Goal: Answer question/provide support: Share knowledge or assist other users

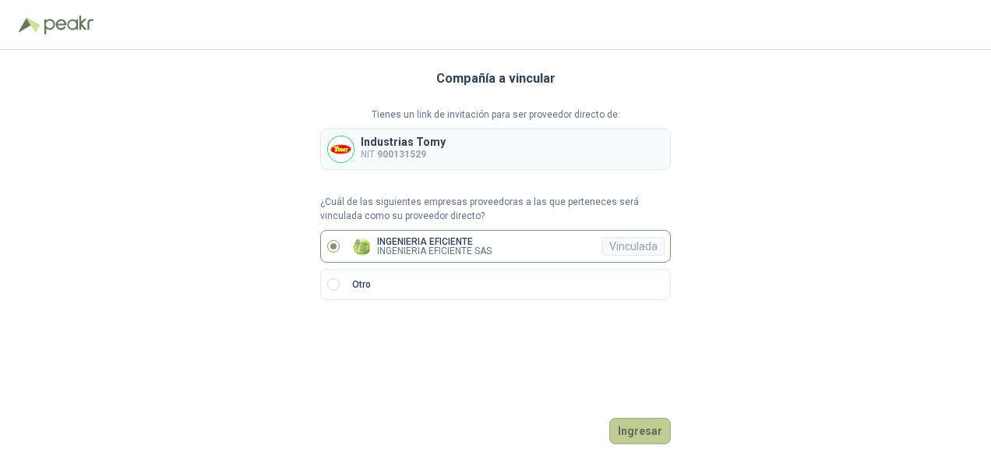
click at [645, 429] on button "Ingresar" at bounding box center [640, 431] width 62 height 26
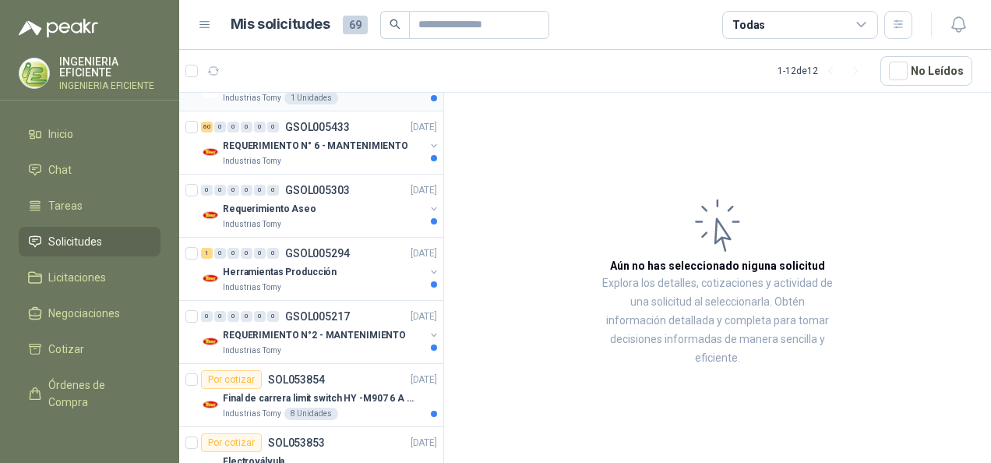
scroll to position [234, 0]
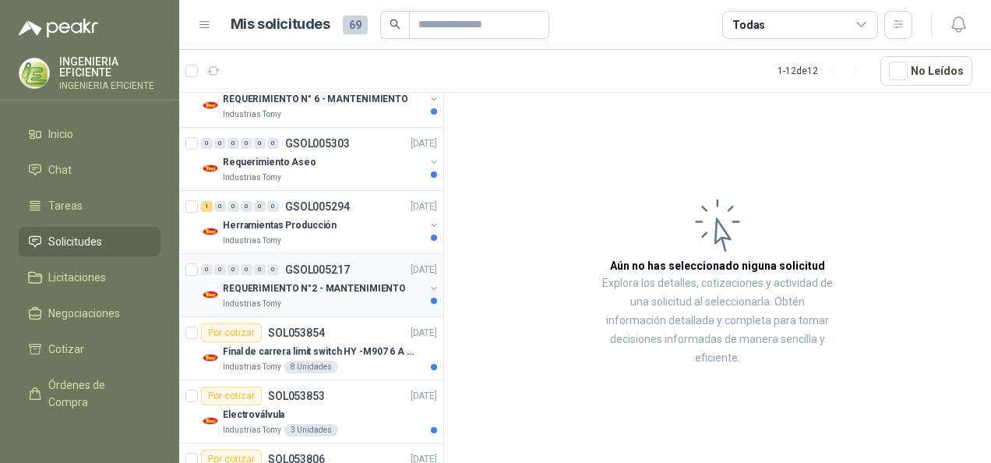
click at [356, 298] on div "Industrias Tomy" at bounding box center [324, 304] width 202 height 12
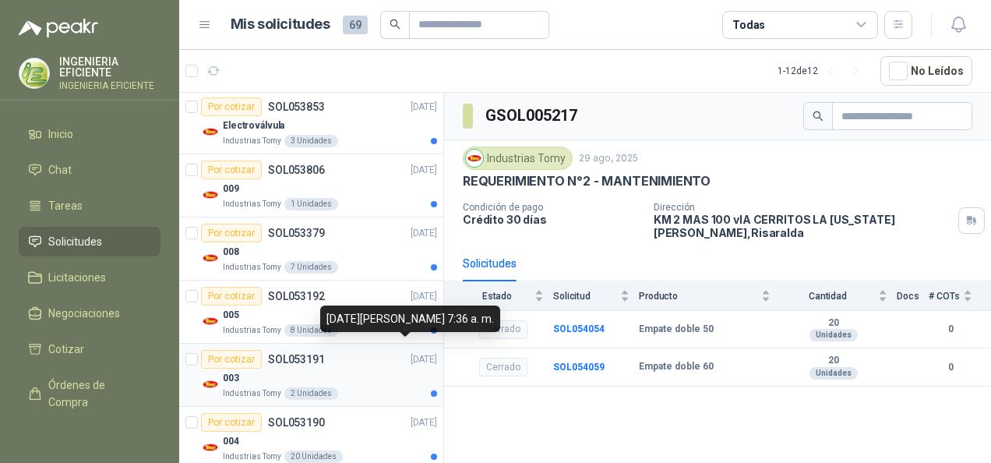
scroll to position [543, 0]
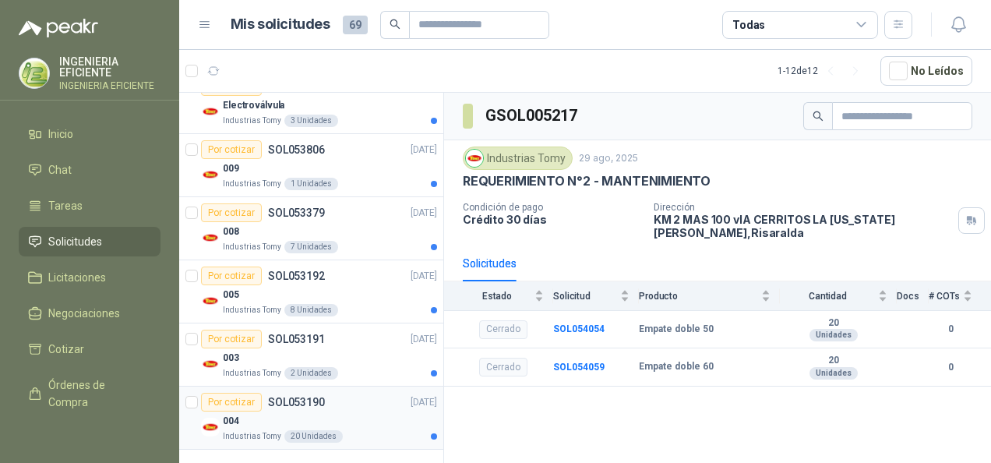
click at [349, 421] on div "004" at bounding box center [330, 420] width 214 height 19
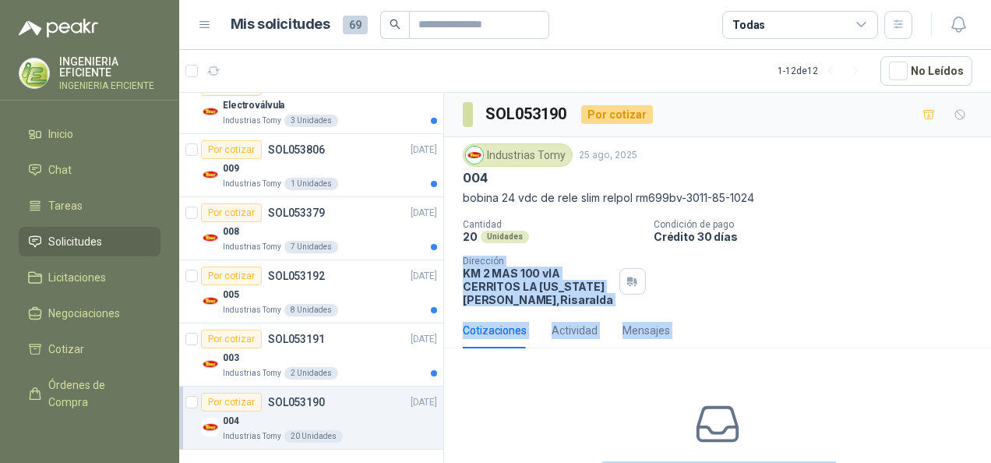
drag, startPoint x: 740, startPoint y: 236, endPoint x: 732, endPoint y: 238, distance: 8.1
click at [732, 238] on body "INGENIERIA EFICIENTE INGENIERIA EFICIENTE Inicio Chat Tareas Solicitudes Licita…" at bounding box center [495, 231] width 991 height 463
drag, startPoint x: 732, startPoint y: 238, endPoint x: 735, endPoint y: 281, distance: 42.9
click at [735, 281] on div "Cantidad 20 Unidades Condición de pago Crédito 30 días Dirección KM 2 MAS 100 v…" at bounding box center [718, 262] width 510 height 87
click at [743, 302] on div "Cantidad 20 Unidades Condición de pago Crédito 30 días Dirección KM 2 MAS 100 v…" at bounding box center [718, 262] width 510 height 87
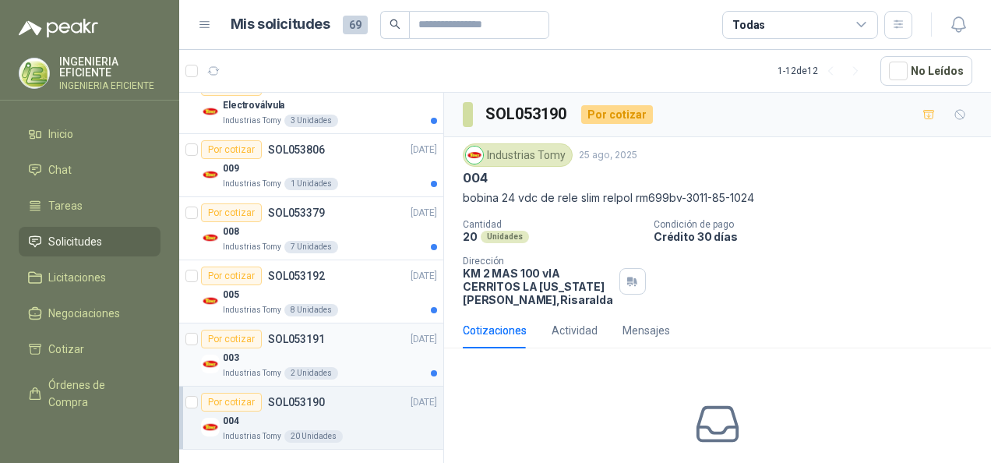
click at [355, 355] on div "003" at bounding box center [330, 357] width 214 height 19
click at [352, 412] on div "004" at bounding box center [330, 420] width 214 height 19
drag, startPoint x: 634, startPoint y: 194, endPoint x: 782, endPoint y: 194, distance: 148.1
click at [782, 194] on p "bobina 24 vdc de rele slim relpol rm699bv-3011-85-1024" at bounding box center [718, 197] width 510 height 17
drag, startPoint x: 782, startPoint y: 194, endPoint x: 681, endPoint y: 196, distance: 101.3
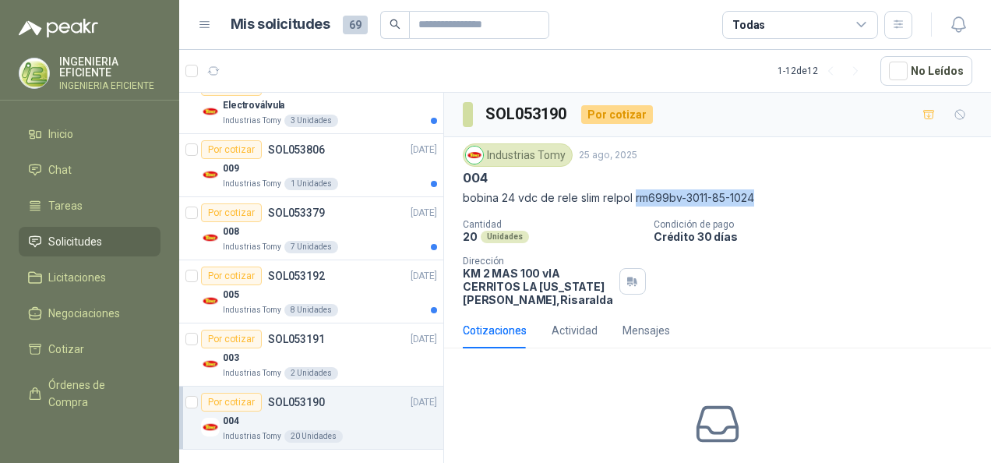
copy p "rm699bv-3011-85-1024"
click at [350, 316] on article "Por cotizar SOL053192 [DATE] 005 Industrias Tomy 8 Unidades" at bounding box center [311, 291] width 264 height 63
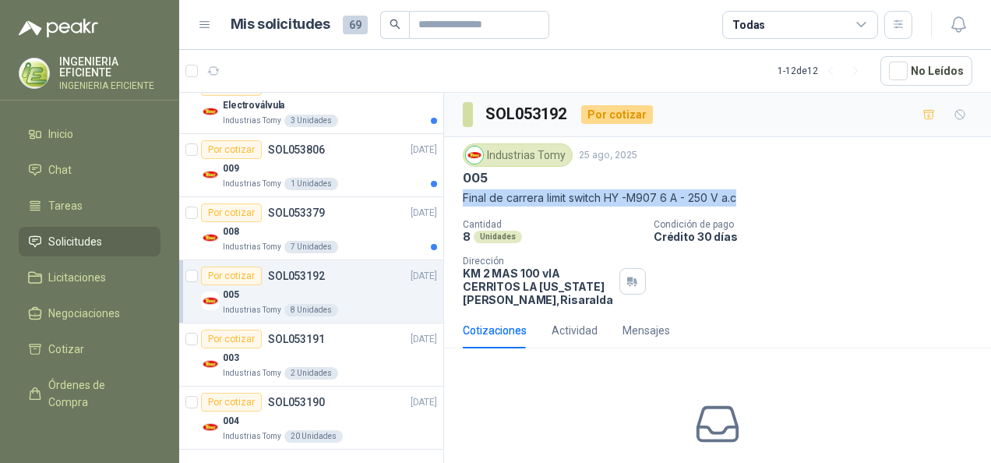
drag, startPoint x: 464, startPoint y: 196, endPoint x: 754, endPoint y: 189, distance: 290.0
click at [754, 189] on p "Final de carrera limit switch HY -M907 6 A - 250 V a.c" at bounding box center [718, 197] width 510 height 17
drag, startPoint x: 754, startPoint y: 189, endPoint x: 708, endPoint y: 192, distance: 46.9
copy p "Final de carrera limit switch HY -M907 6 A - 250 V a.c"
click at [351, 215] on div "Por cotizar SOL053379 [DATE]" at bounding box center [319, 212] width 236 height 19
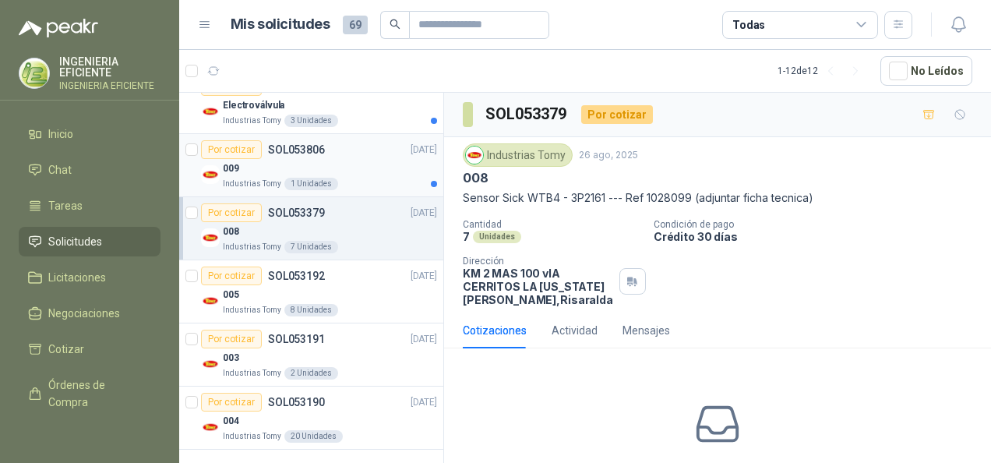
click at [336, 151] on div "Por cotizar SOL053806 [DATE]" at bounding box center [319, 149] width 236 height 19
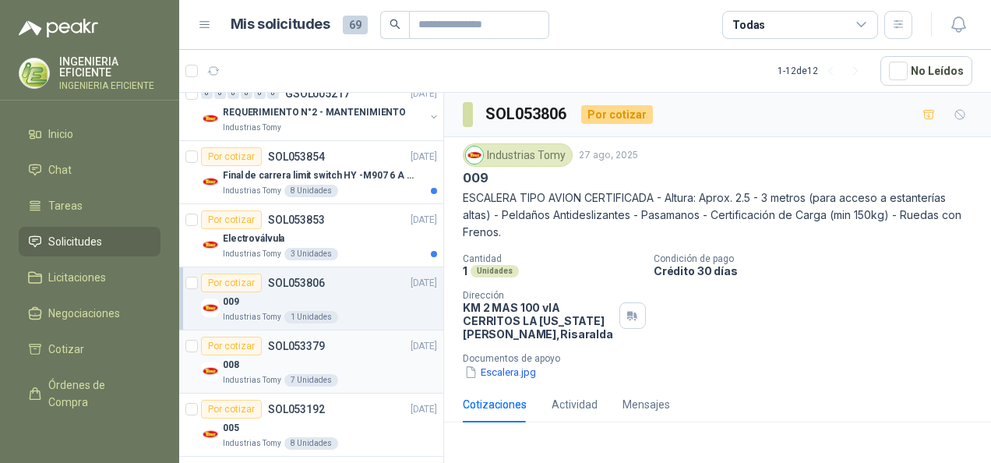
scroll to position [387, 0]
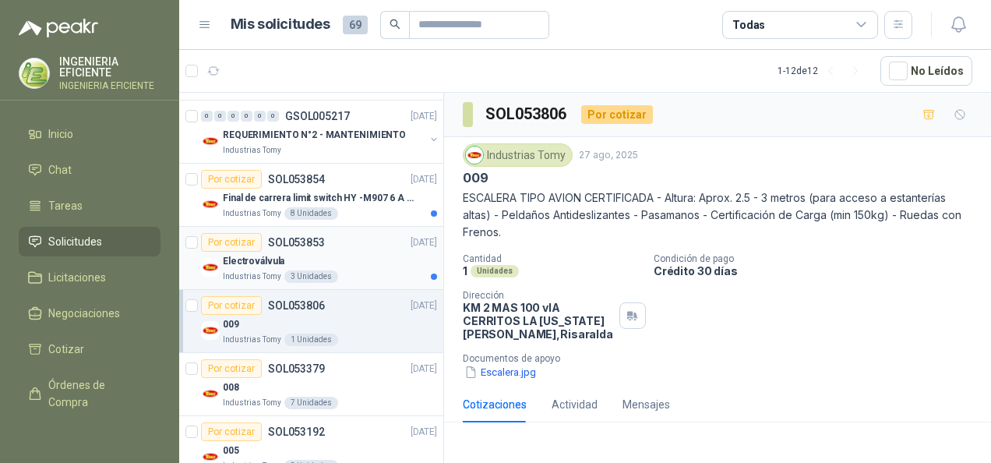
click at [357, 270] on div "Industrias Tomy 3 Unidades" at bounding box center [330, 276] width 214 height 12
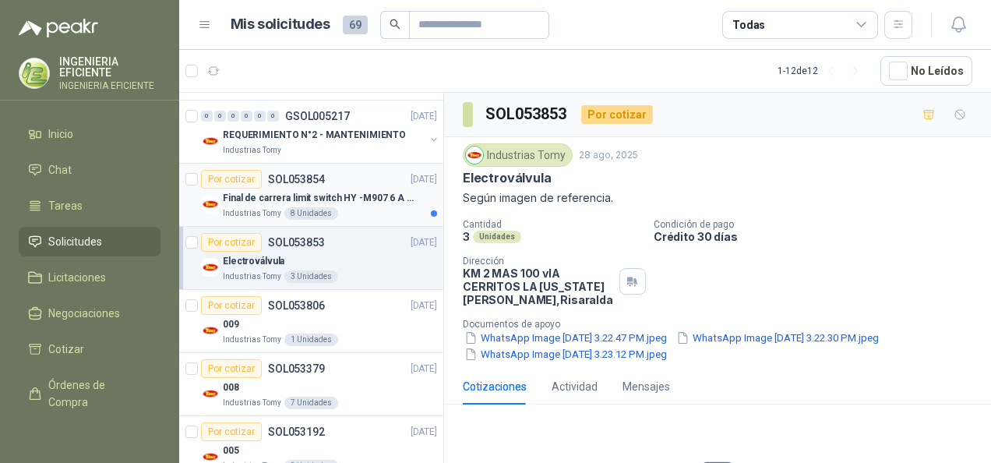
click at [337, 213] on div "Industrias Tomy 8 Unidades" at bounding box center [330, 213] width 214 height 12
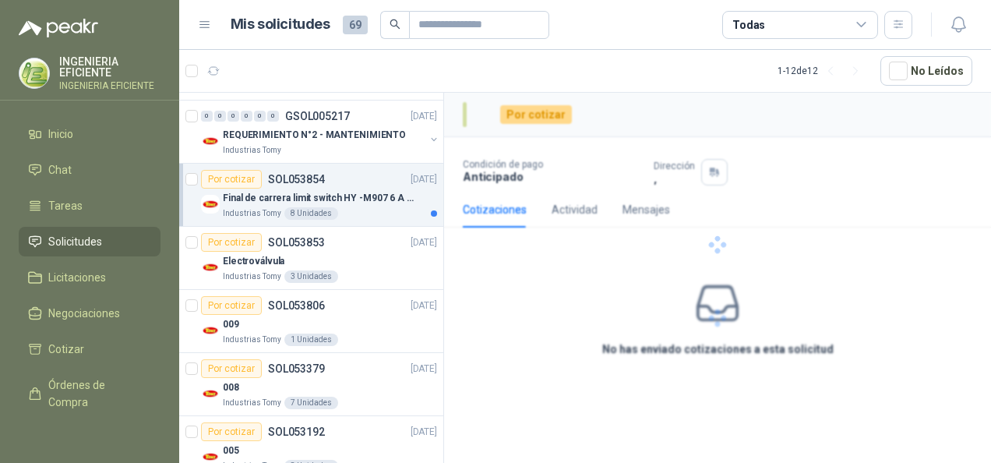
scroll to position [309, 0]
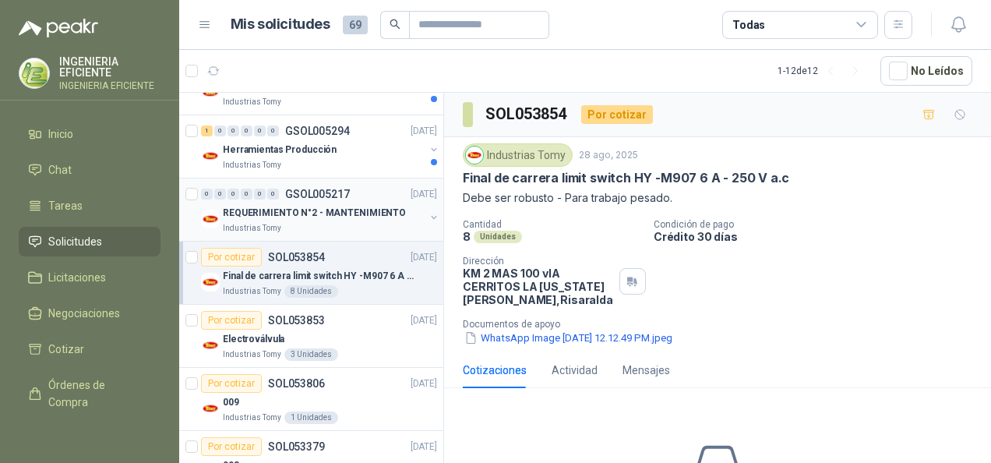
click at [330, 229] on div "Industrias Tomy" at bounding box center [324, 228] width 202 height 12
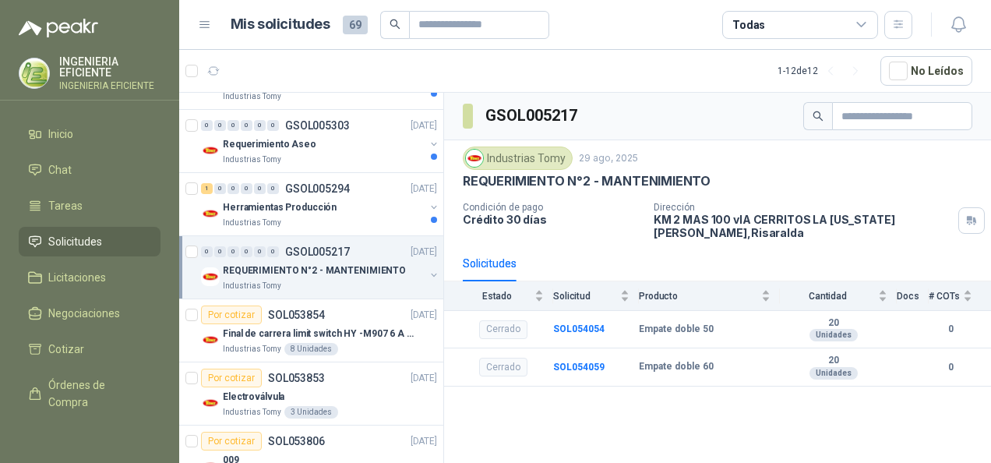
scroll to position [231, 0]
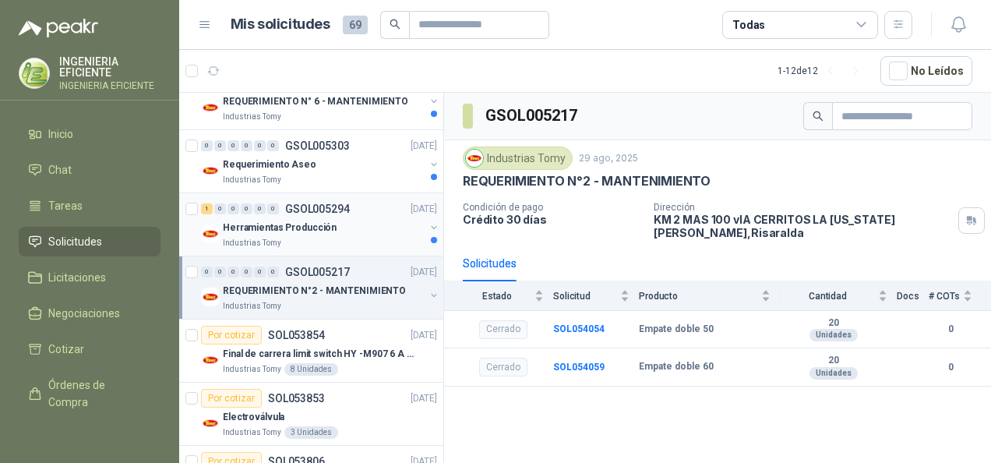
click at [312, 237] on div "Industrias Tomy" at bounding box center [324, 243] width 202 height 12
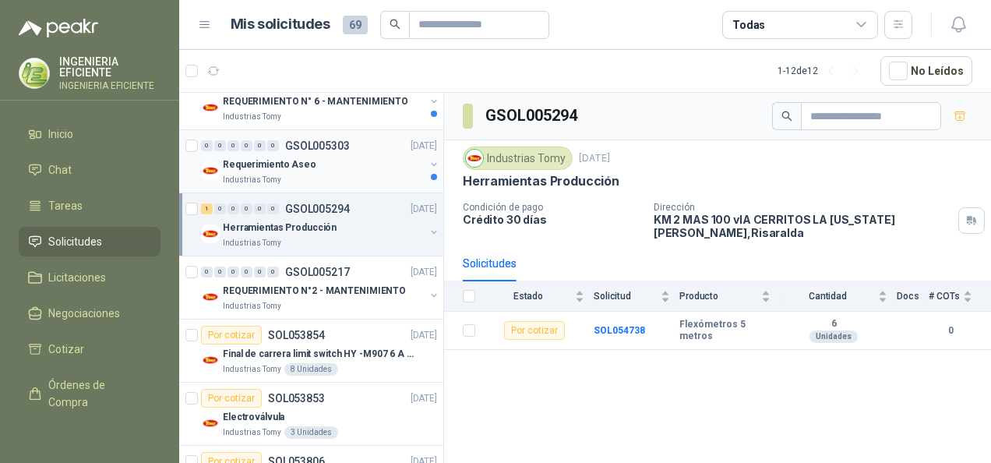
click at [358, 157] on div "Requerimiento Aseo" at bounding box center [324, 164] width 202 height 19
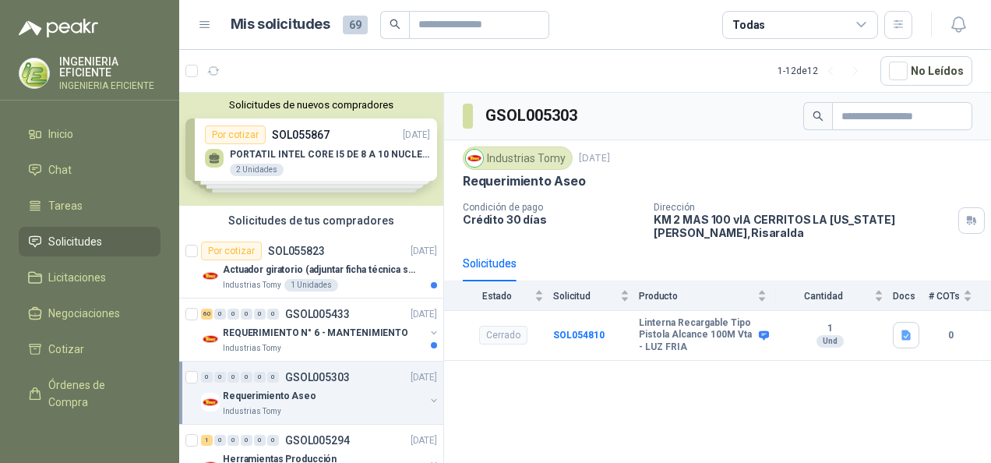
click at [323, 146] on div "Solicitudes de nuevos compradores Por cotizar SOL055867 [DATE] PORTATIL INTEL C…" at bounding box center [311, 149] width 264 height 113
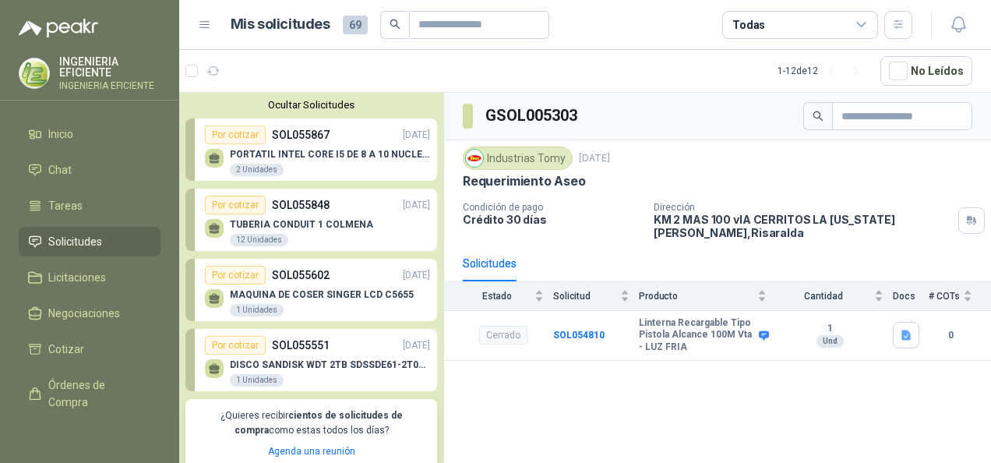
click at [332, 168] on div "PORTATIL INTEL CORE I5 DE 8 A 10 NUCLEOS 2 Unidades" at bounding box center [330, 163] width 200 height 28
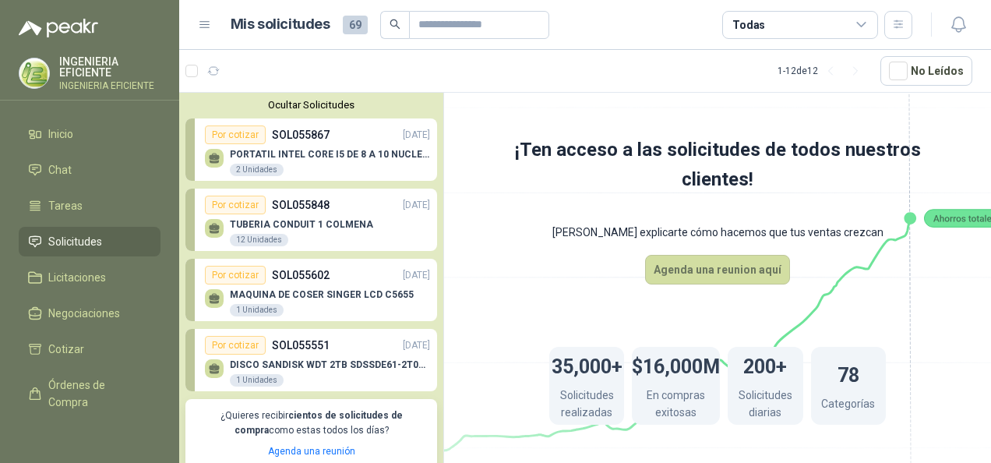
click at [236, 142] on div "Por cotizar" at bounding box center [235, 134] width 61 height 19
click at [321, 164] on div "PORTATIL INTEL CORE I5 DE 8 A 10 NUCLEOS 2 Unidades" at bounding box center [330, 163] width 200 height 28
click at [298, 214] on div "TUBERIA CONDUIT 1 COLMENA 12 Unidades" at bounding box center [317, 230] width 225 height 33
click at [375, 224] on div "TUBERIA CONDUIT 1 COLMENA 12 Unidades" at bounding box center [317, 230] width 225 height 33
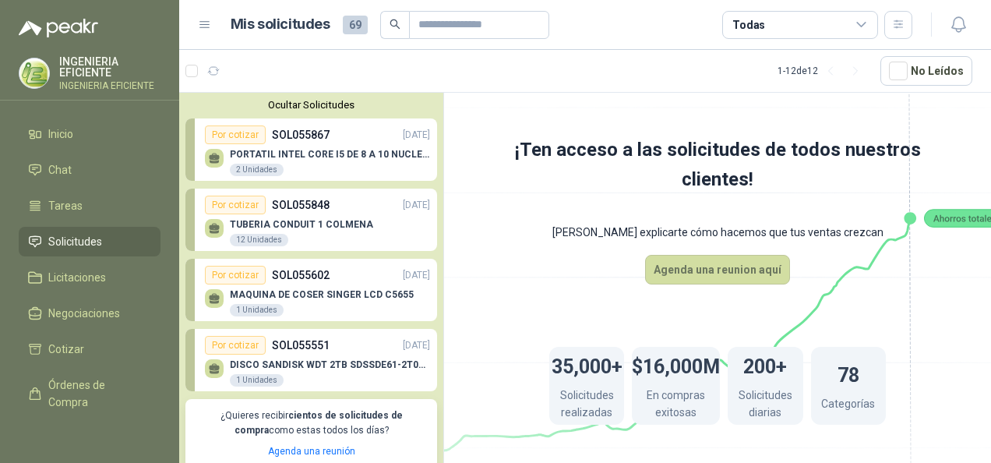
click at [375, 224] on div "TUBERIA CONDUIT 1 COLMENA 12 Unidades" at bounding box center [317, 230] width 225 height 33
click at [335, 270] on div "Por cotizar SOL055602 [DATE]" at bounding box center [317, 275] width 225 height 19
click at [318, 357] on div "DISCO SANDISK WDT 2TB SDSSDE61-2T00-G25 1 Unidades" at bounding box center [317, 371] width 225 height 33
click at [348, 104] on button "Ocultar Solicitudes" at bounding box center [311, 105] width 252 height 12
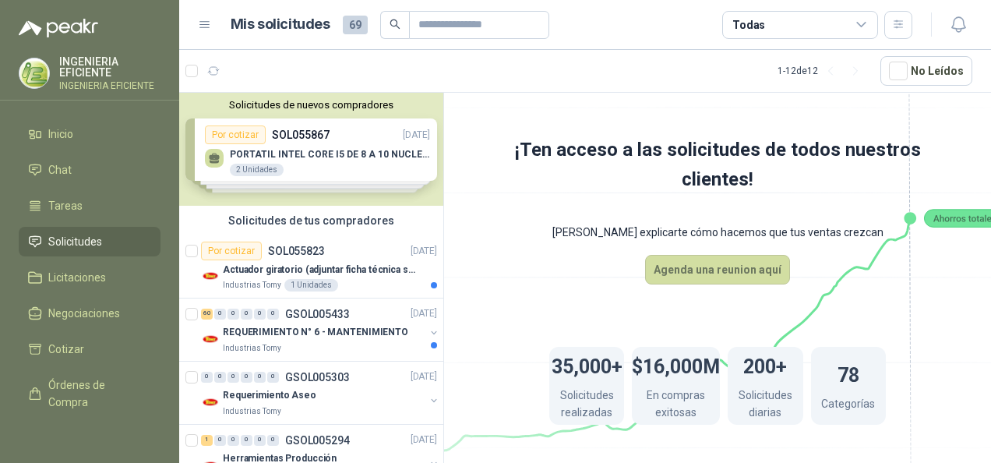
click at [337, 107] on button "Solicitudes de nuevos compradores" at bounding box center [311, 105] width 252 height 12
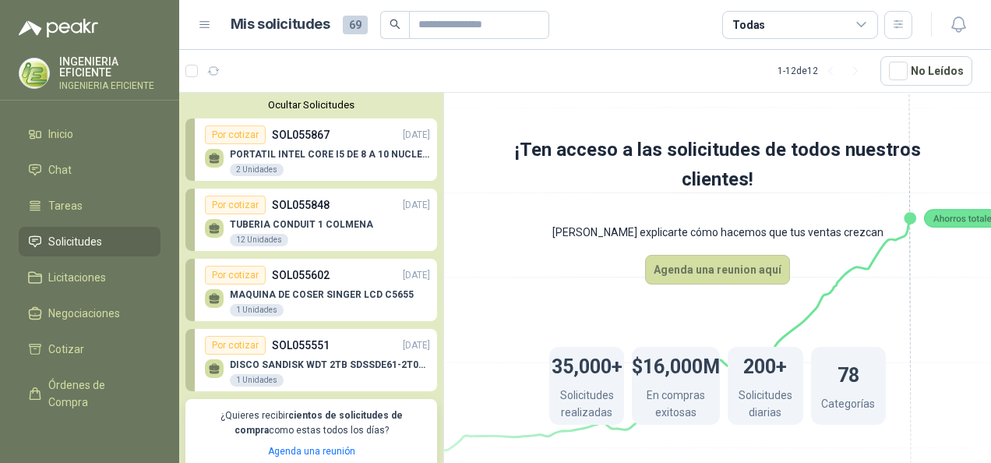
click at [323, 374] on div "DISCO SANDISK WDT 2TB SDSSDE61-2T00-G25 1 Unidades" at bounding box center [330, 373] width 200 height 28
click at [310, 448] on link "Agenda una reunión" at bounding box center [311, 451] width 87 height 11
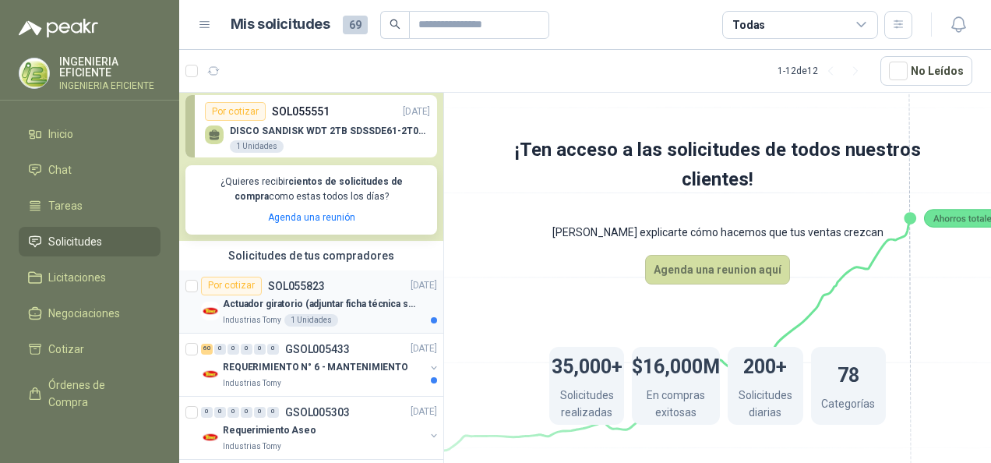
click at [368, 283] on div "Por cotizar SOL055823 [DATE]" at bounding box center [319, 286] width 236 height 19
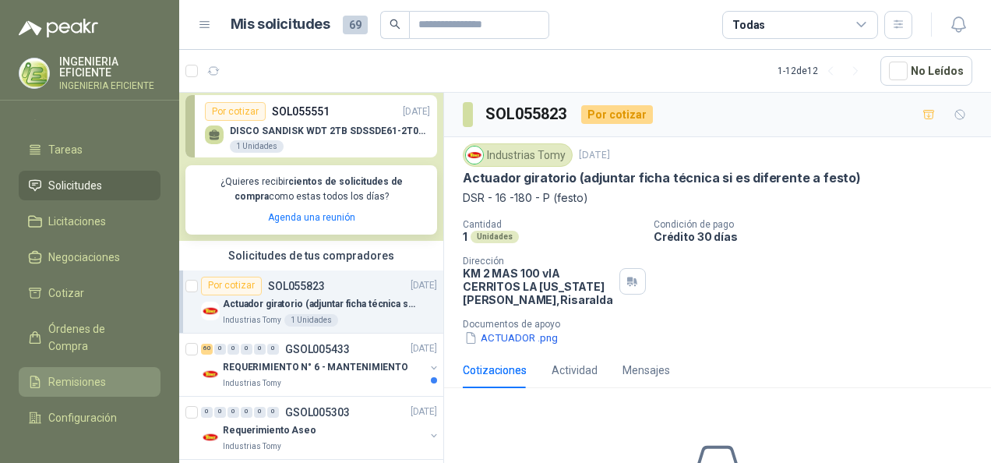
scroll to position [122, 0]
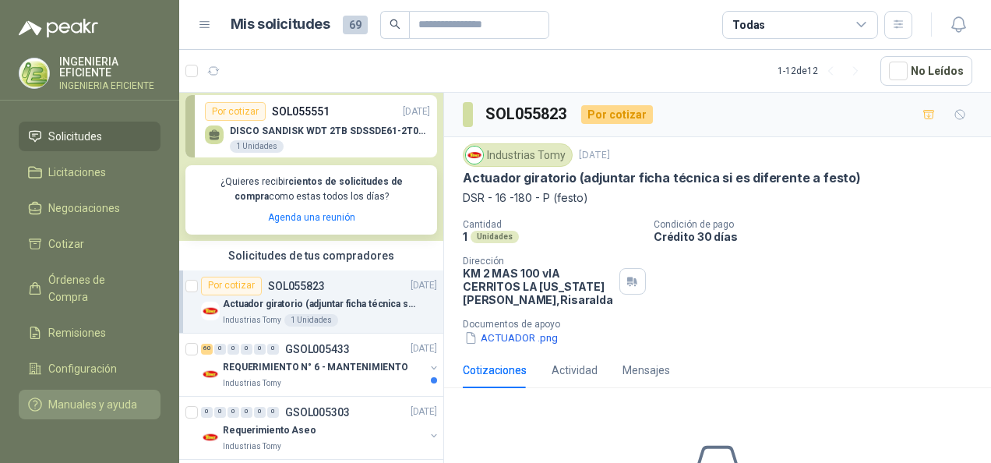
click at [95, 396] on span "Manuales y ayuda" at bounding box center [92, 404] width 89 height 17
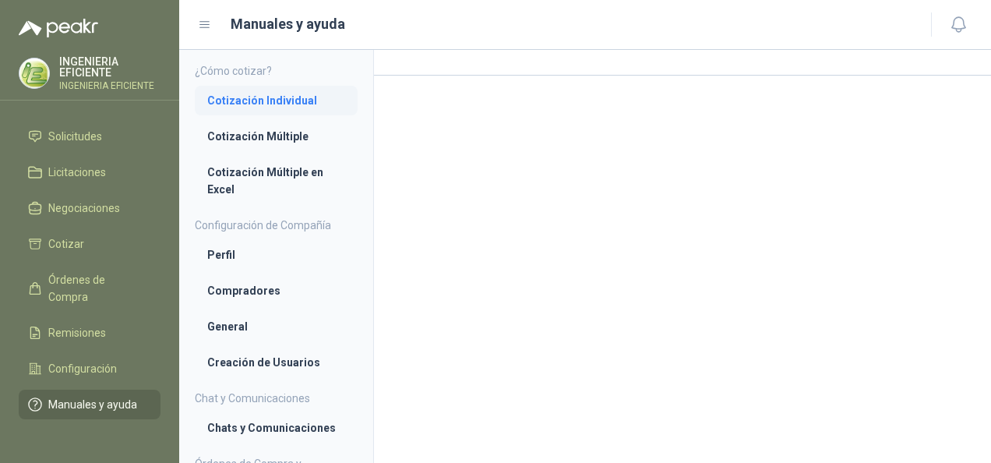
click at [204, 100] on link "Cotización Individual" at bounding box center [276, 101] width 163 height 30
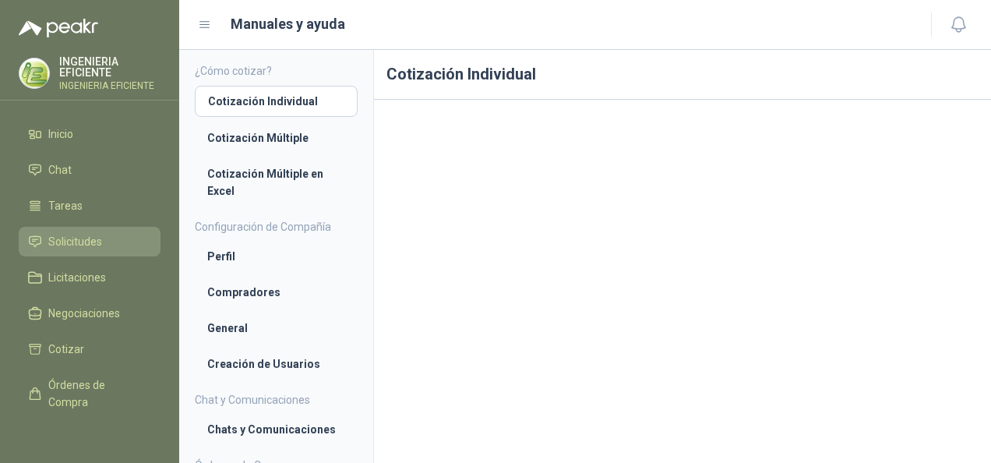
click at [86, 237] on span "Solicitudes" at bounding box center [75, 241] width 54 height 17
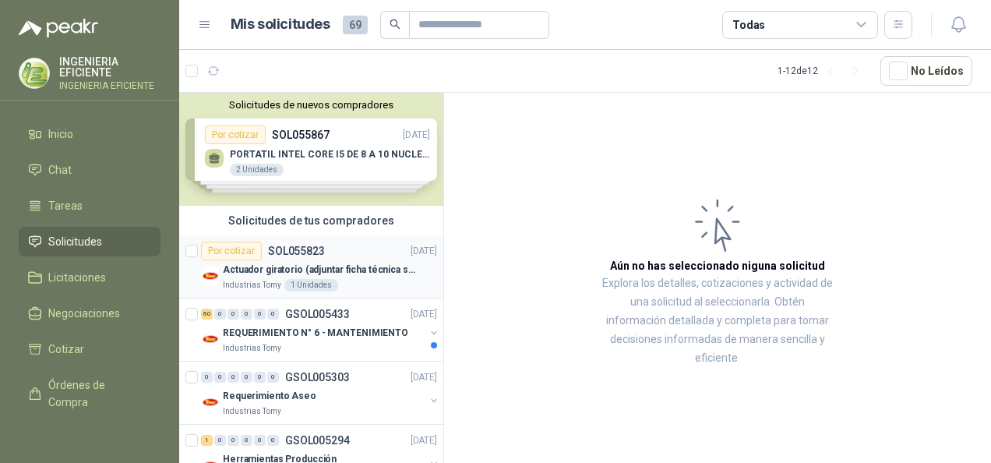
click at [363, 268] on p "Actuador giratorio (adjuntar ficha técnica si es diferente a festo)" at bounding box center [320, 270] width 194 height 15
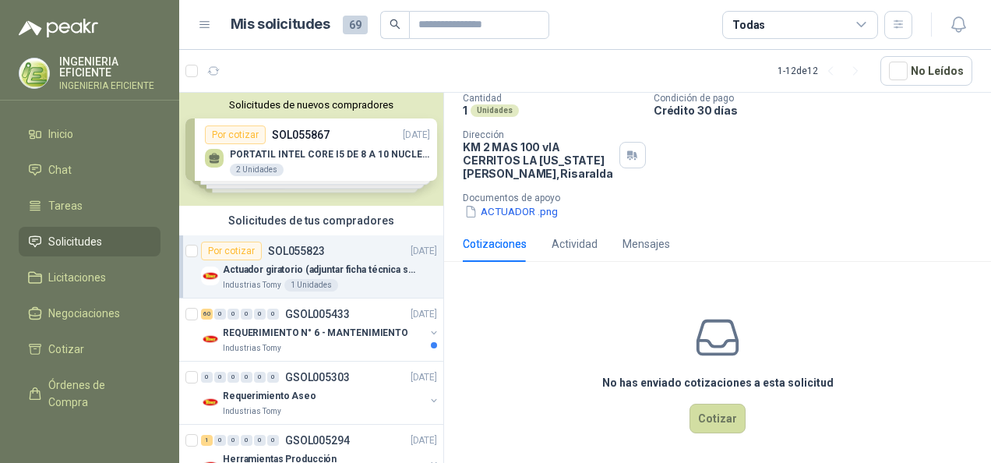
scroll to position [130, 0]
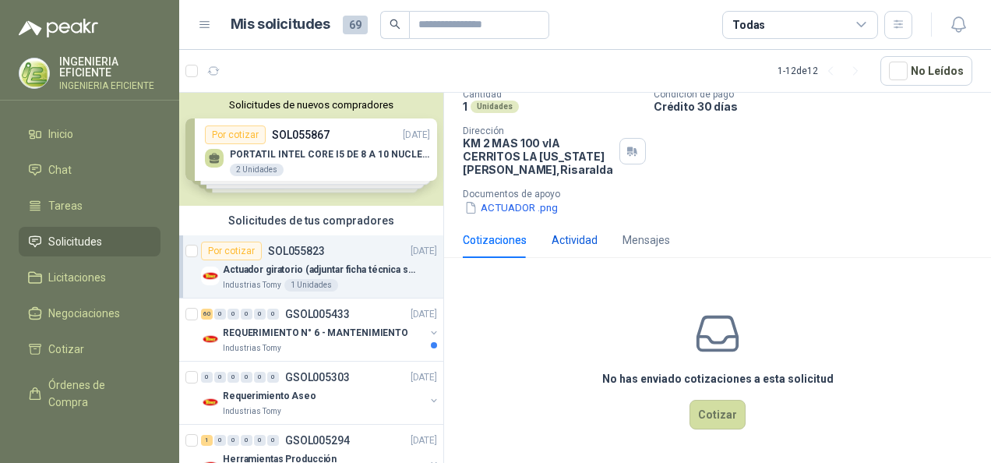
click at [587, 242] on div "Actividad" at bounding box center [575, 239] width 46 height 17
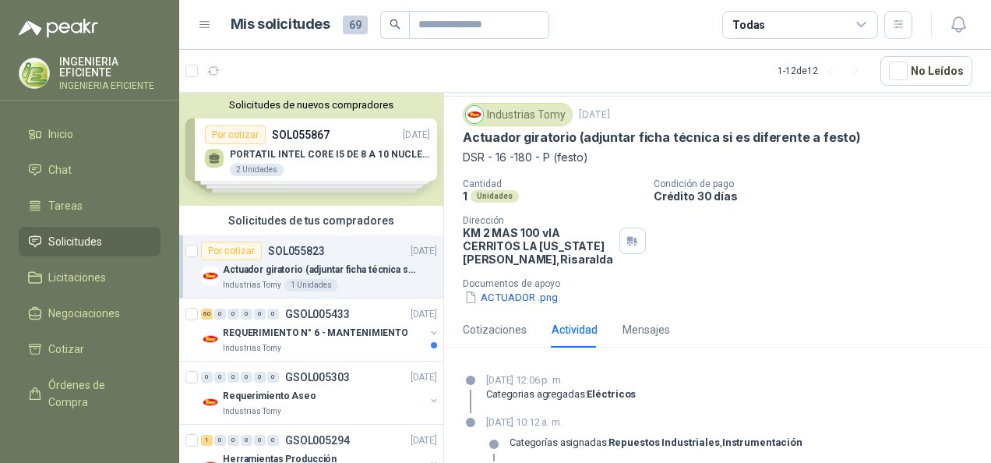
scroll to position [75, 0]
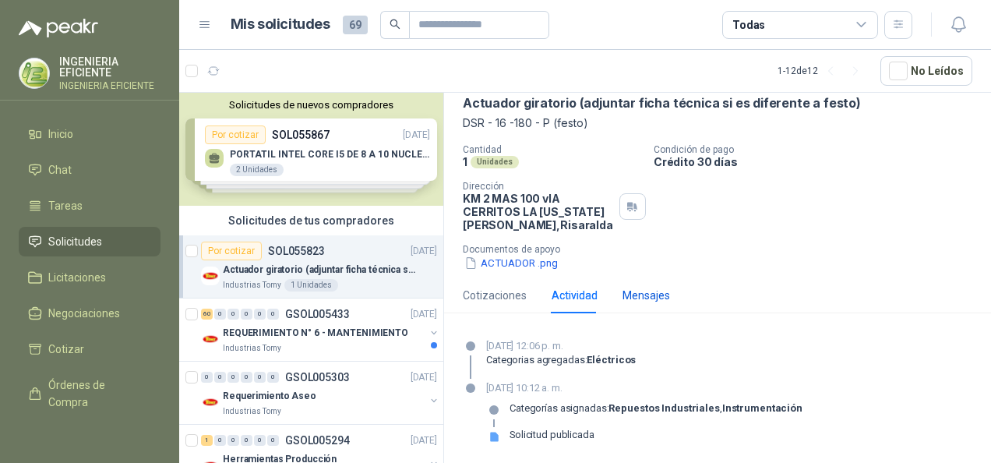
click at [649, 293] on div "Mensajes" at bounding box center [647, 295] width 48 height 17
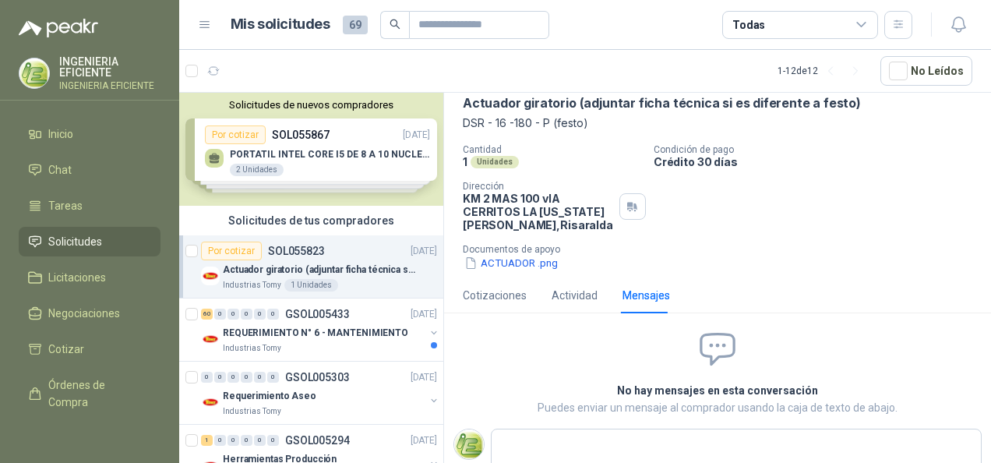
scroll to position [111, 0]
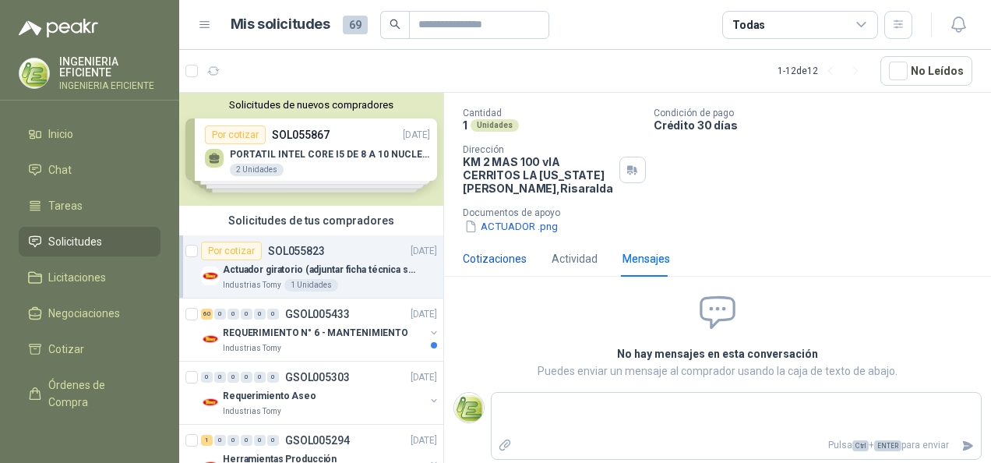
click at [513, 258] on div "Cotizaciones" at bounding box center [495, 258] width 64 height 17
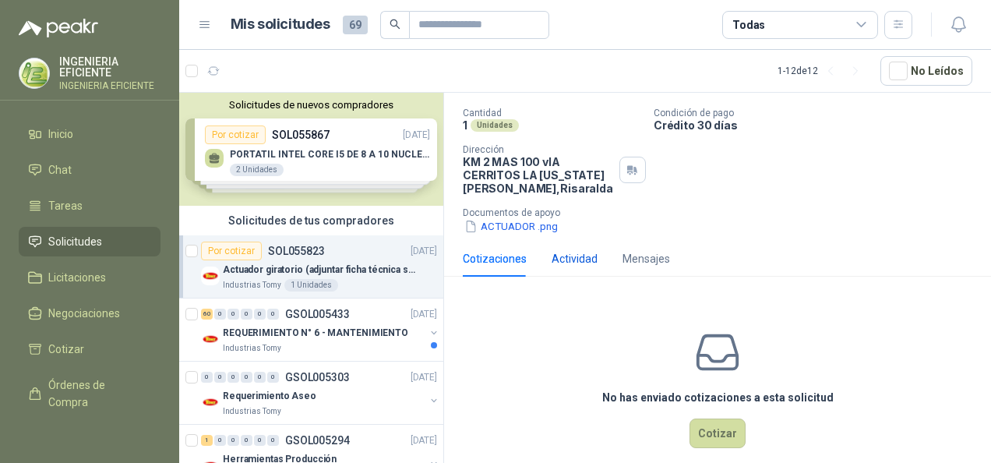
click at [556, 251] on div "Actividad" at bounding box center [575, 258] width 46 height 17
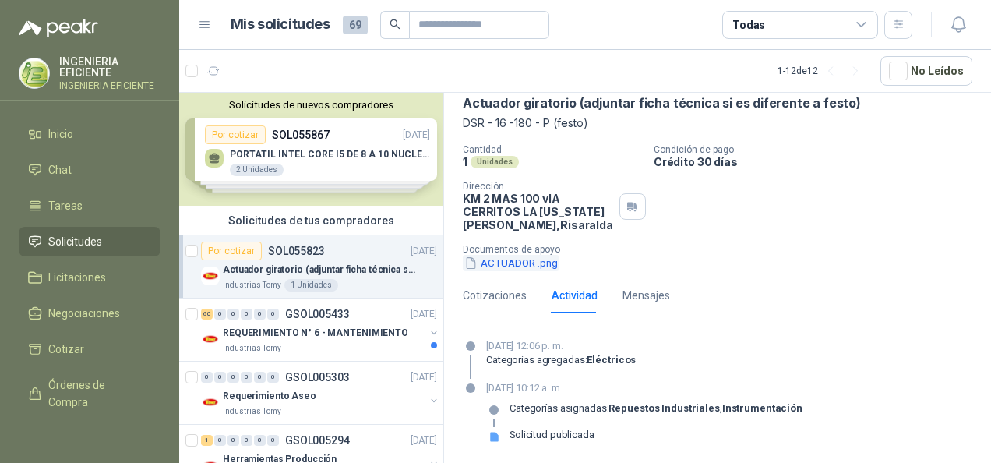
click at [505, 265] on button "ACTUADOR .png" at bounding box center [511, 263] width 97 height 16
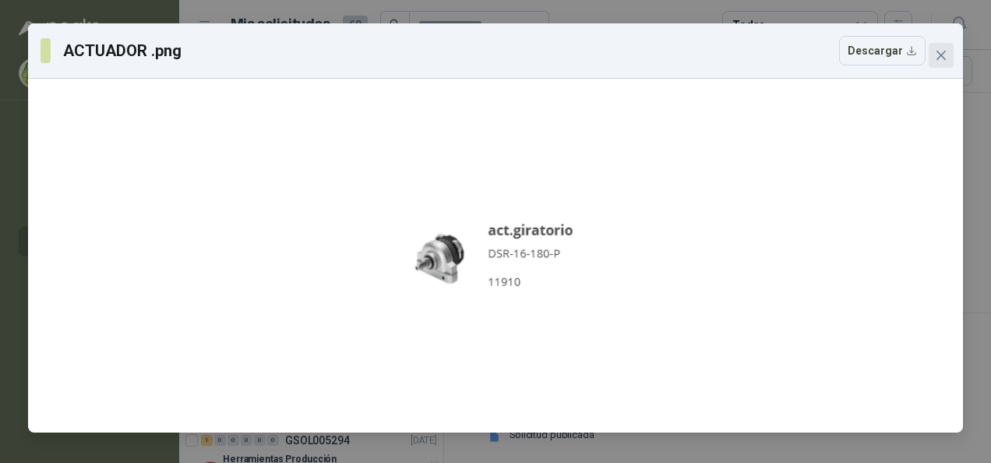
click at [950, 50] on span "Close" at bounding box center [941, 55] width 25 height 12
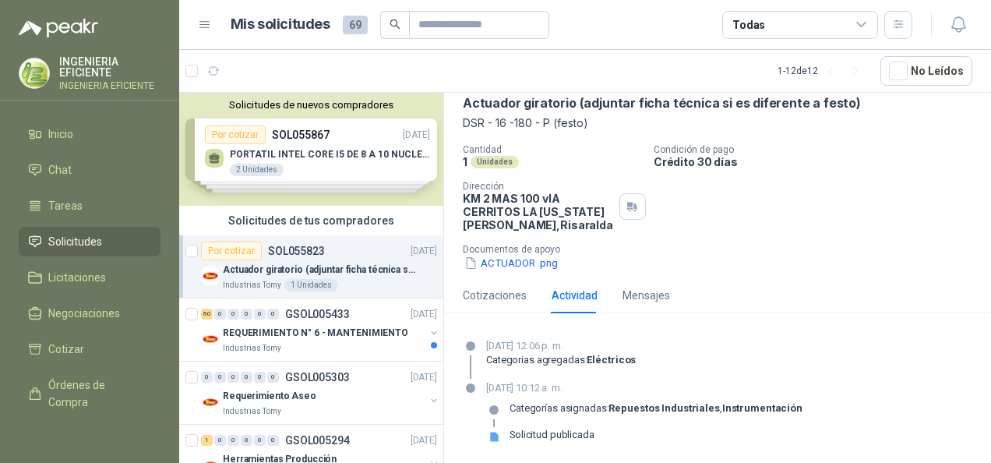
scroll to position [0, 0]
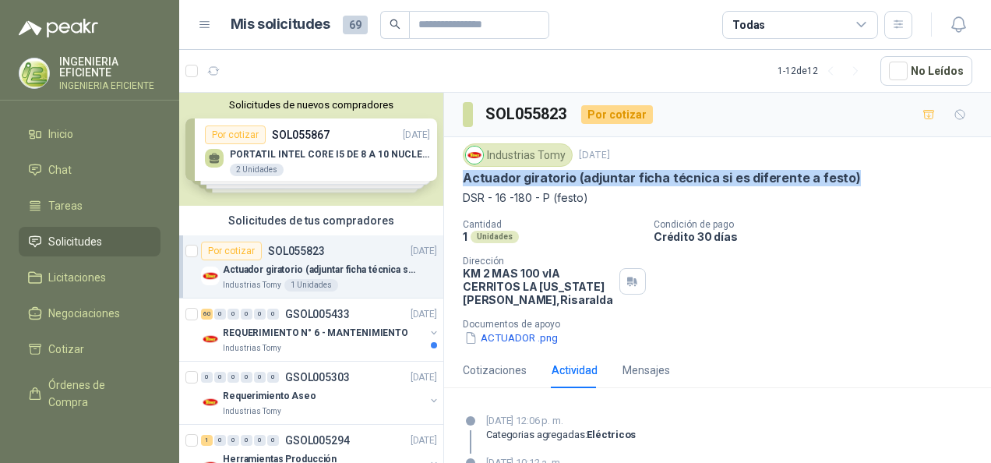
drag, startPoint x: 662, startPoint y: 168, endPoint x: 848, endPoint y: 170, distance: 185.5
click at [848, 170] on div "Actuador giratorio (adjuntar ficha técnica si es diferente a festo)" at bounding box center [718, 178] width 510 height 16
drag, startPoint x: 848, startPoint y: 170, endPoint x: 779, endPoint y: 175, distance: 68.7
copy p "Actuador giratorio (adjuntar ficha técnica si es diferente a festo)"
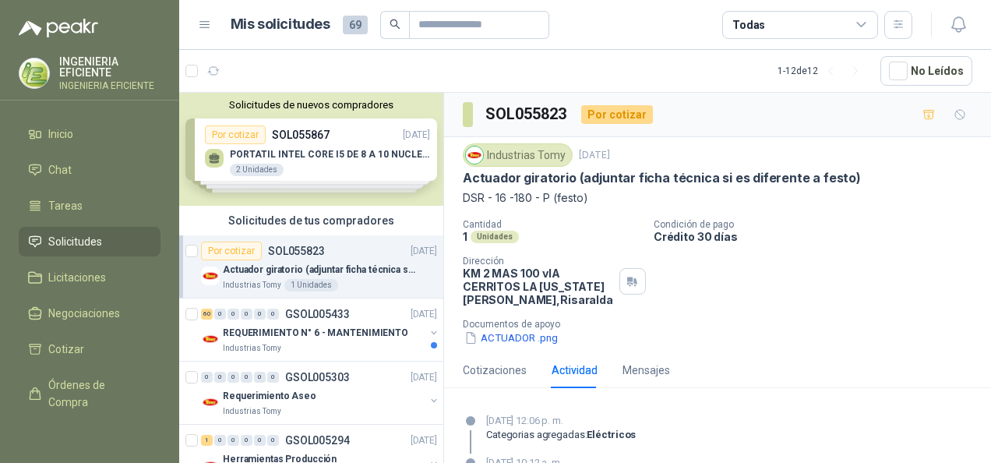
click at [871, 249] on div "Cantidad 1 Unidades Condición de pago Crédito 30 días Dirección KM 2 MAS 100 vI…" at bounding box center [718, 282] width 510 height 127
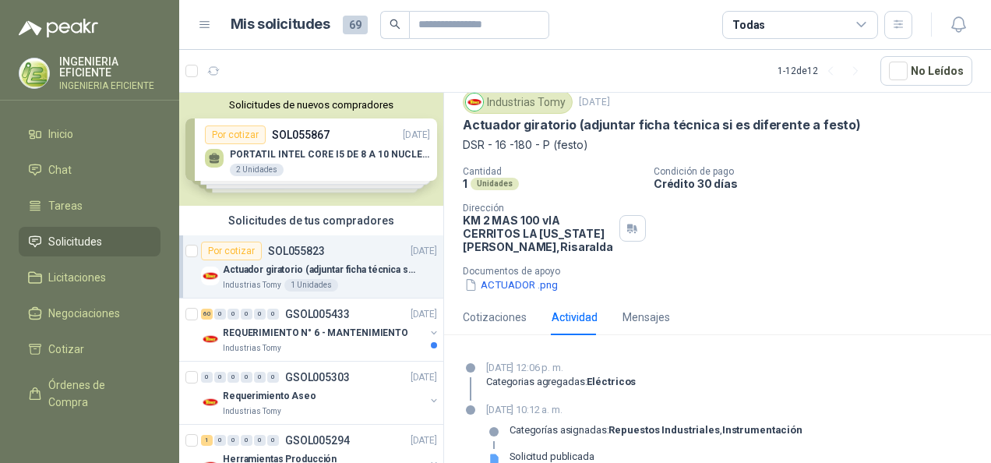
scroll to position [75, 0]
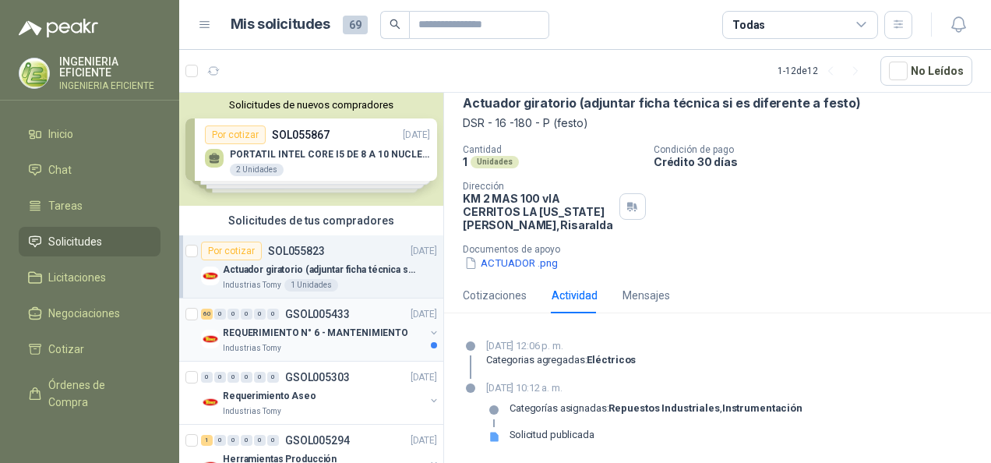
click at [245, 335] on p "REQUERIMIENTO N° 6 - MANTENIMIENTO" at bounding box center [315, 333] width 185 height 15
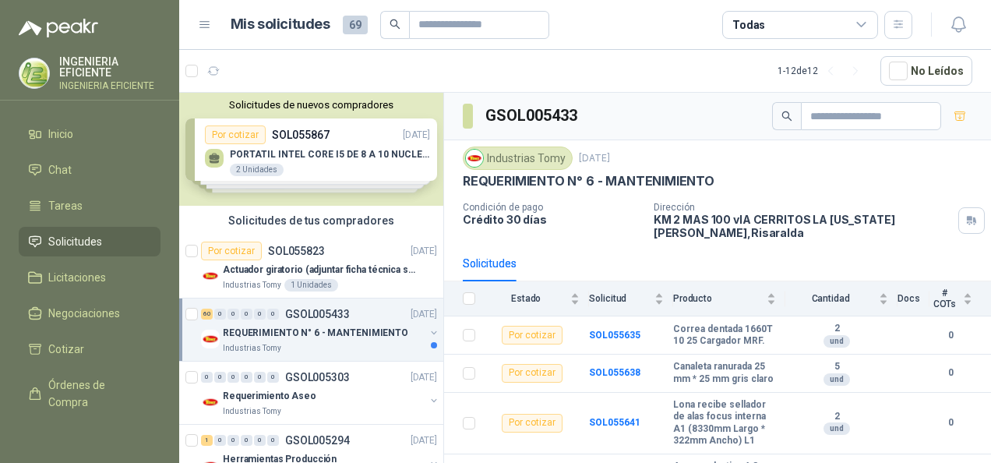
click at [331, 158] on div "Solicitudes de nuevos compradores Por cotizar SOL055867 [DATE] PORTATIL INTEL C…" at bounding box center [311, 149] width 264 height 113
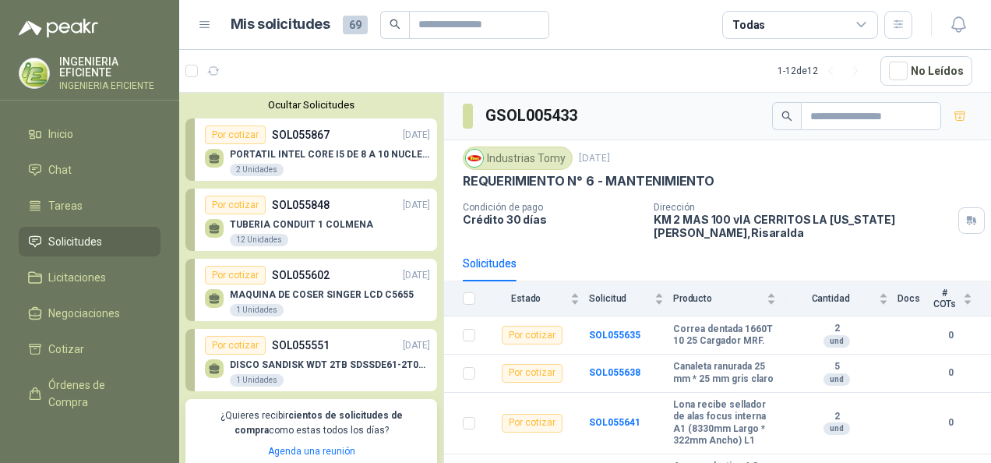
click at [344, 196] on div "Por cotizar SOL055848 [DATE]" at bounding box center [317, 205] width 225 height 19
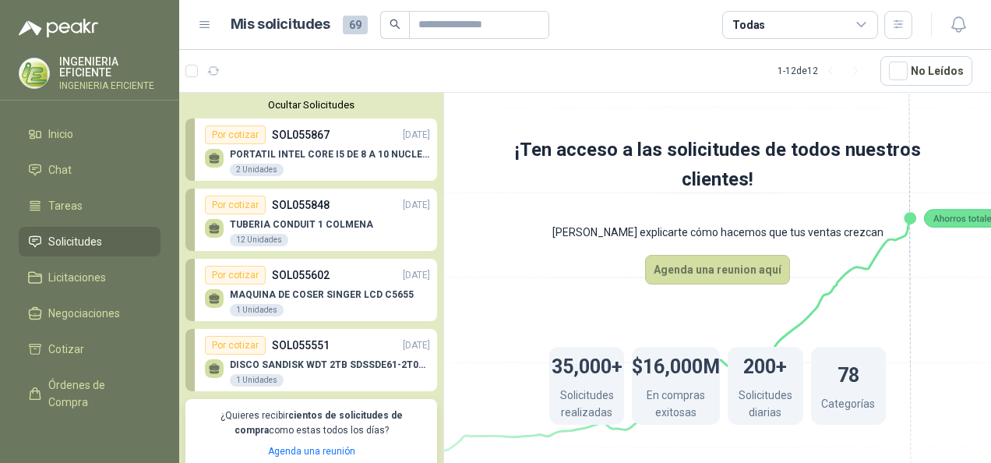
click at [299, 105] on button "Ocultar Solicitudes" at bounding box center [311, 105] width 252 height 12
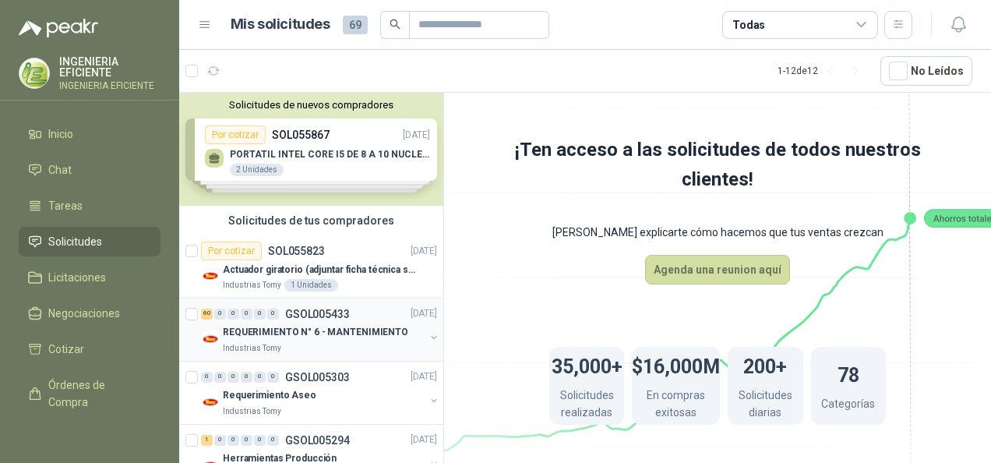
click at [328, 329] on p "REQUERIMIENTO N° 6 - MANTENIMIENTO" at bounding box center [315, 333] width 185 height 15
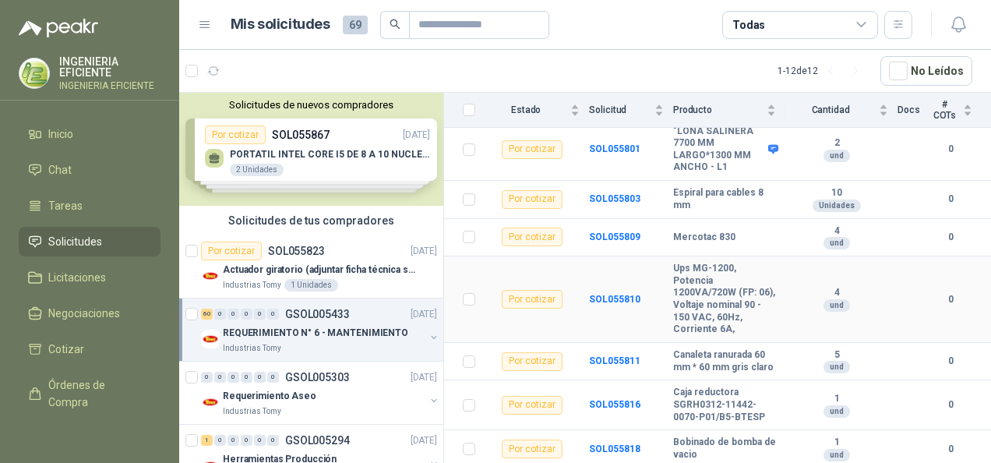
scroll to position [2707, 0]
click at [612, 402] on b "SOL055816" at bounding box center [614, 404] width 51 height 11
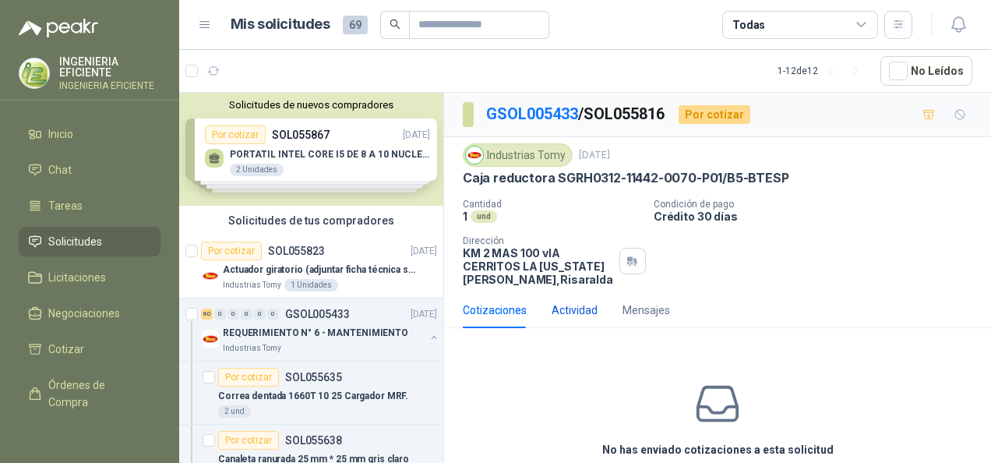
click at [575, 309] on div "Actividad" at bounding box center [575, 310] width 46 height 17
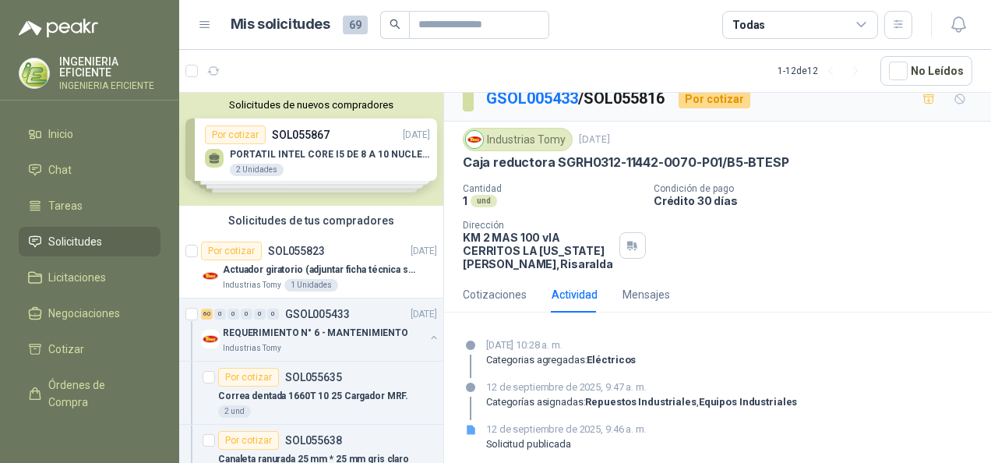
scroll to position [23, 0]
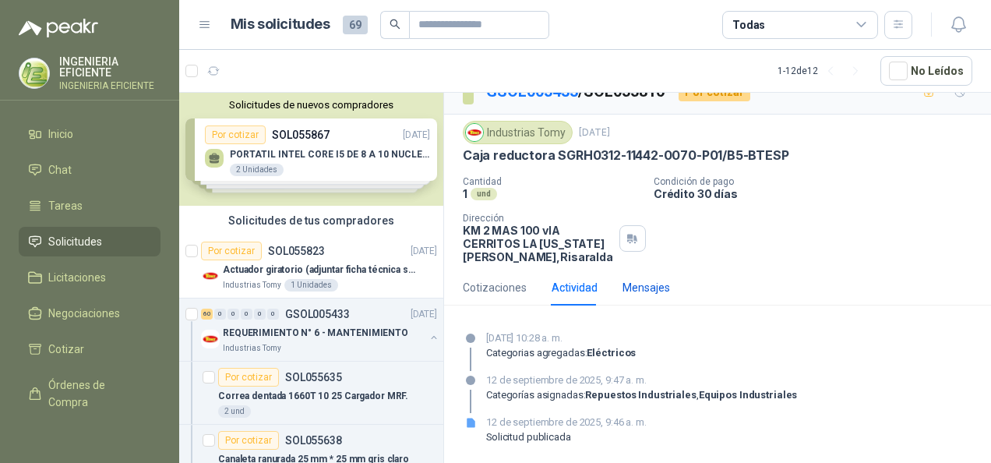
click at [630, 293] on div "Mensajes" at bounding box center [647, 287] width 48 height 17
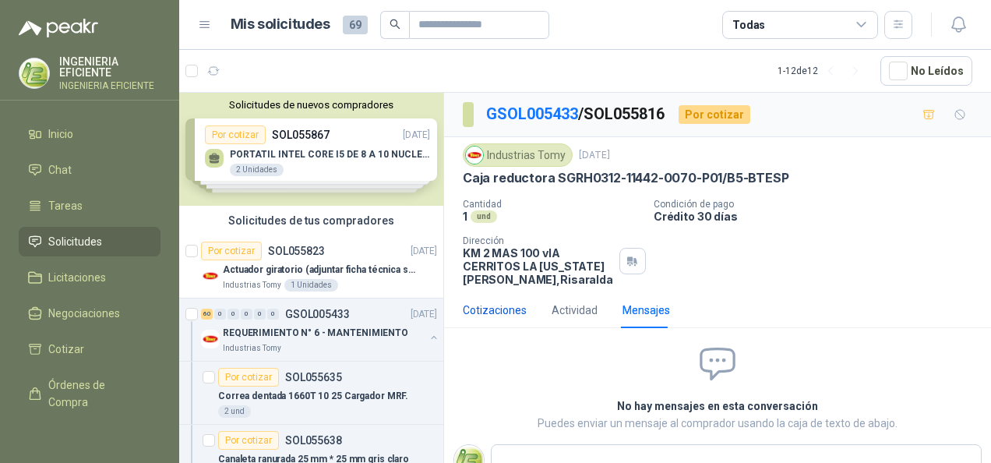
click at [506, 314] on div "Cotizaciones" at bounding box center [495, 310] width 64 height 17
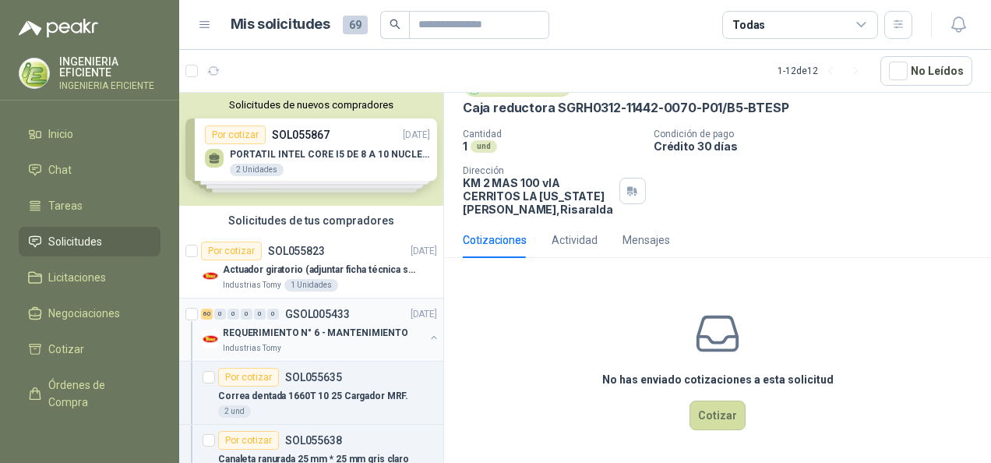
click at [278, 338] on p "REQUERIMIENTO N° 6 - MANTENIMIENTO" at bounding box center [315, 333] width 185 height 15
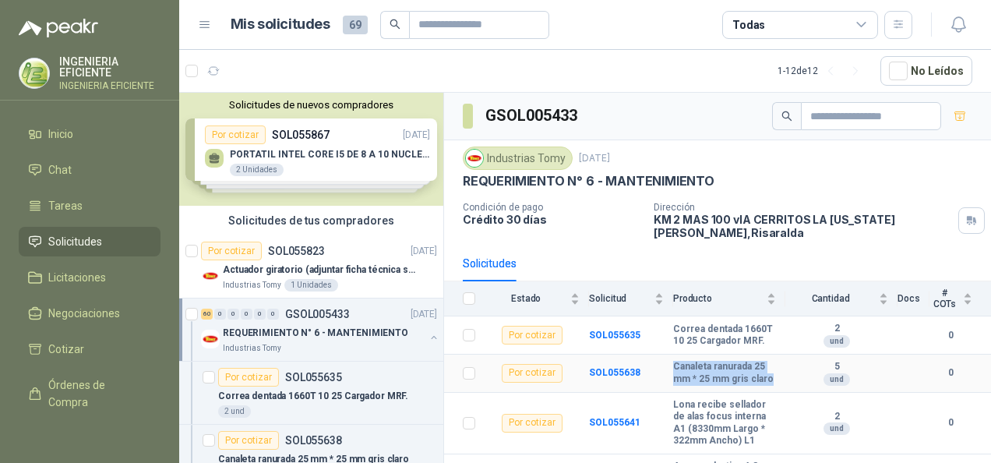
drag, startPoint x: 667, startPoint y: 358, endPoint x: 715, endPoint y: 394, distance: 60.2
click at [715, 393] on tr "Por cotizar SOL055638 Canaleta ranurada 25 mm * 25 mm gris claro 5 und 0" at bounding box center [717, 374] width 547 height 38
copy tr "Canaleta ranurada 25 mm * 25 mm gris claro"
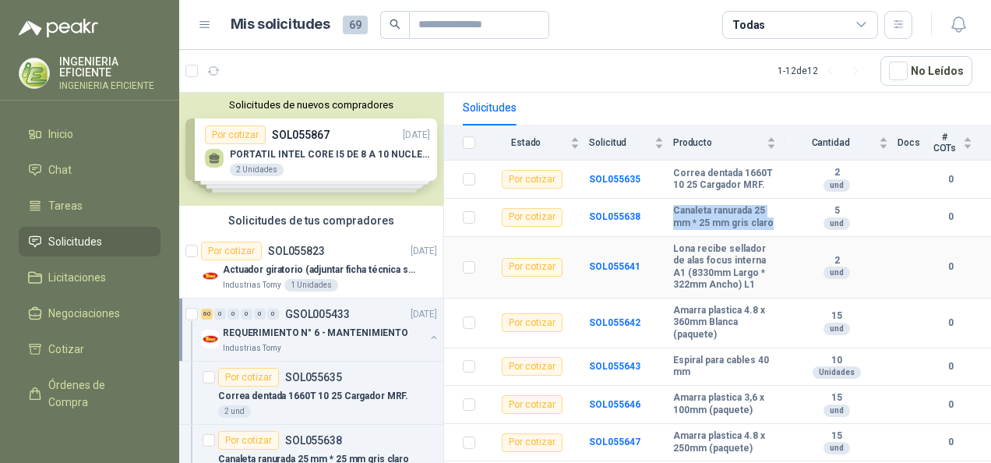
scroll to position [234, 0]
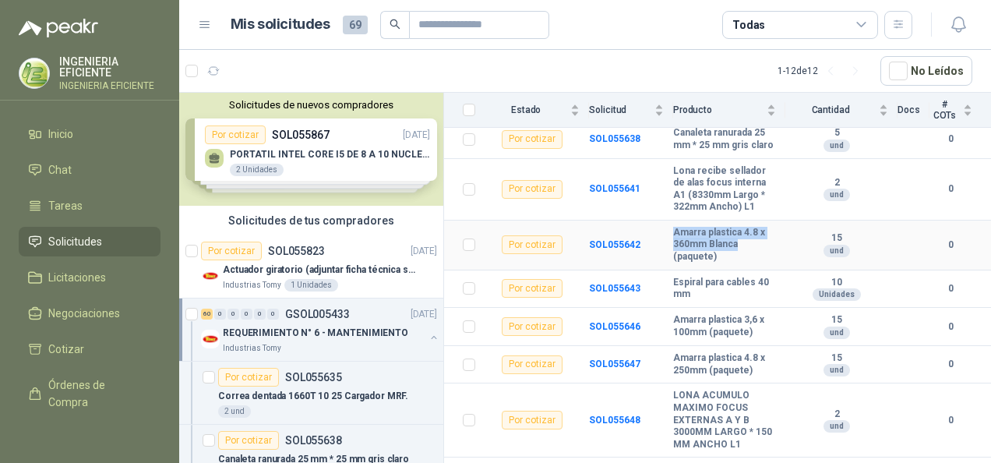
drag, startPoint x: 672, startPoint y: 234, endPoint x: 739, endPoint y: 245, distance: 67.9
click at [739, 245] on b "Amarra plastica 4.8 x 360mm Blanca (paquete)" at bounding box center [724, 245] width 103 height 37
copy b "Amarra plastica 4.8 x 360mm Blanca"
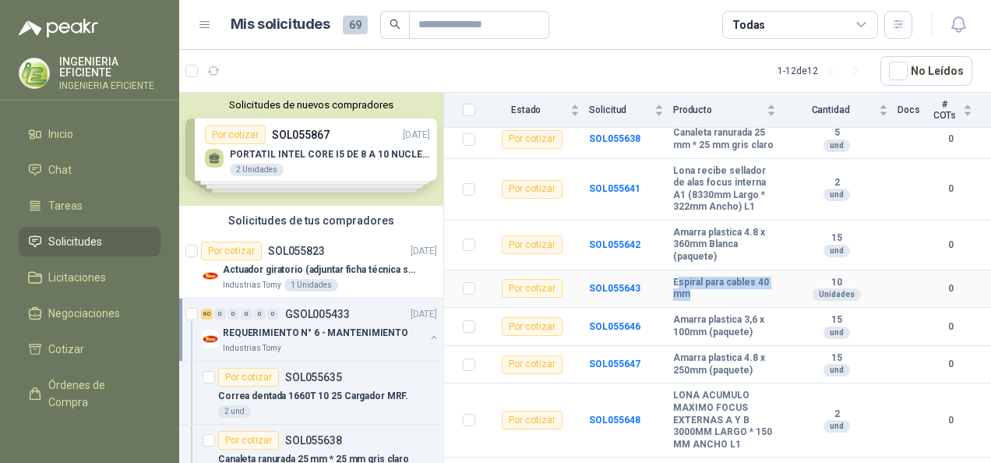
drag, startPoint x: 673, startPoint y: 287, endPoint x: 700, endPoint y: 297, distance: 28.4
click at [700, 297] on b "Espiral para cables 40 mm" at bounding box center [724, 289] width 103 height 24
drag, startPoint x: 700, startPoint y: 297, endPoint x: 669, endPoint y: 287, distance: 32.8
click at [669, 287] on td "SOL055643" at bounding box center [631, 289] width 84 height 38
drag, startPoint x: 669, startPoint y: 284, endPoint x: 704, endPoint y: 299, distance: 37.3
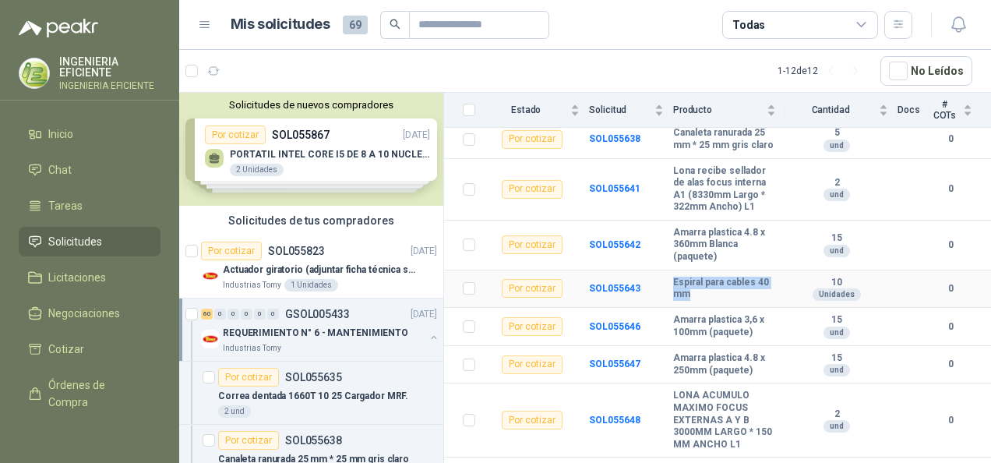
click at [704, 299] on tr "Por cotizar SOL055643 Espiral para cables 40 mm 10 Unidades 0" at bounding box center [717, 289] width 547 height 38
copy tr "Espiral para cables 40 mm"
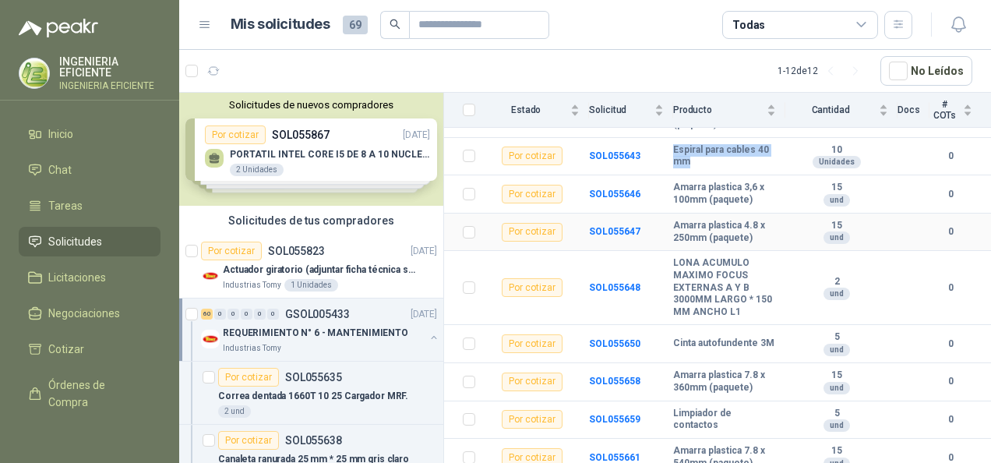
scroll to position [390, 0]
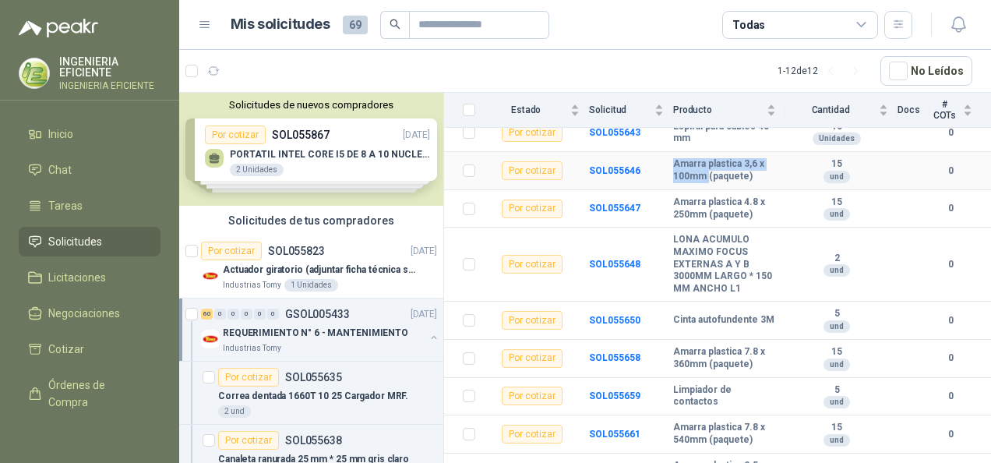
drag, startPoint x: 671, startPoint y: 166, endPoint x: 704, endPoint y: 185, distance: 38.8
click at [704, 182] on b "Amarra plastica 3,6 x 100mm (paquete)" at bounding box center [724, 170] width 103 height 24
copy b "Amarra plastica 3,6 x 100mm"
drag, startPoint x: 670, startPoint y: 204, endPoint x: 749, endPoint y: 218, distance: 79.9
click at [749, 218] on b "Amarra plastica 4.8 x 250mm (paquete)" at bounding box center [724, 208] width 103 height 24
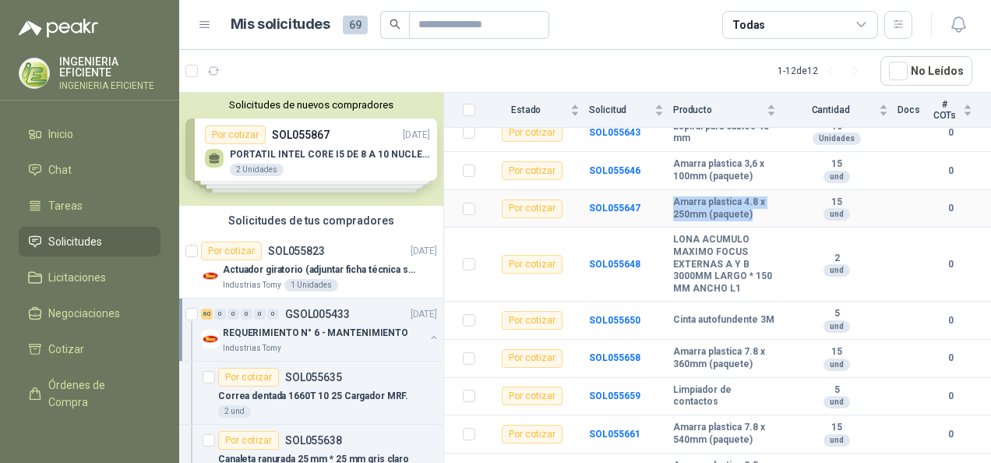
copy b "Amarra plastica 4.8 x 250mm (paquete)"
click at [767, 246] on td "LONA ACUMULO MAXIMO FOCUS EXTERNAS A Y B 3000MM LARGO * 150 MM ANCHO L1" at bounding box center [729, 265] width 112 height 74
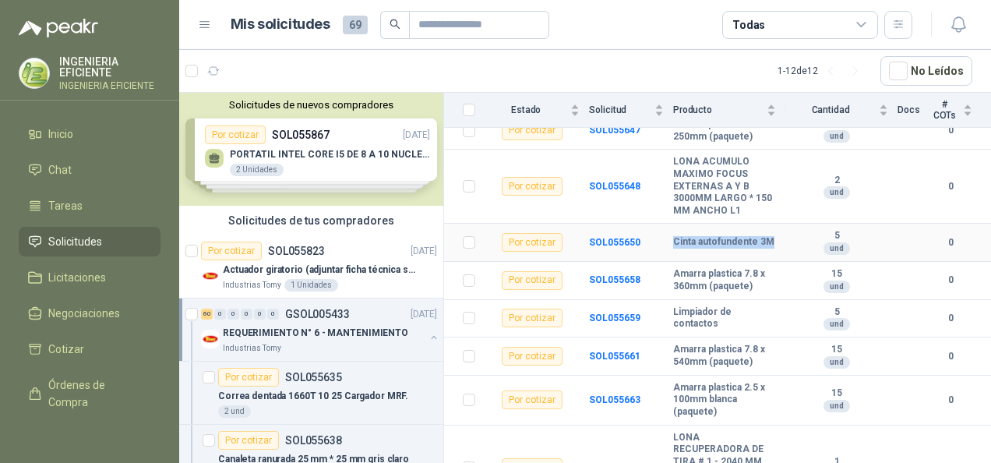
drag, startPoint x: 672, startPoint y: 241, endPoint x: 697, endPoint y: 248, distance: 25.9
click at [697, 248] on b "Cinta autofundente 3M" at bounding box center [723, 242] width 101 height 12
copy b "Cinta autofundente 3M"
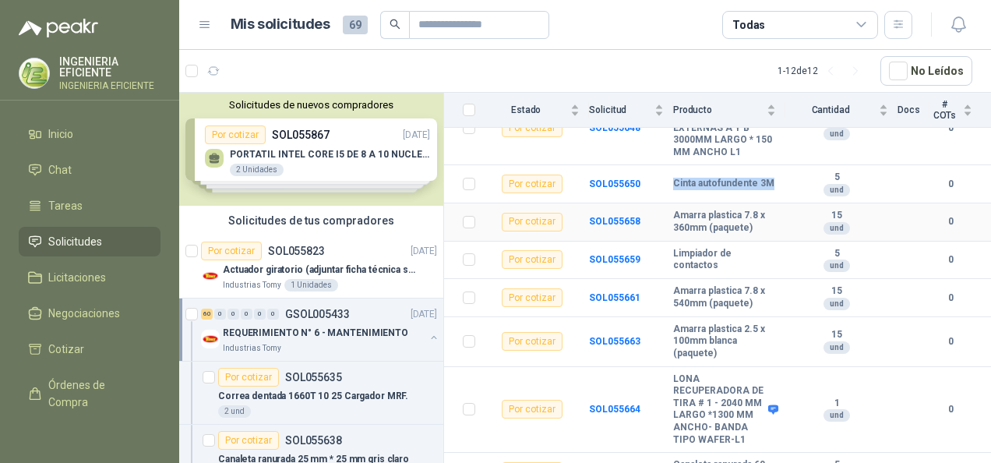
scroll to position [545, 0]
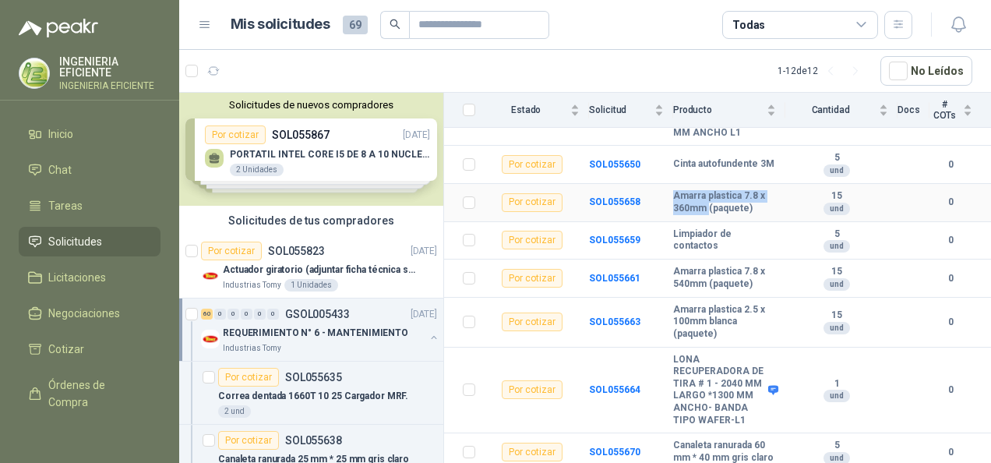
drag, startPoint x: 672, startPoint y: 198, endPoint x: 704, endPoint y: 211, distance: 35.3
click at [704, 211] on b "Amarra plastica 7.8 x 360mm (paquete)" at bounding box center [724, 202] width 103 height 24
copy b "Amarra plastica 7.8 x 360mm"
drag, startPoint x: 671, startPoint y: 273, endPoint x: 745, endPoint y: 290, distance: 76.0
click at [745, 290] on b "Amarra plastica 7.8 x 540mm (paquete)" at bounding box center [724, 278] width 103 height 24
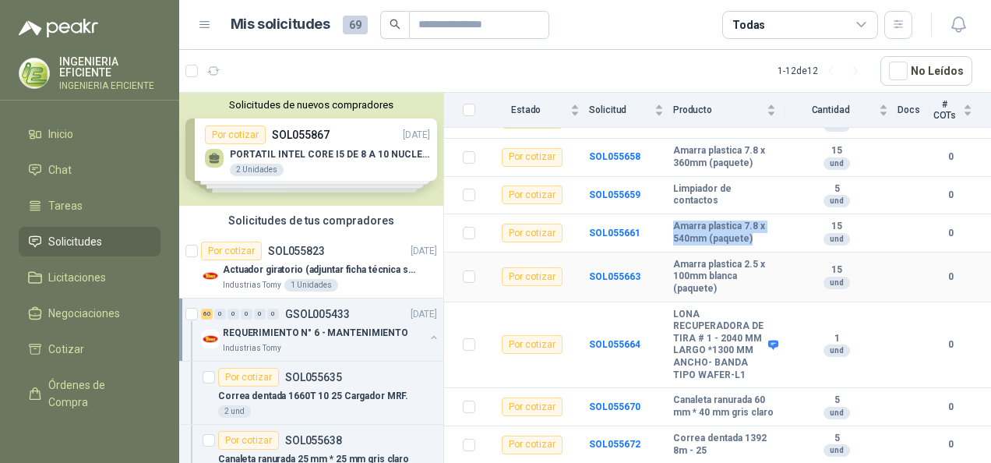
scroll to position [623, 0]
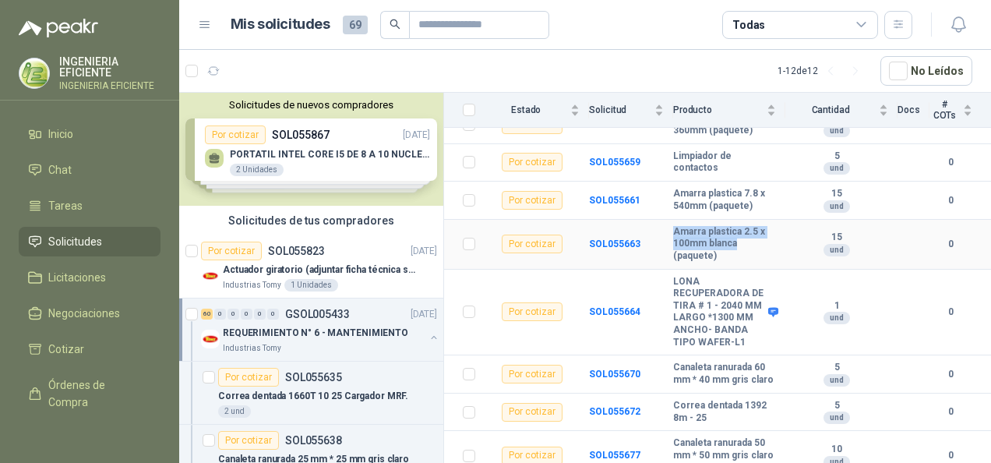
drag, startPoint x: 669, startPoint y: 233, endPoint x: 743, endPoint y: 245, distance: 75.7
click at [743, 245] on tr "Por cotizar SOL055663 Amarra plastica 2.5 x 100mm blanca (paquete) 15 und 0" at bounding box center [717, 245] width 547 height 50
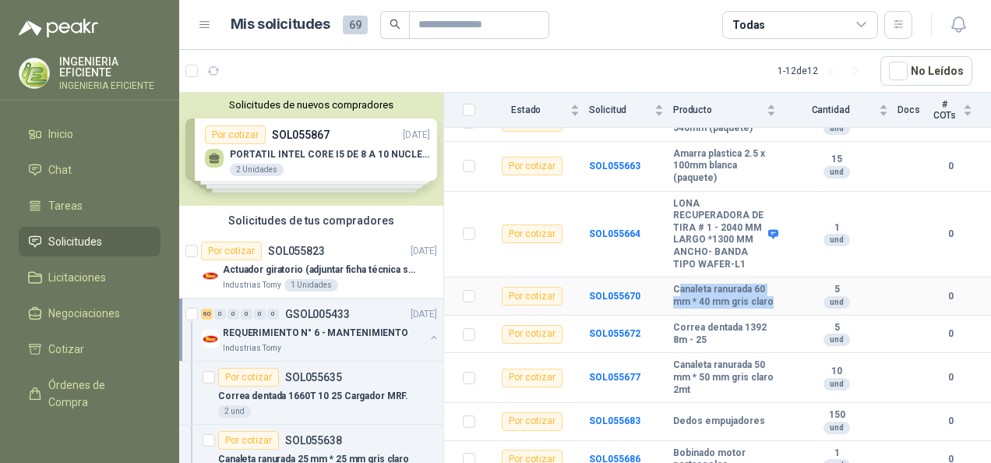
drag, startPoint x: 688, startPoint y: 305, endPoint x: 701, endPoint y: 324, distance: 22.5
click at [701, 308] on b "Canaleta ranurada 60 mm * 40 mm gris claro" at bounding box center [724, 296] width 103 height 24
drag, startPoint x: 701, startPoint y: 324, endPoint x: 668, endPoint y: 301, distance: 40.2
click at [668, 301] on td "SOL055670" at bounding box center [631, 296] width 84 height 38
drag, startPoint x: 689, startPoint y: 308, endPoint x: 697, endPoint y: 329, distance: 22.4
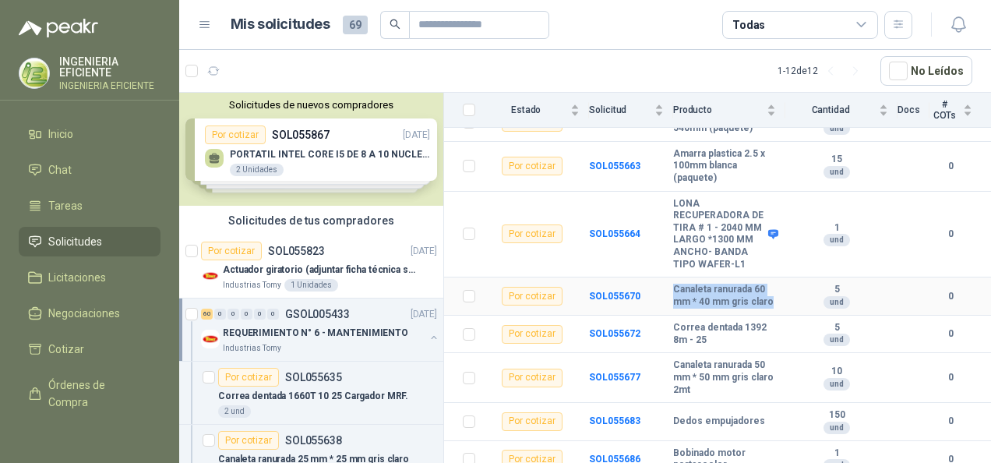
click at [697, 316] on tr "Por cotizar SOL055670 Canaleta ranurada 60 mm * 40 mm gris claro 5 und 0" at bounding box center [717, 296] width 547 height 38
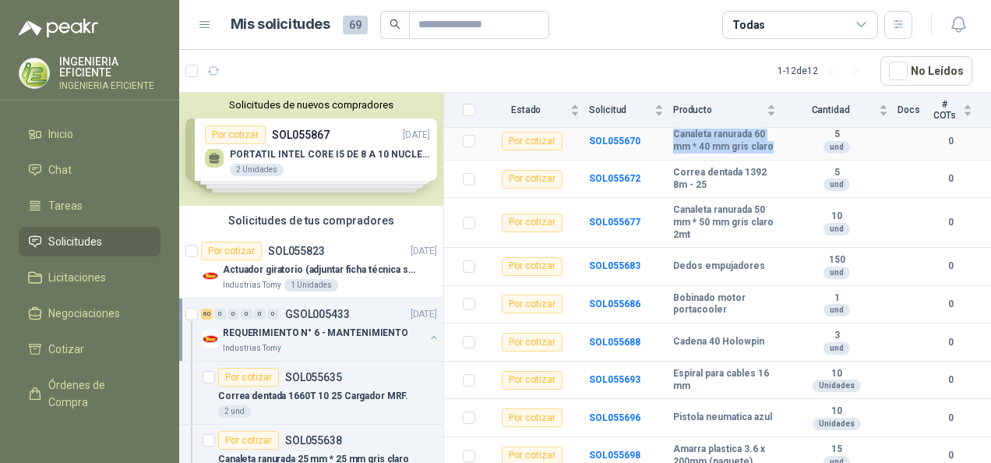
scroll to position [857, 0]
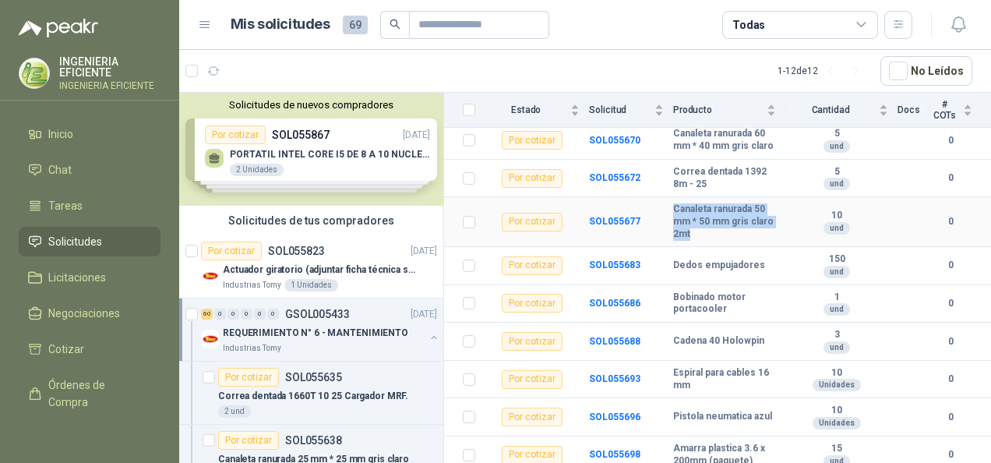
drag, startPoint x: 672, startPoint y: 235, endPoint x: 761, endPoint y: 257, distance: 91.7
click at [761, 240] on b "Canaleta ranurada 50 mm * 50 mm gris claro 2mt" at bounding box center [724, 221] width 103 height 37
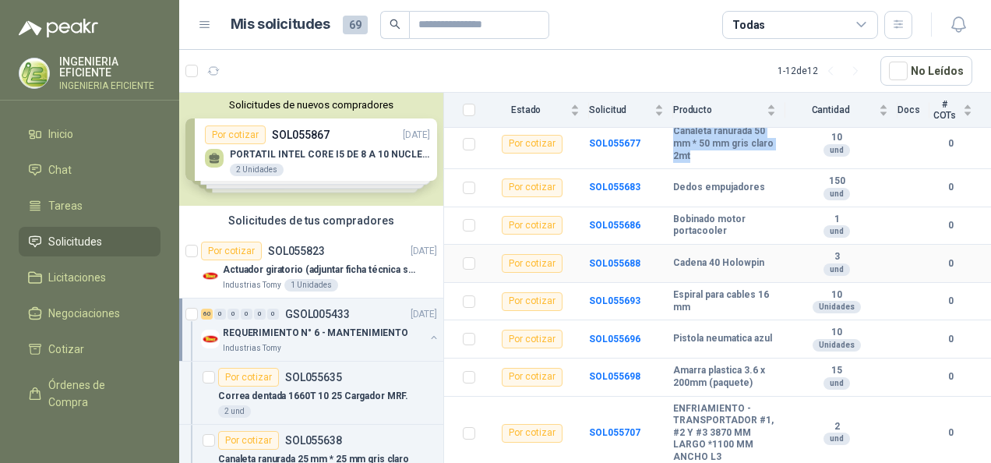
scroll to position [1013, 0]
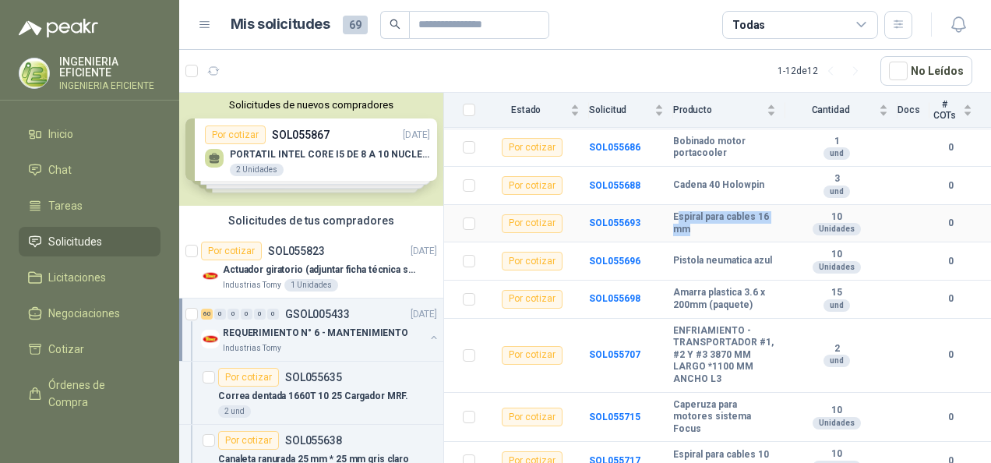
drag, startPoint x: 676, startPoint y: 242, endPoint x: 695, endPoint y: 257, distance: 23.9
click at [695, 235] on b "Espiral para cables 16 mm" at bounding box center [724, 223] width 103 height 24
drag, startPoint x: 695, startPoint y: 257, endPoint x: 670, endPoint y: 244, distance: 28.2
click at [673, 235] on b "Espiral para cables 16 mm" at bounding box center [724, 223] width 103 height 24
drag, startPoint x: 670, startPoint y: 242, endPoint x: 704, endPoint y: 256, distance: 37.3
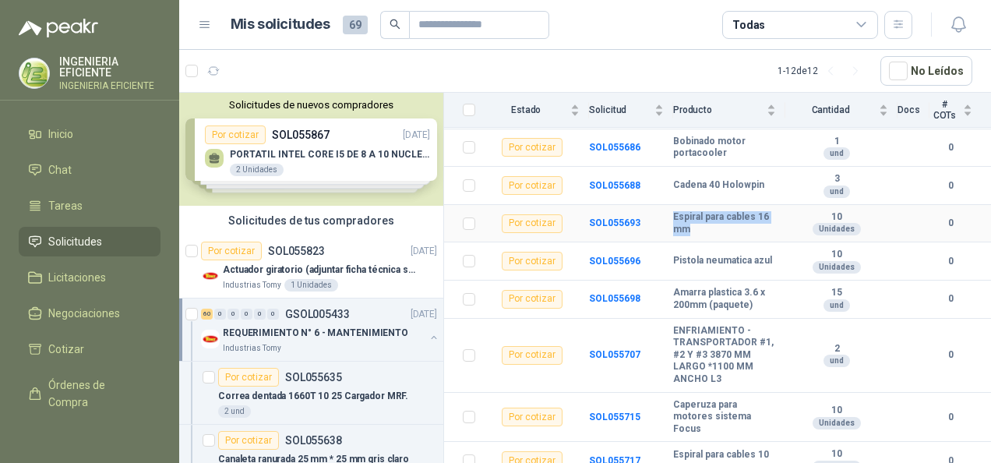
click at [704, 235] on b "Espiral para cables 16 mm" at bounding box center [724, 223] width 103 height 24
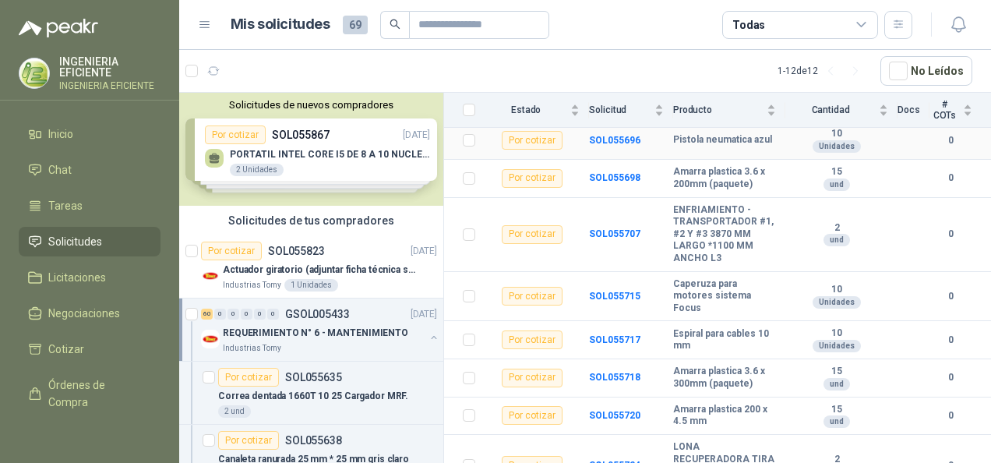
scroll to position [1169, 0]
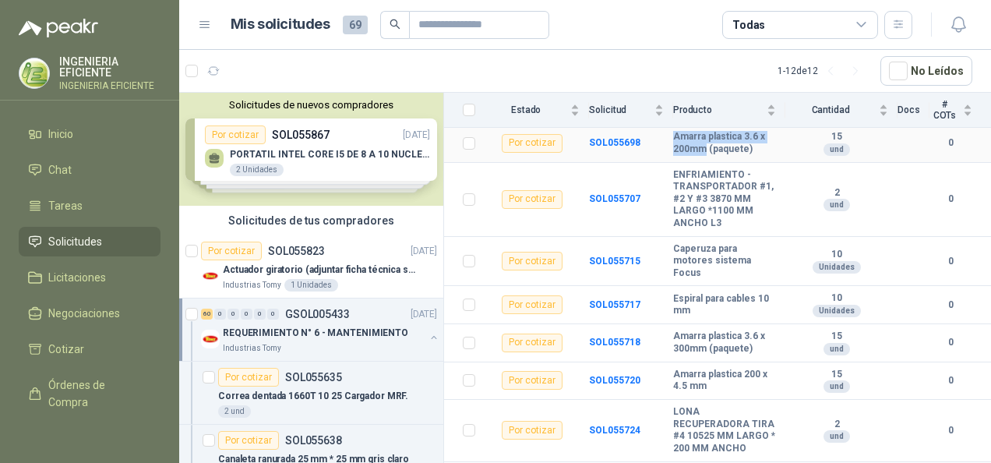
drag, startPoint x: 669, startPoint y: 162, endPoint x: 703, endPoint y: 174, distance: 35.5
click at [703, 163] on tr "Por cotizar SOL055698 Amarra plastica 3.6 x 200mm (paquete) 15 und 0" at bounding box center [717, 144] width 547 height 38
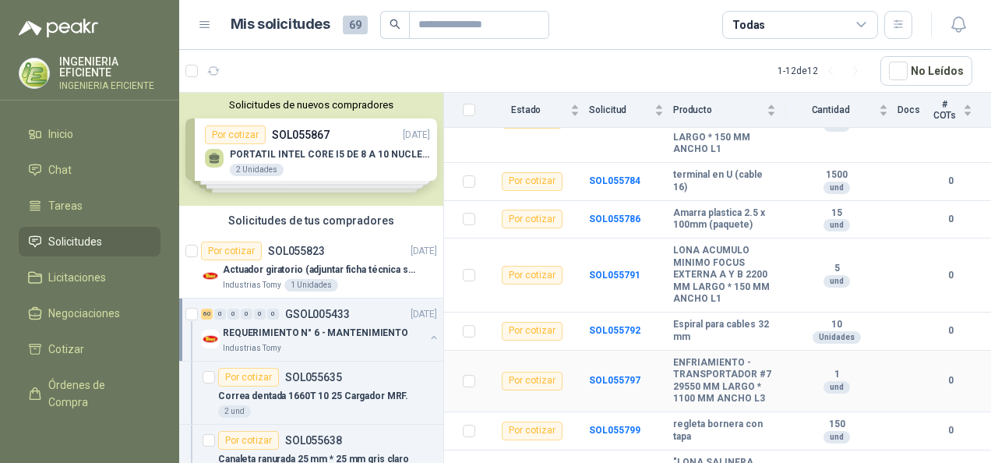
scroll to position [2317, 0]
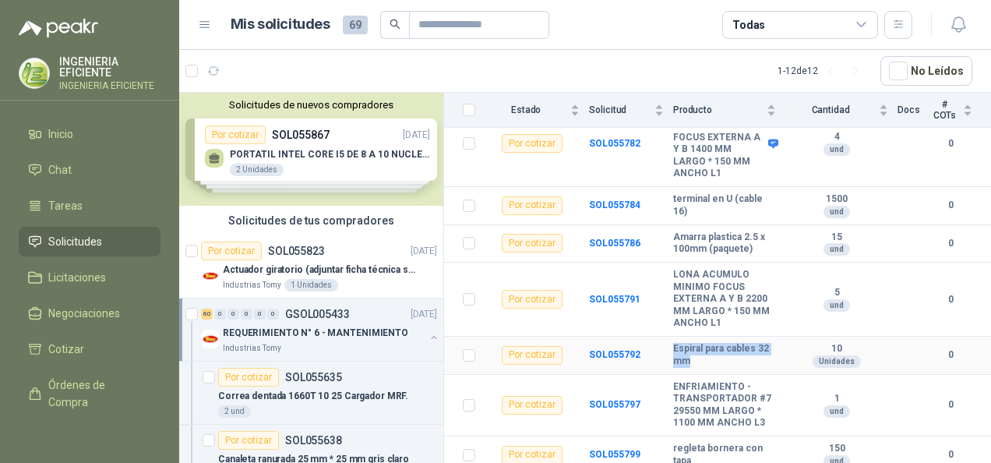
drag, startPoint x: 670, startPoint y: 373, endPoint x: 718, endPoint y: 388, distance: 50.5
click at [718, 367] on b "Espiral para cables 32 mm" at bounding box center [724, 355] width 103 height 24
drag, startPoint x: 718, startPoint y: 388, endPoint x: 683, endPoint y: 378, distance: 37.2
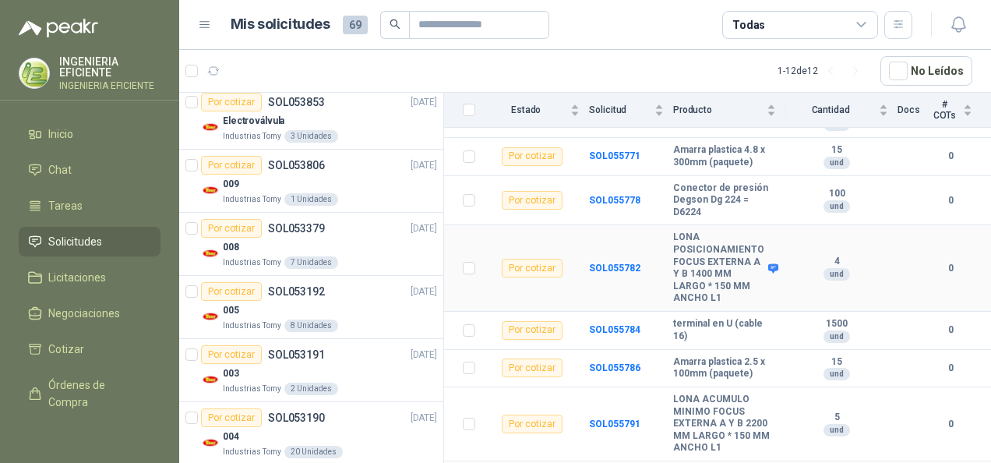
scroll to position [2162, 0]
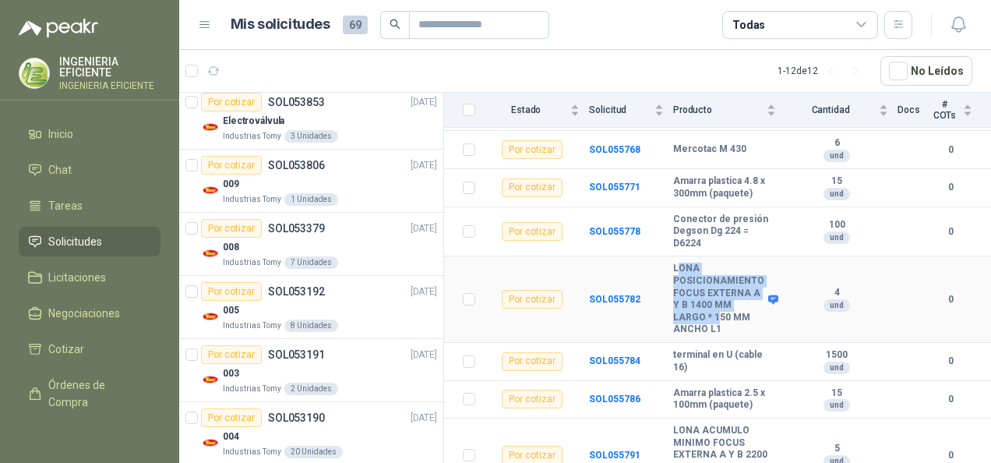
drag, startPoint x: 675, startPoint y: 292, endPoint x: 716, endPoint y: 346, distance: 67.8
click at [716, 336] on b "LONA POSICIONAMIENTO FOCUS EXTERNA A Y B 1400 MM LARGO * 150 MM ANCHO L1" at bounding box center [718, 299] width 91 height 73
drag, startPoint x: 716, startPoint y: 346, endPoint x: 671, endPoint y: 295, distance: 68.5
click at [676, 295] on b "LONA POSICIONAMIENTO FOCUS EXTERNA A Y B 1400 MM LARGO * 150 MM ANCHO L1" at bounding box center [718, 299] width 91 height 73
drag, startPoint x: 671, startPoint y: 289, endPoint x: 725, endPoint y: 365, distance: 92.8
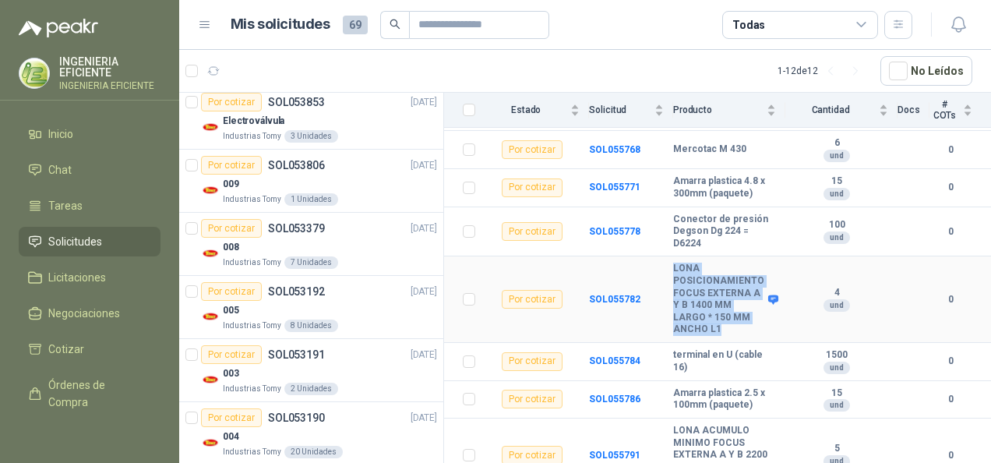
click at [725, 343] on td "LONA POSICIONAMIENTO FOCUS EXTERNA A Y B 1400 MM LARGO * 150 MM ANCHO L1" at bounding box center [729, 299] width 112 height 86
drag, startPoint x: 725, startPoint y: 365, endPoint x: 697, endPoint y: 334, distance: 40.8
click at [785, 287] on td "4 und" at bounding box center [841, 299] width 112 height 86
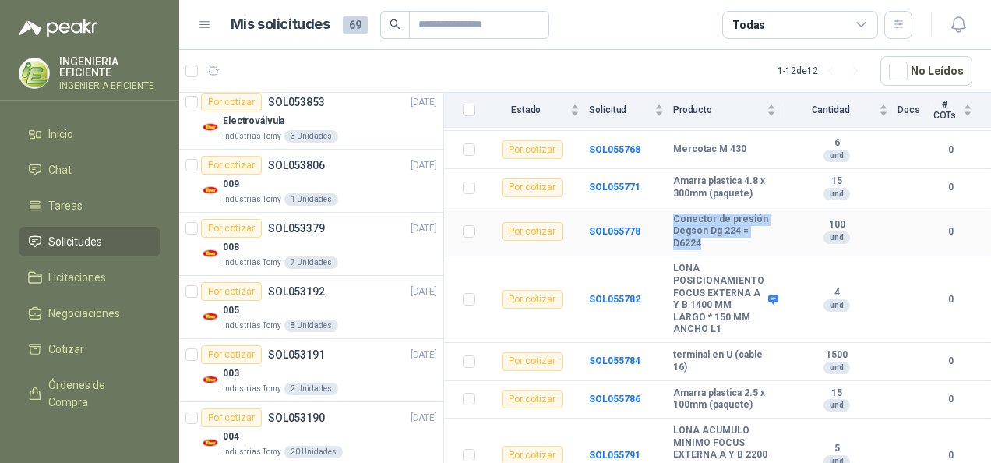
drag, startPoint x: 669, startPoint y: 242, endPoint x: 705, endPoint y: 266, distance: 43.2
click at [705, 257] on tr "Por cotizar SOL055778 Conector de presión Degson Dg 224 = D6224 100 und 0" at bounding box center [717, 232] width 547 height 50
drag, startPoint x: 705, startPoint y: 266, endPoint x: 690, endPoint y: 253, distance: 20.0
click at [785, 244] on div "100 und" at bounding box center [836, 231] width 103 height 25
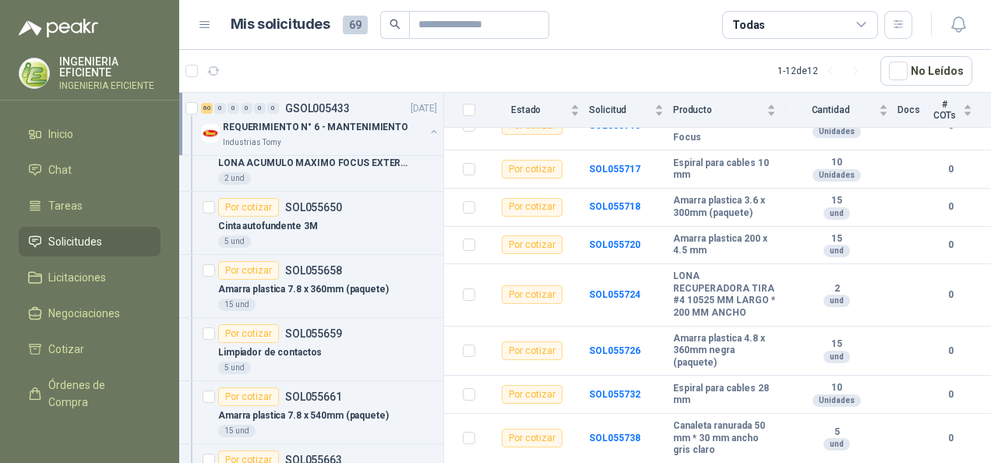
scroll to position [0, 0]
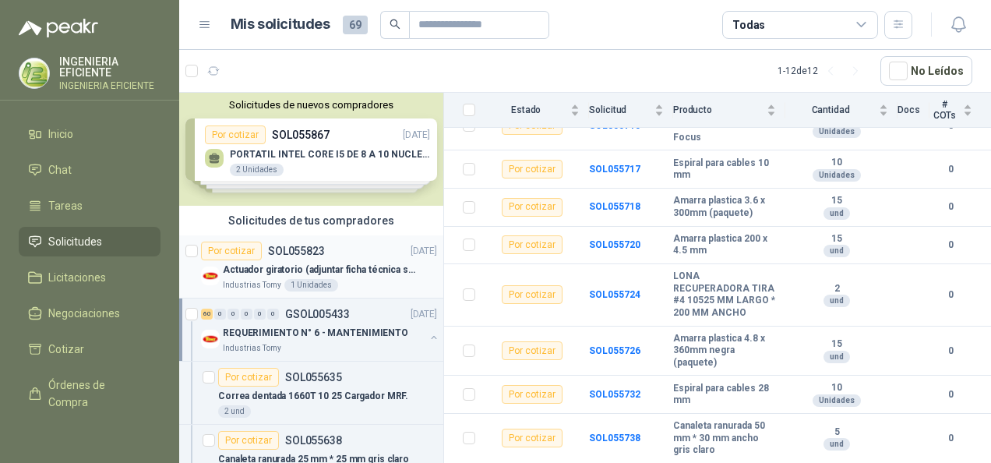
click at [348, 256] on div "Por cotizar SOL055823 [DATE]" at bounding box center [319, 251] width 236 height 19
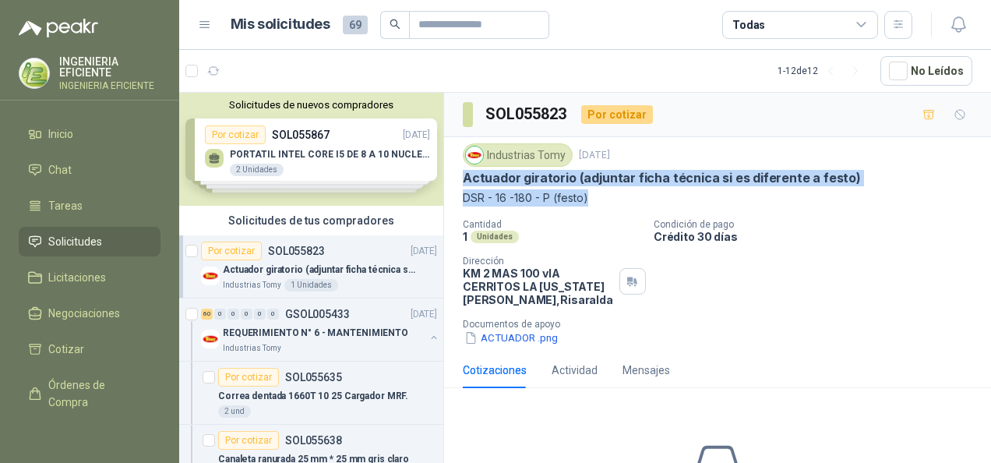
drag, startPoint x: 461, startPoint y: 176, endPoint x: 600, endPoint y: 193, distance: 140.5
click at [600, 193] on div "Industrias Tomy [DATE] Actuador giratorio (adjuntar ficha técnica si es diferen…" at bounding box center [717, 244] width 547 height 215
click at [602, 195] on p "DSR - 16 -180 - P (festo)" at bounding box center [718, 197] width 510 height 17
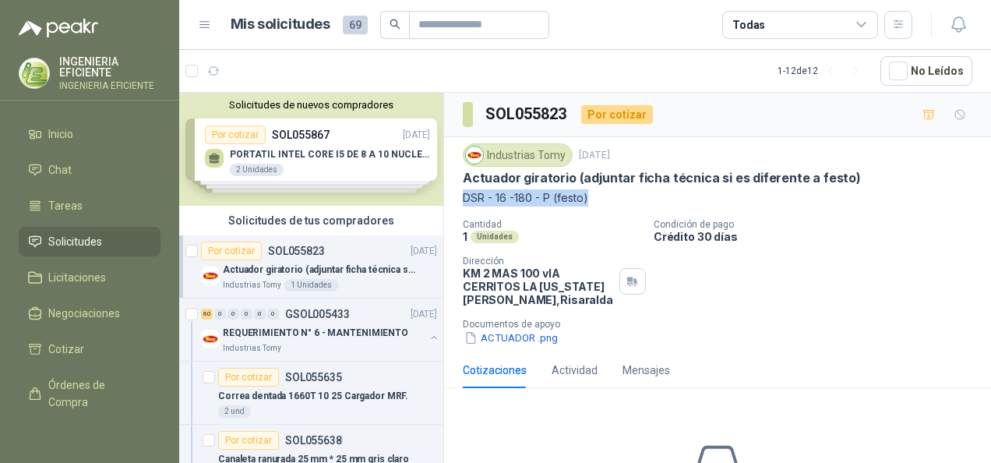
drag, startPoint x: 593, startPoint y: 196, endPoint x: 449, endPoint y: 196, distance: 144.2
click at [449, 196] on div "Industrias Tomy [DATE] Actuador giratorio (adjuntar ficha técnica si es diferen…" at bounding box center [717, 244] width 547 height 215
drag, startPoint x: 449, startPoint y: 196, endPoint x: 521, endPoint y: 189, distance: 72.0
click at [806, 258] on div "Cantidad 1 Unidades Condición de pago Crédito 30 días Dirección KM 2 MAS 100 vI…" at bounding box center [718, 282] width 510 height 127
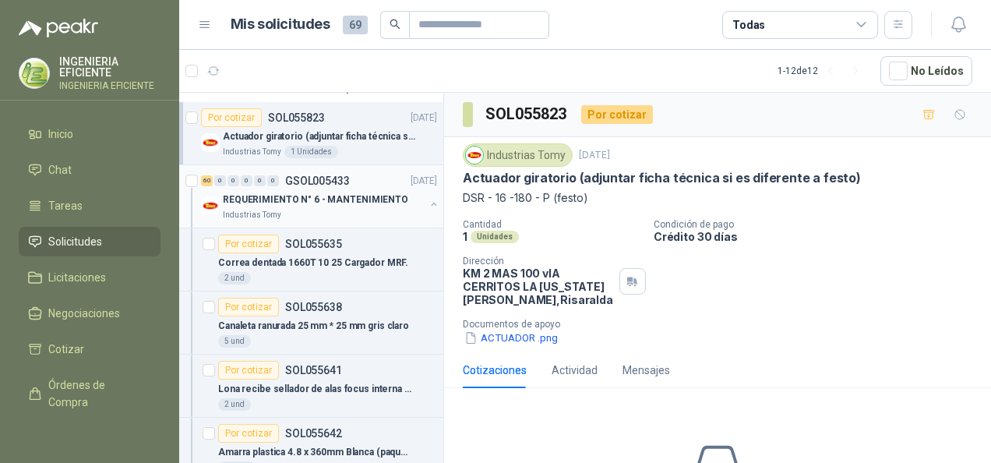
scroll to position [78, 0]
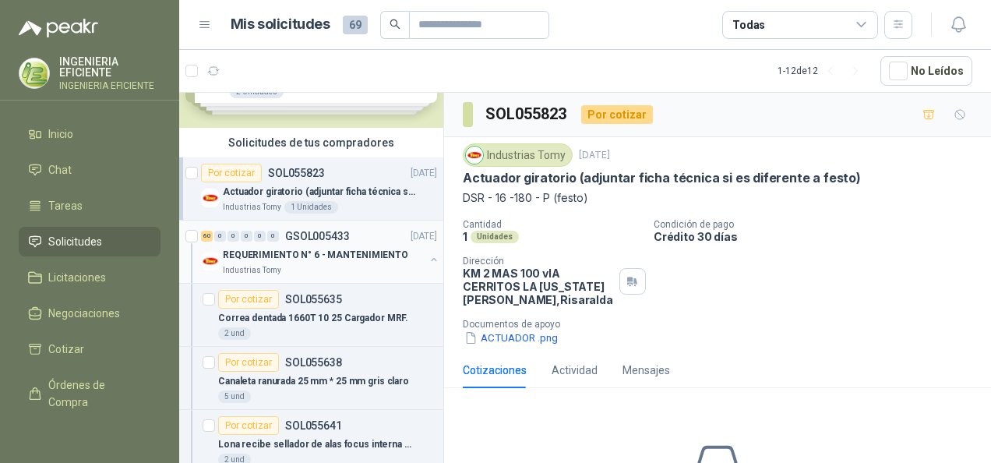
click at [428, 259] on button "button" at bounding box center [434, 259] width 12 height 12
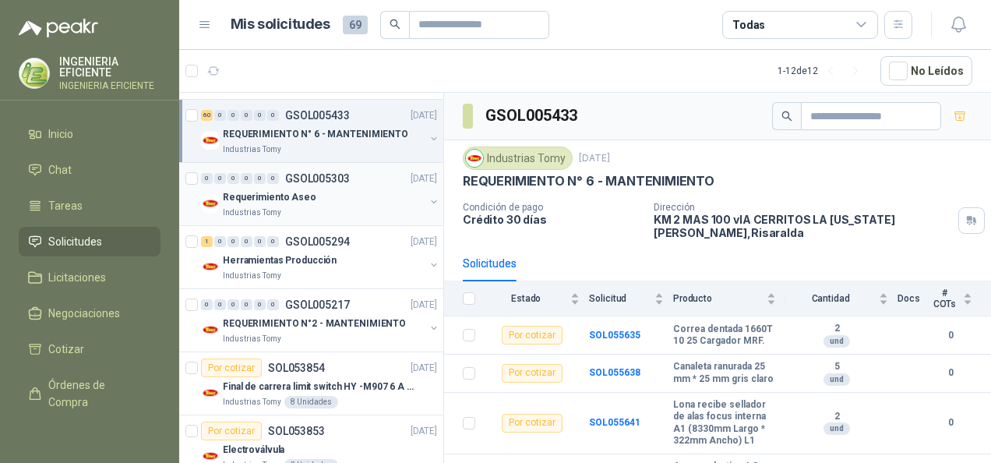
scroll to position [234, 0]
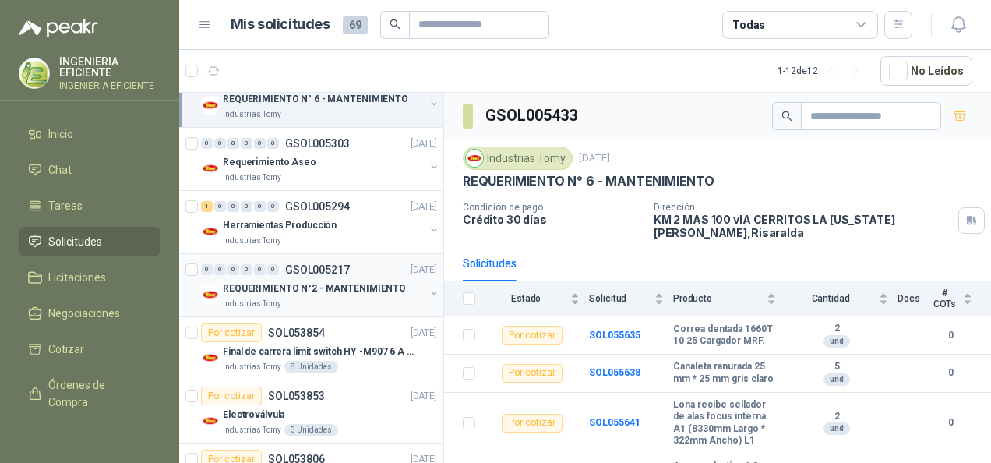
click at [371, 306] on div "Industrias Tomy" at bounding box center [324, 304] width 202 height 12
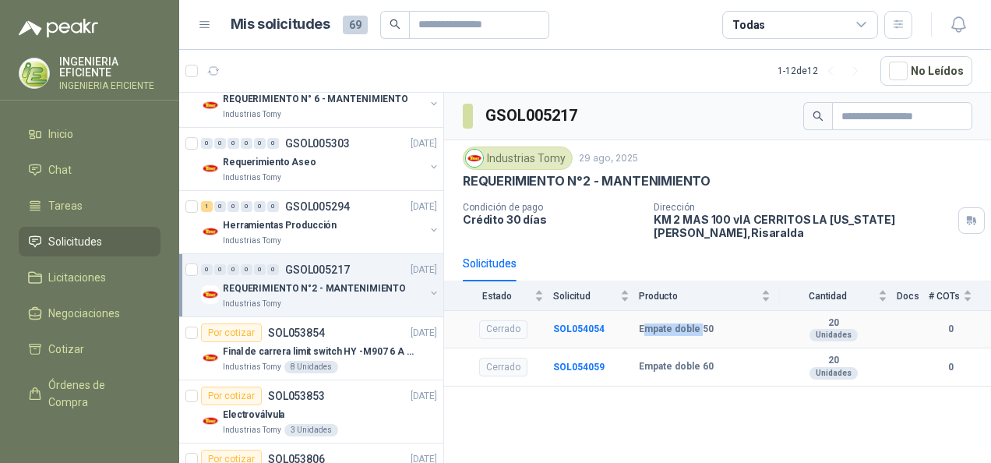
drag, startPoint x: 645, startPoint y: 328, endPoint x: 700, endPoint y: 326, distance: 54.6
click at [700, 326] on b "Empate doble 50" at bounding box center [676, 329] width 75 height 12
drag, startPoint x: 700, startPoint y: 326, endPoint x: 712, endPoint y: 338, distance: 17.1
click at [712, 338] on td "Empate doble 50" at bounding box center [709, 330] width 141 height 38
drag, startPoint x: 711, startPoint y: 323, endPoint x: 600, endPoint y: 330, distance: 110.9
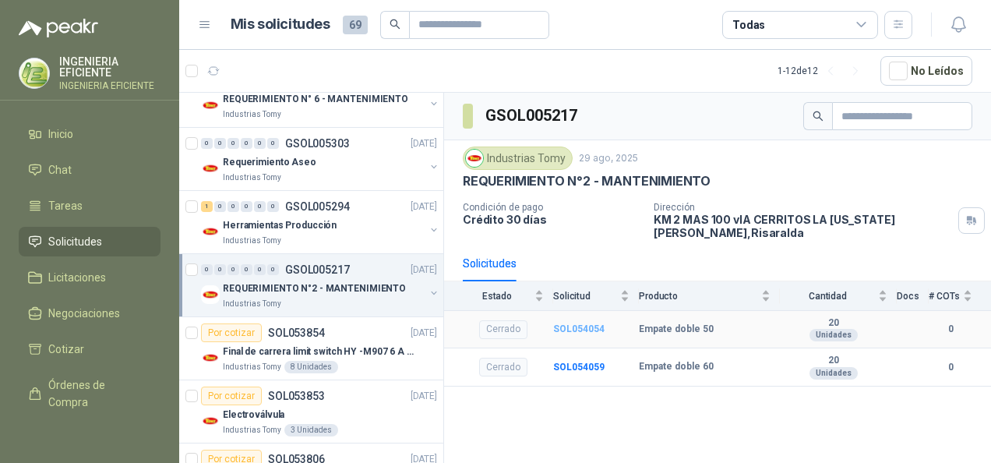
click at [600, 330] on tr "Cerrado SOL054054 Empate doble 50  20 Unidades 0" at bounding box center [717, 330] width 547 height 38
drag, startPoint x: 600, startPoint y: 330, endPoint x: 672, endPoint y: 326, distance: 71.8
click at [672, 326] on b "Empate doble 50" at bounding box center [676, 329] width 75 height 12
click at [641, 354] on td "Empate doble 60" at bounding box center [709, 367] width 141 height 38
click at [603, 442] on div "GSOL005217 Industrias Tomy [DATE] REQUERIMIENTO N°2 - MANTENIMIENTO Condición d…" at bounding box center [717, 281] width 547 height 376
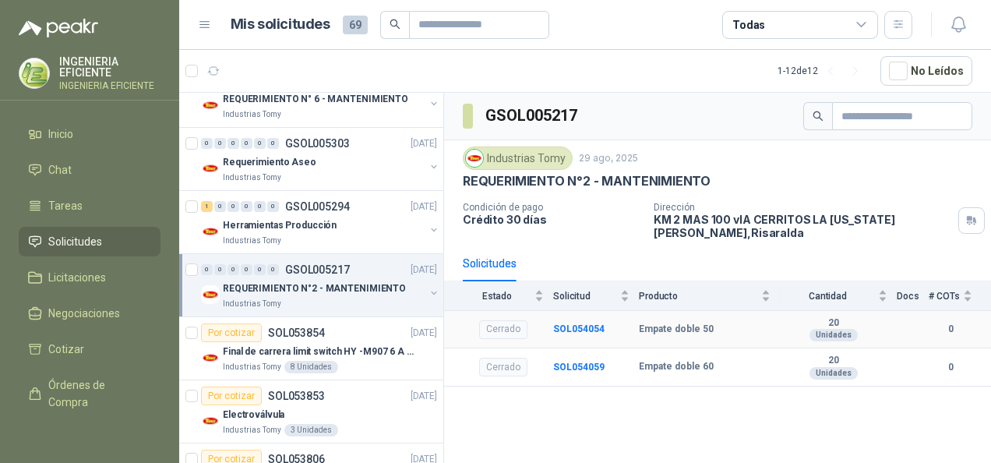
click at [516, 323] on div "Cerrado" at bounding box center [503, 329] width 48 height 19
click at [503, 371] on div "Cerrado" at bounding box center [503, 367] width 48 height 19
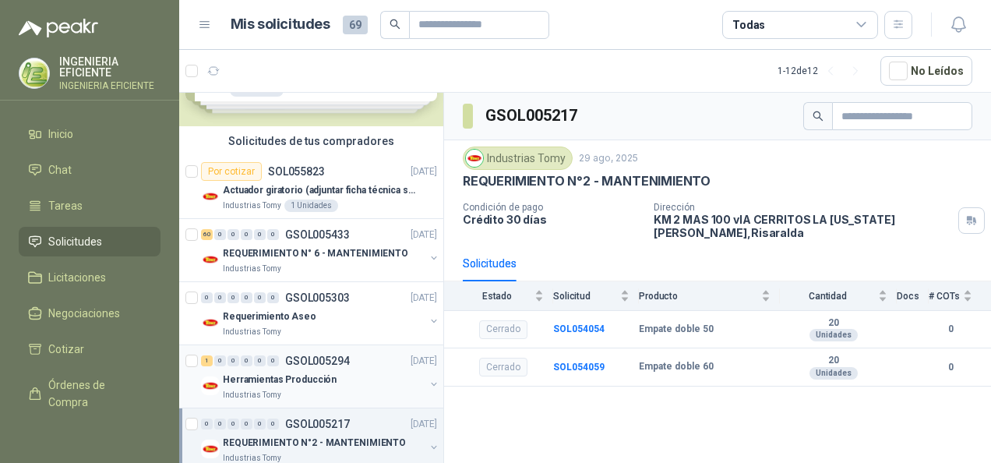
scroll to position [78, 0]
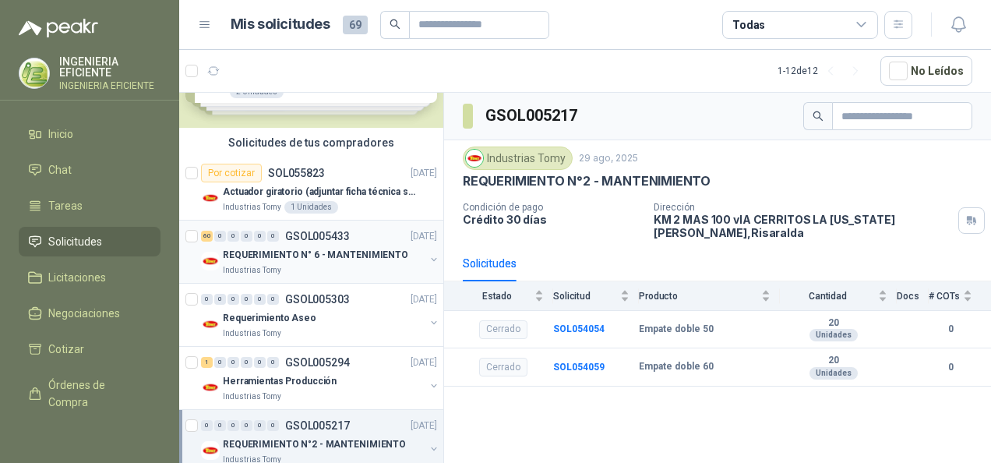
click at [379, 269] on div "Industrias Tomy" at bounding box center [324, 270] width 202 height 12
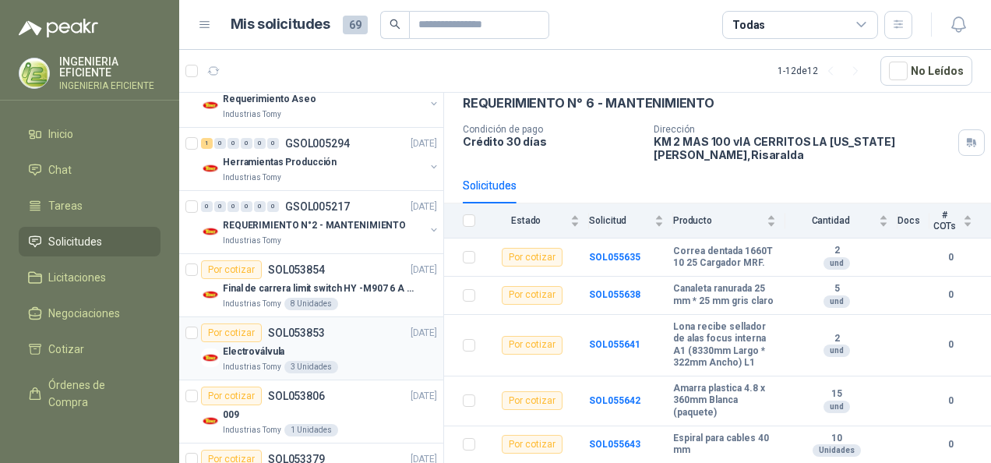
scroll to position [312, 0]
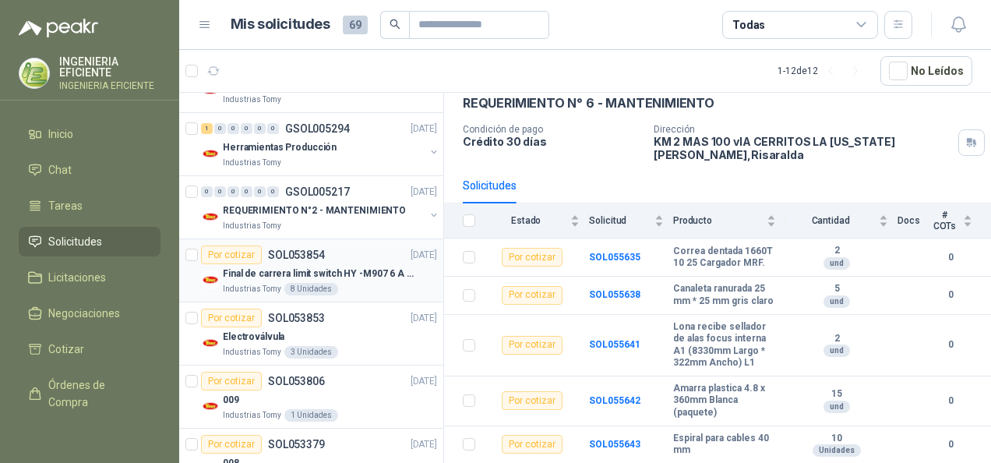
click at [365, 287] on div "Industrias Tomy 8 Unidades" at bounding box center [330, 289] width 214 height 12
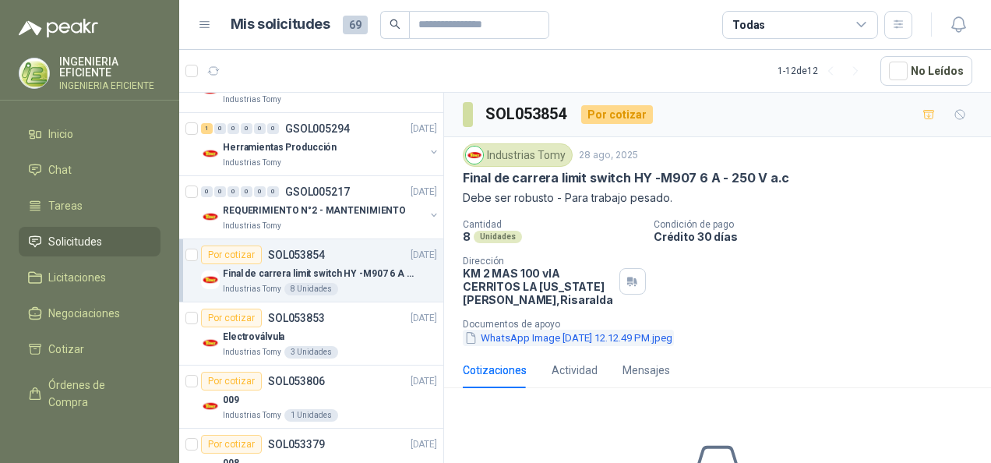
click at [634, 339] on button "WhatsApp Image [DATE] 12.12.49 PM.jpeg" at bounding box center [568, 338] width 211 height 16
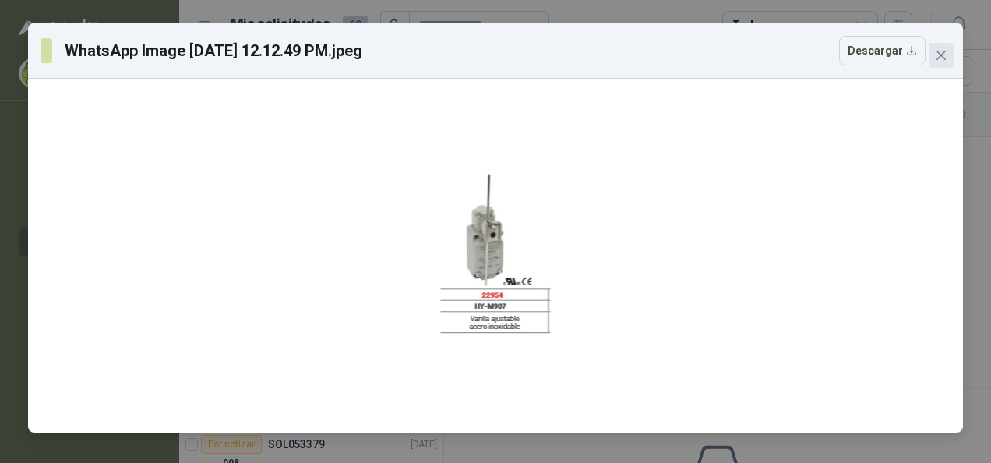
click at [949, 55] on span "Close" at bounding box center [941, 55] width 25 height 12
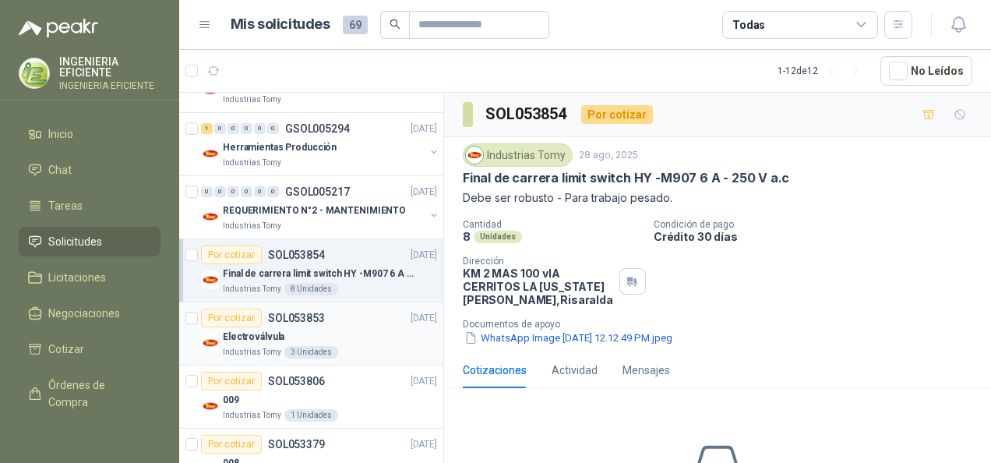
click at [346, 331] on div "Electroválvula" at bounding box center [330, 336] width 214 height 19
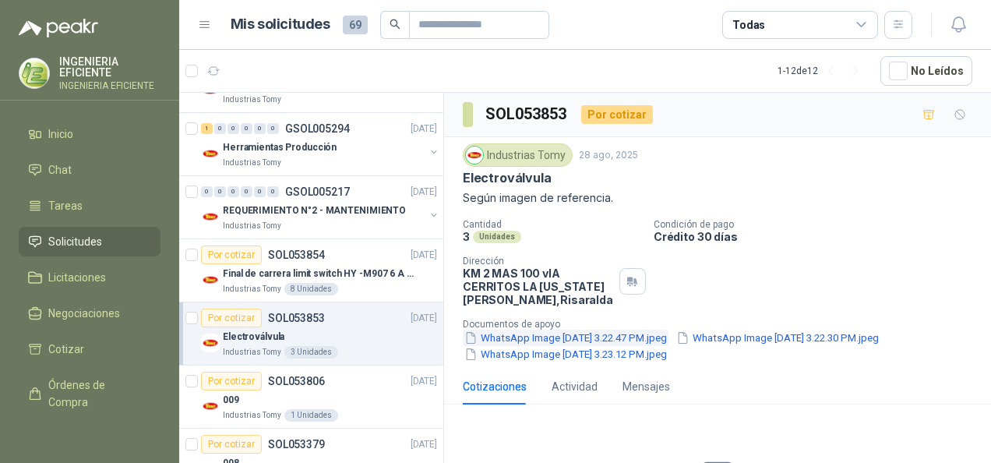
click at [669, 330] on button "WhatsApp Image [DATE] 3.22.47 PM.jpeg" at bounding box center [566, 338] width 206 height 16
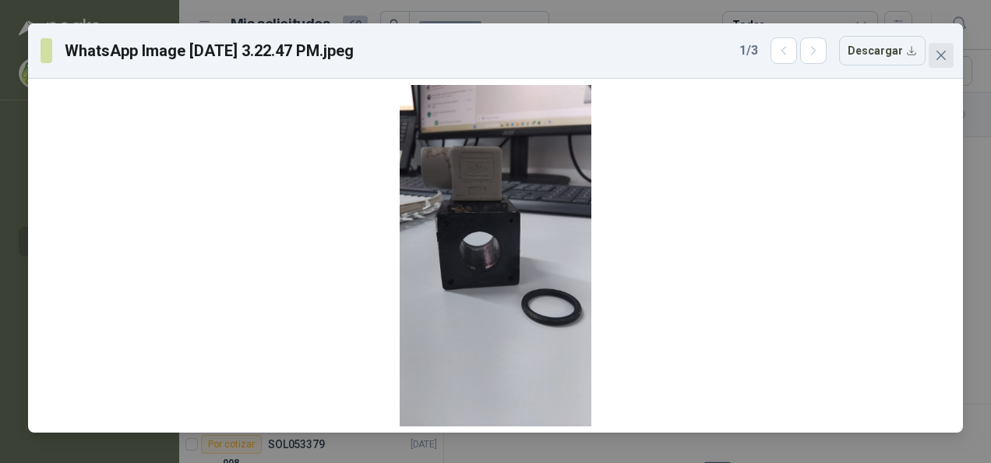
click at [930, 61] on span "Close" at bounding box center [941, 55] width 25 height 12
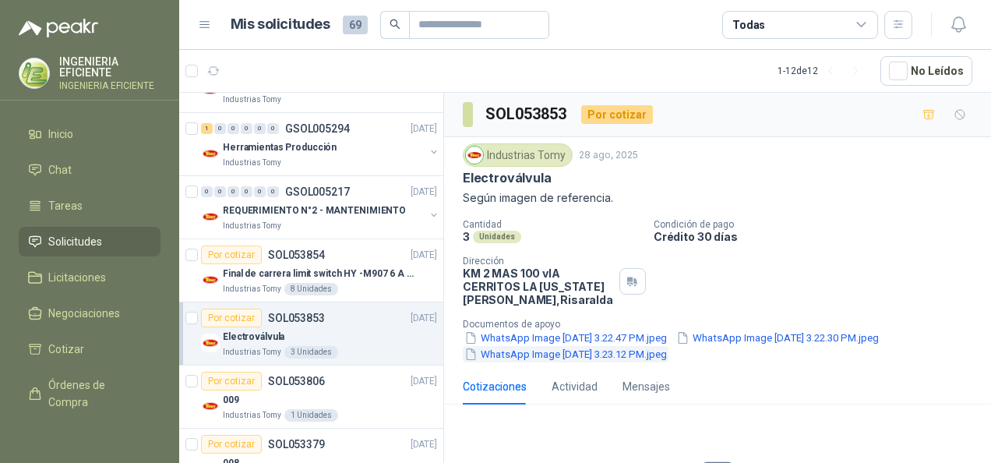
click at [528, 347] on button "WhatsApp Image [DATE] 3.23.12 PM.jpeg" at bounding box center [566, 354] width 206 height 16
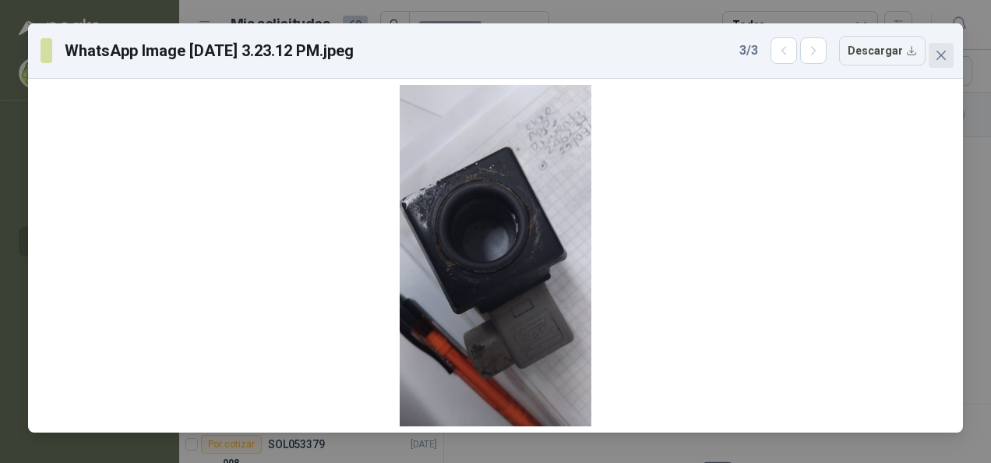
click at [940, 60] on icon "close" at bounding box center [941, 55] width 12 height 12
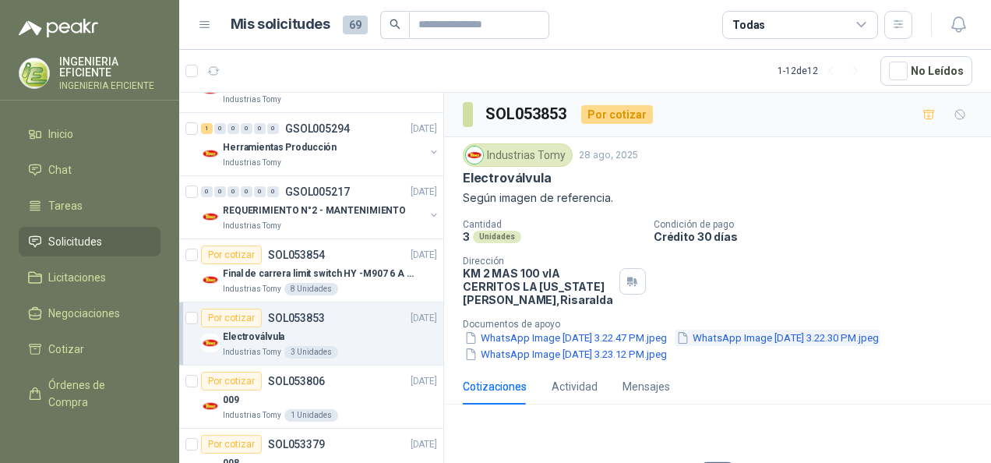
click at [762, 334] on button "WhatsApp Image [DATE] 3.22.30 PM.jpeg" at bounding box center [778, 338] width 206 height 16
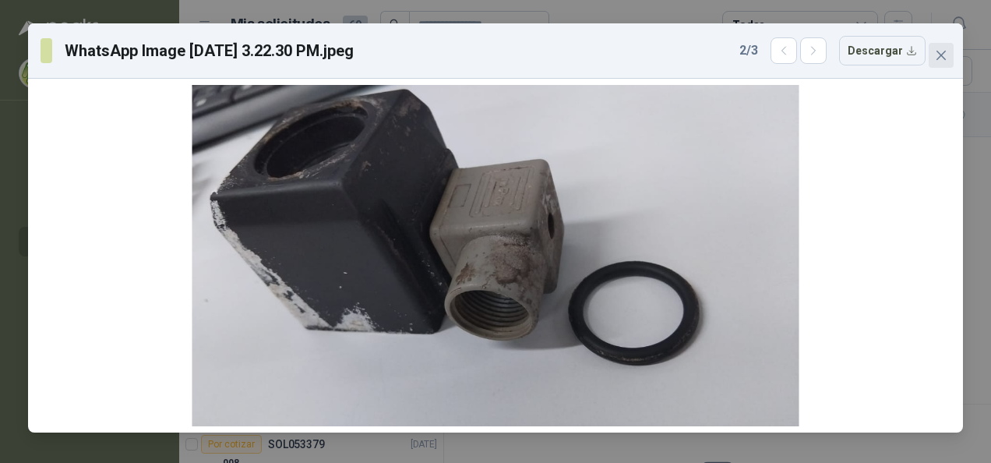
click at [938, 67] on button "Close" at bounding box center [941, 55] width 25 height 25
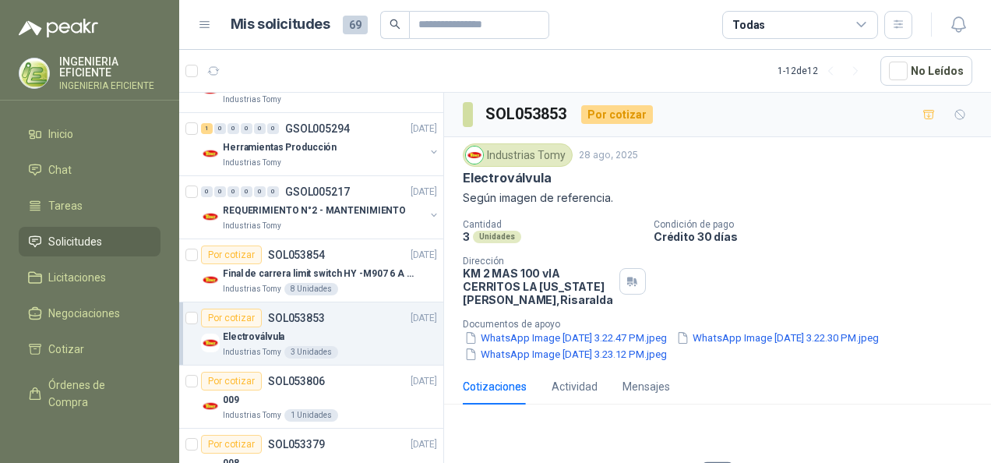
click at [807, 341] on button "WhatsApp Image [DATE] 3.22.30 PM.jpeg" at bounding box center [778, 338] width 206 height 16
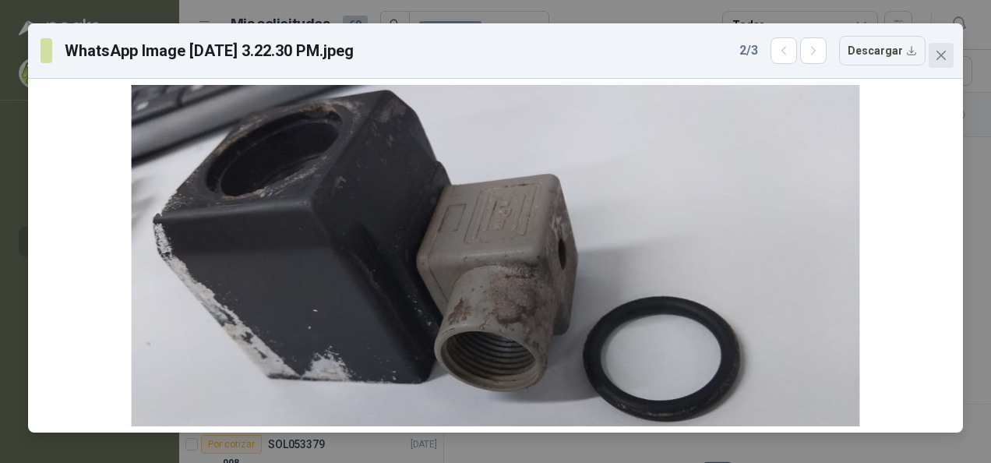
click at [937, 59] on icon "close" at bounding box center [941, 55] width 12 height 12
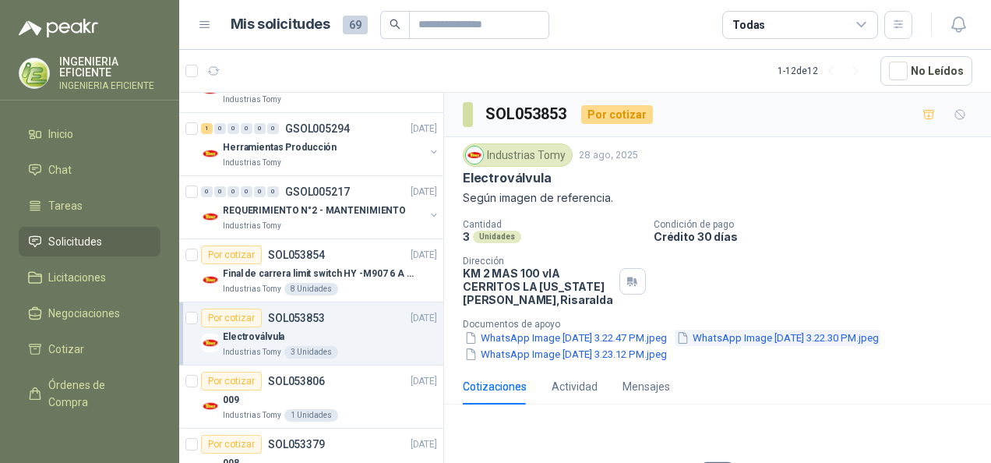
click at [768, 335] on button "WhatsApp Image [DATE] 3.22.30 PM.jpeg" at bounding box center [778, 338] width 206 height 16
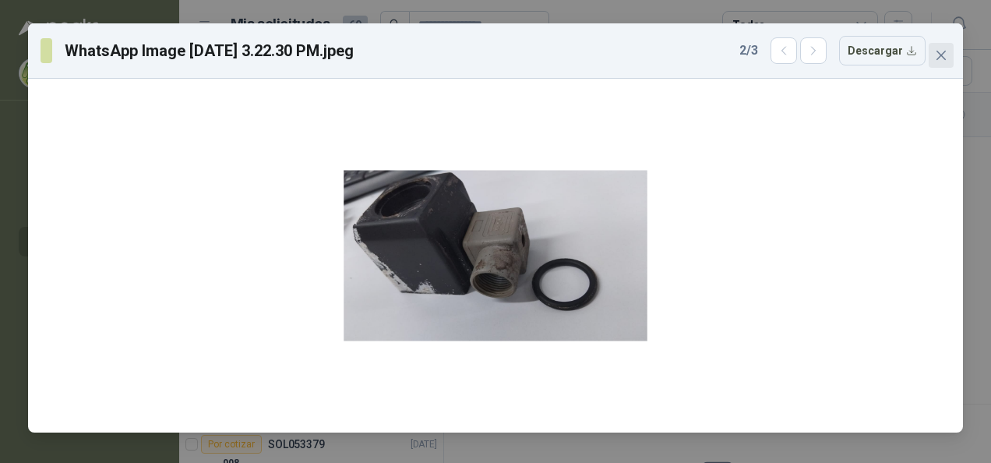
click at [941, 60] on icon "close" at bounding box center [941, 55] width 12 height 12
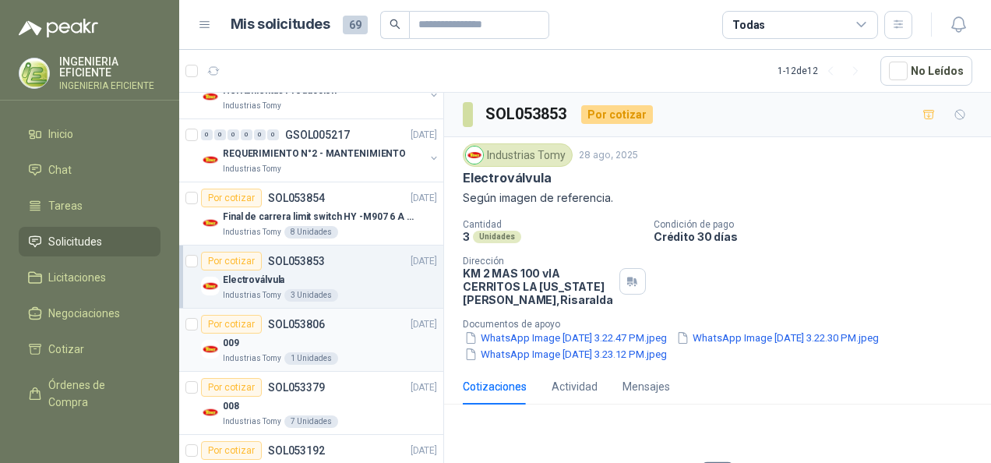
scroll to position [390, 0]
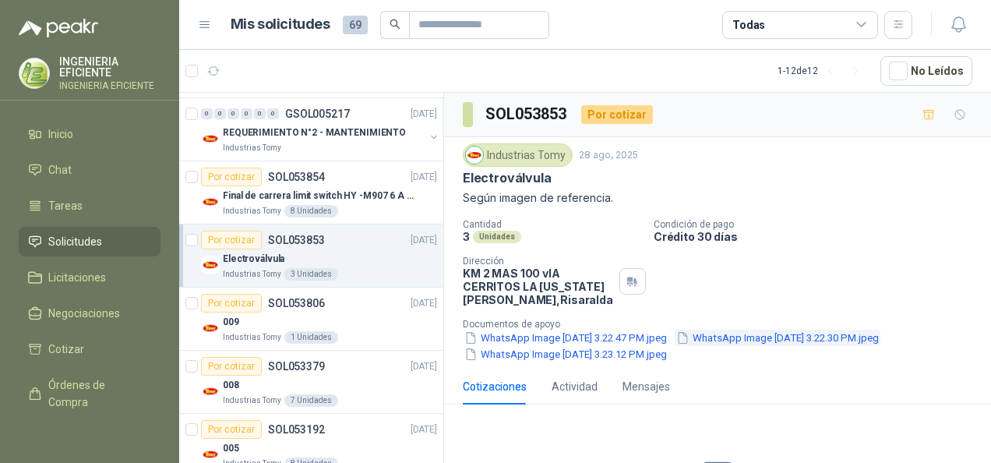
click at [752, 332] on button "WhatsApp Image [DATE] 3.22.30 PM.jpeg" at bounding box center [778, 338] width 206 height 16
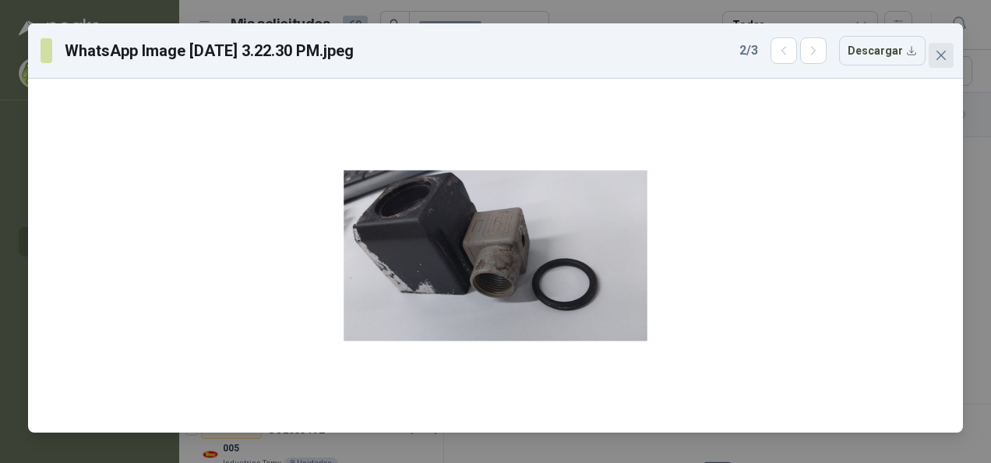
click at [946, 54] on icon "close" at bounding box center [941, 55] width 12 height 12
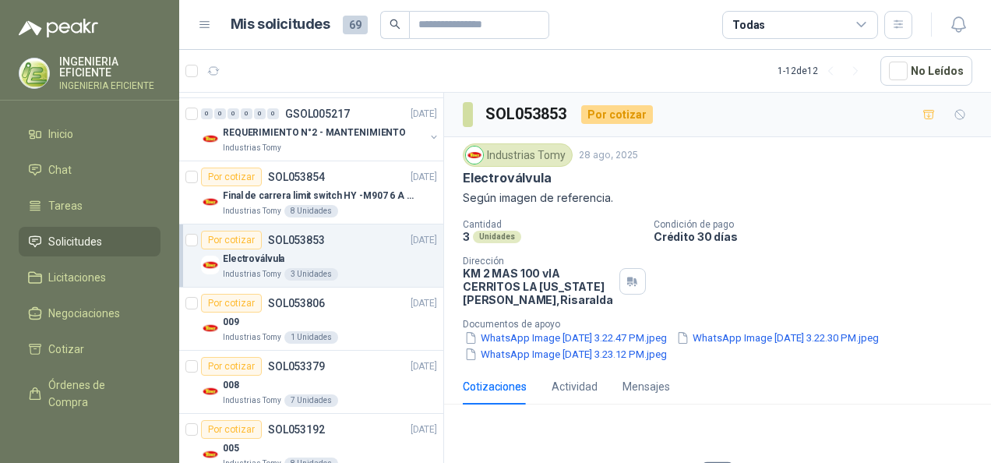
scroll to position [146, 0]
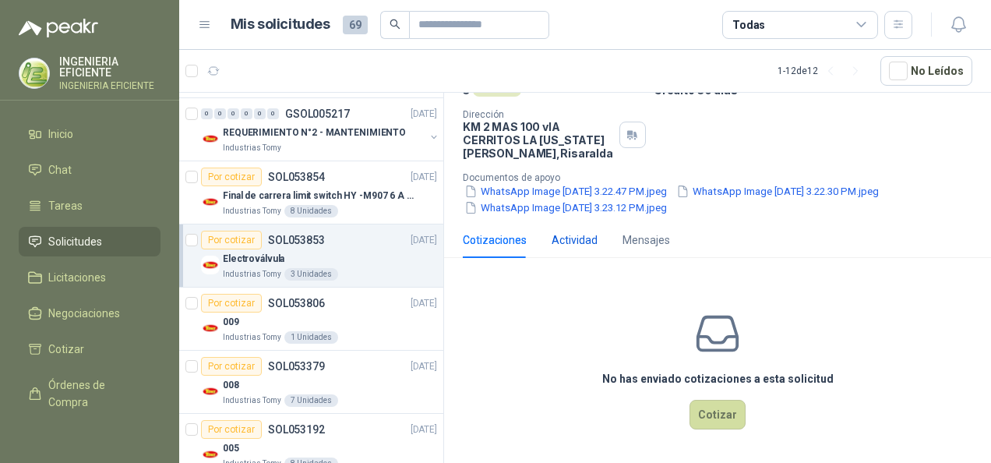
click at [586, 239] on div "Actividad" at bounding box center [575, 239] width 46 height 17
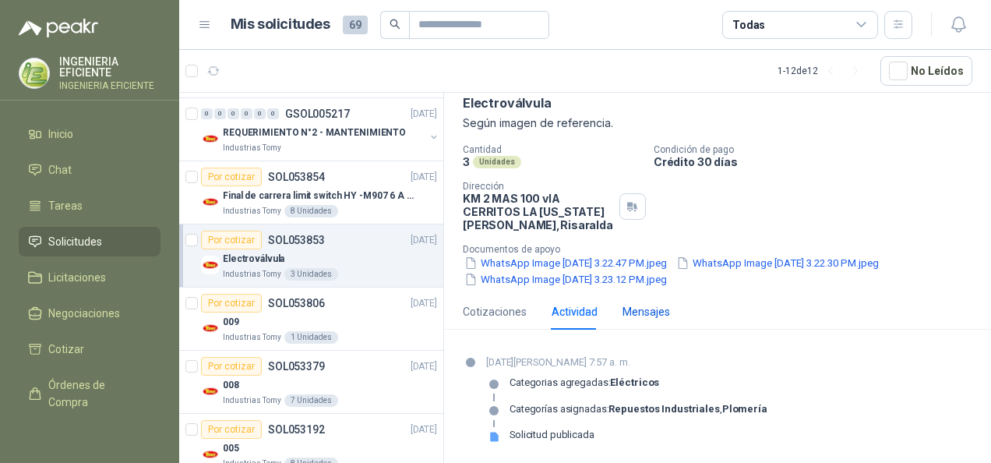
click at [655, 307] on div "Mensajes" at bounding box center [647, 311] width 48 height 17
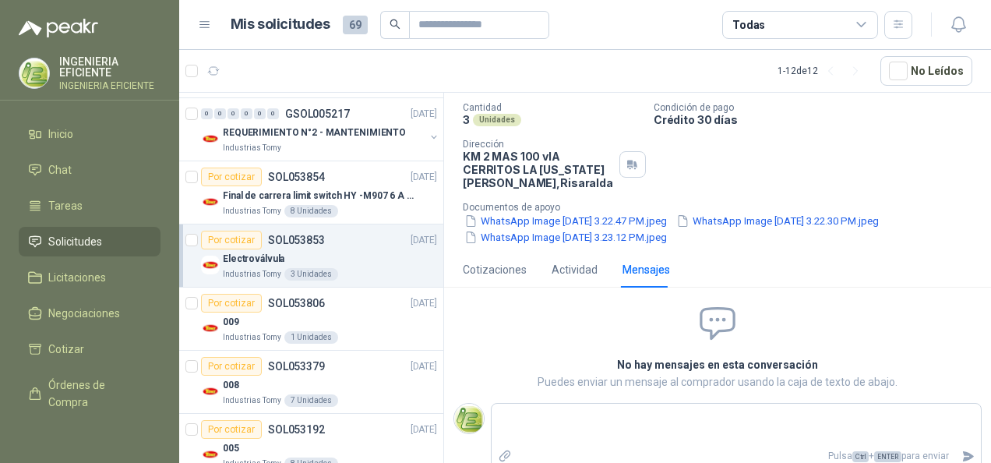
scroll to position [128, 0]
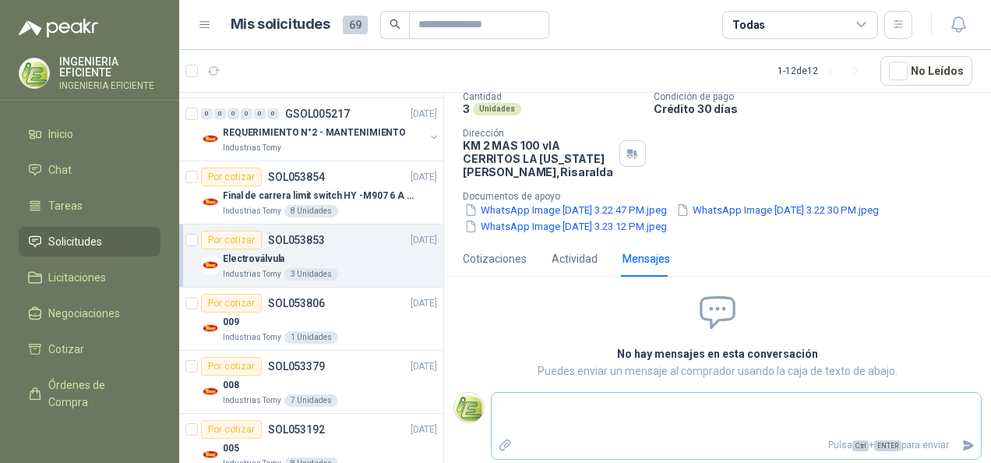
click at [718, 415] on textarea at bounding box center [736, 414] width 489 height 36
type textarea "*"
type textarea "**"
type textarea "***"
type textarea "**"
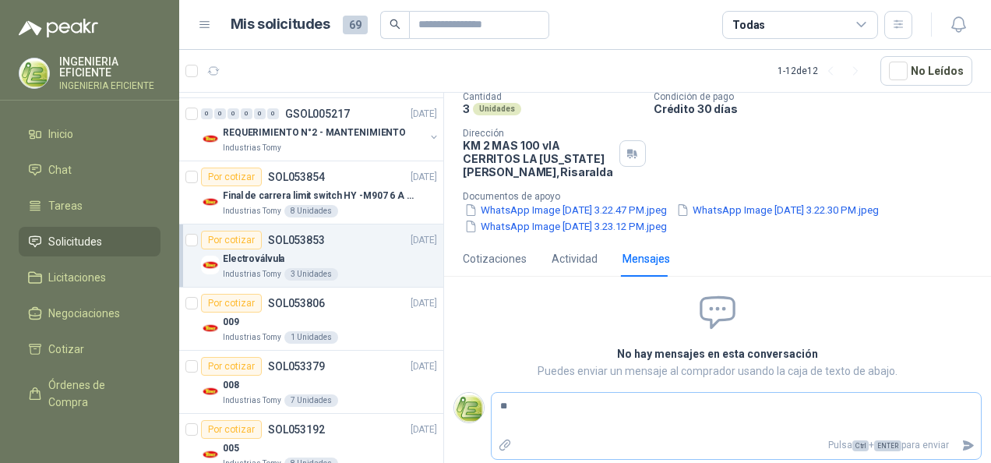
type textarea "*"
type textarea "**"
type textarea "***"
type textarea "****"
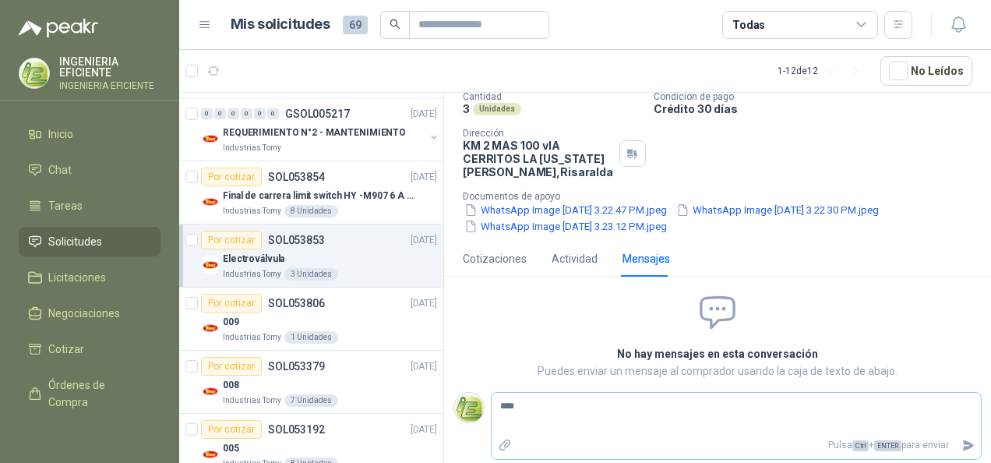
type textarea "****"
type textarea "******"
type textarea "*******"
type textarea "********"
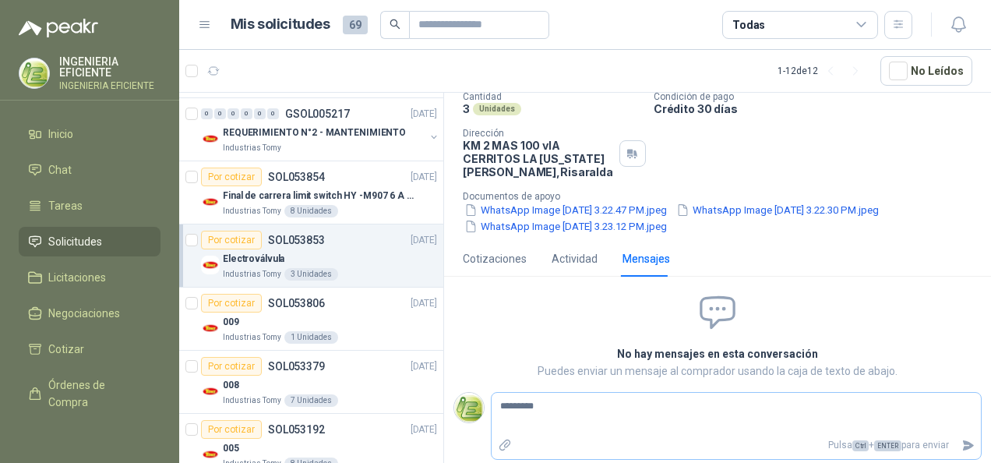
type textarea "********"
type textarea "********* *"
type textarea "********* **"
type textarea "********* ***"
type textarea "********* ****"
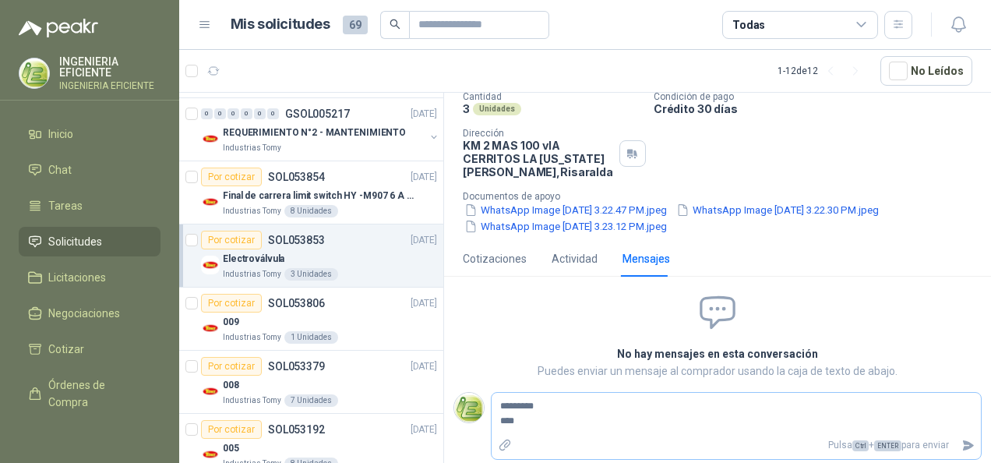
type textarea "********* *****"
type textarea "********* ******"
type textarea "********* *******"
type textarea "********* ********"
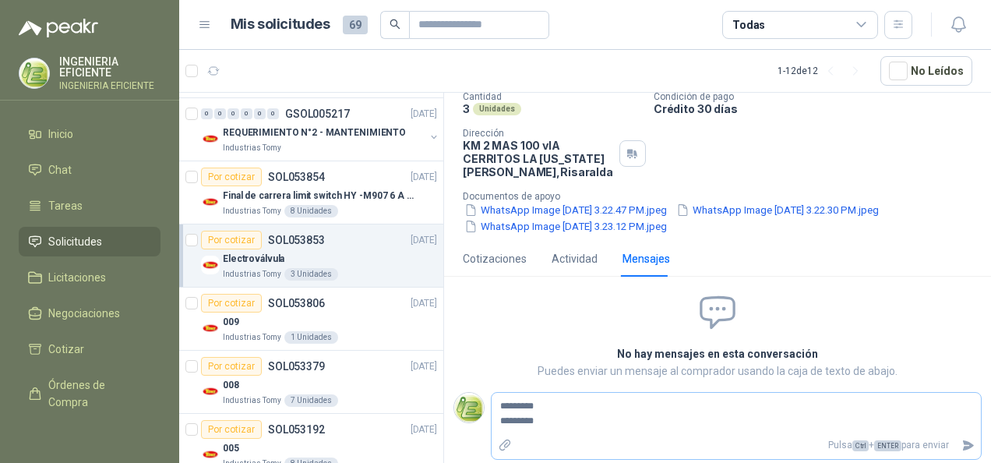
type textarea "**********"
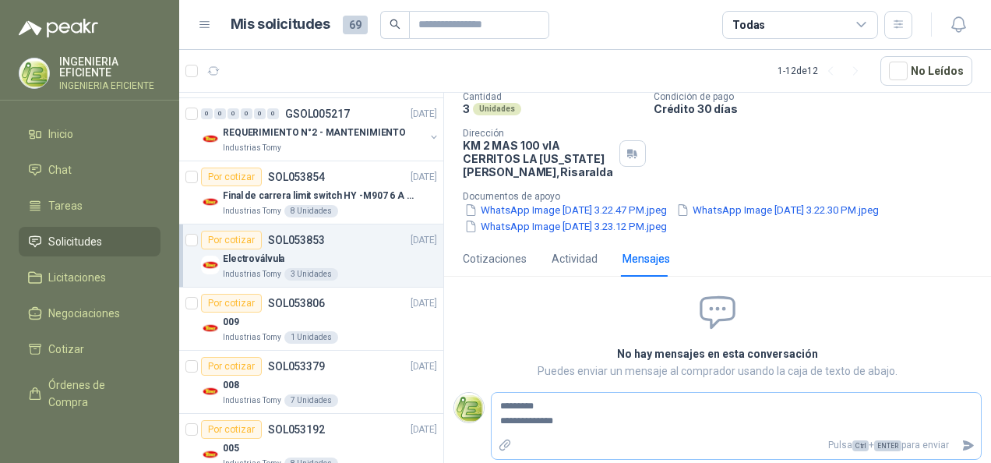
type textarea "**********"
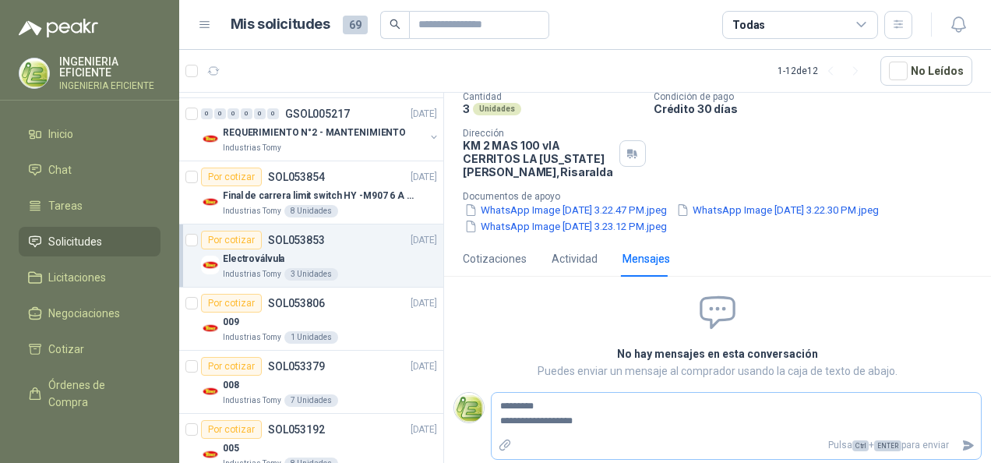
type textarea "**********"
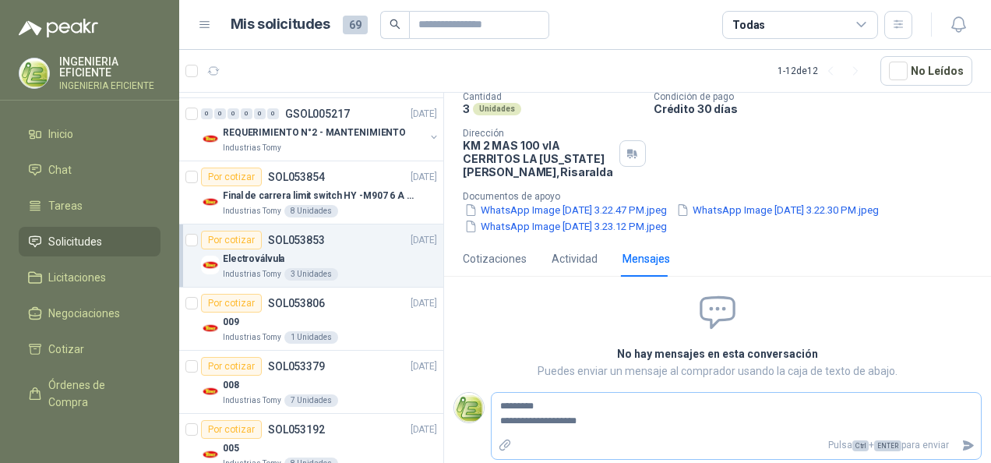
type textarea "**********"
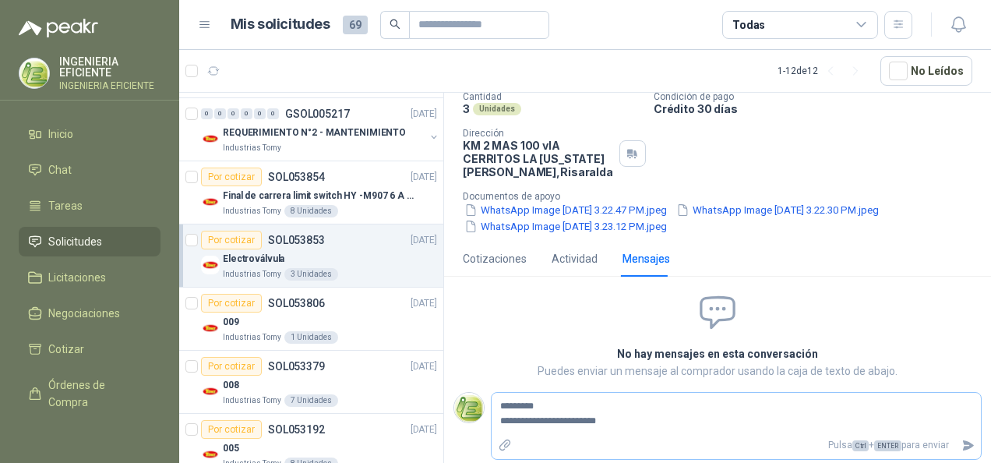
type textarea "**********"
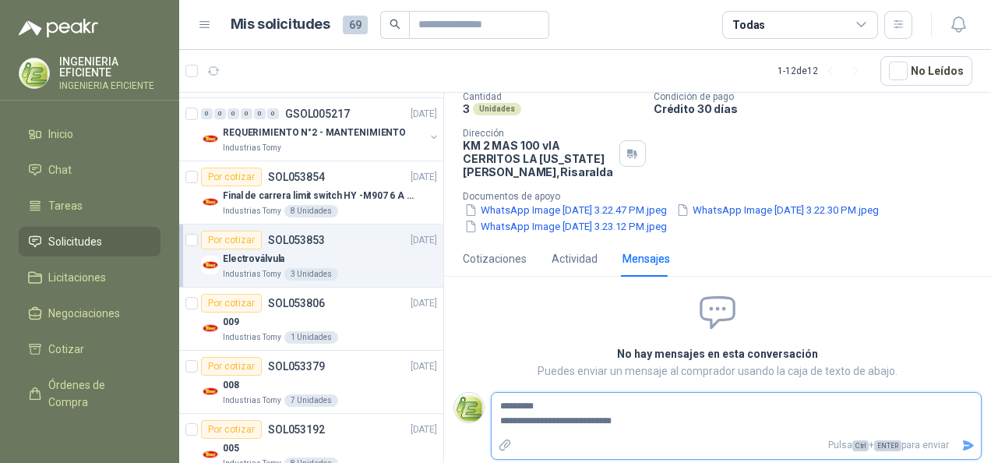
click at [963, 446] on icon "Enviar" at bounding box center [968, 445] width 11 height 10
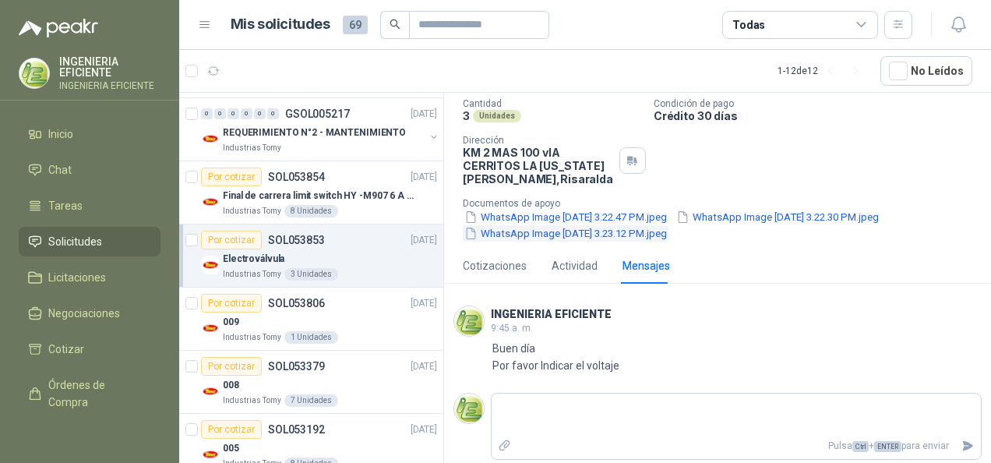
click at [602, 228] on button "WhatsApp Image [DATE] 3.23.12 PM.jpeg" at bounding box center [566, 233] width 206 height 16
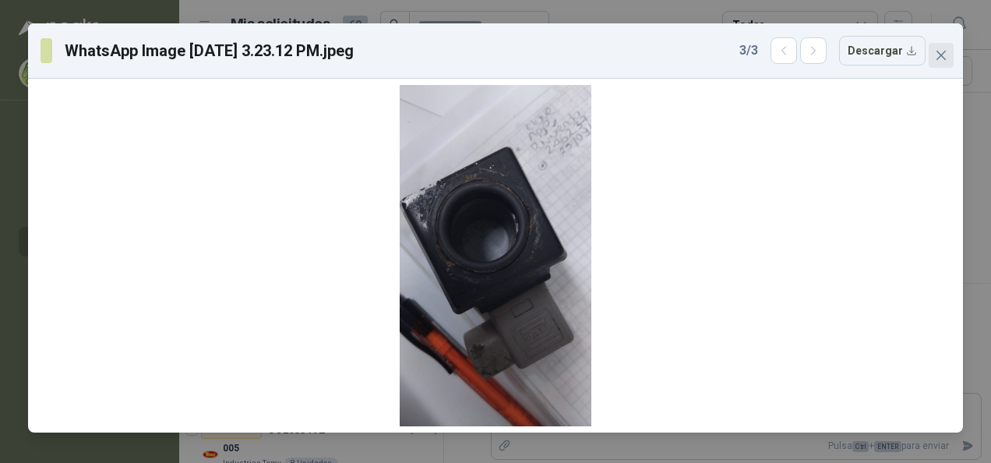
click at [930, 53] on span "Close" at bounding box center [941, 55] width 25 height 12
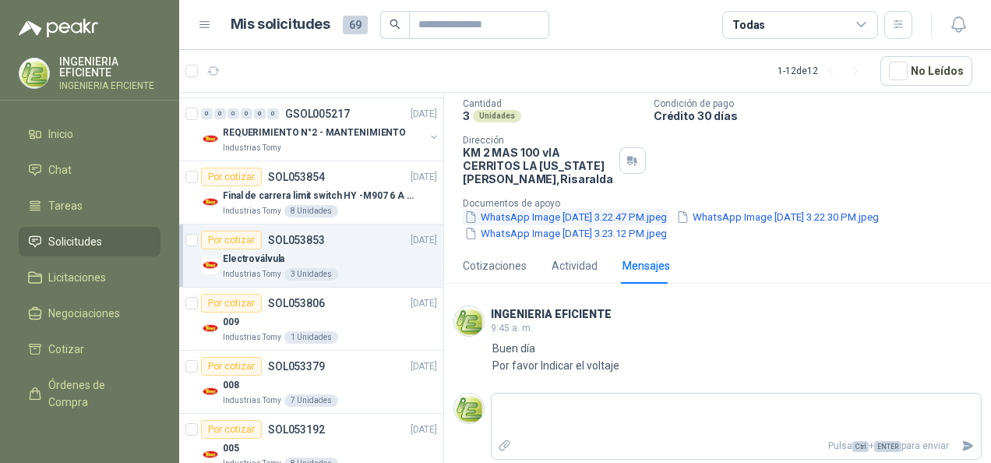
click at [569, 217] on button "WhatsApp Image [DATE] 3.22.47 PM.jpeg" at bounding box center [566, 217] width 206 height 16
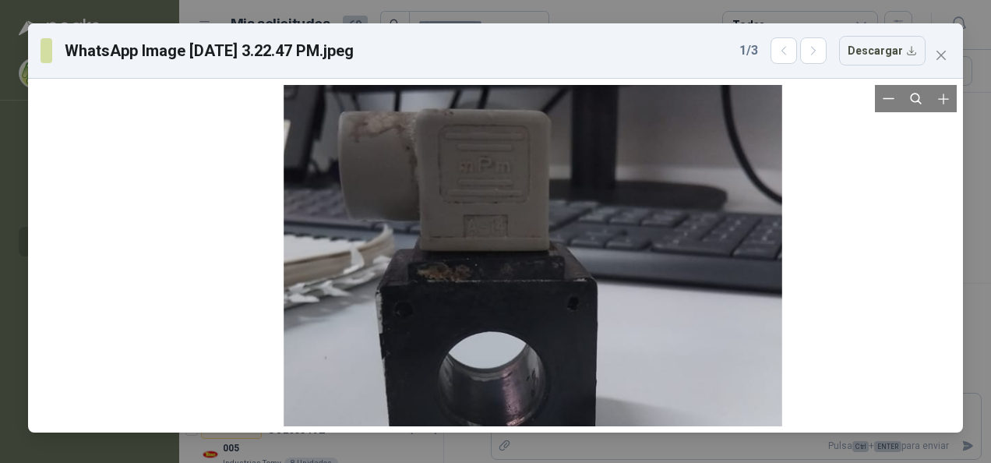
drag, startPoint x: 549, startPoint y: 228, endPoint x: 587, endPoint y: 366, distance: 142.9
click at [587, 366] on div at bounding box center [533, 394] width 499 height 888
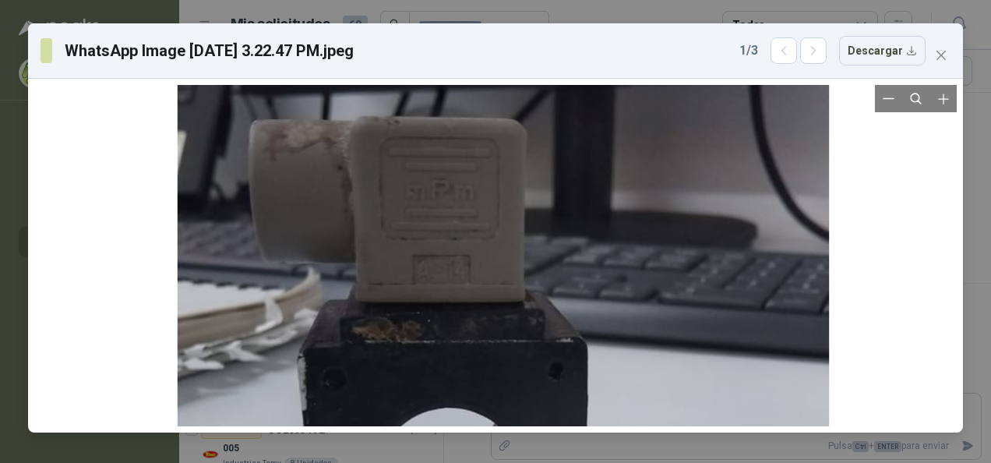
drag, startPoint x: 574, startPoint y: 261, endPoint x: 582, endPoint y: 330, distance: 69.8
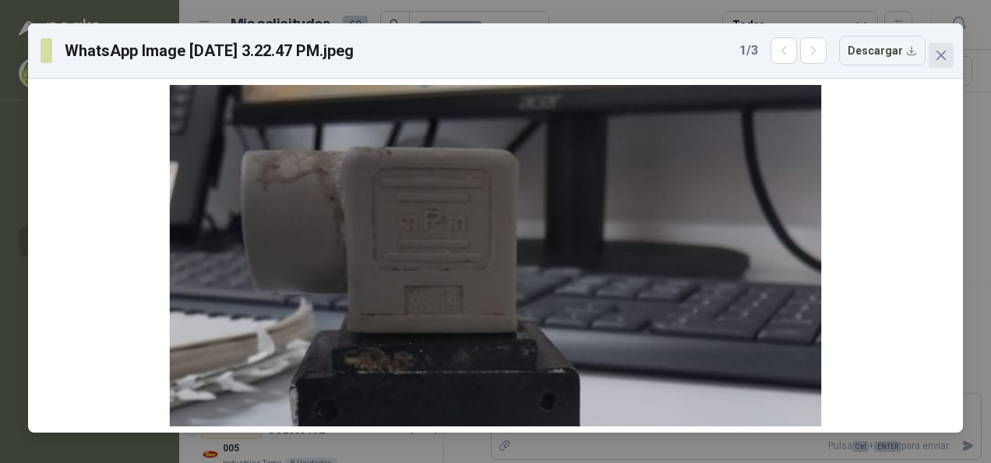
click at [947, 55] on icon "close" at bounding box center [941, 55] width 12 height 12
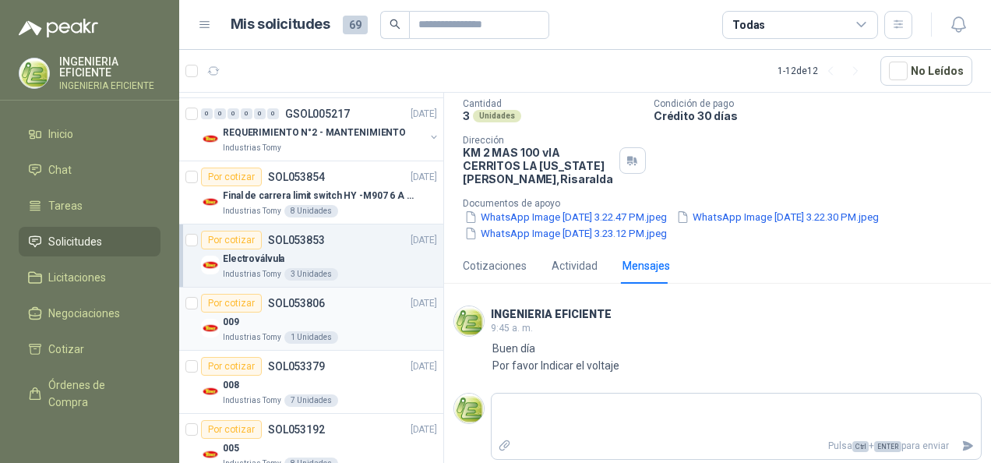
click at [323, 304] on div "Por cotizar SOL053806 [DATE]" at bounding box center [319, 303] width 236 height 19
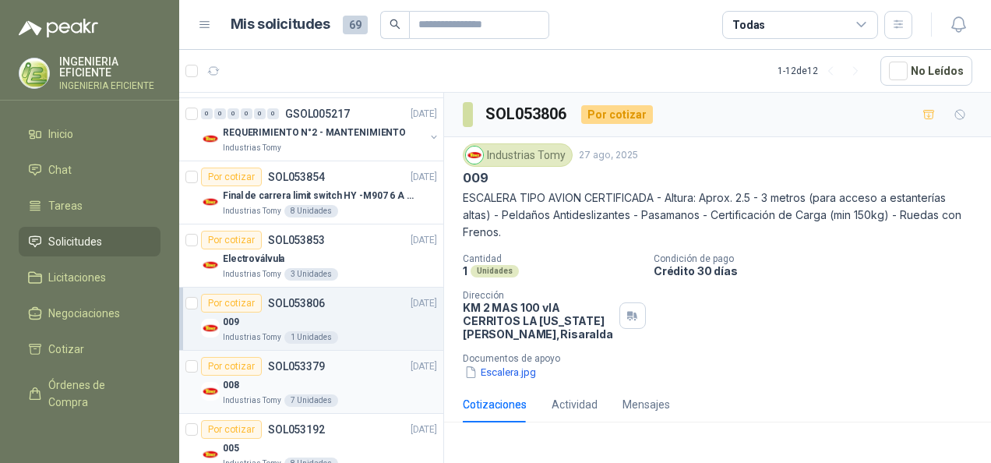
click at [315, 383] on div "008" at bounding box center [330, 385] width 214 height 19
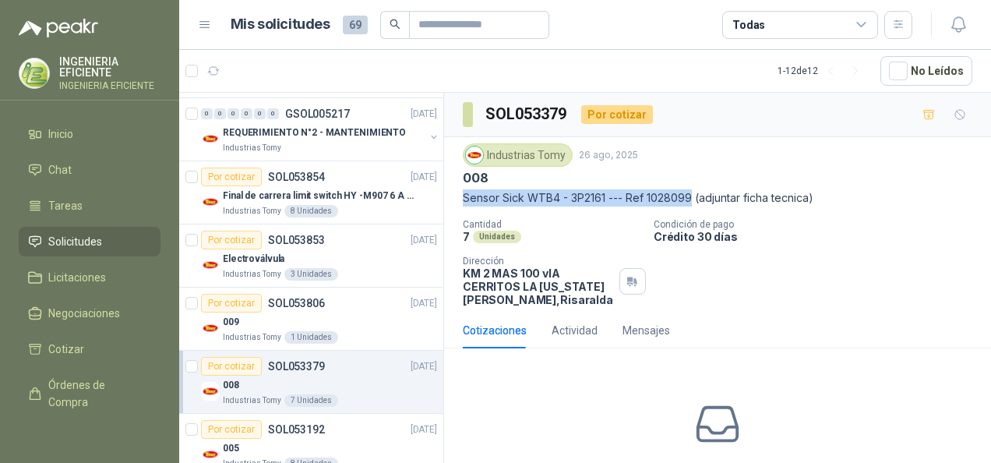
drag, startPoint x: 486, startPoint y: 199, endPoint x: 690, endPoint y: 192, distance: 204.3
click at [690, 192] on div "Industrias Tomy [DATE] 008 Sensor Sick WTB4 - 3P2161 --- Ref 1028099 (adjuntar …" at bounding box center [717, 224] width 547 height 175
drag, startPoint x: 690, startPoint y: 192, endPoint x: 629, endPoint y: 196, distance: 61.7
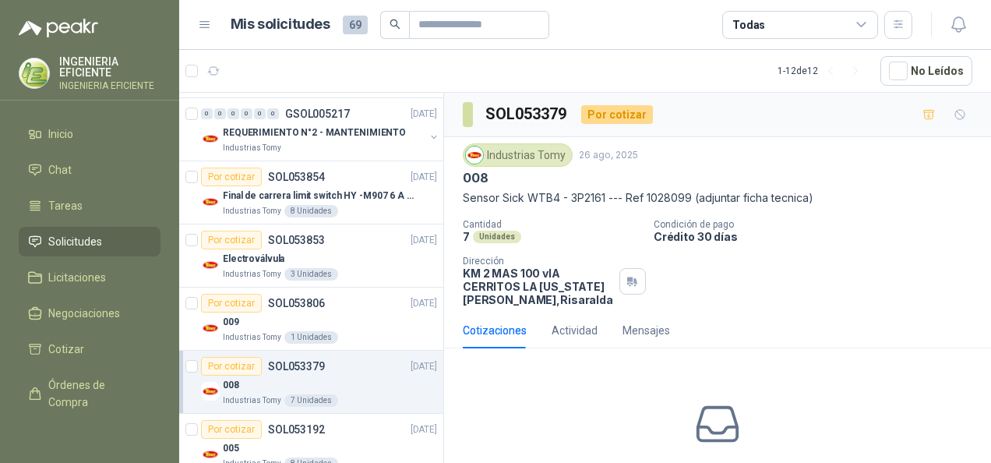
click at [614, 354] on div "Cotizaciones Actividad Mensajes No has enviado cotizaciones a esta solicitud Co…" at bounding box center [717, 435] width 547 height 247
click at [827, 240] on p "Crédito 30 días" at bounding box center [819, 236] width 331 height 13
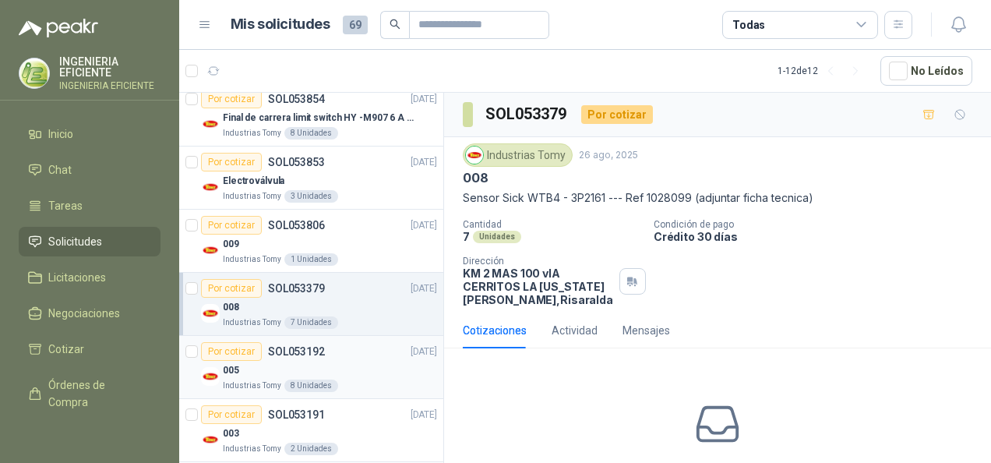
click at [354, 365] on div "005" at bounding box center [330, 370] width 214 height 19
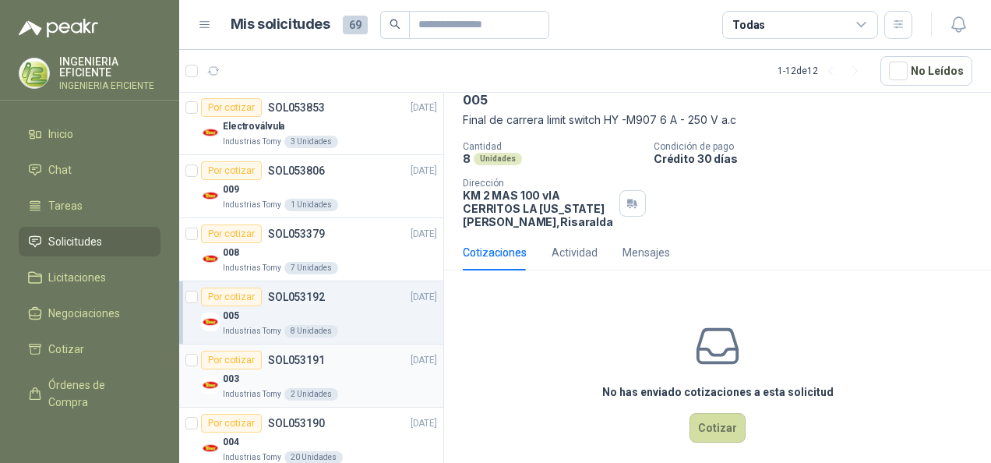
scroll to position [543, 0]
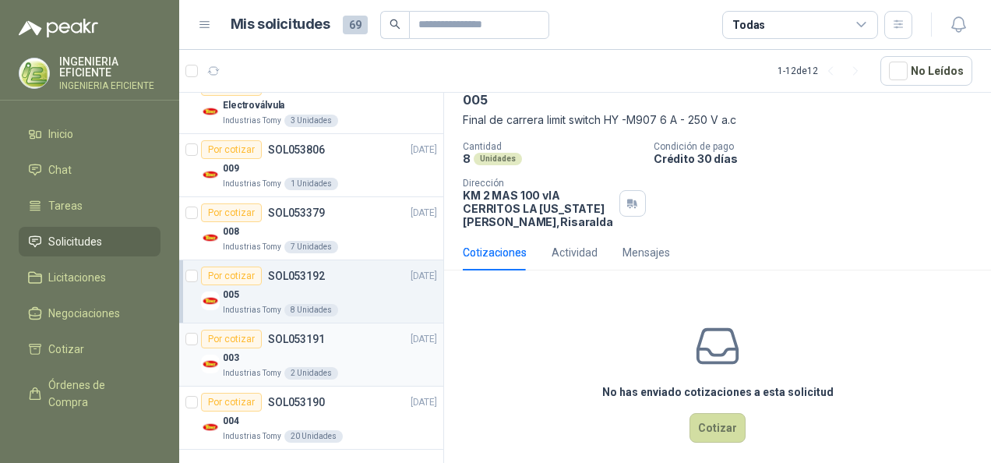
click at [365, 359] on div "003" at bounding box center [330, 357] width 214 height 19
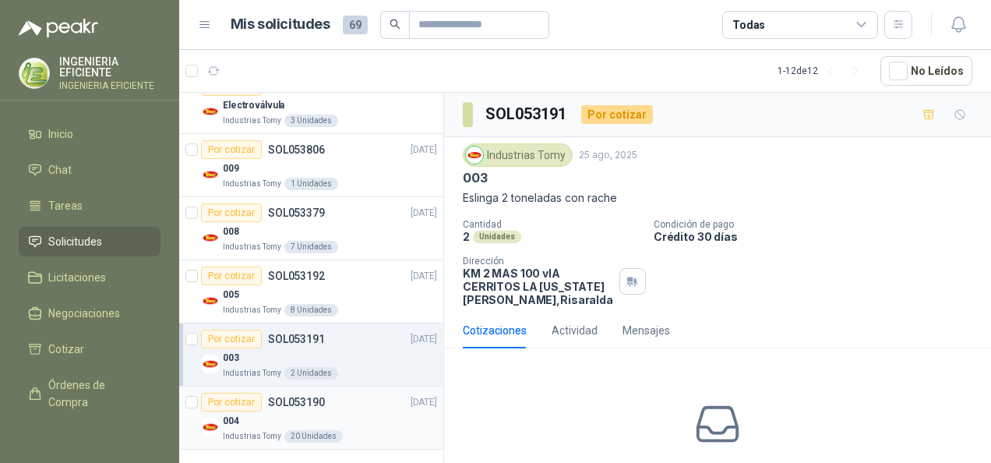
click at [348, 411] on div "004" at bounding box center [330, 420] width 214 height 19
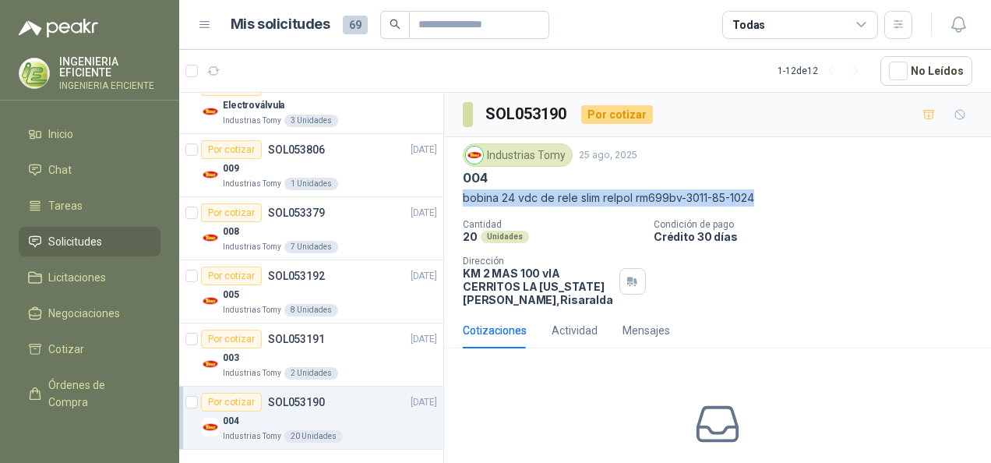
drag, startPoint x: 464, startPoint y: 199, endPoint x: 775, endPoint y: 185, distance: 310.4
click at [775, 185] on div "Industrias Tomy [DATE] 004 bobina 24 vdc de rele slim relpol rm699bv-3011-85-10…" at bounding box center [718, 174] width 510 height 63
drag, startPoint x: 775, startPoint y: 185, endPoint x: 731, endPoint y: 190, distance: 43.9
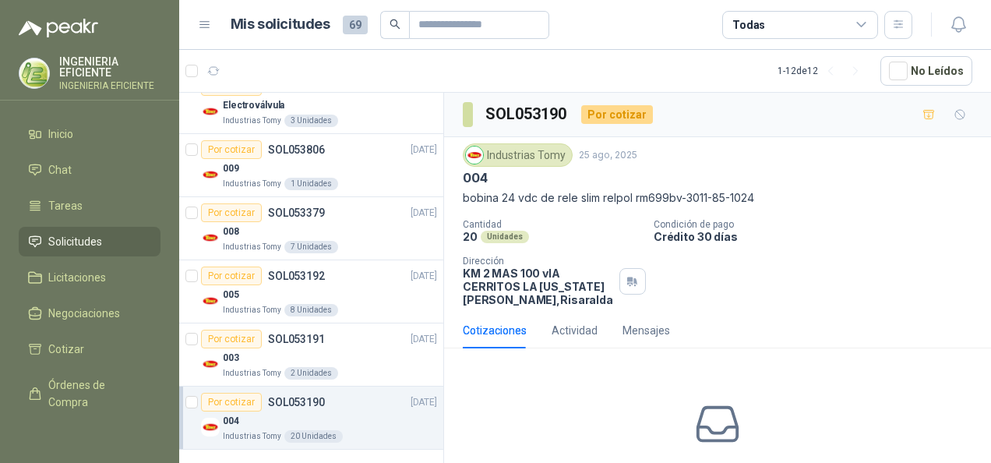
click at [781, 294] on div "Cantidad 20 Unidades Condición de pago Crédito 30 días Dirección KM 2 MAS 100 v…" at bounding box center [718, 262] width 510 height 87
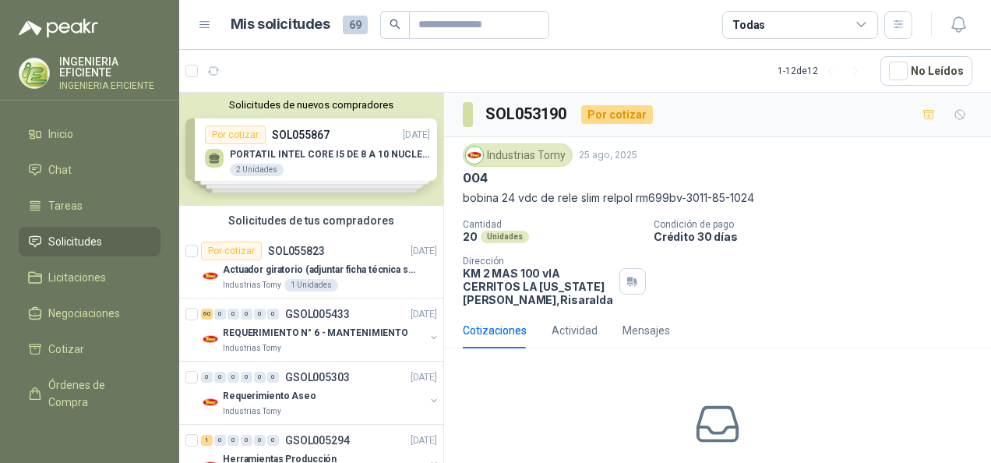
click at [84, 237] on span "Solicitudes" at bounding box center [75, 241] width 54 height 17
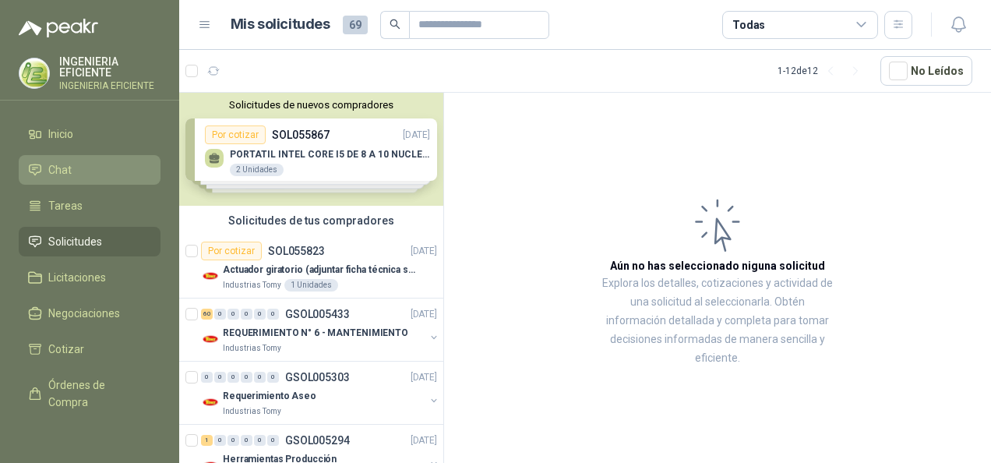
click at [75, 173] on li "Chat" at bounding box center [89, 169] width 123 height 17
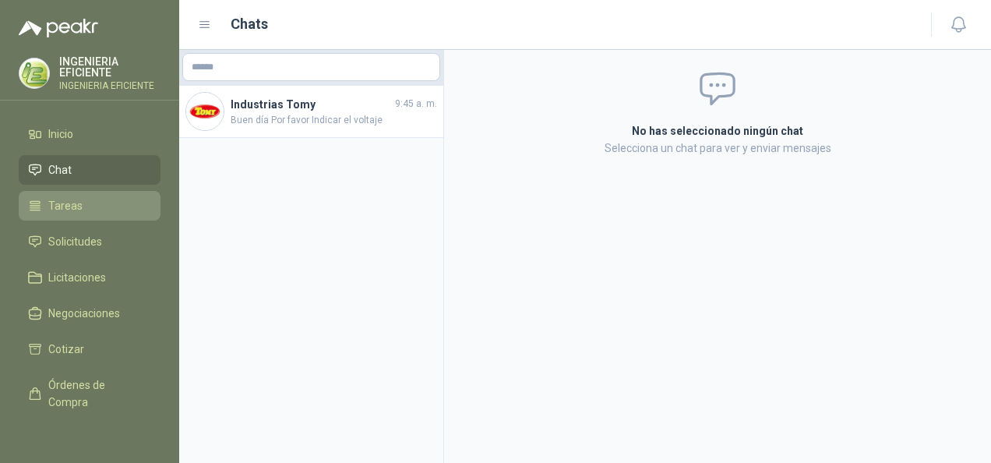
click at [70, 210] on span "Tareas" at bounding box center [65, 205] width 34 height 17
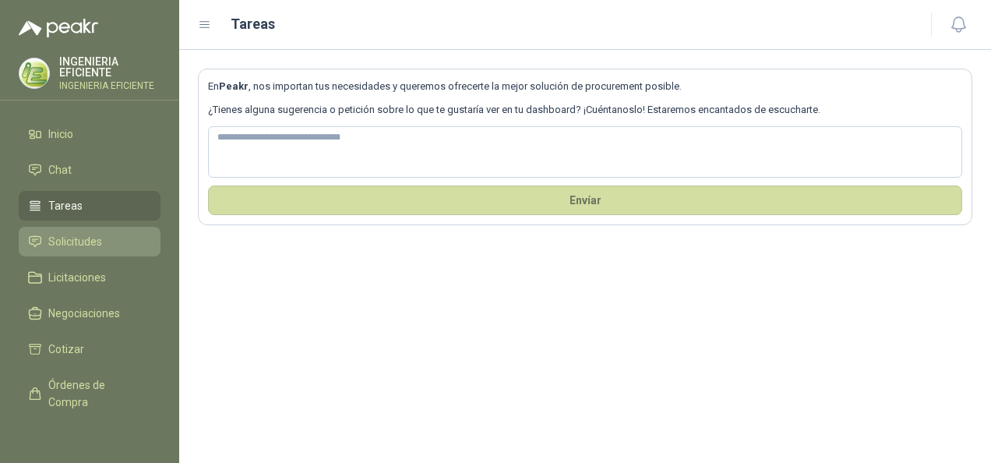
click at [97, 244] on span "Solicitudes" at bounding box center [75, 241] width 54 height 17
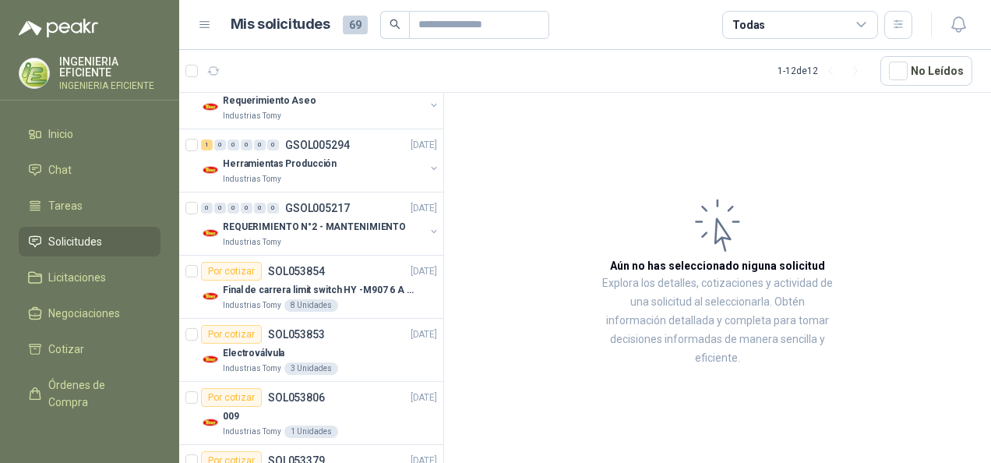
scroll to position [543, 0]
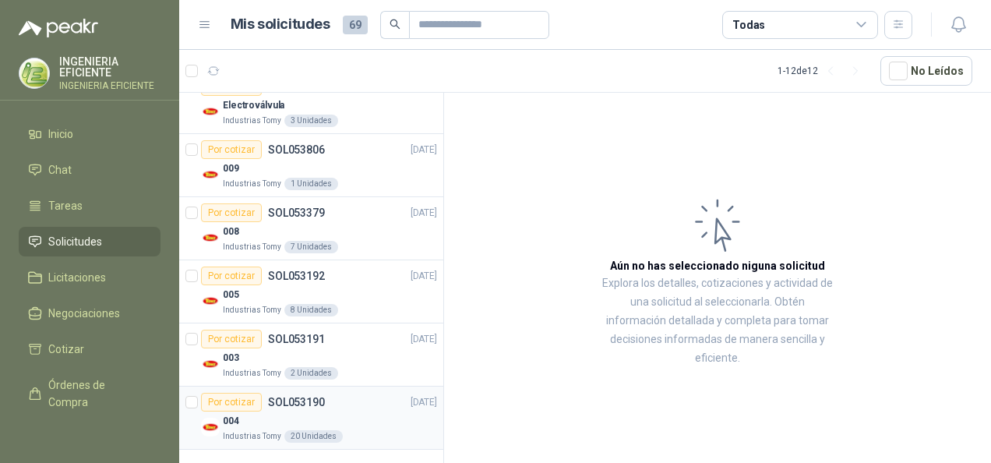
click at [358, 393] on div "Por cotizar SOL053190 [DATE]" at bounding box center [319, 402] width 236 height 19
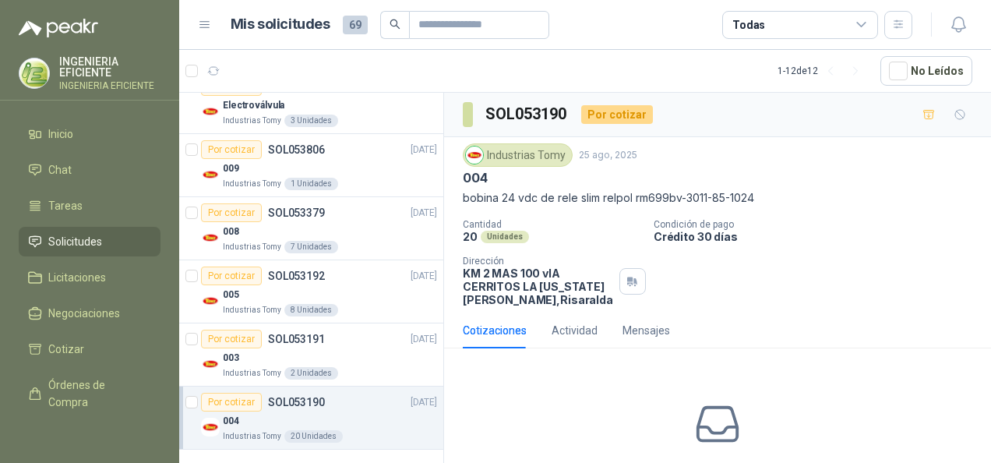
click at [819, 222] on p "Condición de pago" at bounding box center [819, 224] width 331 height 11
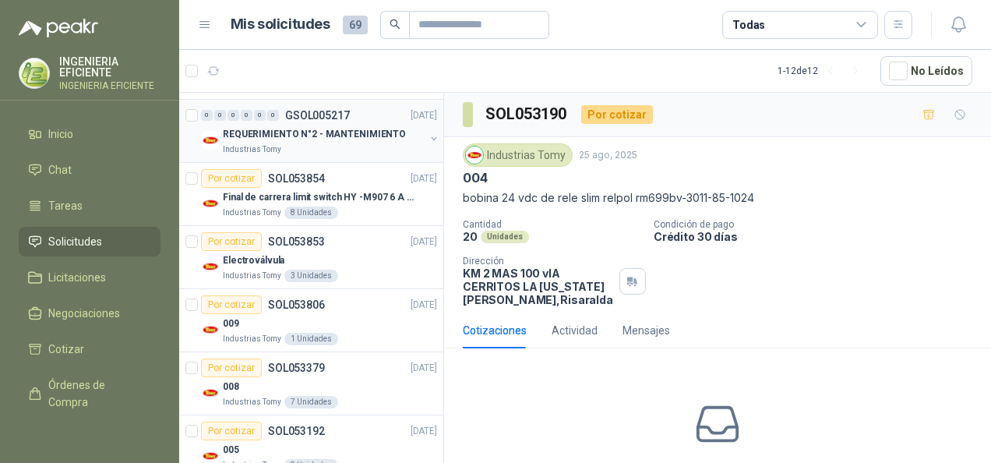
scroll to position [390, 0]
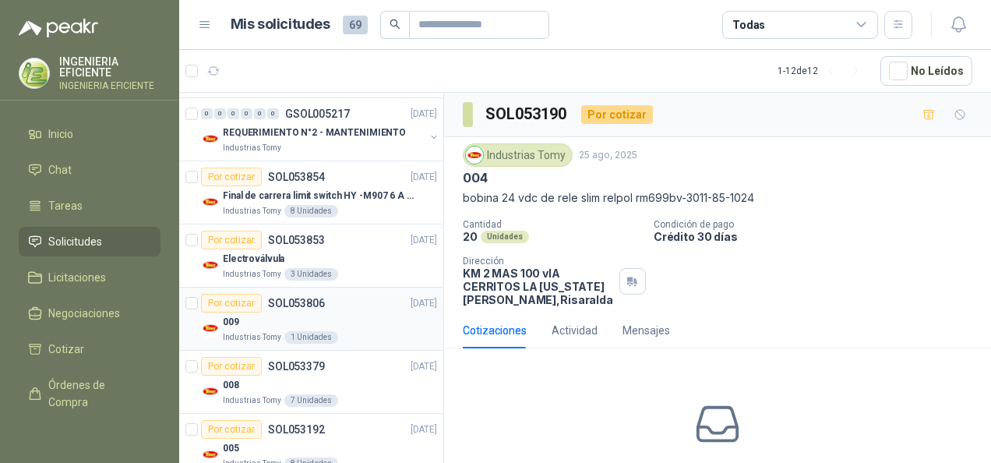
click at [350, 309] on div "Por cotizar SOL053806 [DATE]" at bounding box center [319, 303] width 236 height 19
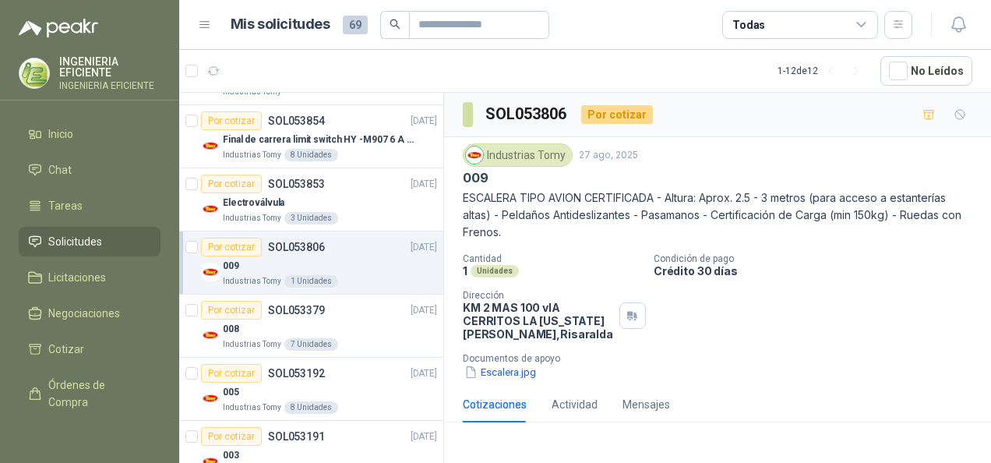
scroll to position [468, 0]
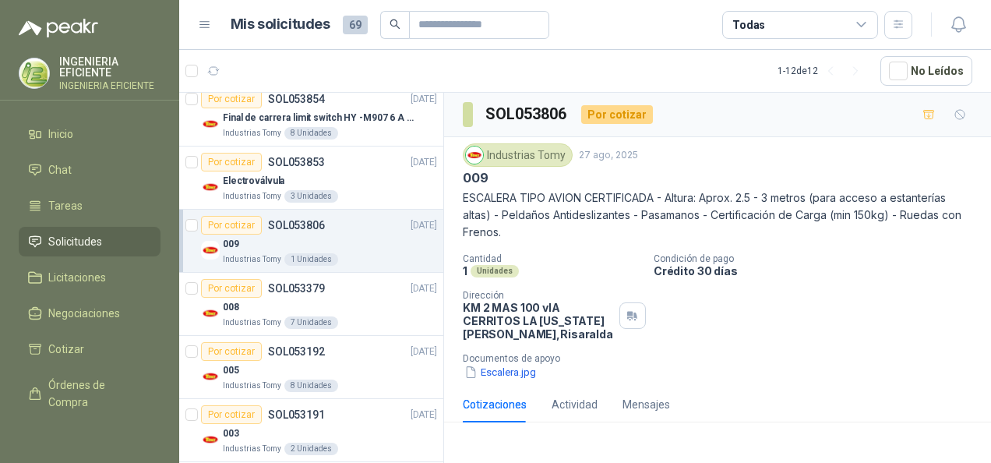
click at [350, 311] on div "008" at bounding box center [330, 307] width 214 height 19
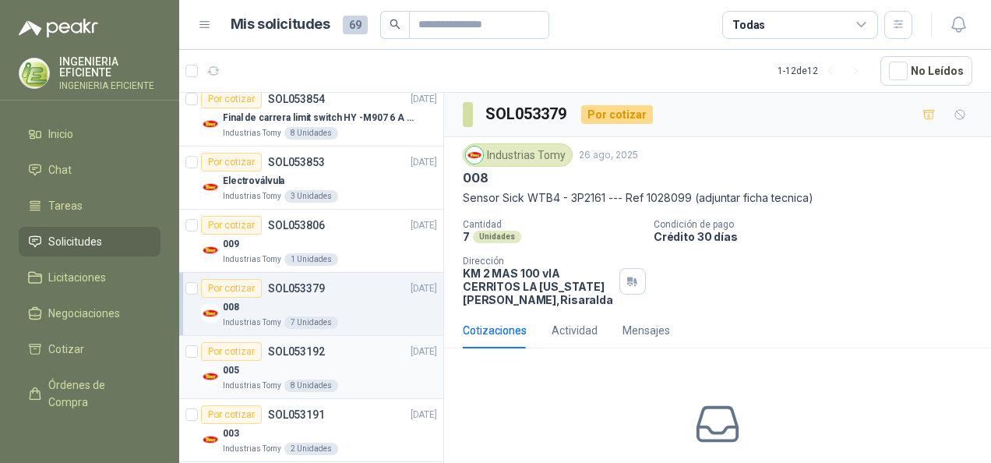
click at [338, 363] on div "005" at bounding box center [330, 370] width 214 height 19
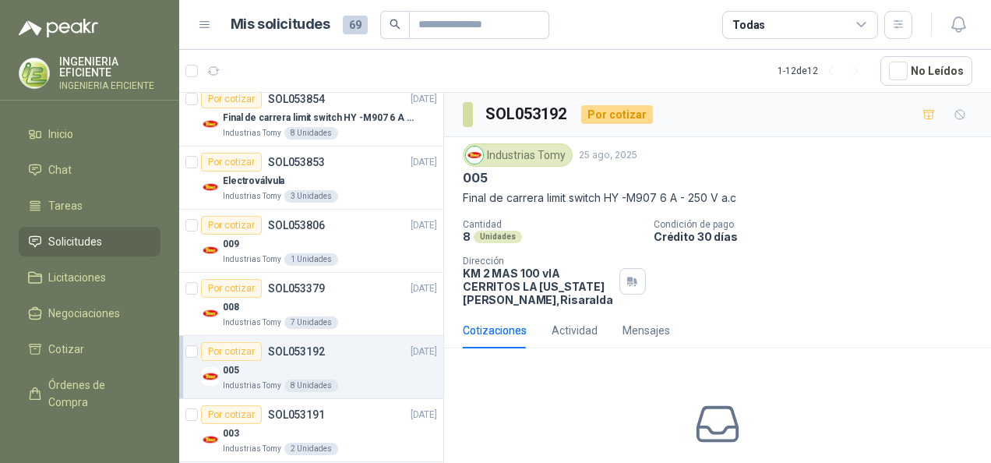
scroll to position [543, 0]
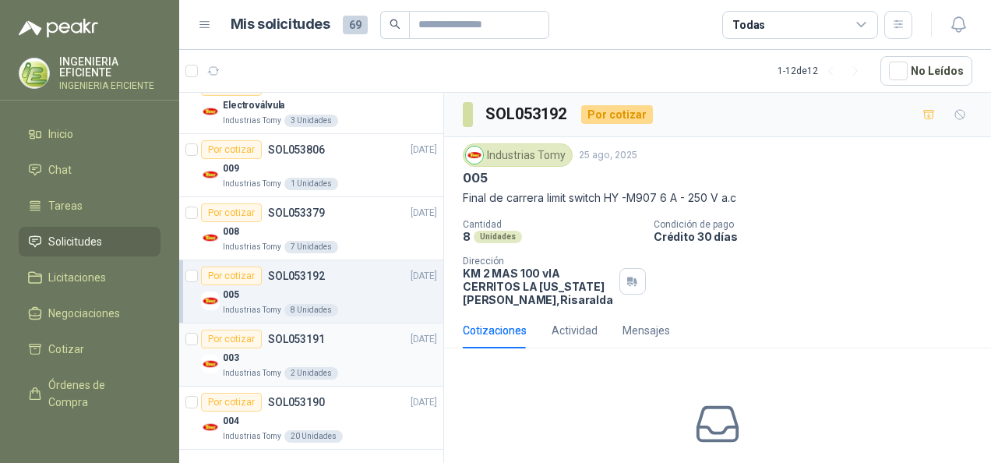
click at [378, 340] on div "Por cotizar SOL053191 [DATE]" at bounding box center [319, 339] width 236 height 19
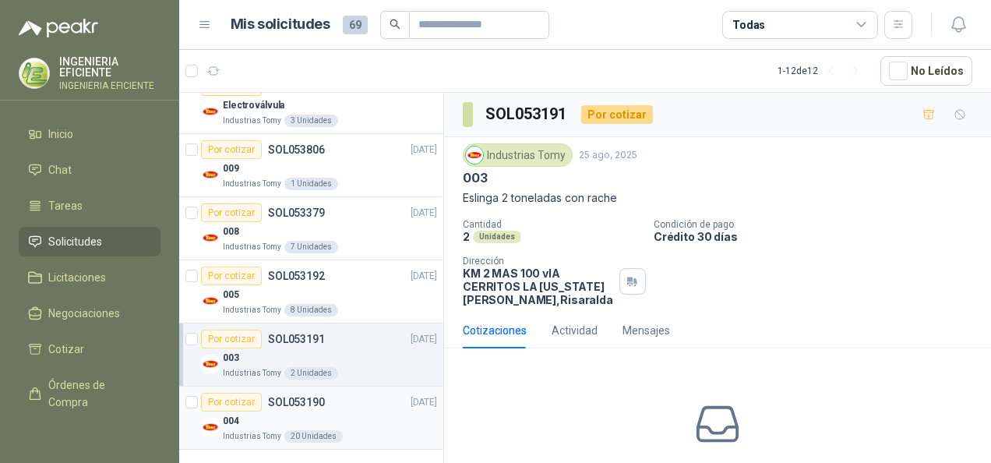
click at [350, 404] on div "Por cotizar SOL053190 [DATE]" at bounding box center [319, 402] width 236 height 19
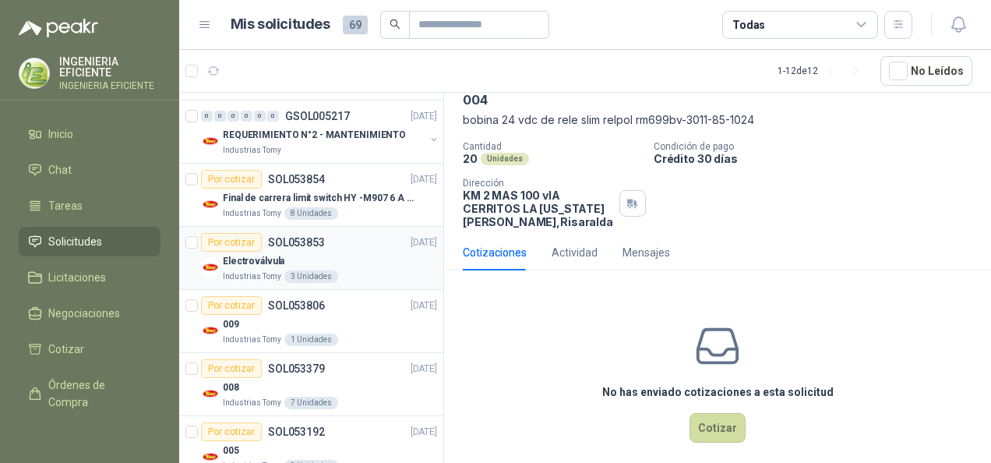
scroll to position [309, 0]
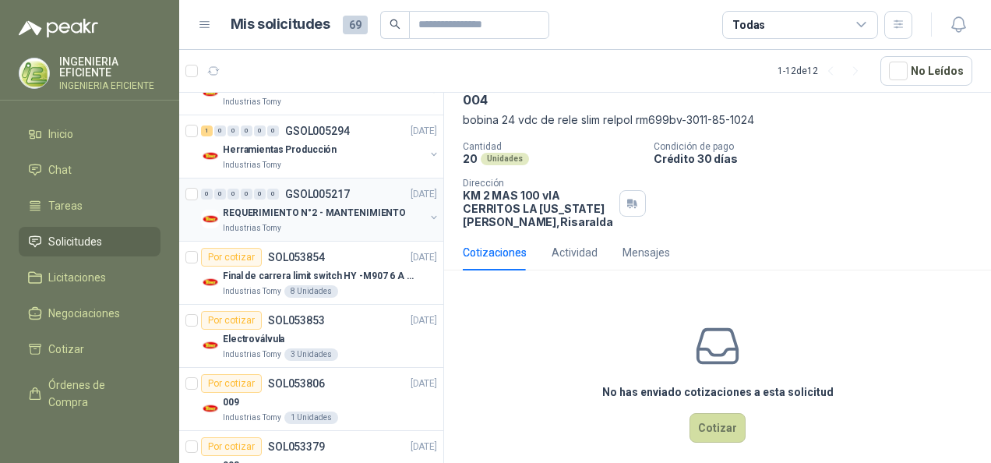
click at [351, 222] on div "Industrias Tomy" at bounding box center [324, 228] width 202 height 12
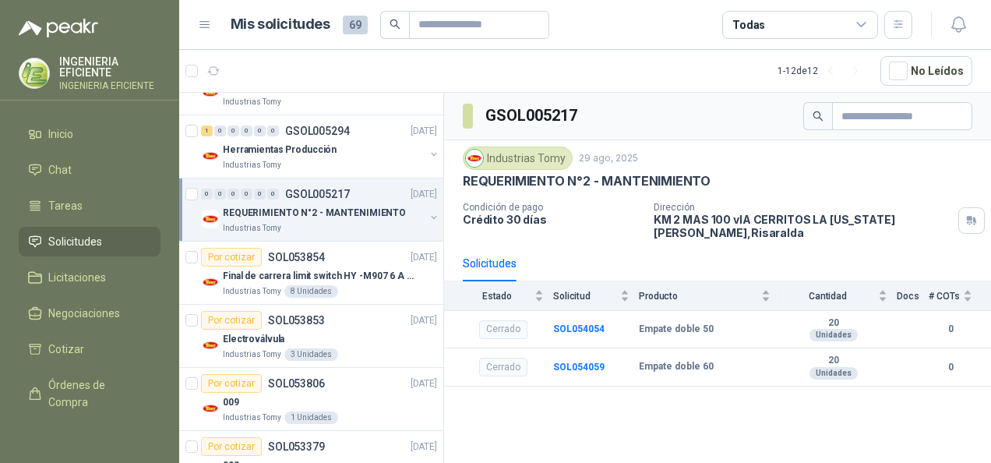
scroll to position [231, 0]
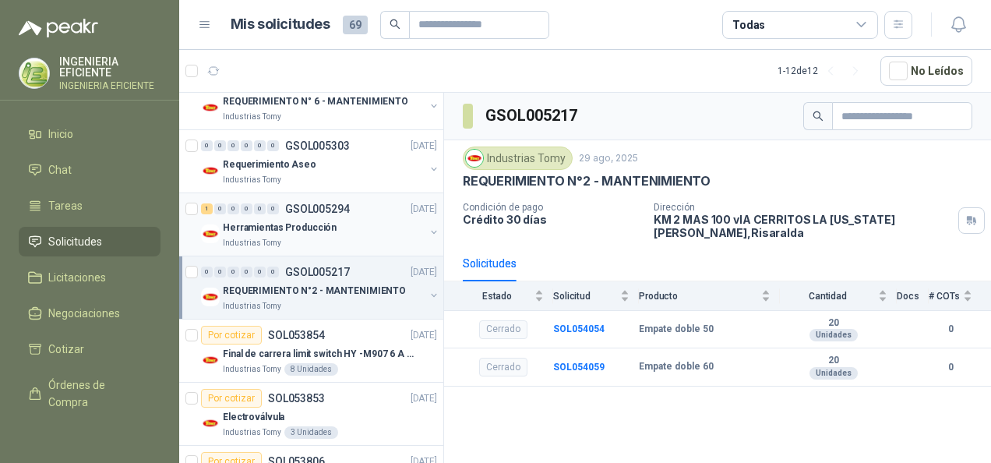
click at [338, 237] on div "Industrias Tomy" at bounding box center [324, 243] width 202 height 12
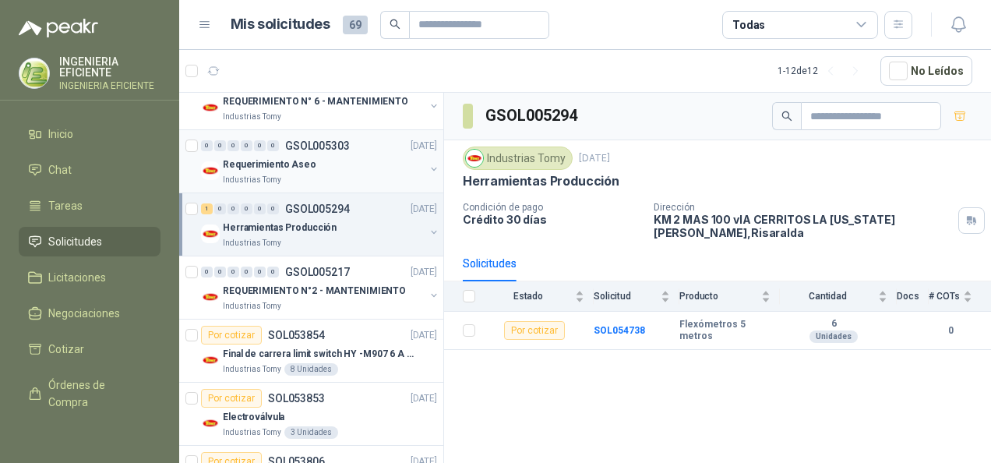
click at [343, 176] on div "Industrias Tomy" at bounding box center [324, 180] width 202 height 12
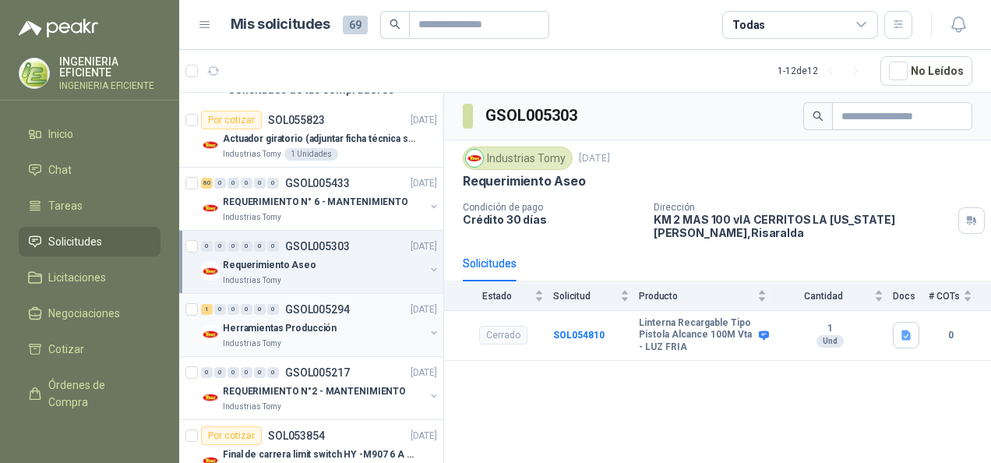
scroll to position [76, 0]
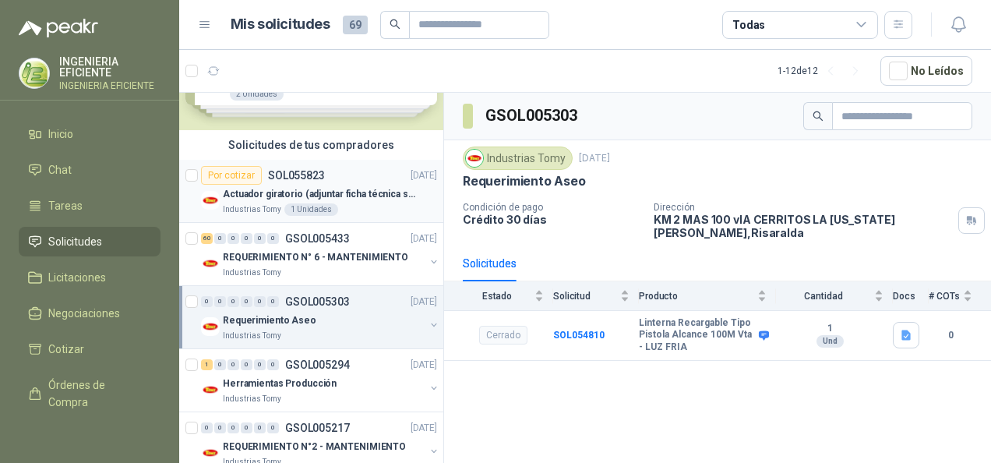
click at [350, 197] on p "Actuador giratorio (adjuntar ficha técnica si es diferente a festo)" at bounding box center [320, 194] width 194 height 15
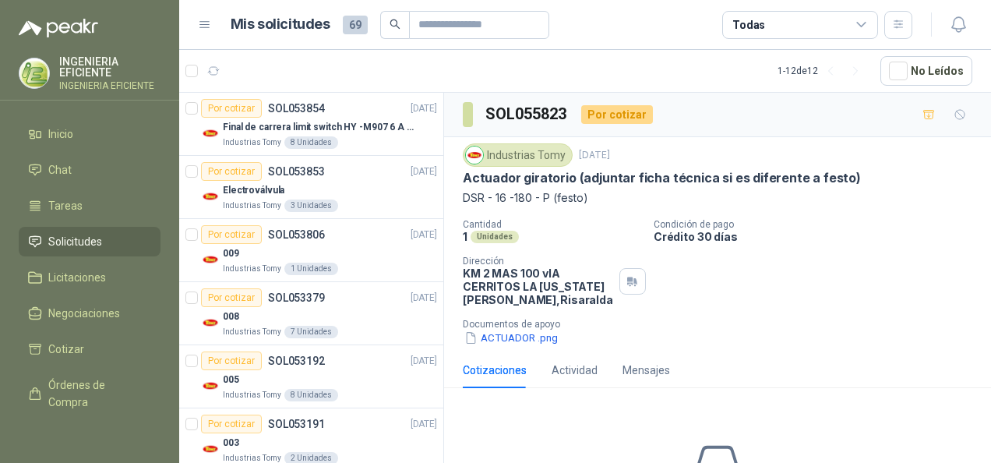
scroll to position [543, 0]
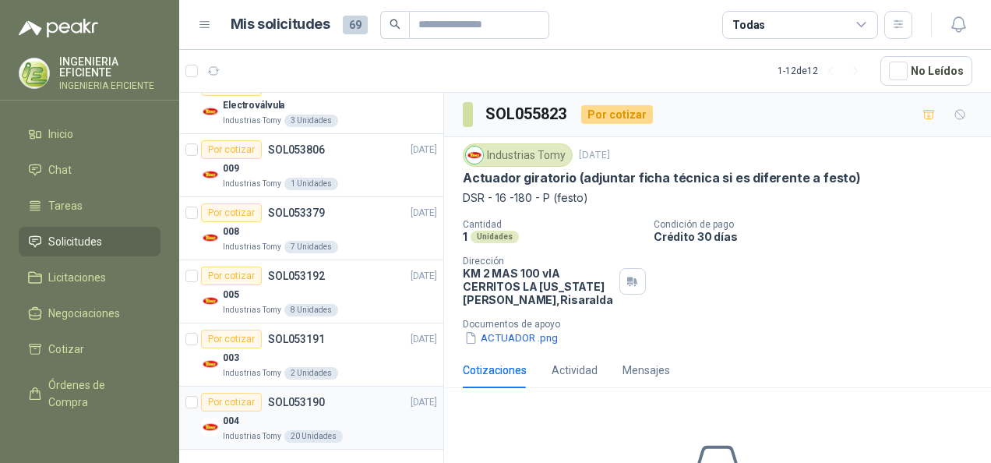
click at [348, 419] on div "004" at bounding box center [330, 420] width 214 height 19
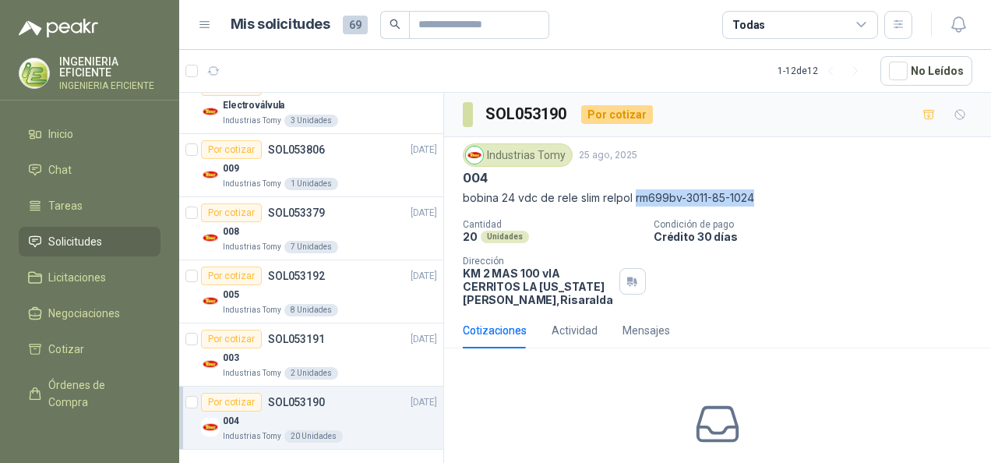
drag, startPoint x: 634, startPoint y: 192, endPoint x: 770, endPoint y: 196, distance: 136.4
click at [770, 196] on p "bobina 24 vdc de rele slim relpol rm699bv-3011-85-1024" at bounding box center [718, 197] width 510 height 17
click at [818, 270] on div "Cantidad 20 Unidades Condición de pago Crédito 30 días Dirección KM 2 MAS 100 v…" at bounding box center [718, 262] width 510 height 87
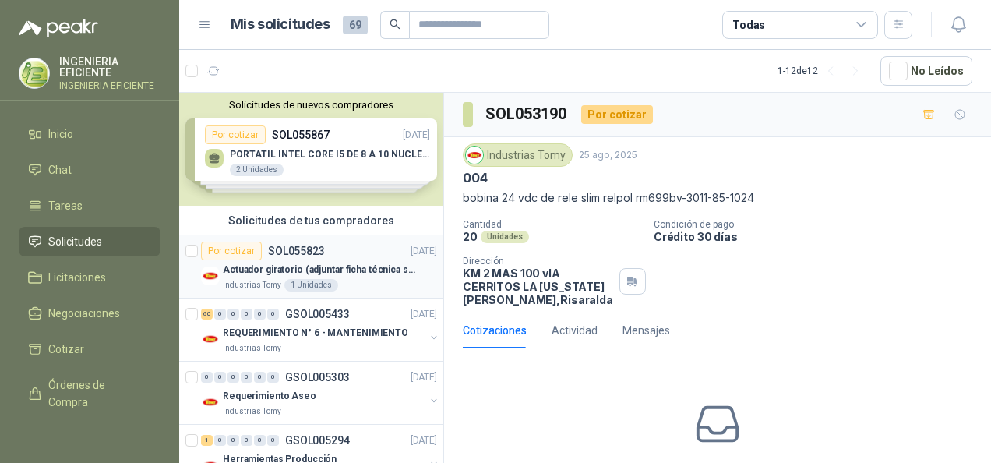
click at [369, 287] on div "Industrias Tomy 1 Unidades" at bounding box center [330, 285] width 214 height 12
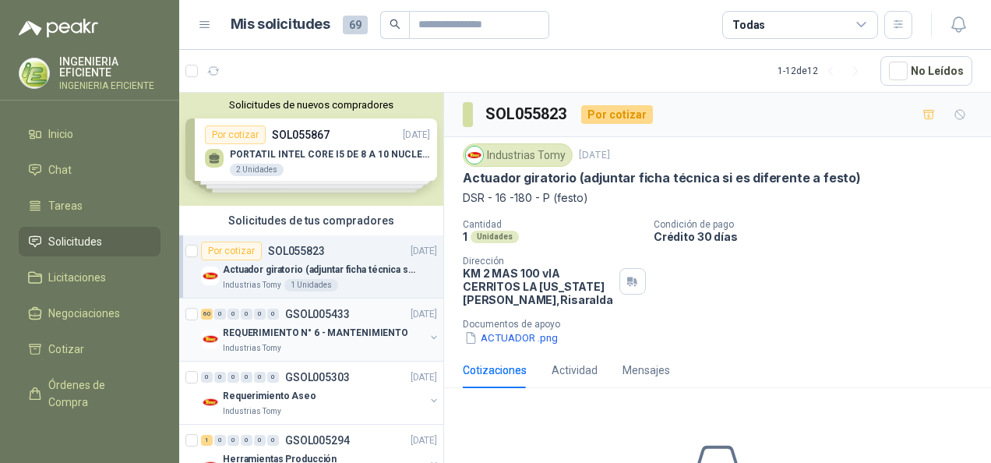
click at [351, 349] on div "Industrias Tomy" at bounding box center [324, 348] width 202 height 12
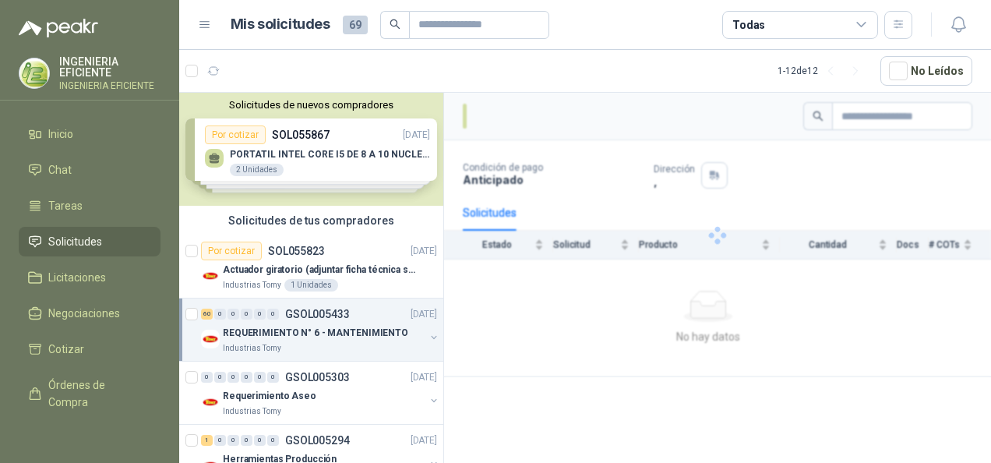
scroll to position [78, 0]
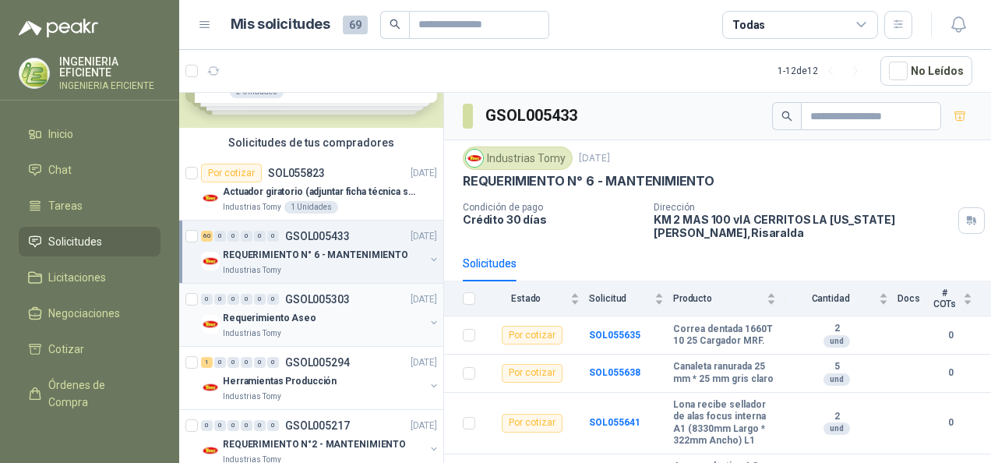
click at [357, 334] on div "Industrias Tomy" at bounding box center [324, 333] width 202 height 12
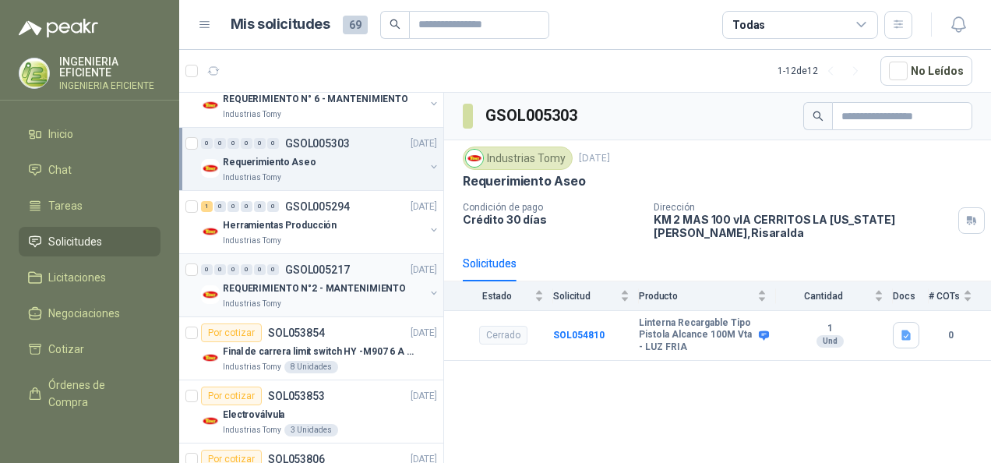
scroll to position [312, 0]
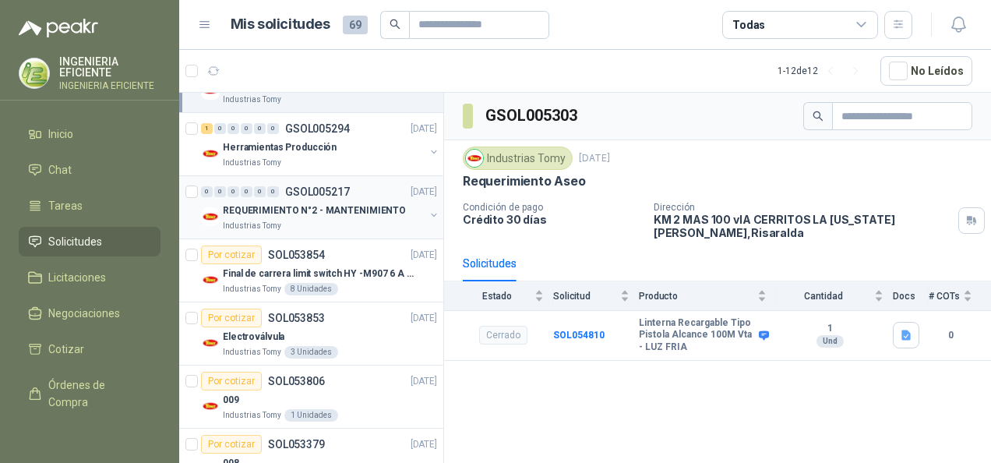
click at [369, 220] on div "Industrias Tomy" at bounding box center [324, 226] width 202 height 12
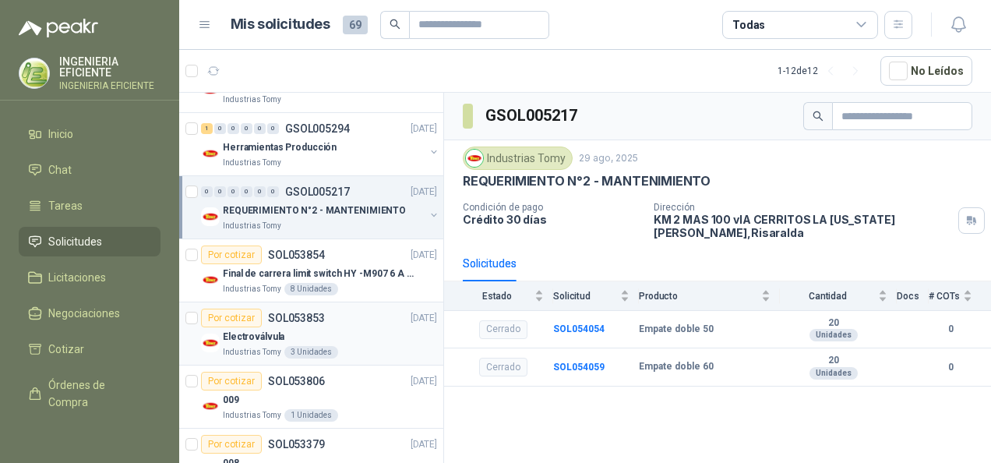
click at [354, 335] on div "Electroválvula" at bounding box center [330, 336] width 214 height 19
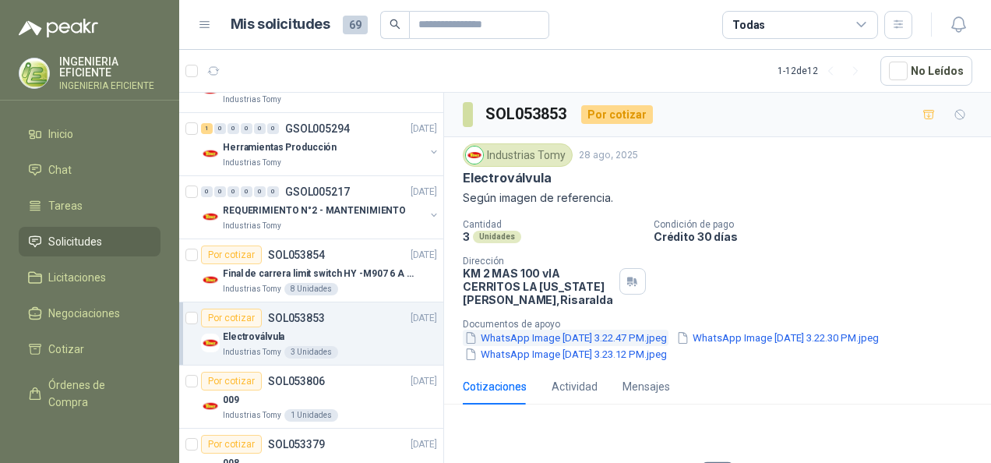
click at [646, 334] on button "WhatsApp Image [DATE] 3.22.47 PM.jpeg" at bounding box center [566, 338] width 206 height 16
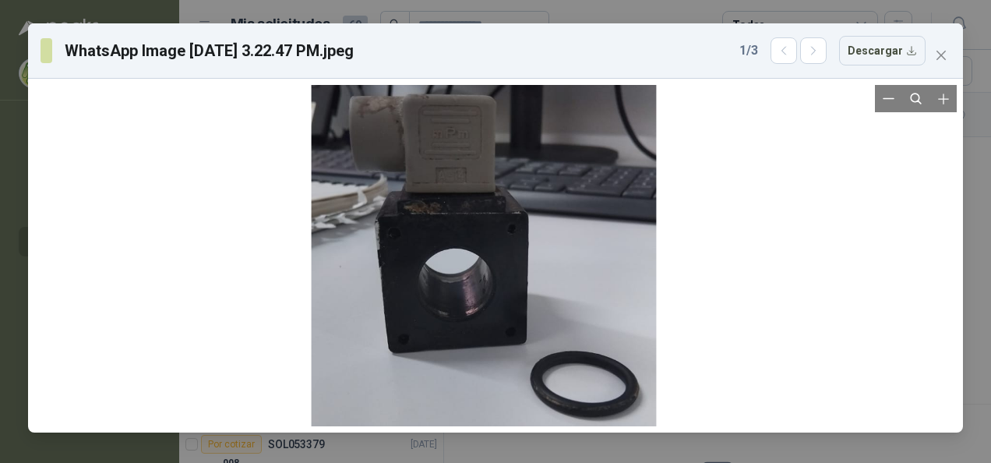
drag, startPoint x: 569, startPoint y: 178, endPoint x: 557, endPoint y: 295, distance: 117.5
click at [557, 295] on div at bounding box center [484, 291] width 345 height 614
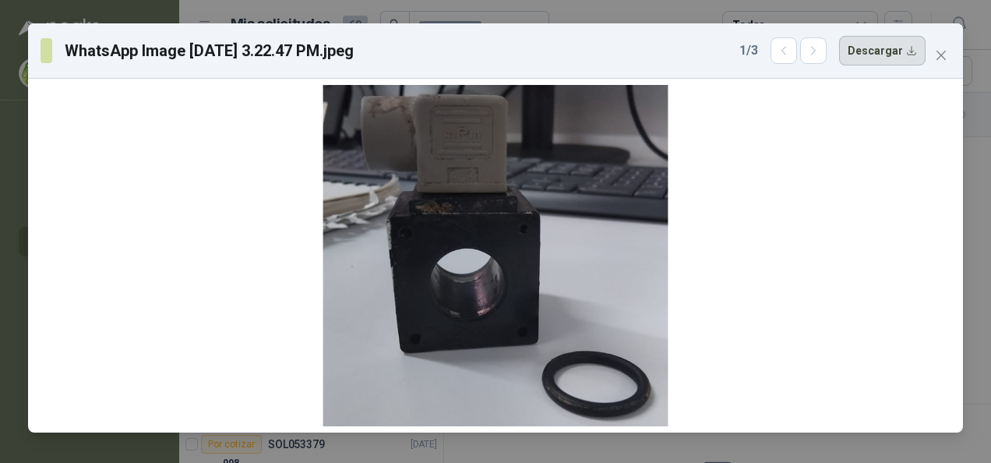
click at [892, 55] on button "Descargar" at bounding box center [882, 51] width 86 height 30
drag, startPoint x: 951, startPoint y: 51, endPoint x: 943, endPoint y: 72, distance: 22.4
click at [951, 52] on span "Close" at bounding box center [941, 55] width 25 height 12
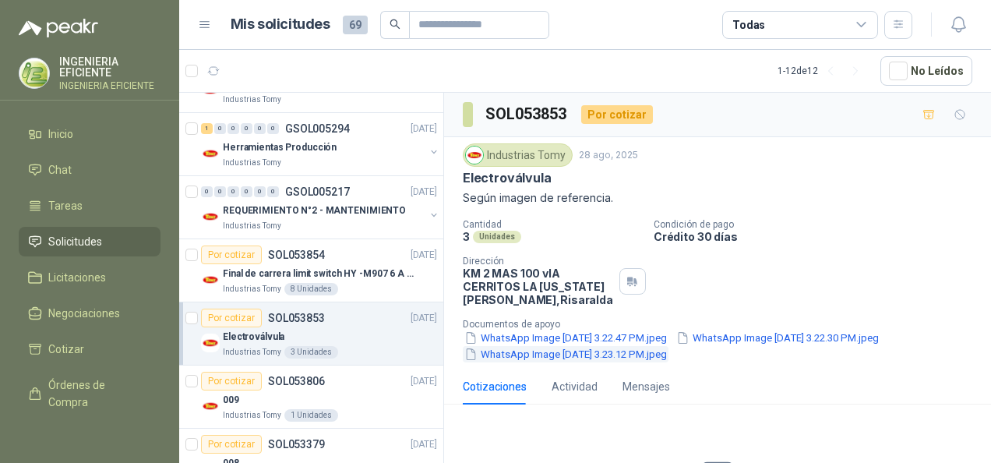
click at [566, 357] on button "WhatsApp Image [DATE] 3.23.12 PM.jpeg" at bounding box center [566, 354] width 206 height 16
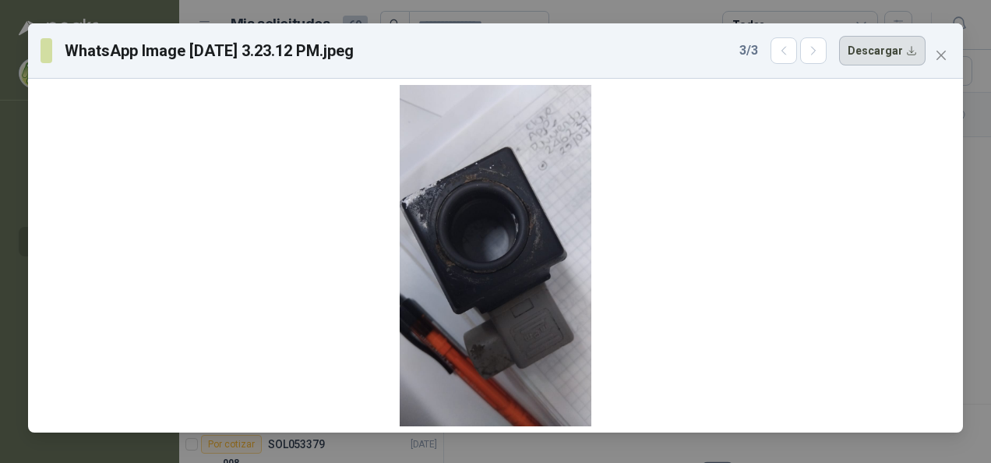
click at [900, 52] on button "Descargar" at bounding box center [882, 51] width 86 height 30
drag, startPoint x: 941, startPoint y: 61, endPoint x: 935, endPoint y: 97, distance: 36.4
click at [941, 62] on button "Close" at bounding box center [941, 55] width 25 height 25
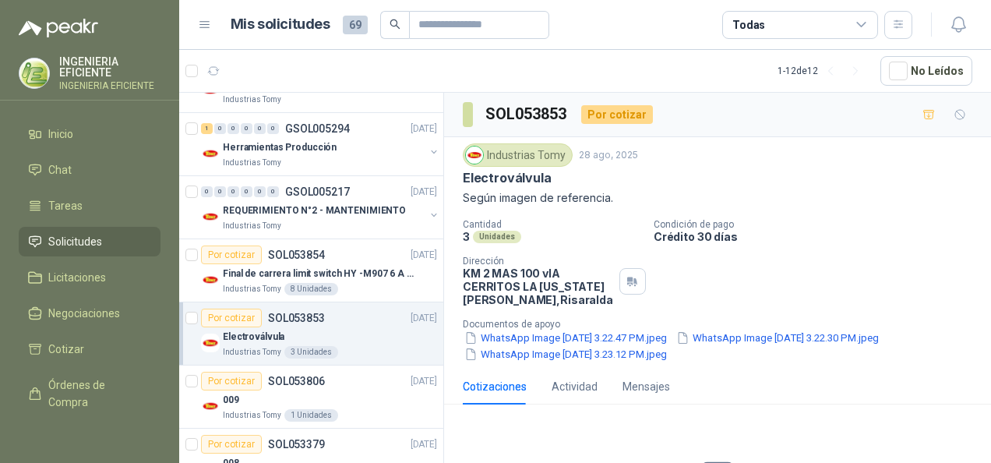
click at [874, 324] on p "Documentos de apoyo" at bounding box center [724, 324] width 522 height 11
drag, startPoint x: 708, startPoint y: 297, endPoint x: 535, endPoint y: 322, distance: 175.5
click at [710, 298] on div "Cantidad 3 Unidades Condición de pago Crédito 30 días Dirección KM 2 MAS 100 vI…" at bounding box center [718, 290] width 510 height 143
click at [249, 283] on p "Industrias Tomy" at bounding box center [252, 289] width 58 height 12
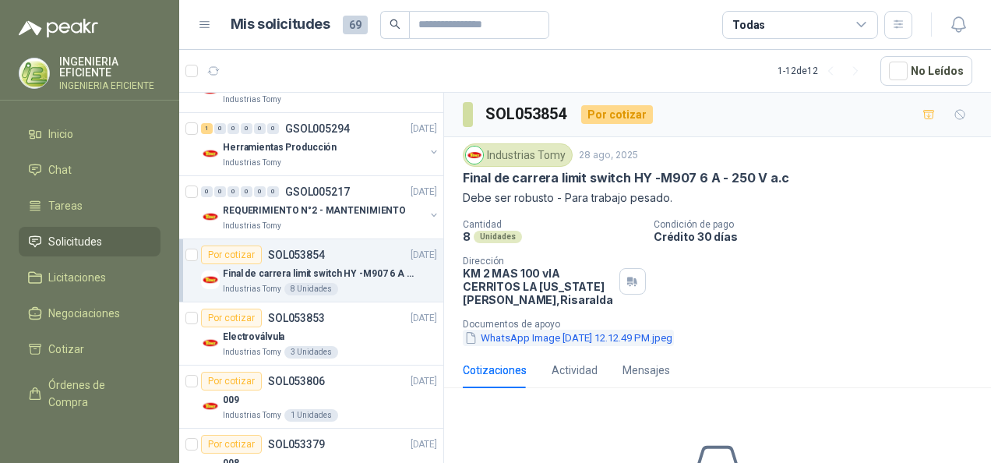
click at [618, 337] on button "WhatsApp Image [DATE] 12.12.49 PM.jpeg" at bounding box center [568, 338] width 211 height 16
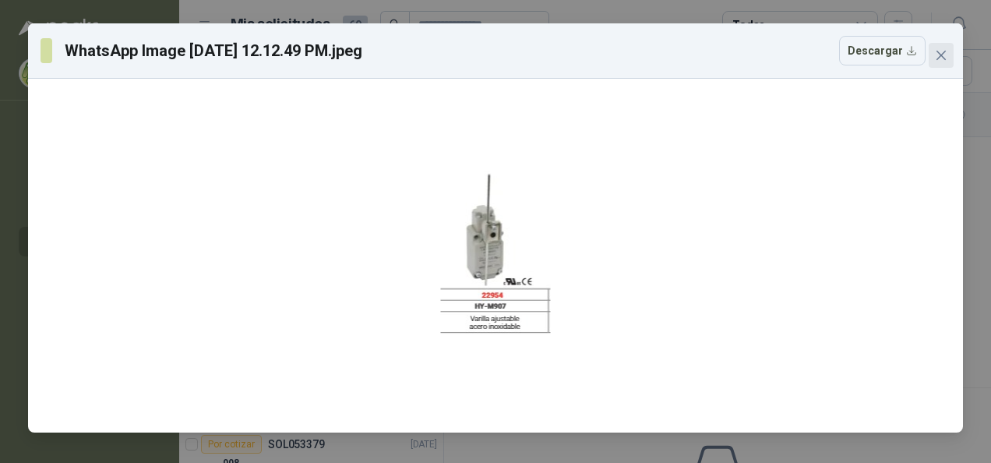
click at [930, 51] on span "Close" at bounding box center [941, 55] width 25 height 12
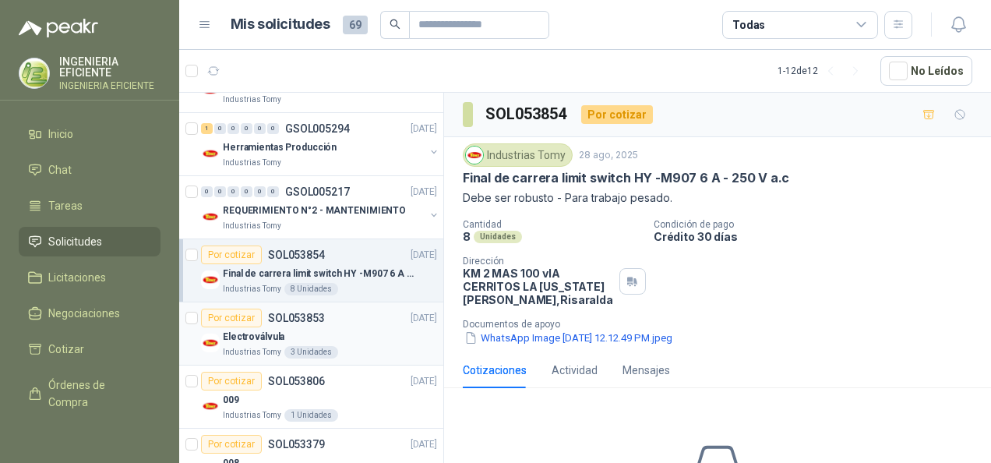
click at [366, 327] on div "Electroválvula" at bounding box center [330, 336] width 214 height 19
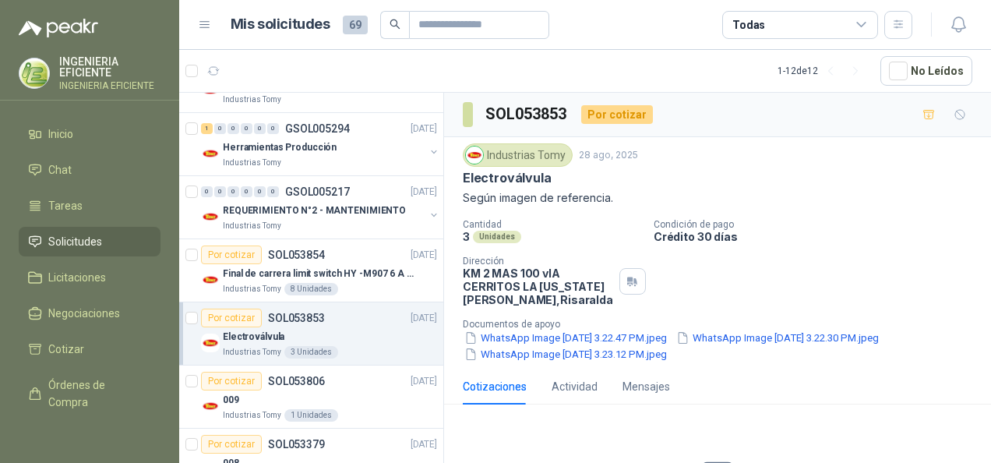
scroll to position [390, 0]
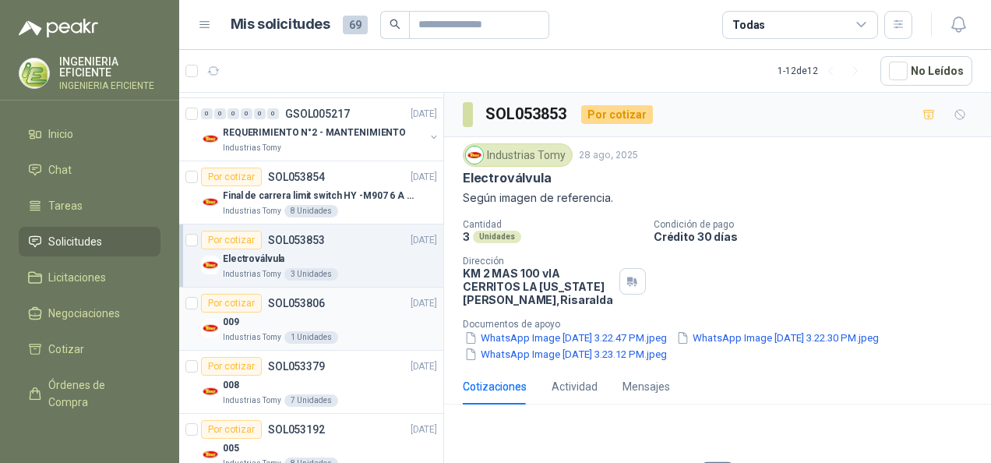
click at [337, 323] on div "009" at bounding box center [330, 321] width 214 height 19
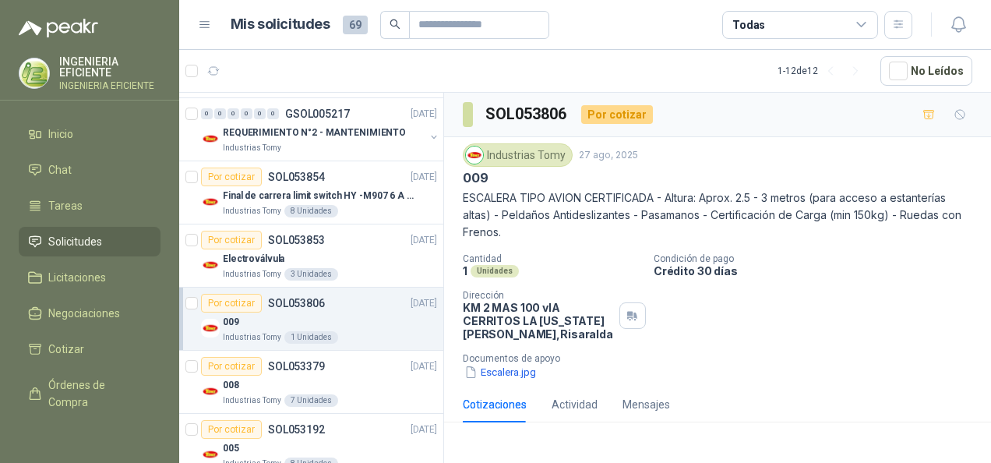
scroll to position [468, 0]
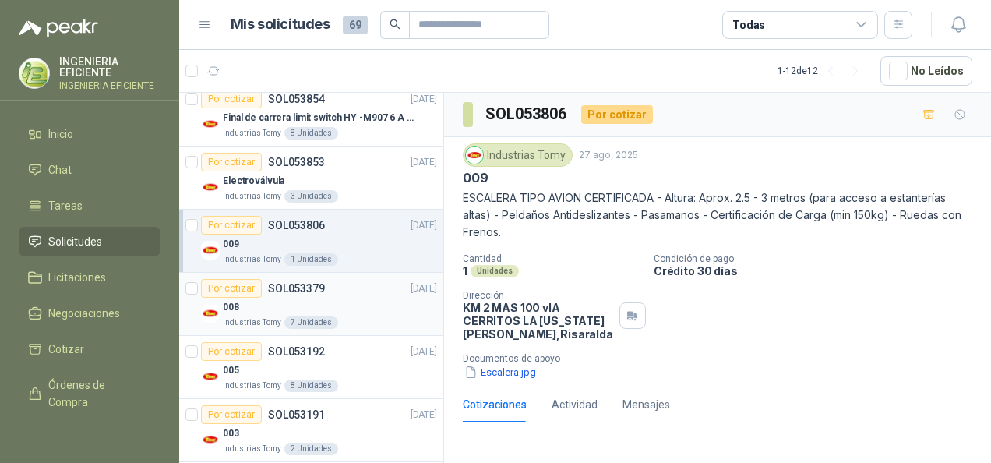
click at [363, 307] on div "008" at bounding box center [330, 307] width 214 height 19
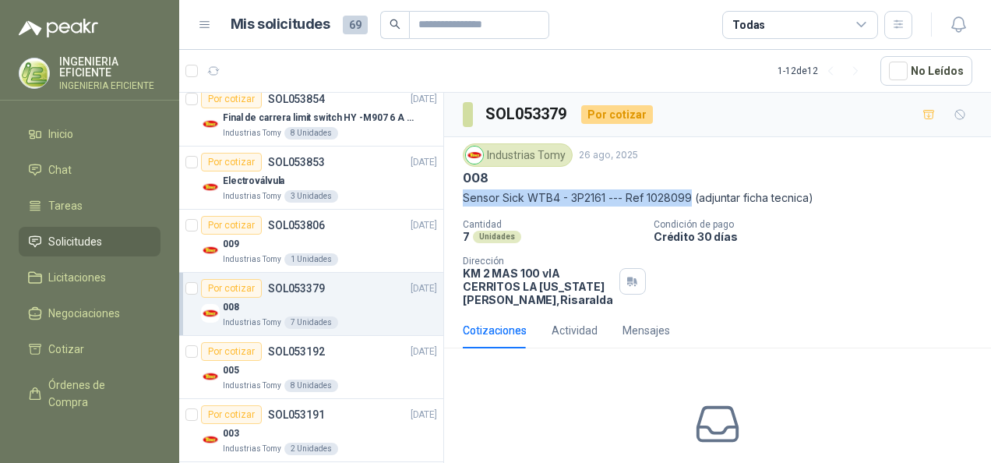
drag, startPoint x: 463, startPoint y: 199, endPoint x: 690, endPoint y: 206, distance: 227.6
click at [690, 206] on div "Industrias Tomy [DATE] 008 Sensor Sick WTB4 - 3P2161 --- Ref 1028099 (adjuntar …" at bounding box center [718, 224] width 510 height 163
drag, startPoint x: 690, startPoint y: 206, endPoint x: 647, endPoint y: 195, distance: 45.0
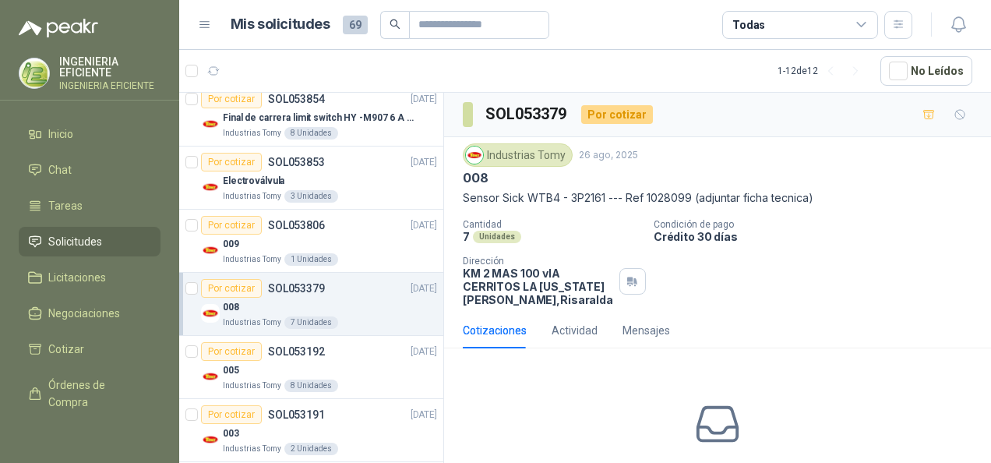
click at [697, 284] on div "Cantidad 7 Unidades Condición de pago Crédito 30 días Dirección KM 2 MAS 100 vI…" at bounding box center [718, 262] width 510 height 87
click at [332, 235] on div "009" at bounding box center [330, 244] width 214 height 19
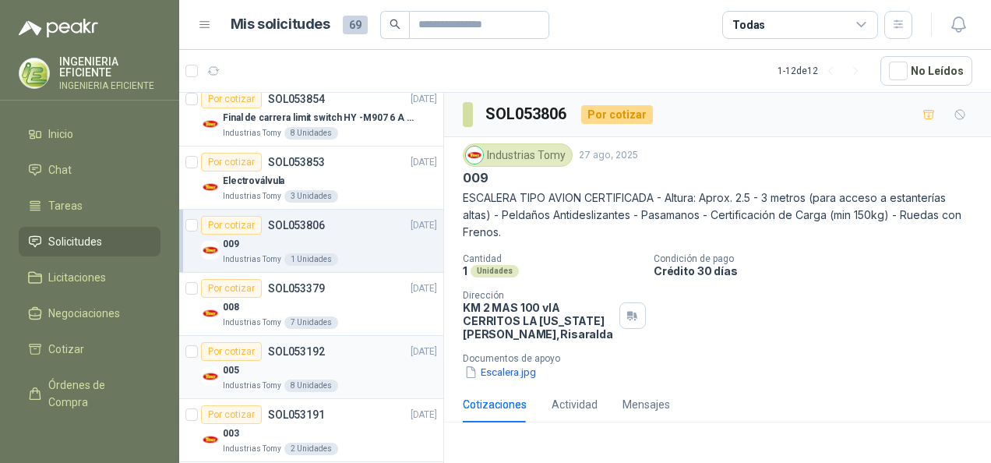
click at [349, 368] on div "005" at bounding box center [330, 370] width 214 height 19
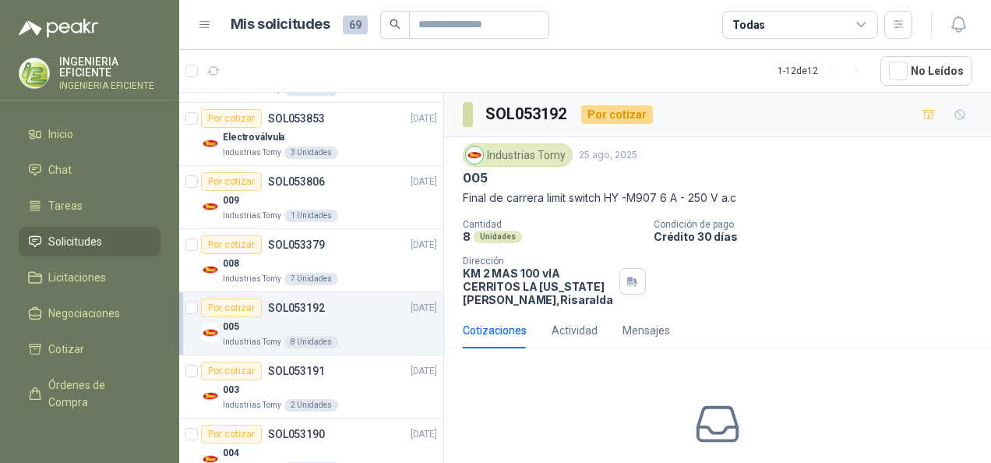
scroll to position [543, 0]
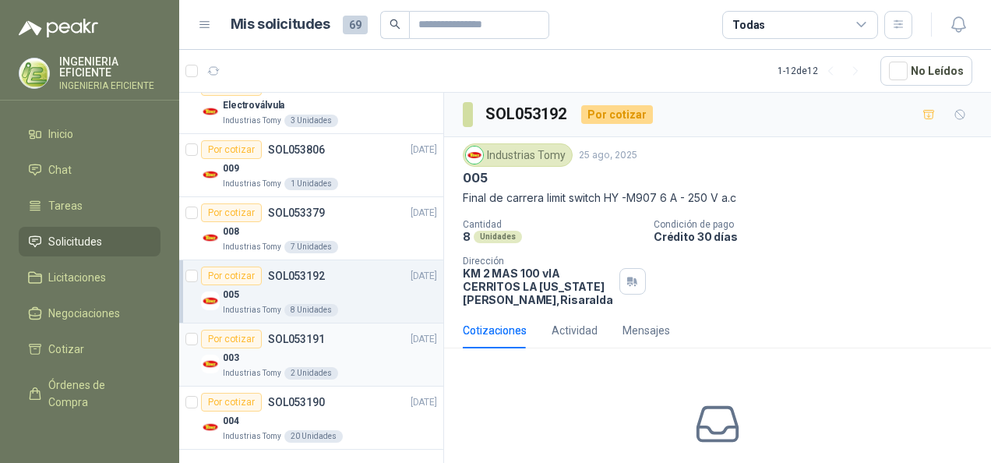
click at [331, 348] on div "003" at bounding box center [330, 357] width 214 height 19
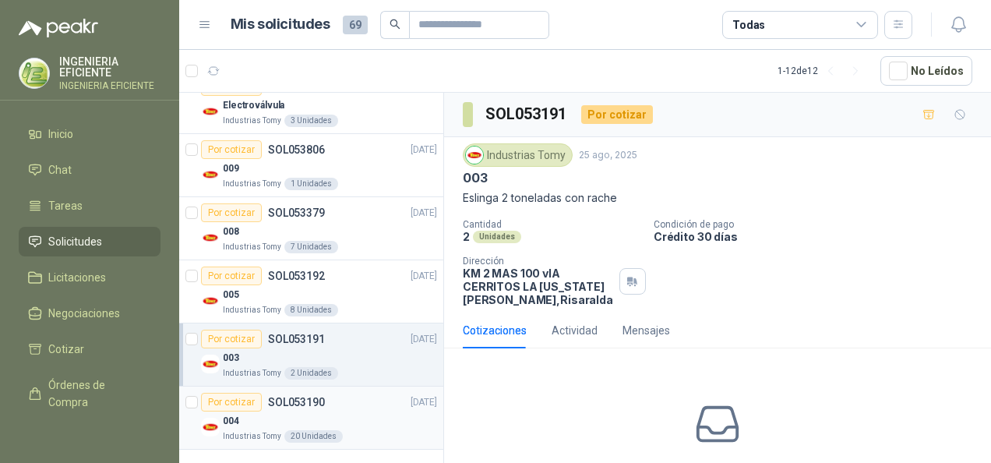
click at [343, 430] on div "Industrias Tomy 20 Unidades" at bounding box center [330, 436] width 214 height 12
click at [349, 355] on div "003" at bounding box center [330, 357] width 214 height 19
click at [351, 291] on div "005" at bounding box center [330, 294] width 214 height 19
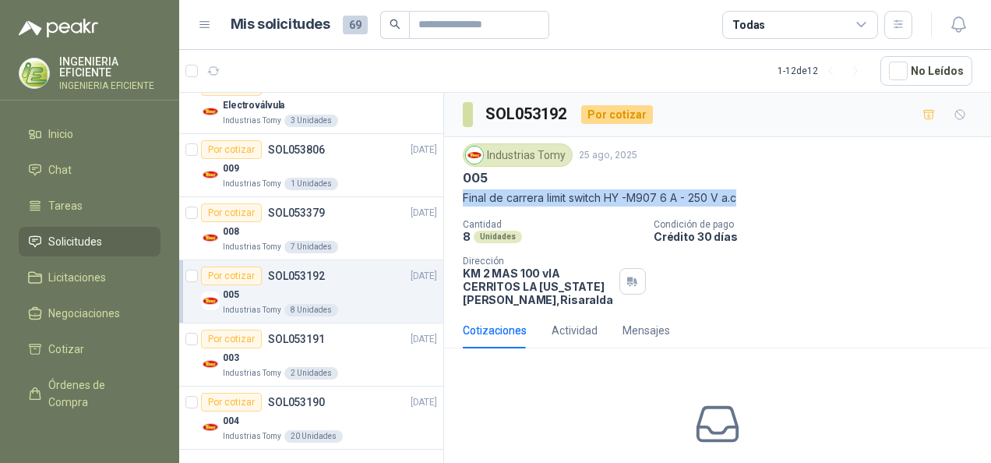
drag, startPoint x: 666, startPoint y: 192, endPoint x: 765, endPoint y: 195, distance: 99.0
click at [765, 195] on p "Final de carrera limit switch HY -M907 6 A - 250 V a.c" at bounding box center [718, 197] width 510 height 17
click at [322, 207] on p "SOL053379" at bounding box center [296, 212] width 57 height 11
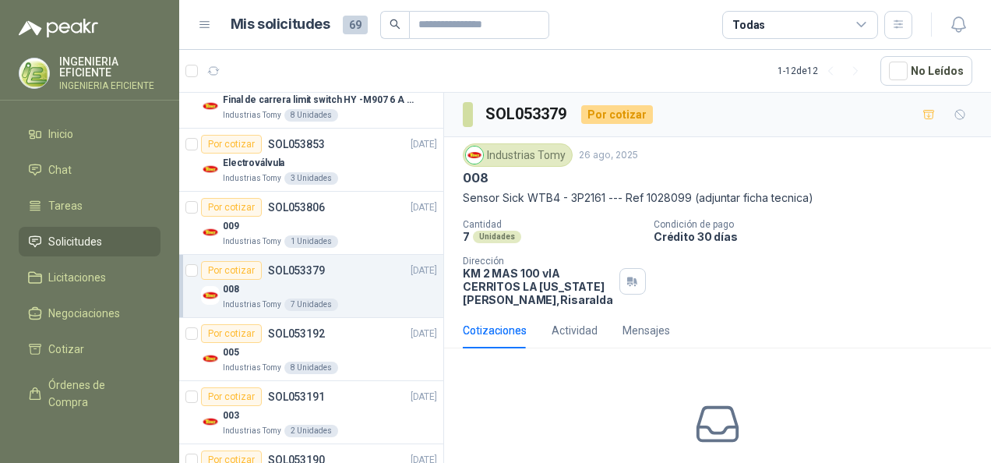
scroll to position [465, 0]
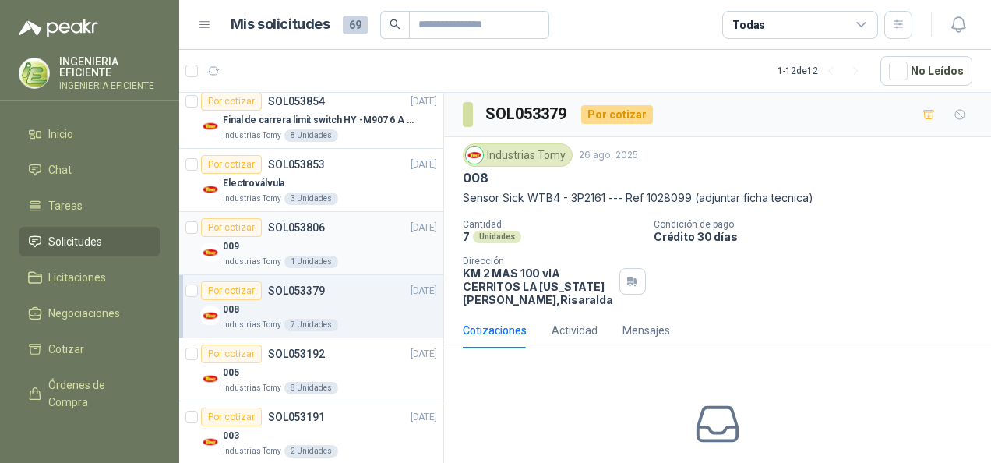
click at [334, 245] on div "009" at bounding box center [330, 246] width 214 height 19
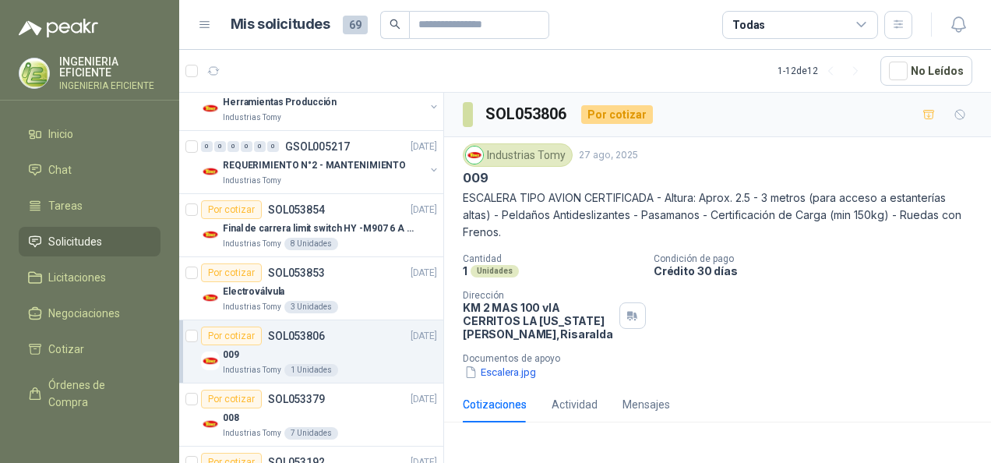
scroll to position [309, 0]
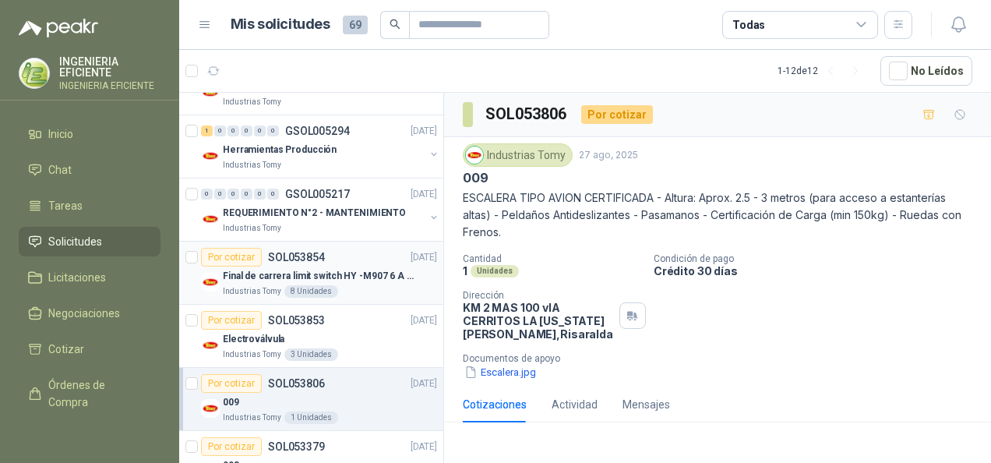
click at [344, 273] on p "Final de carrera limit switch HY -M907 6 A - 250 V a.c" at bounding box center [320, 276] width 194 height 15
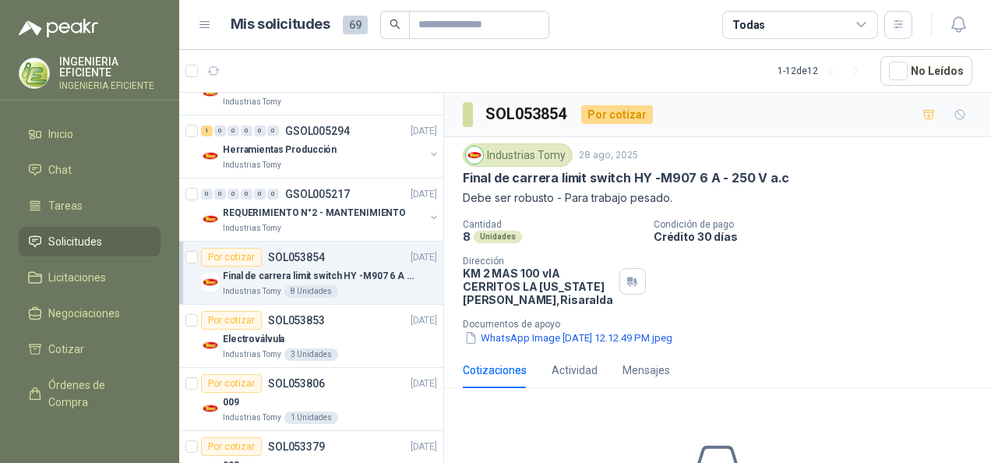
click at [893, 237] on p "Crédito 30 días" at bounding box center [819, 236] width 331 height 13
click at [674, 343] on button "WhatsApp Image [DATE] 12.12.49 PM.jpeg" at bounding box center [568, 338] width 211 height 16
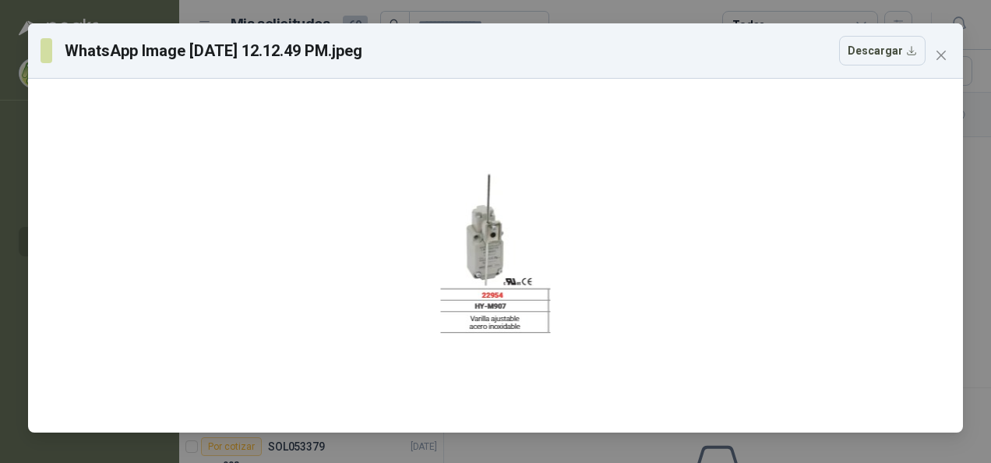
click at [955, 58] on div "WhatsApp Image [DATE] 12.12.49 PM.jpeg Descargar" at bounding box center [495, 50] width 935 height 55
click at [934, 59] on span "Close" at bounding box center [941, 55] width 25 height 12
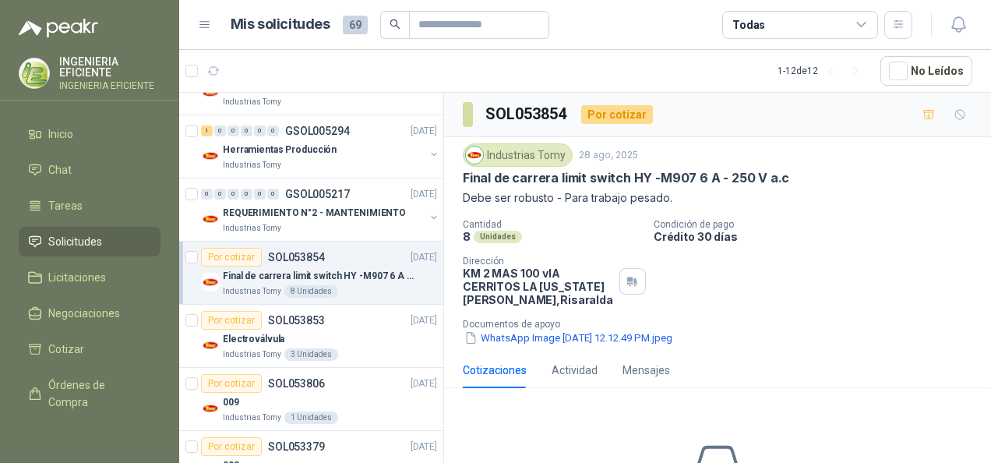
click at [891, 220] on p "Condición de pago" at bounding box center [819, 224] width 331 height 11
click at [338, 224] on div "Industrias Tomy" at bounding box center [324, 228] width 202 height 12
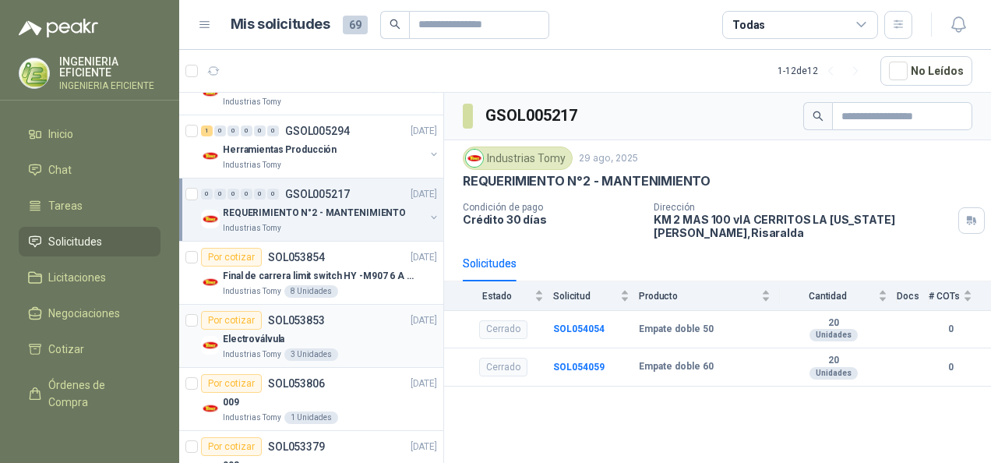
click at [365, 348] on div "Industrias Tomy 3 Unidades" at bounding box center [330, 354] width 214 height 12
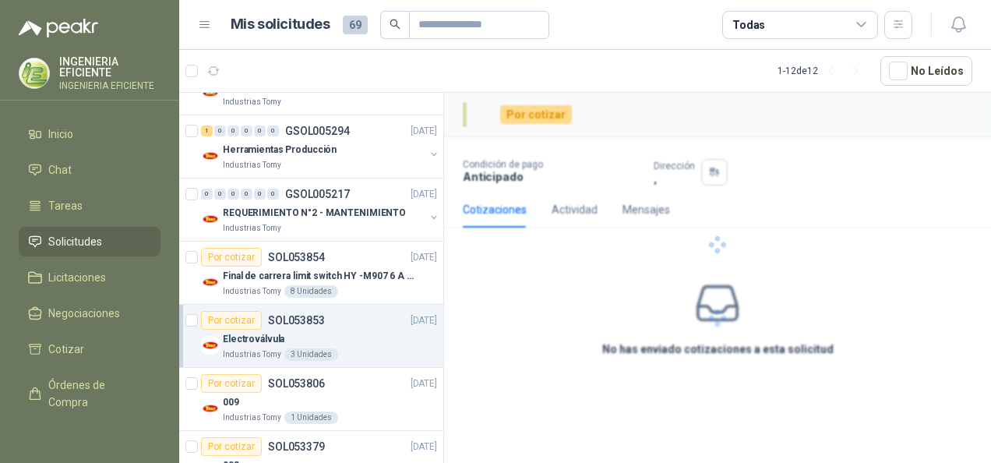
scroll to position [387, 0]
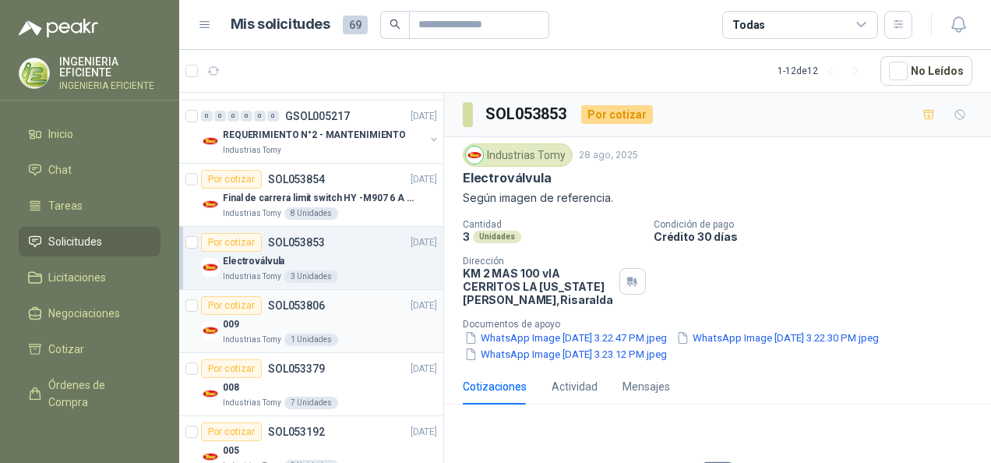
click at [369, 326] on div "009" at bounding box center [330, 324] width 214 height 19
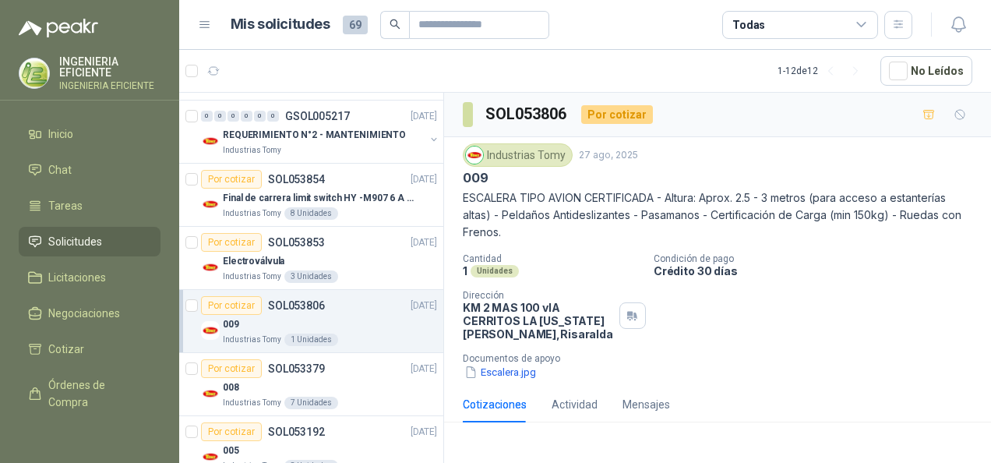
scroll to position [465, 0]
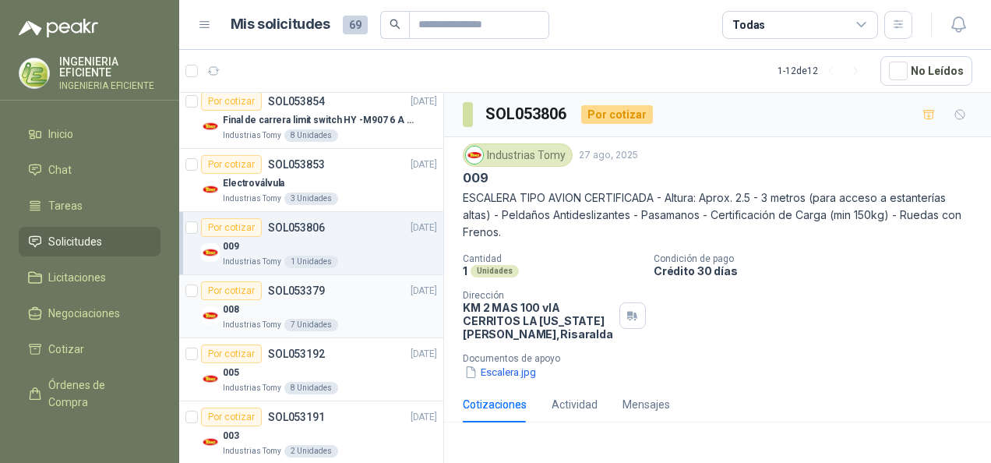
click at [369, 328] on article "Por cotizar SOL053379 [DATE] 008 Industrias Tomy 7 Unidades" at bounding box center [311, 306] width 264 height 63
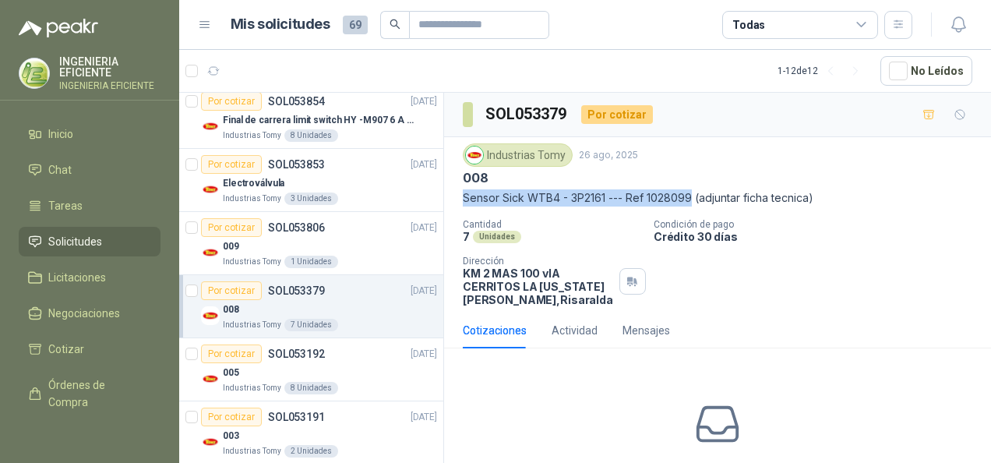
drag, startPoint x: 468, startPoint y: 199, endPoint x: 691, endPoint y: 199, distance: 223.6
click at [691, 199] on p "Sensor Sick WTB4 - 3P2161 --- Ref 1028099 (adjuntar ficha tecnica)" at bounding box center [718, 197] width 510 height 17
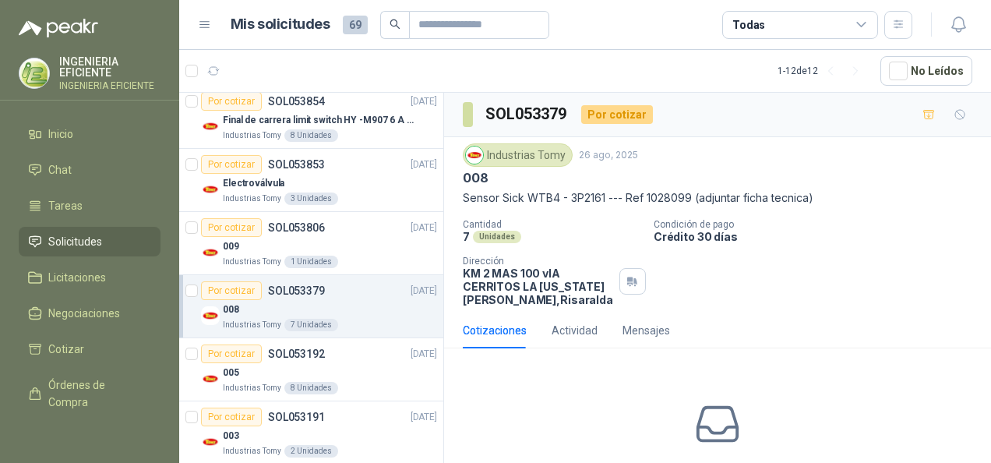
drag, startPoint x: 879, startPoint y: 252, endPoint x: 743, endPoint y: 258, distance: 135.7
click at [879, 252] on div "Cantidad 7 Unidades Condición de pago Crédito 30 días Dirección KM 2 MAS 100 vI…" at bounding box center [718, 262] width 510 height 87
click at [344, 350] on div "Por cotizar SOL053192 [DATE]" at bounding box center [319, 353] width 236 height 19
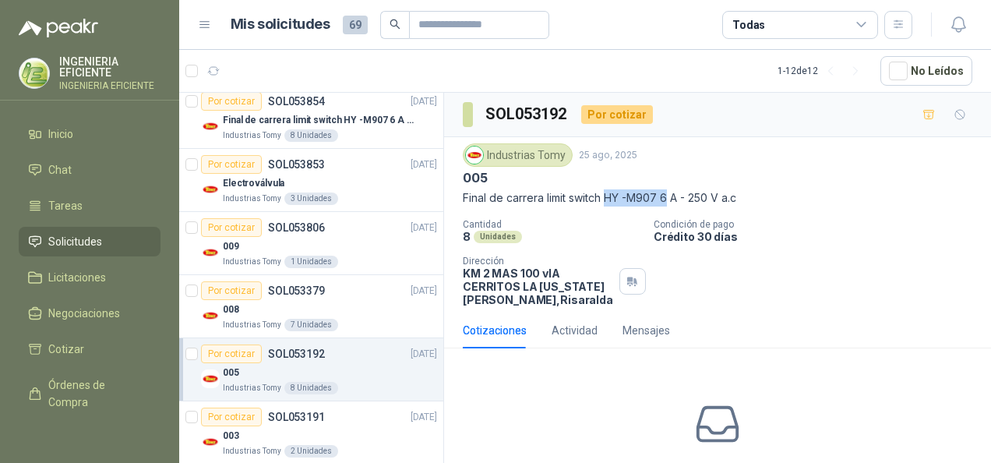
drag, startPoint x: 609, startPoint y: 198, endPoint x: 669, endPoint y: 193, distance: 59.4
click at [669, 193] on p "Final de carrera limit switch HY -M907 6 A - 250 V a.c" at bounding box center [718, 197] width 510 height 17
click at [619, 230] on div "8 Unidades" at bounding box center [552, 236] width 178 height 13
drag, startPoint x: 464, startPoint y: 196, endPoint x: 742, endPoint y: 195, distance: 278.2
click at [742, 195] on p "Final de carrera limit switch HY -M907 6 A - 250 V a.c" at bounding box center [718, 197] width 510 height 17
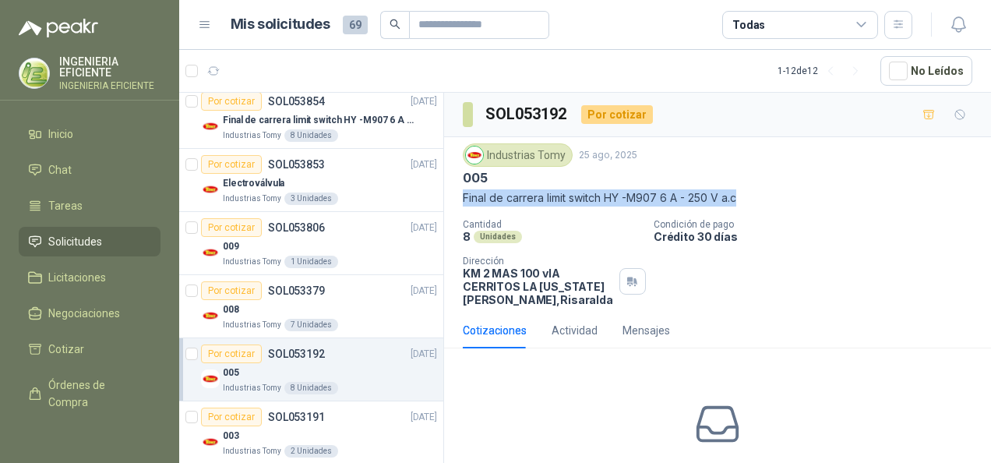
drag, startPoint x: 742, startPoint y: 195, endPoint x: 729, endPoint y: 196, distance: 12.5
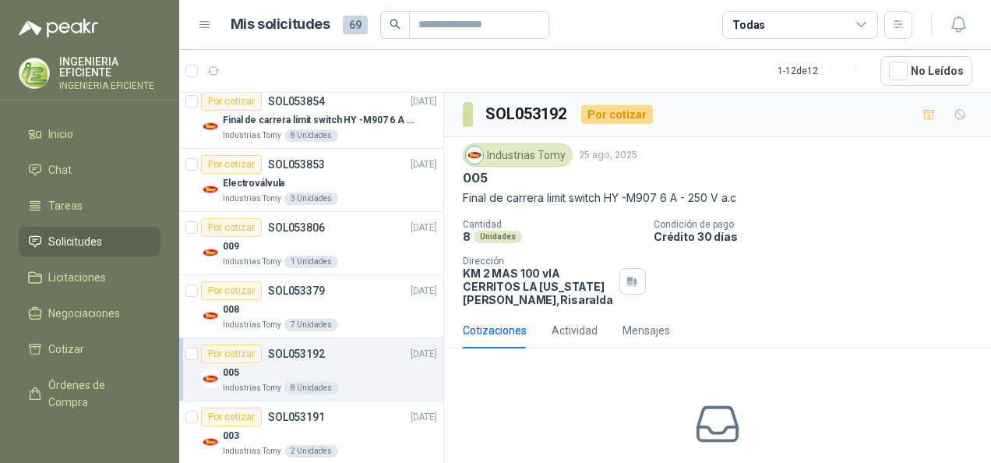
click at [852, 256] on div "Cantidad 8 Unidades Condición de pago Crédito 30 días Dirección KM 2 MAS 100 vI…" at bounding box center [718, 262] width 510 height 87
click at [332, 416] on div "Por cotizar SOL053191 [DATE]" at bounding box center [319, 417] width 236 height 19
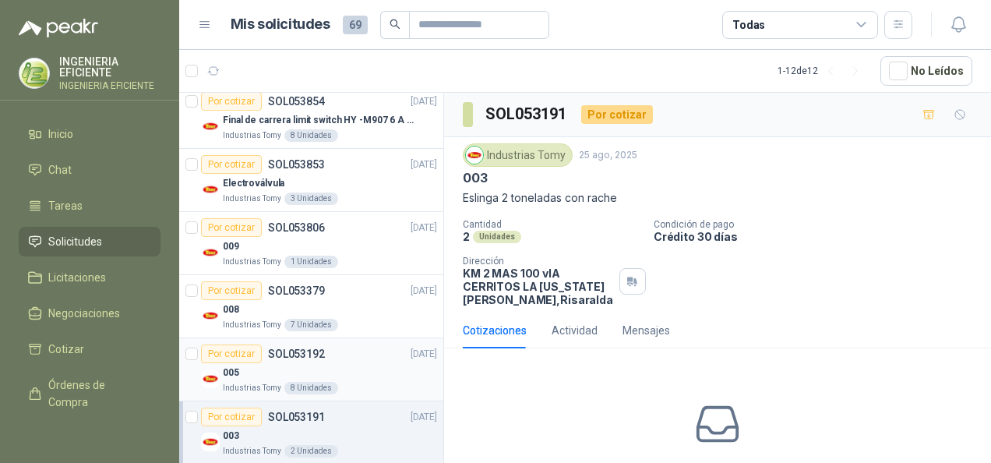
click at [338, 374] on div "005" at bounding box center [330, 372] width 214 height 19
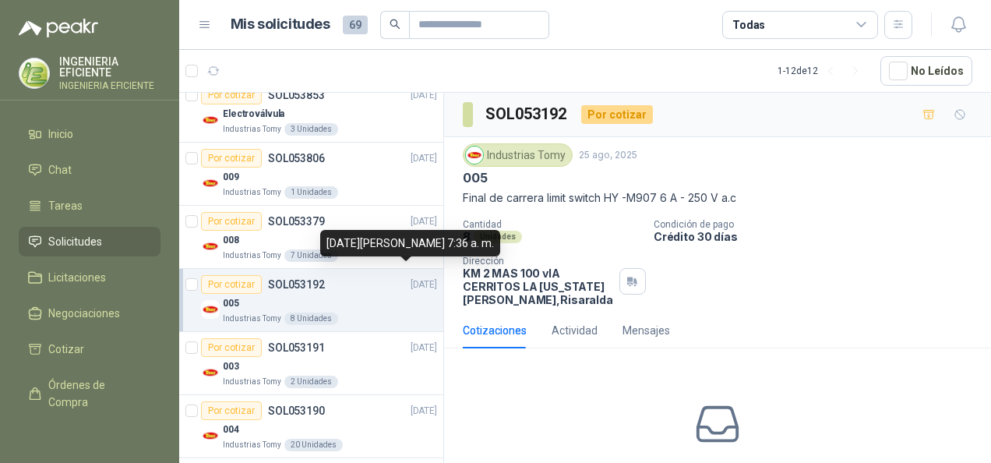
scroll to position [543, 0]
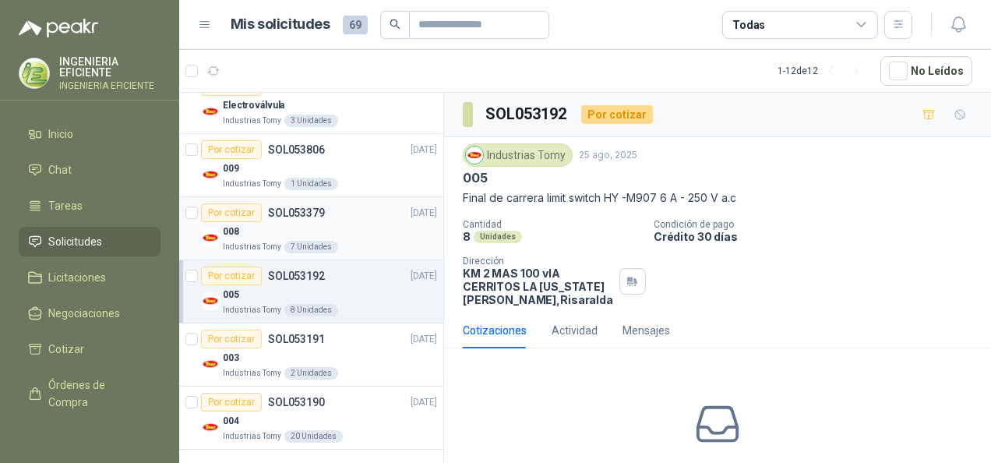
click at [337, 231] on div "008" at bounding box center [330, 231] width 214 height 19
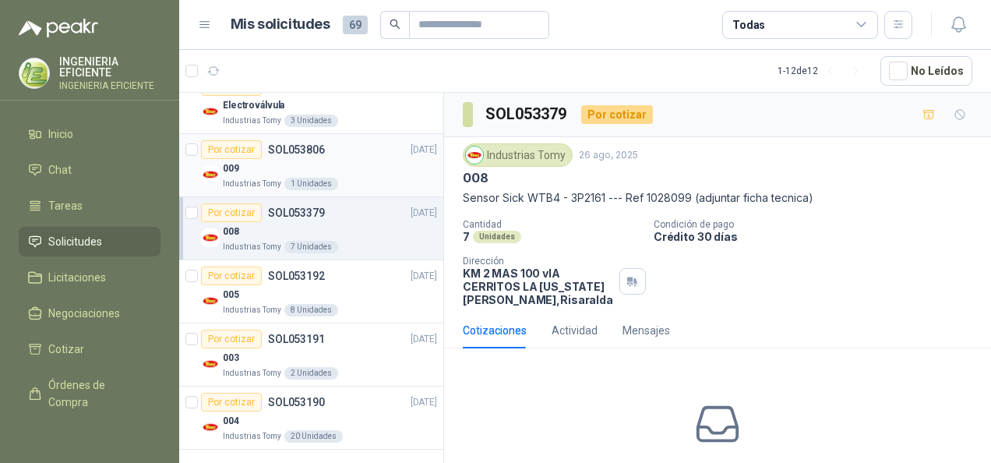
click at [337, 169] on div "009" at bounding box center [330, 168] width 214 height 19
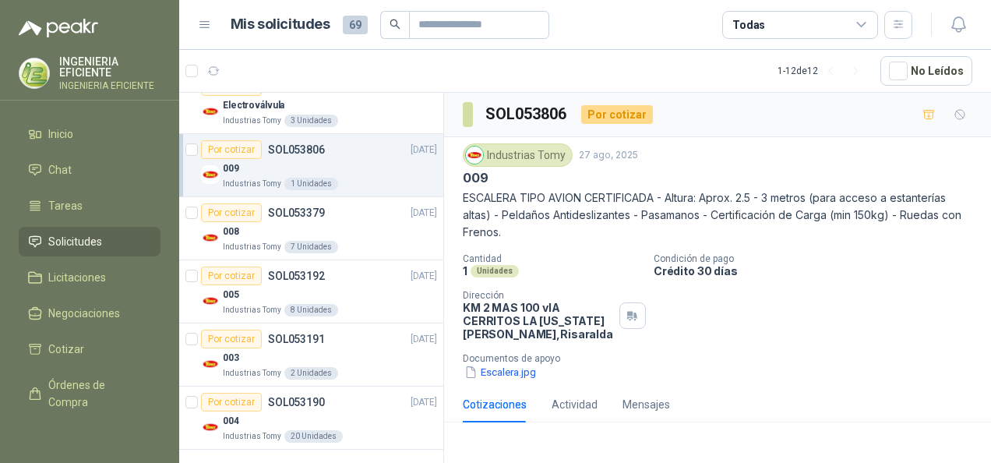
scroll to position [465, 0]
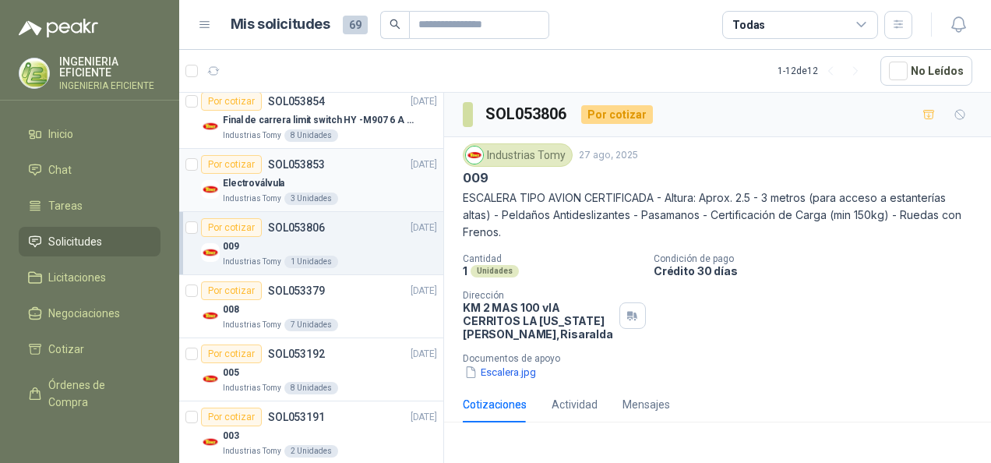
click at [337, 170] on div "Por cotizar SOL053853 [DATE]" at bounding box center [319, 164] width 236 height 19
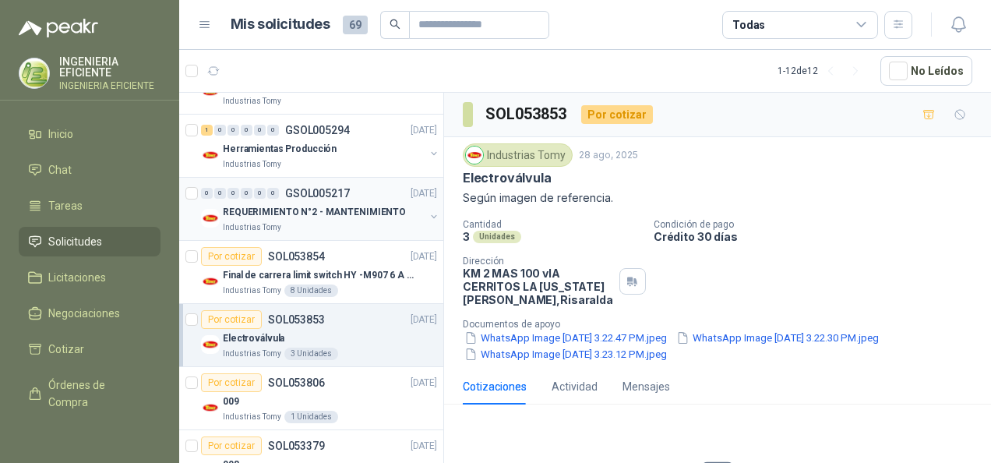
scroll to position [309, 0]
click at [312, 257] on p "SOL053854" at bounding box center [296, 257] width 57 height 11
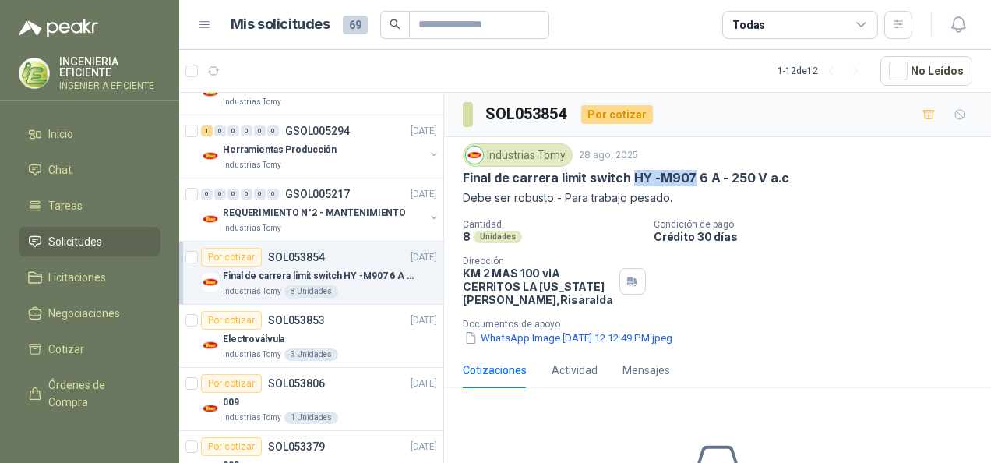
drag, startPoint x: 630, startPoint y: 173, endPoint x: 690, endPoint y: 177, distance: 59.3
click at [690, 177] on p "Final de carrera limit switch HY -M907 6 A - 250 V a.c" at bounding box center [626, 178] width 326 height 16
drag, startPoint x: 690, startPoint y: 177, endPoint x: 679, endPoint y: 175, distance: 10.2
click at [269, 217] on p "REQUERIMIENTO N°2 - MANTENIMIENTO" at bounding box center [314, 213] width 183 height 15
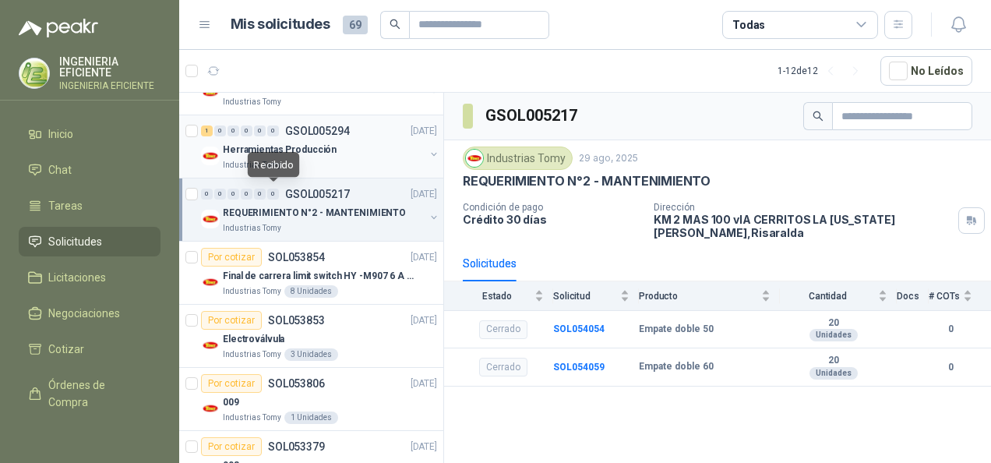
click at [295, 143] on p "Herramientas Producción" at bounding box center [280, 150] width 114 height 15
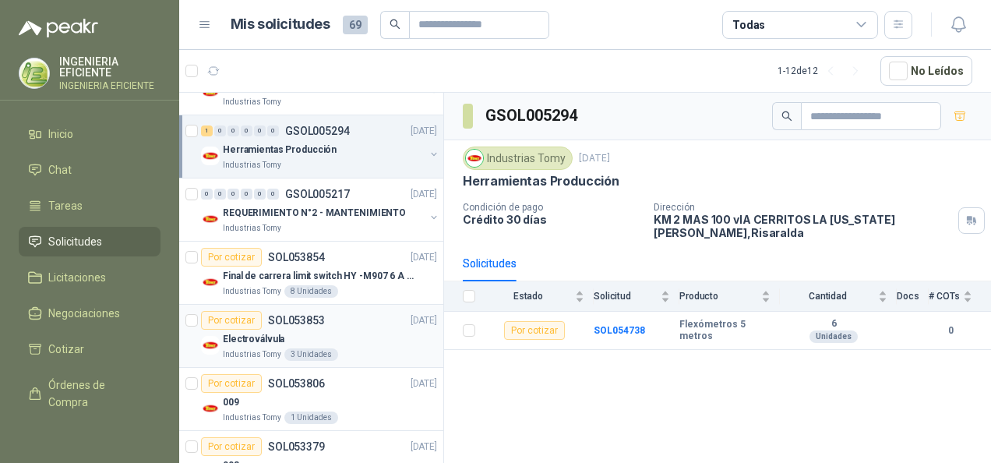
scroll to position [231, 0]
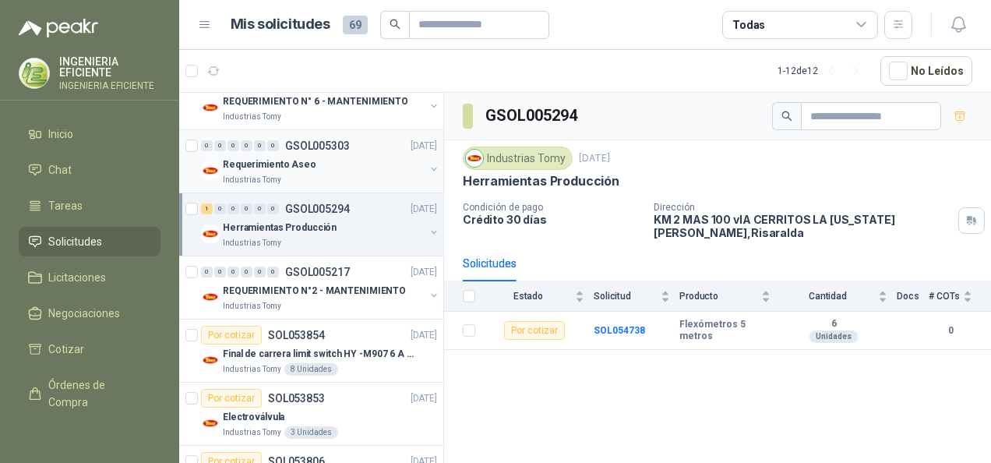
click at [339, 174] on div "Industrias Tomy" at bounding box center [324, 180] width 202 height 12
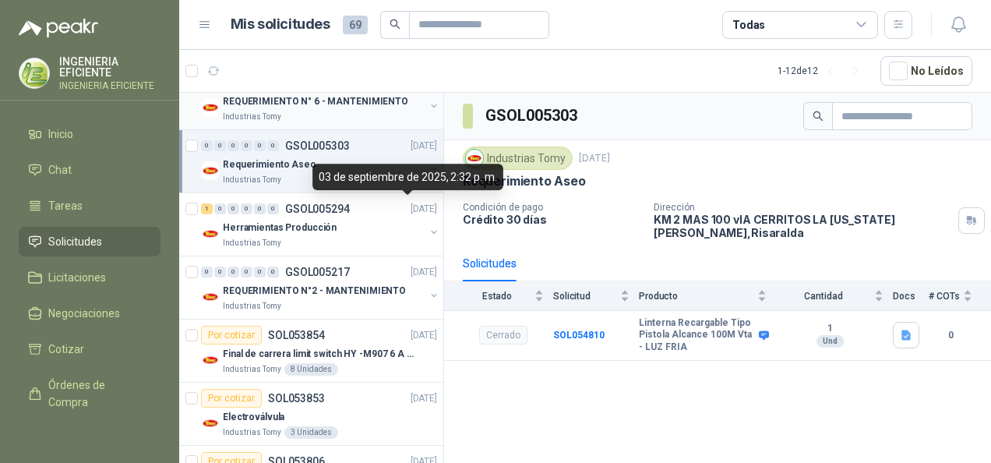
click at [352, 100] on p "REQUERIMIENTO N° 6 - MANTENIMIENTO" at bounding box center [315, 101] width 185 height 15
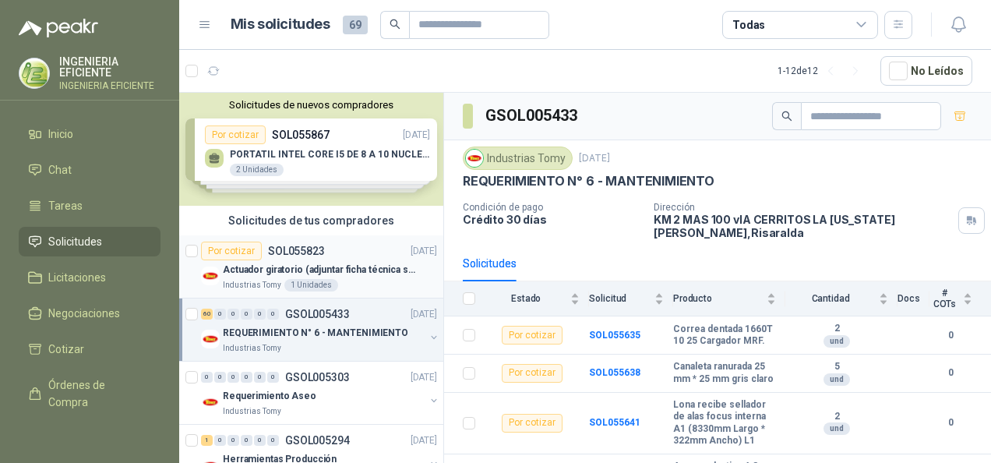
click at [346, 263] on p "Actuador giratorio (adjuntar ficha técnica si es diferente a festo)" at bounding box center [320, 270] width 194 height 15
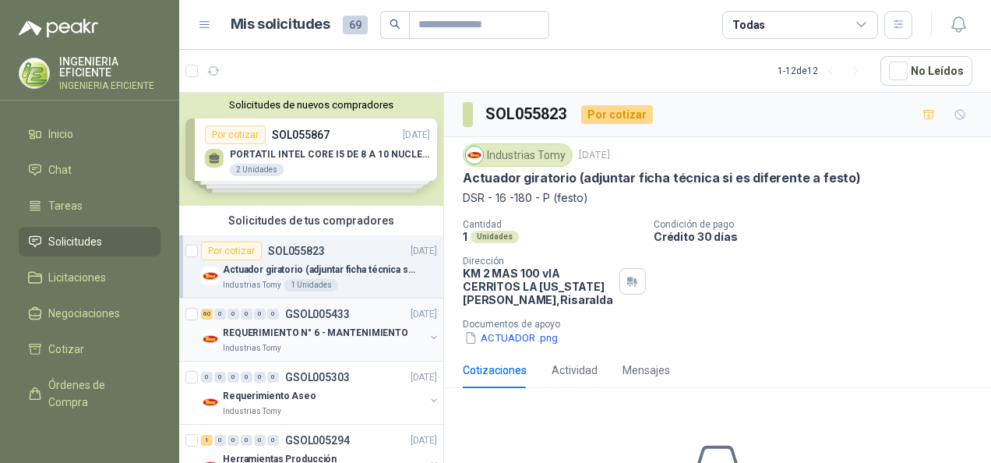
click at [358, 317] on div "60 0 0 0 0 0 GSOL005433 [DATE]" at bounding box center [320, 314] width 239 height 19
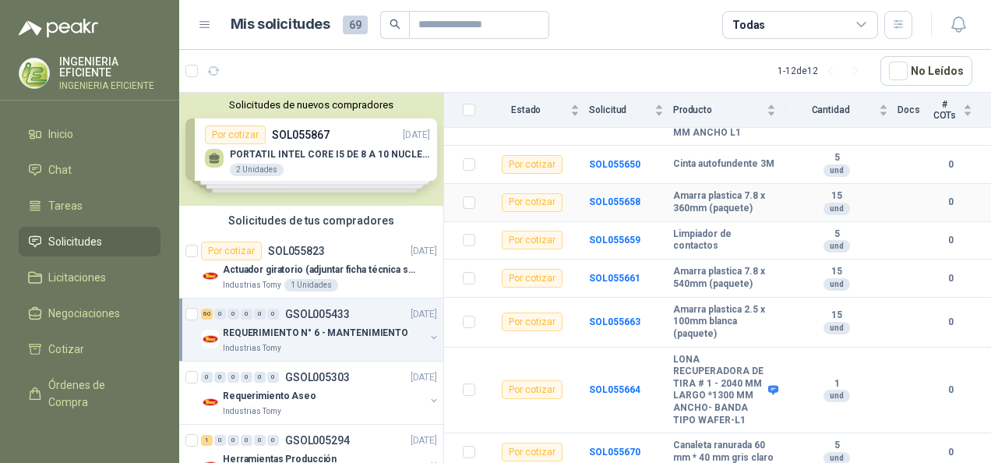
scroll to position [623, 0]
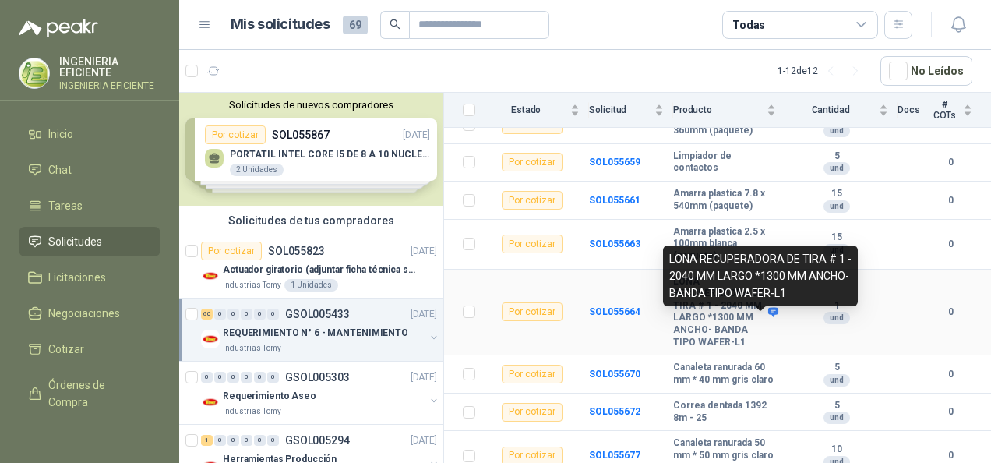
click at [768, 316] on icon at bounding box center [773, 311] width 10 height 9
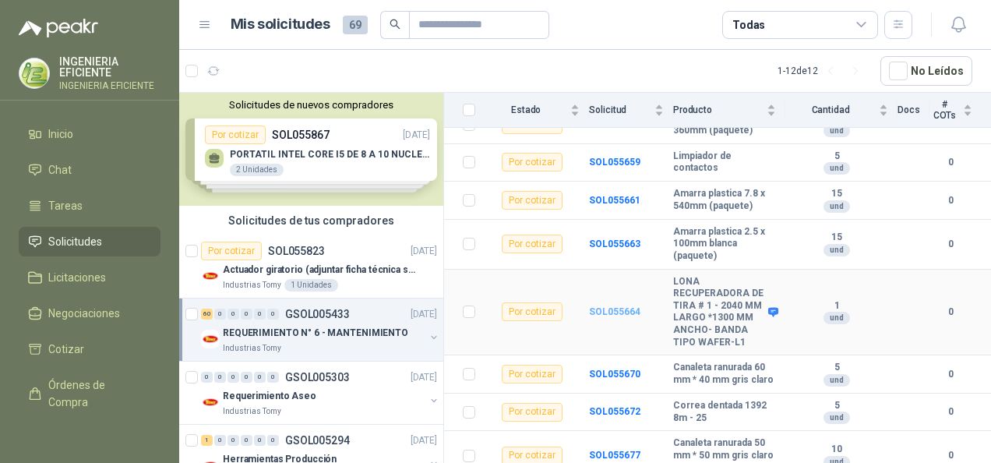
click at [628, 317] on b "SOL055664" at bounding box center [614, 311] width 51 height 11
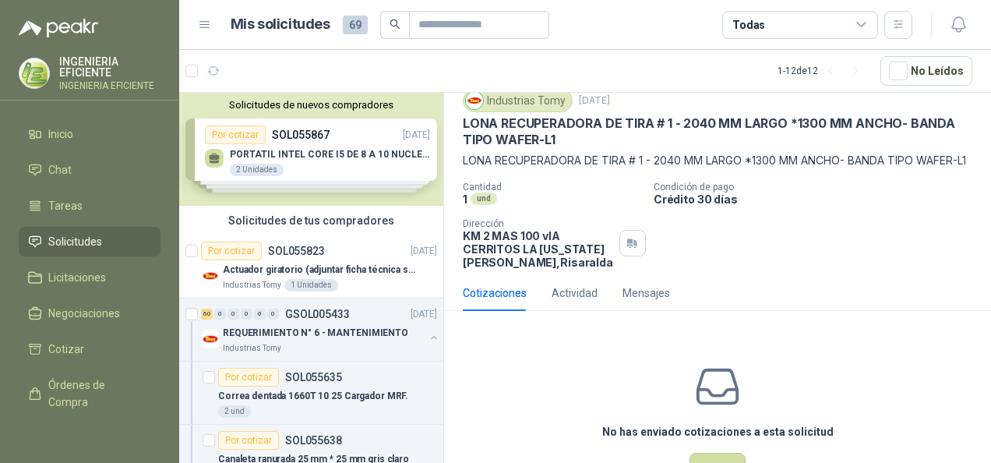
scroll to position [124, 0]
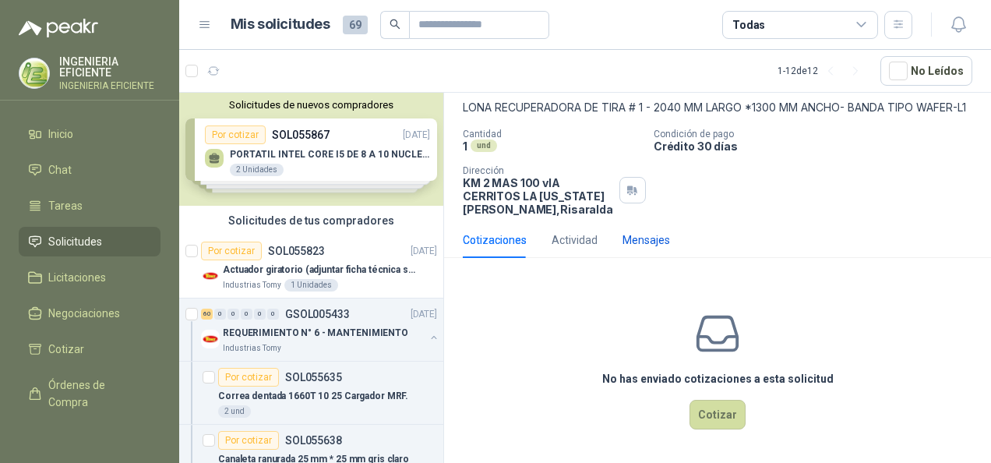
click at [633, 235] on div "Mensajes" at bounding box center [647, 239] width 48 height 17
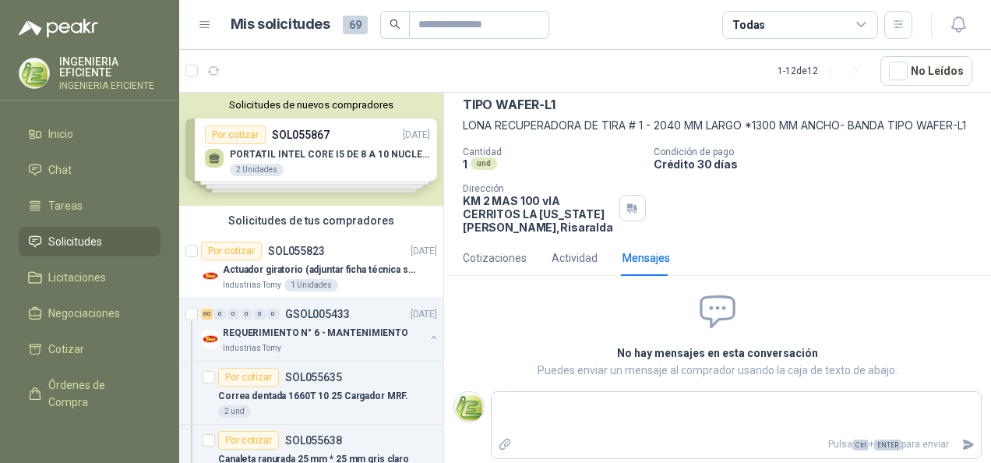
scroll to position [105, 0]
click at [594, 255] on div "Actividad" at bounding box center [575, 257] width 46 height 17
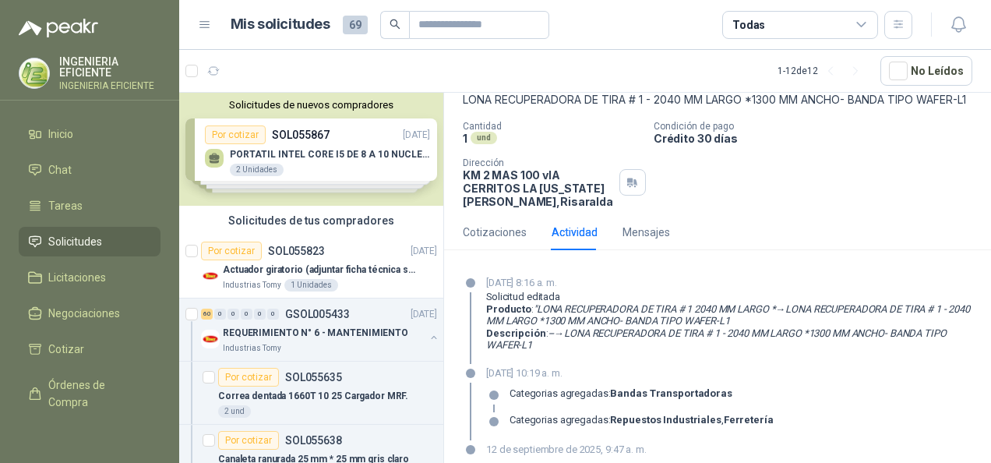
scroll to position [0, 0]
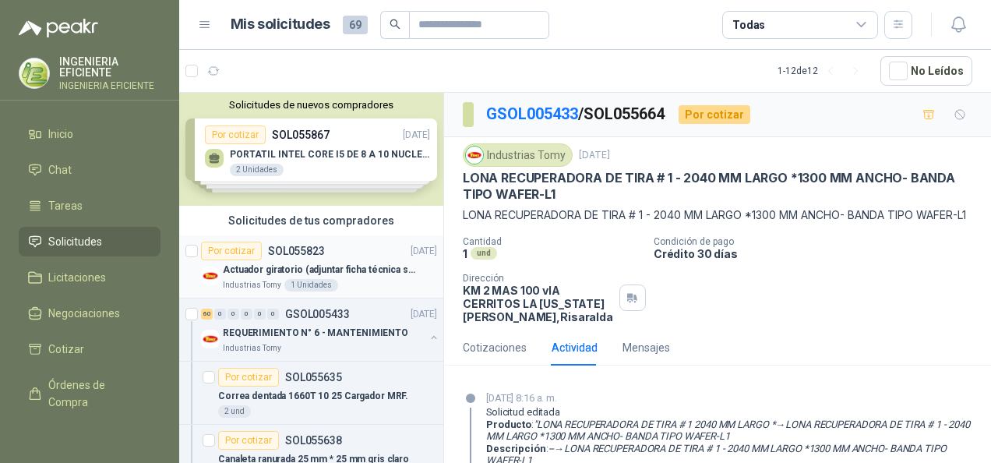
drag, startPoint x: 290, startPoint y: 265, endPoint x: 305, endPoint y: 265, distance: 15.6
click at [290, 265] on p "Actuador giratorio (adjuntar ficha técnica si es diferente a festo)" at bounding box center [320, 270] width 194 height 15
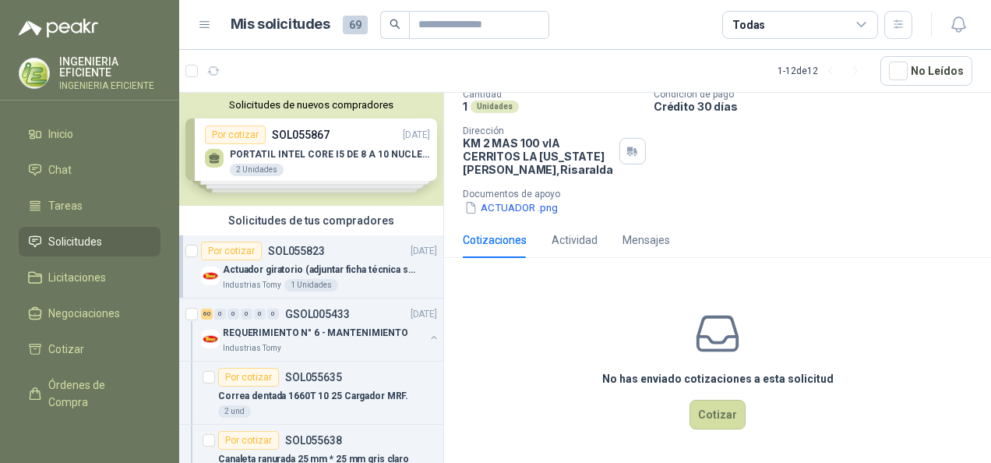
click at [370, 263] on p "Actuador giratorio (adjuntar ficha técnica si es diferente a festo)" at bounding box center [320, 270] width 194 height 15
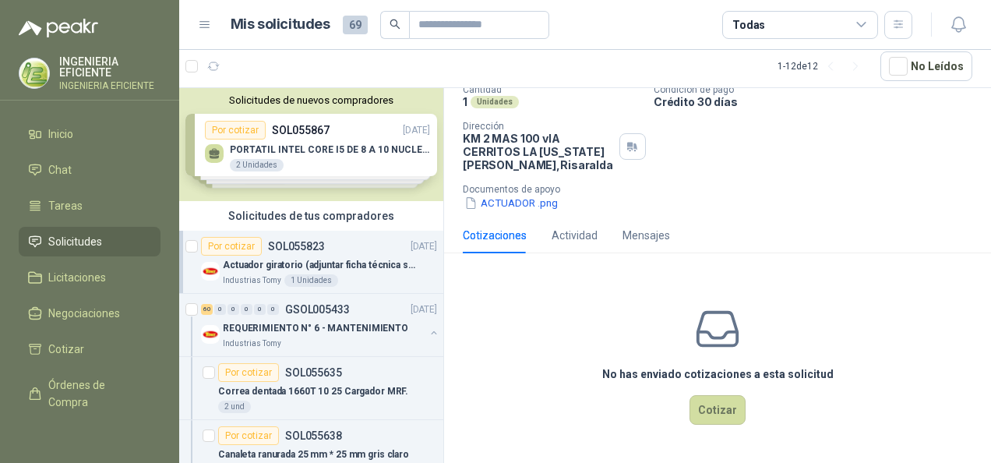
click at [357, 277] on div "Industrias Tomy 1 Unidades" at bounding box center [330, 280] width 214 height 12
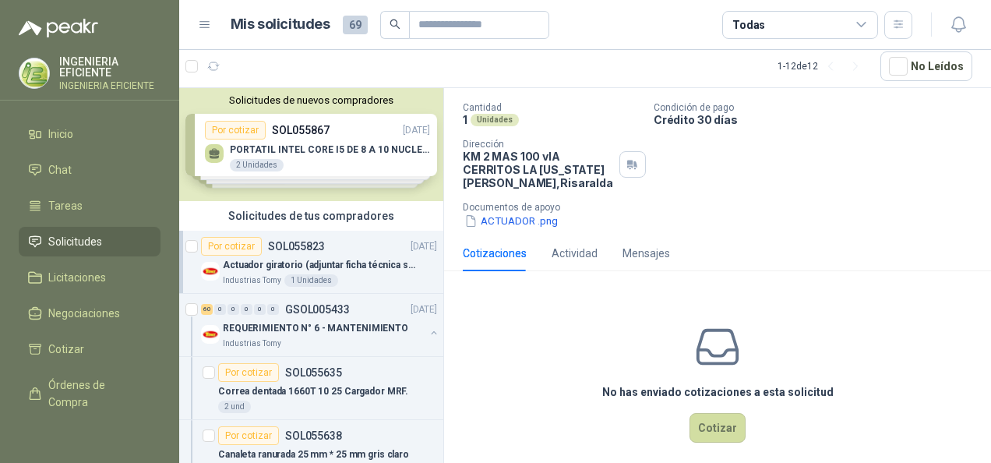
scroll to position [83, 0]
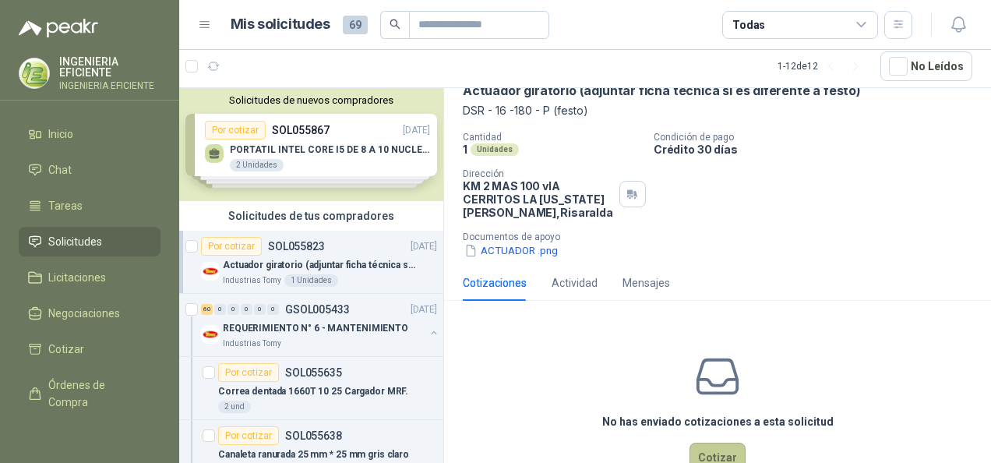
click at [706, 449] on button "Cotizar" at bounding box center [718, 458] width 56 height 30
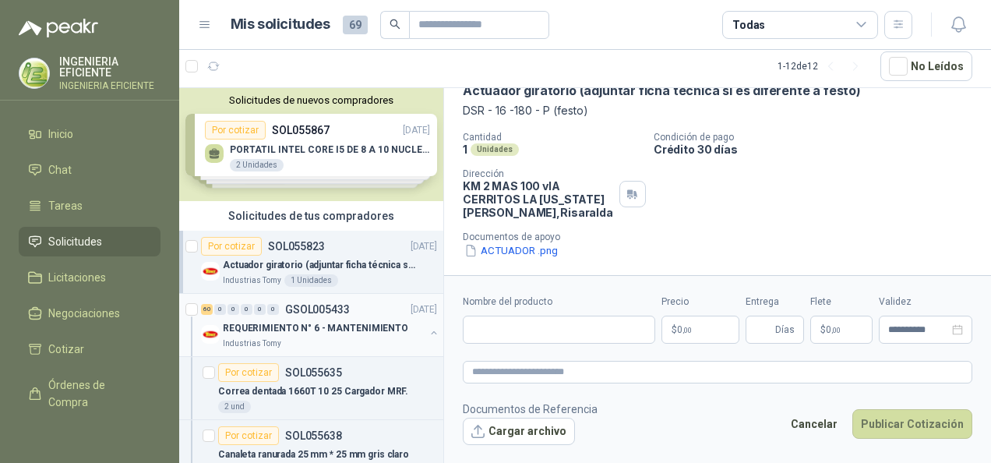
click at [359, 326] on p "REQUERIMIENTO N° 6 - MANTENIMIENTO" at bounding box center [315, 328] width 185 height 15
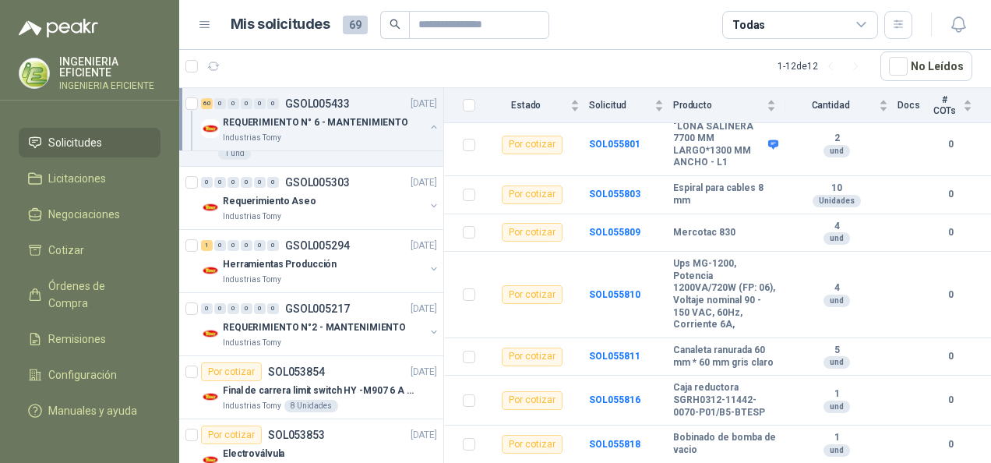
scroll to position [73, 0]
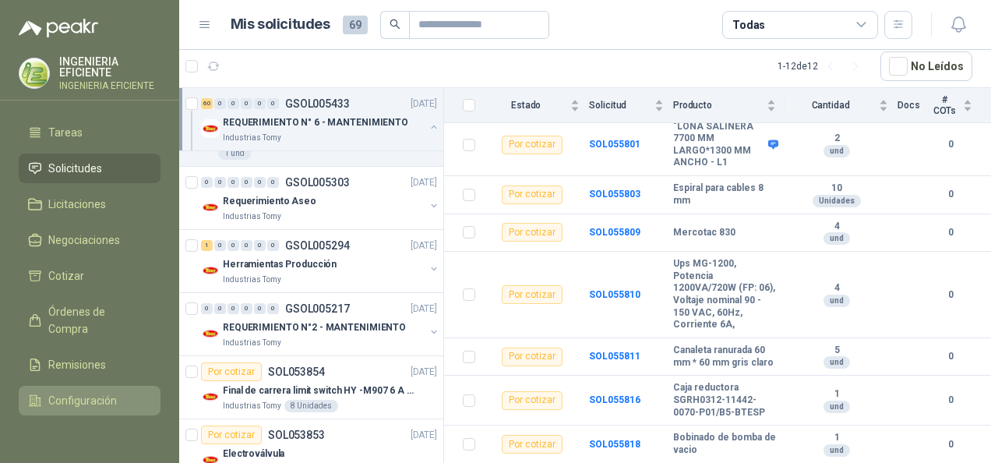
click at [81, 401] on span "Configuración" at bounding box center [82, 400] width 69 height 17
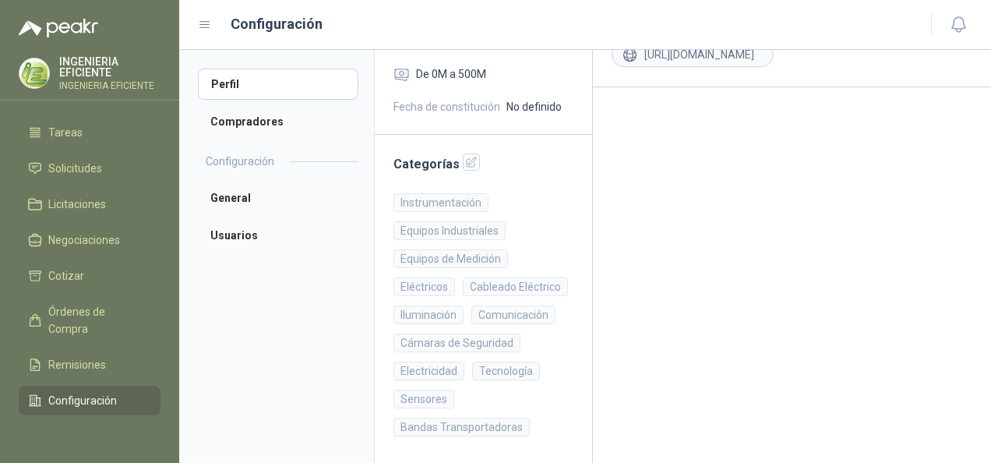
scroll to position [269, 0]
click at [466, 157] on icon "button" at bounding box center [471, 163] width 13 height 13
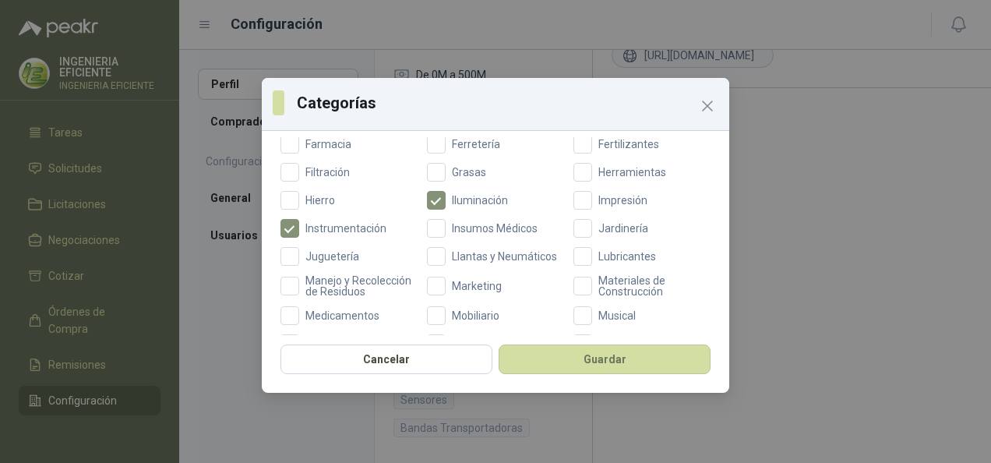
scroll to position [467, 0]
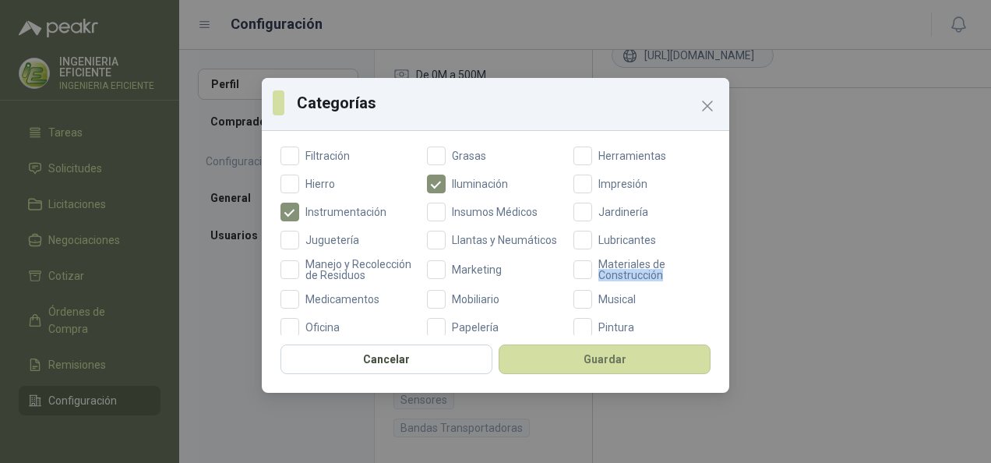
click at [709, 270] on div "Categorías Aceites Acero Agropecuario Aires Acondicionados Alambres Alarmas Ali…" at bounding box center [496, 236] width 468 height 198
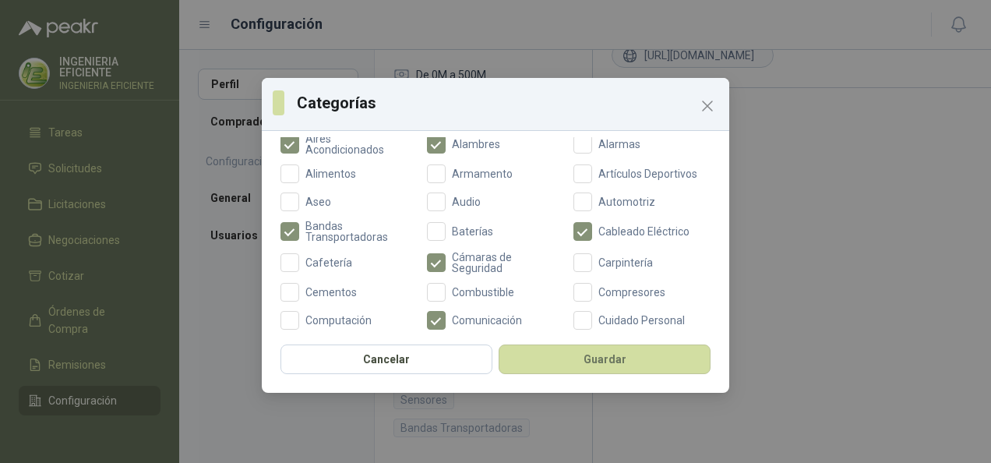
scroll to position [115, 0]
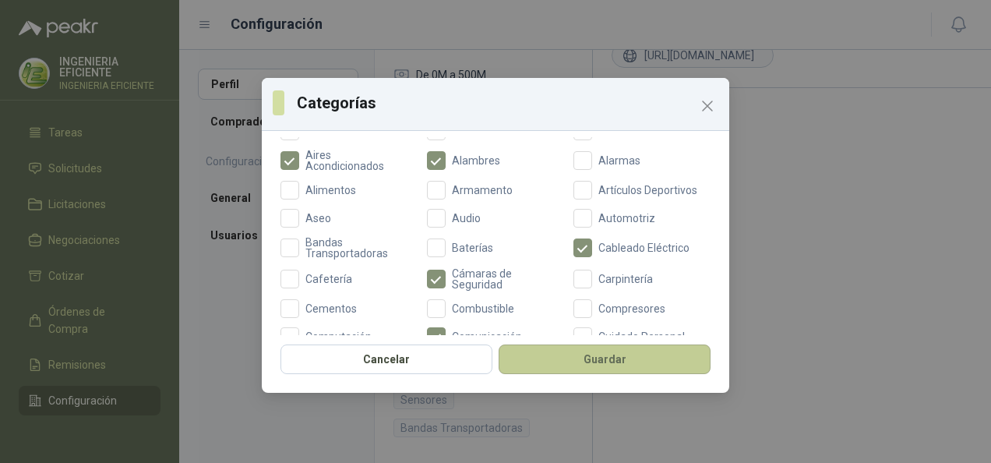
click at [619, 369] on button "Guardar" at bounding box center [605, 359] width 212 height 30
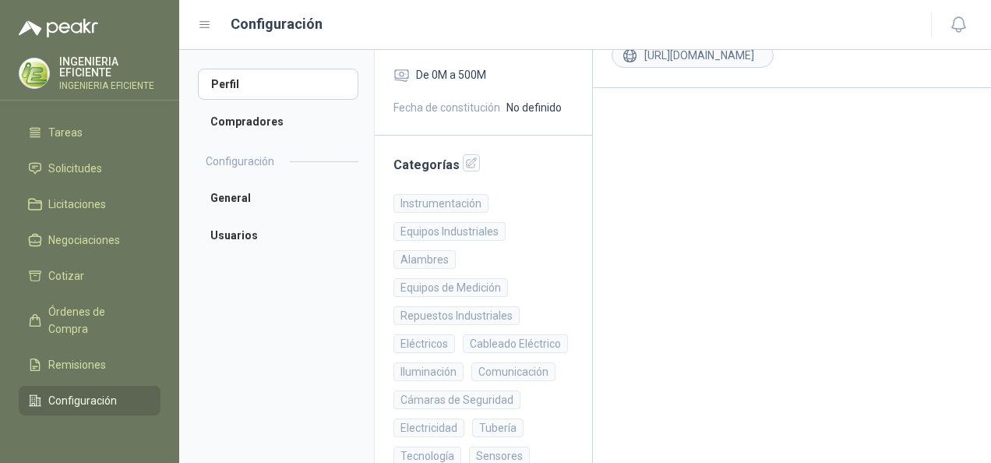
click at [690, 318] on main "Sobre nosotros somos una empresa con más de 14 años de experiencia en el desarr…" at bounding box center [792, 201] width 398 height 641
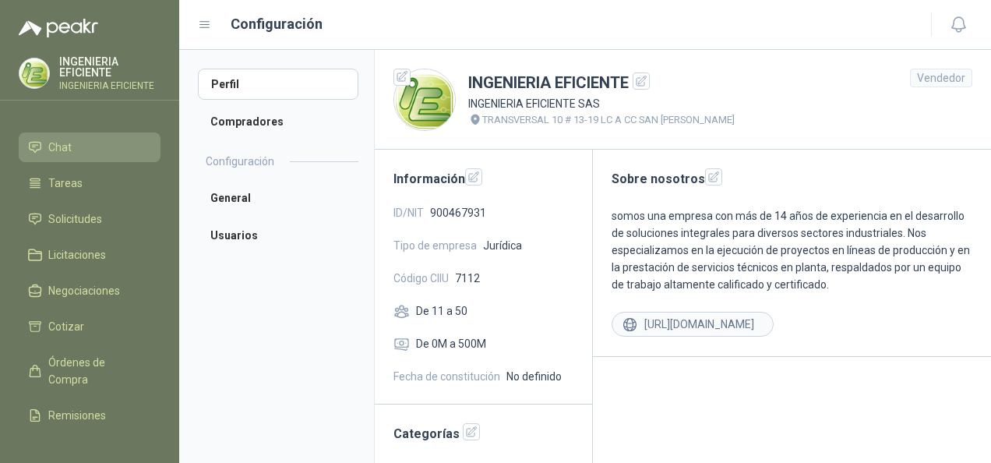
scroll to position [0, 0]
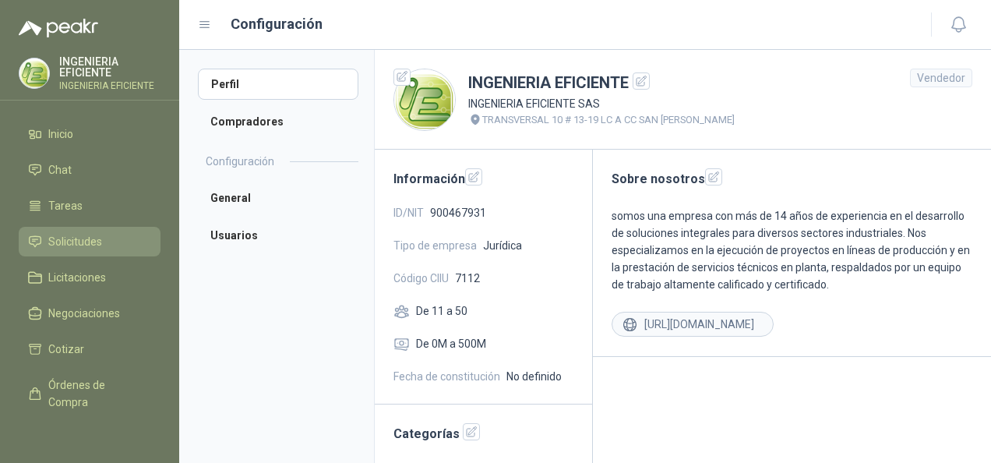
click at [73, 231] on link "Solicitudes" at bounding box center [90, 242] width 142 height 30
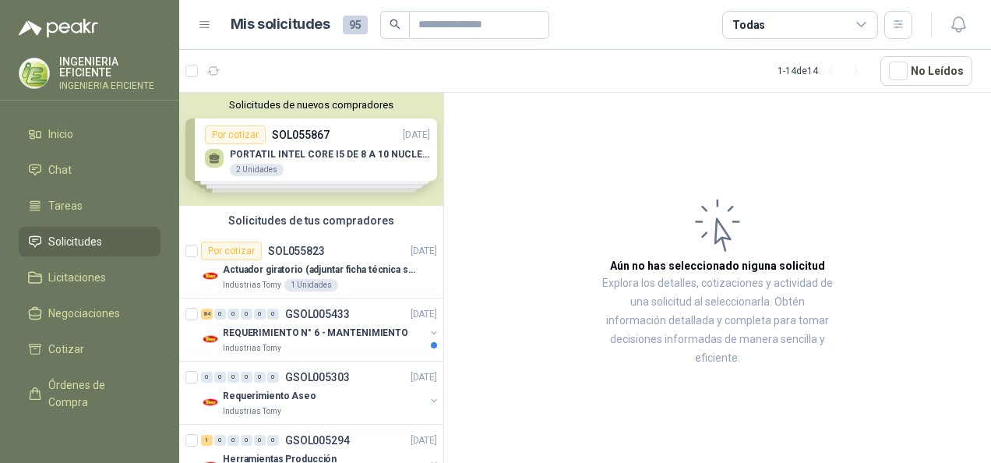
click at [352, 20] on span "95" at bounding box center [355, 25] width 25 height 19
click at [337, 348] on div "Industrias Tomy" at bounding box center [324, 348] width 202 height 12
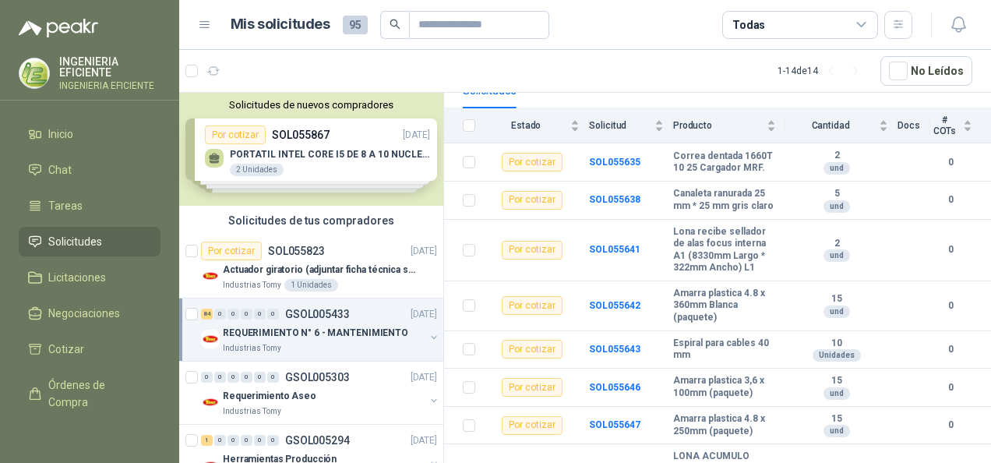
scroll to position [234, 0]
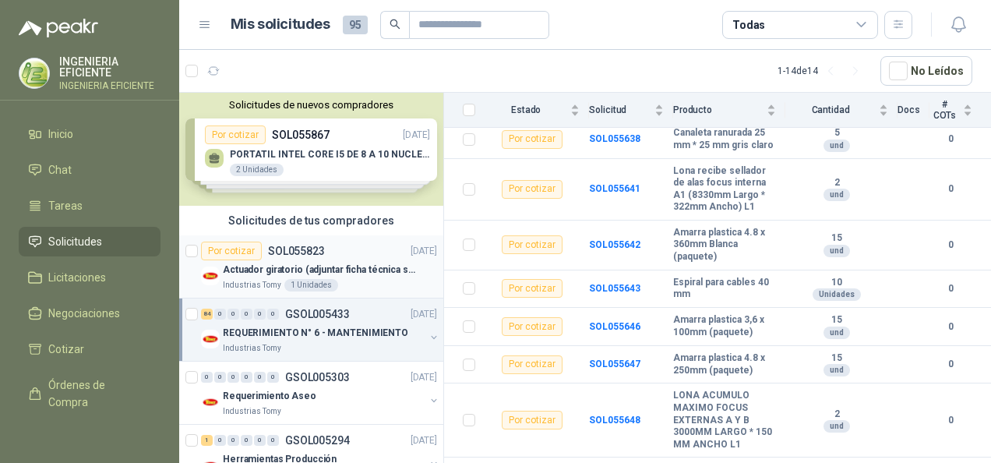
click at [362, 254] on div "Por cotizar SOL055823 [DATE]" at bounding box center [319, 251] width 236 height 19
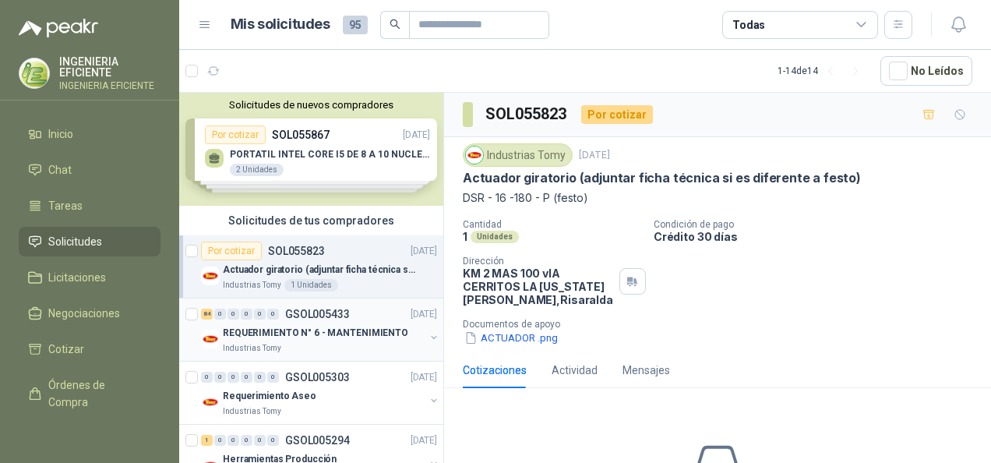
click at [334, 326] on p "REQUERIMIENTO N° 6 - MANTENIMIENTO" at bounding box center [315, 333] width 185 height 15
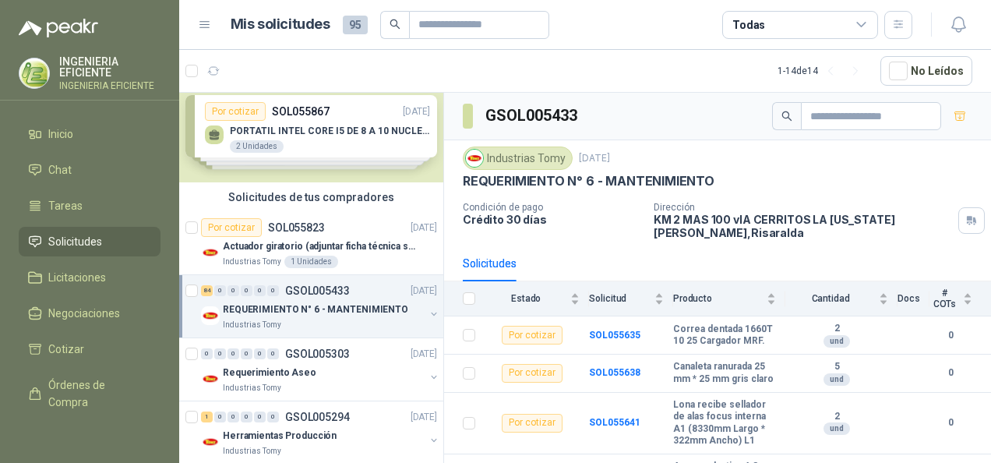
scroll to position [78, 0]
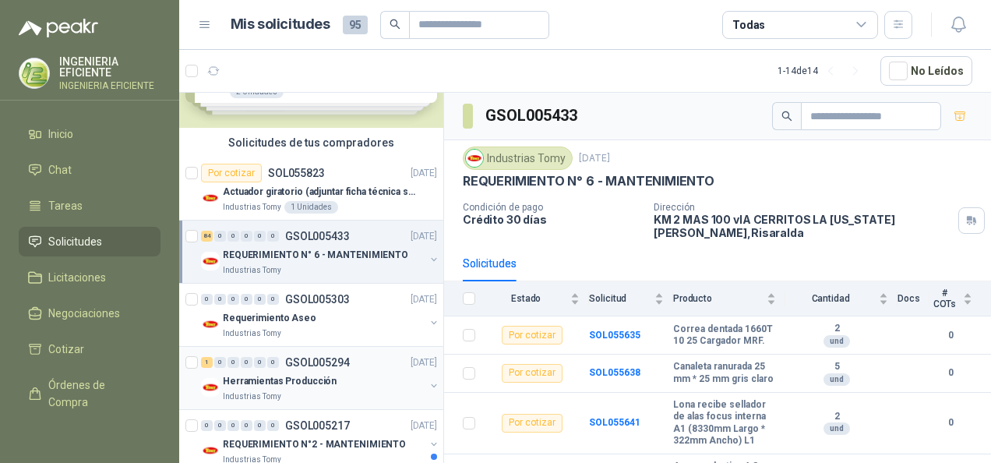
click at [365, 393] on div "Industrias Tomy" at bounding box center [324, 396] width 202 height 12
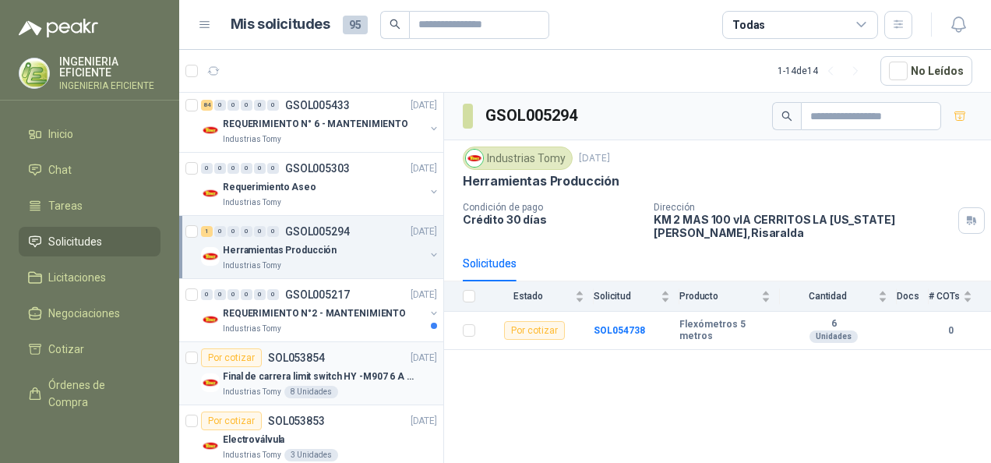
scroll to position [234, 0]
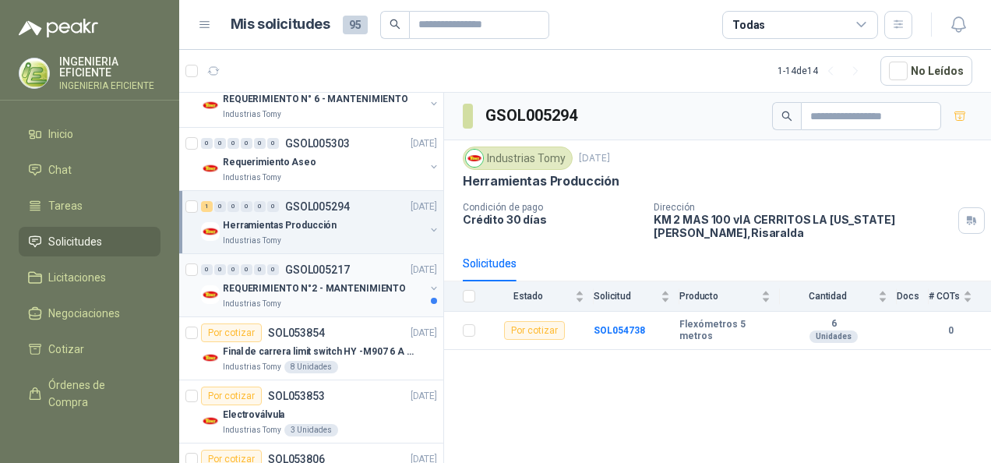
click at [396, 298] on div "Industrias Tomy" at bounding box center [324, 304] width 202 height 12
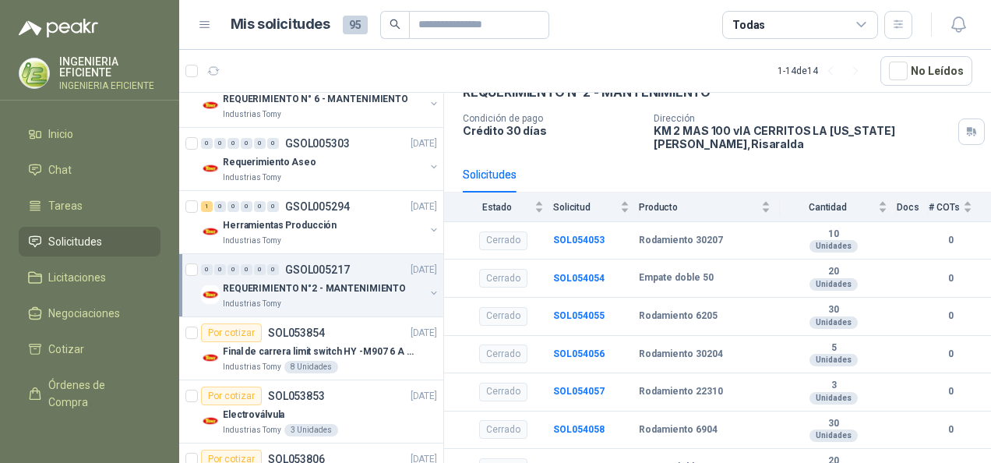
scroll to position [143, 0]
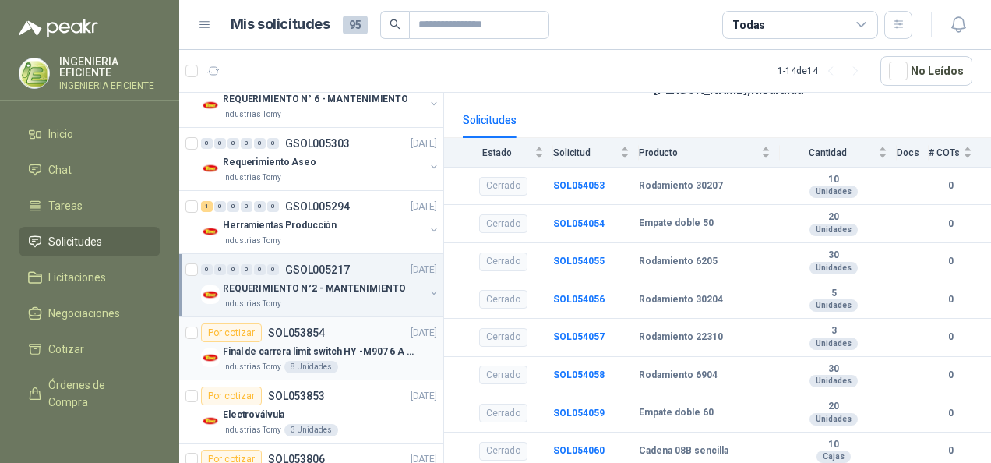
click at [340, 371] on article "Por cotizar SOL053854 [DATE] Final [PERSON_NAME] limit switch HY -M907 6 A - 25…" at bounding box center [311, 348] width 264 height 63
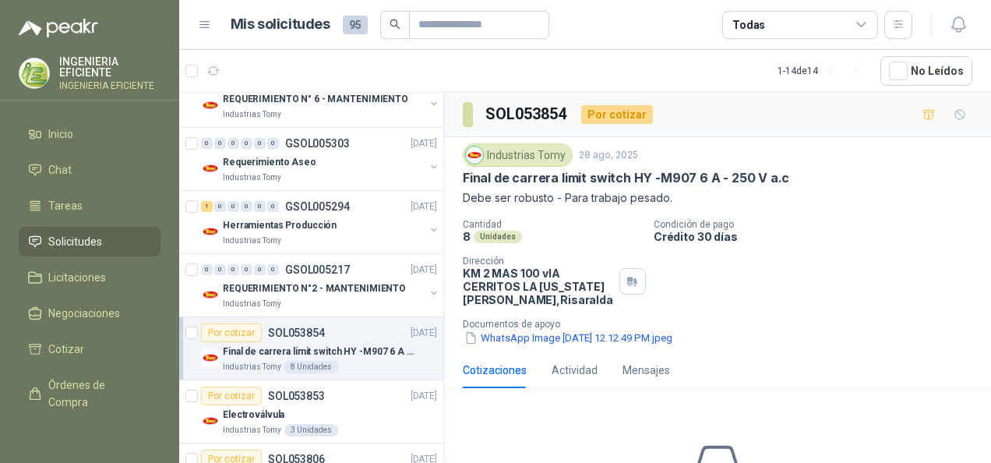
click at [627, 326] on p "Documentos de apoyo" at bounding box center [724, 324] width 522 height 11
click at [621, 334] on button "WhatsApp Image [DATE] 12.12.49 PM.jpeg" at bounding box center [568, 338] width 211 height 16
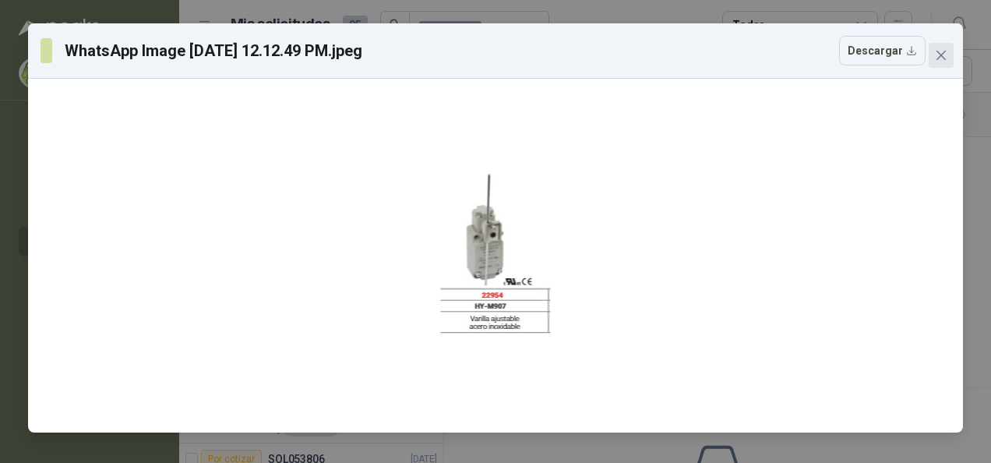
click at [938, 58] on icon "close" at bounding box center [941, 55] width 9 height 9
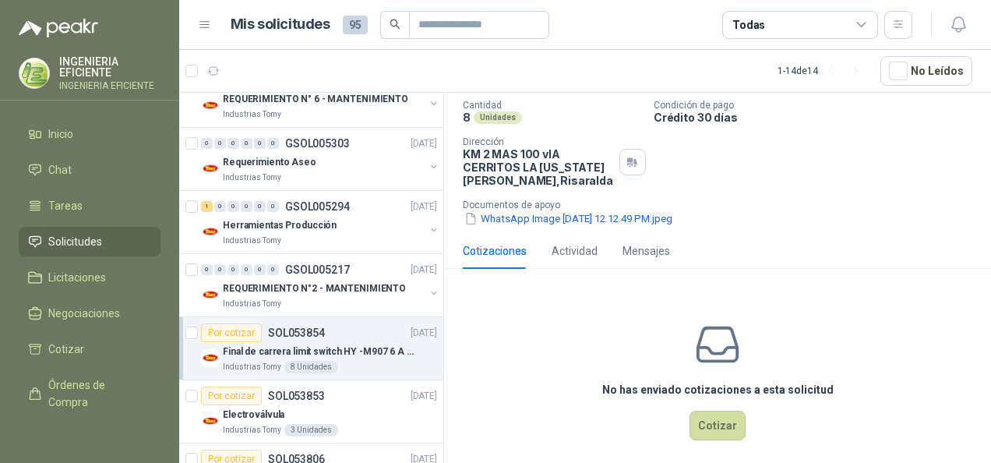
scroll to position [130, 0]
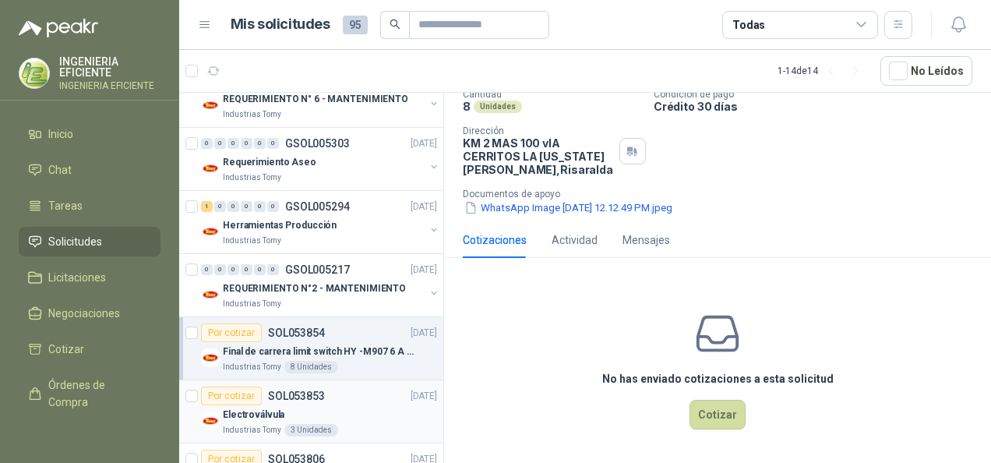
click at [366, 390] on div "Por cotizar SOL053853 [DATE]" at bounding box center [319, 395] width 236 height 19
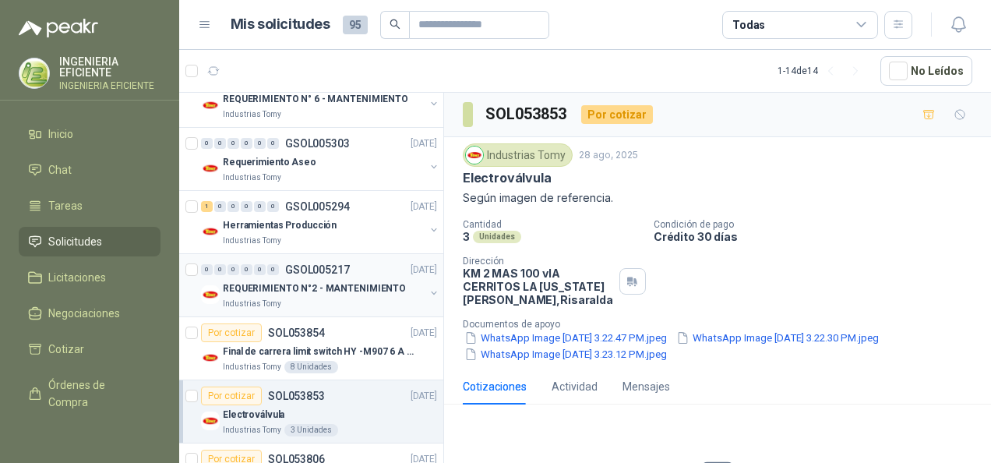
scroll to position [390, 0]
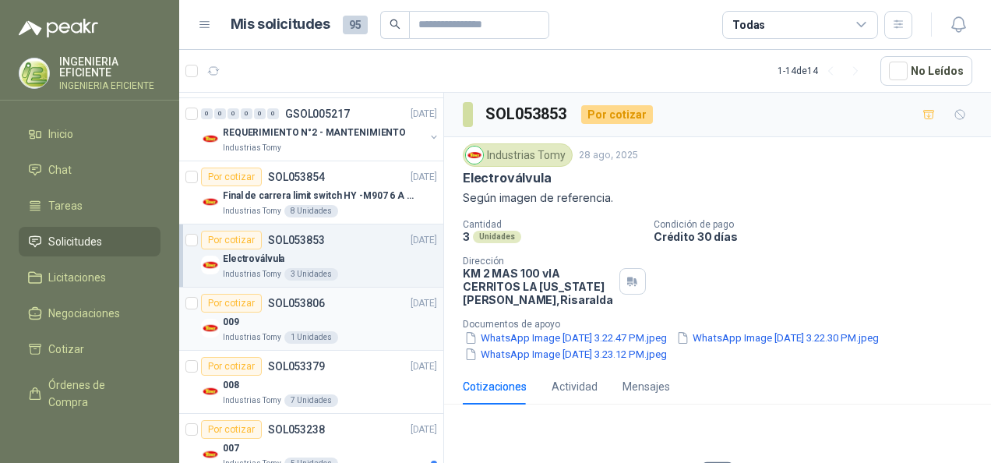
click at [346, 302] on div "Por cotizar SOL053806 [DATE]" at bounding box center [319, 303] width 236 height 19
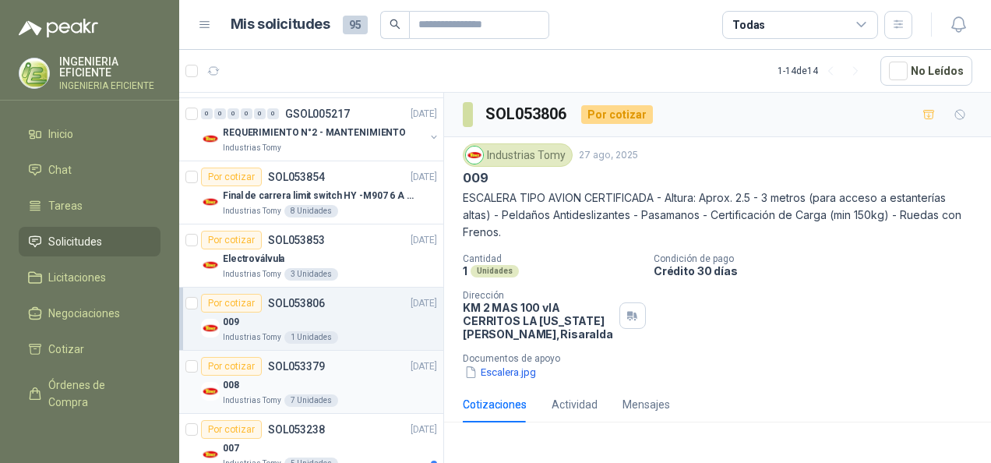
click at [341, 376] on div "008" at bounding box center [330, 385] width 214 height 19
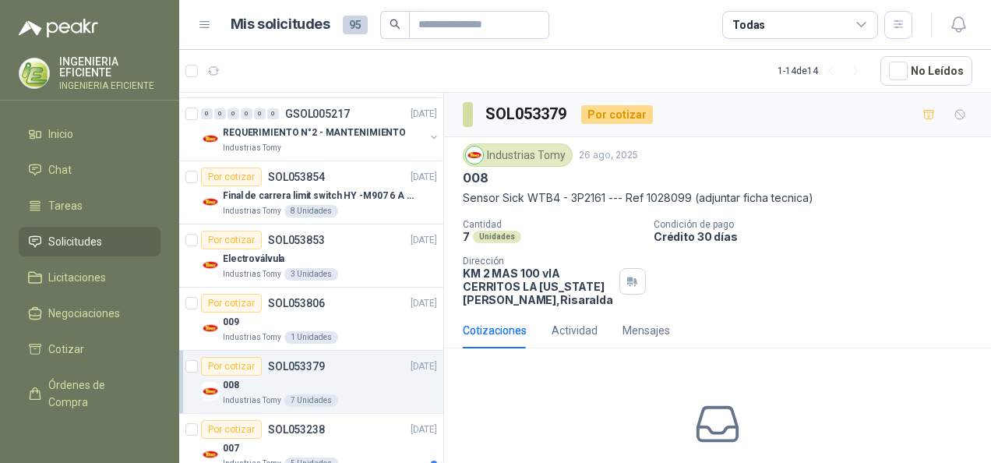
click at [780, 243] on div "Cantidad 7 Unidades Condición de pago Crédito 30 días Dirección KM 2 MAS 100 vI…" at bounding box center [718, 262] width 510 height 87
drag, startPoint x: 495, startPoint y: 194, endPoint x: 527, endPoint y: 192, distance: 32.0
click at [527, 192] on p "Sensor Sick WTB4 - 3P2161 --- Ref 1028099 (adjuntar ficha tecnica)" at bounding box center [718, 197] width 510 height 17
click at [542, 342] on div "Cotizaciones Actividad Mensajes" at bounding box center [566, 330] width 207 height 36
drag, startPoint x: 461, startPoint y: 195, endPoint x: 605, endPoint y: 192, distance: 143.4
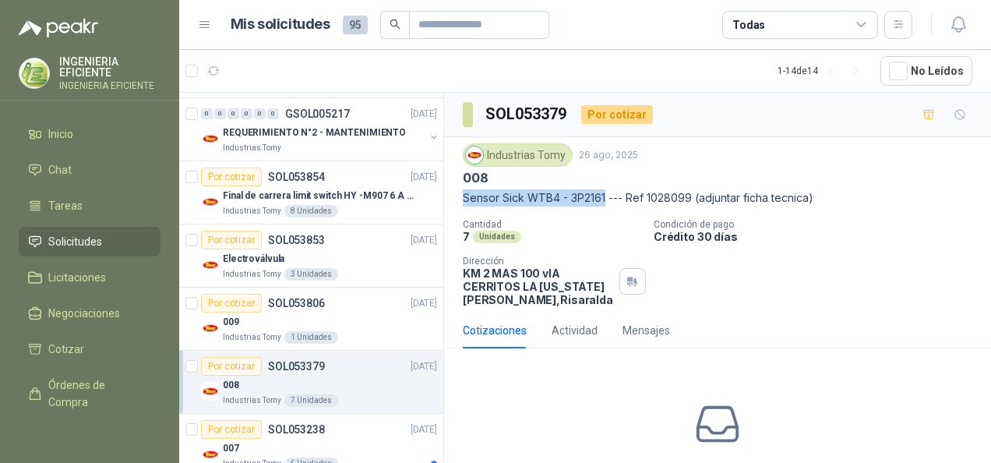
click at [605, 192] on div "Industrias Tomy [DATE] 008 Sensor Sick WTB4 - 3P2161 --- Ref 1028099 (adjuntar …" at bounding box center [717, 224] width 547 height 175
click at [745, 248] on div "Cantidad 7 Unidades Condición de pago Crédito 30 días Dirección KM 2 MAS 100 vI…" at bounding box center [718, 262] width 510 height 87
drag, startPoint x: 648, startPoint y: 195, endPoint x: 691, endPoint y: 190, distance: 43.1
click at [691, 190] on p "Sensor Sick WTB4 - 3P2161 --- Ref 1028099 (adjuntar ficha tecnica)" at bounding box center [718, 197] width 510 height 17
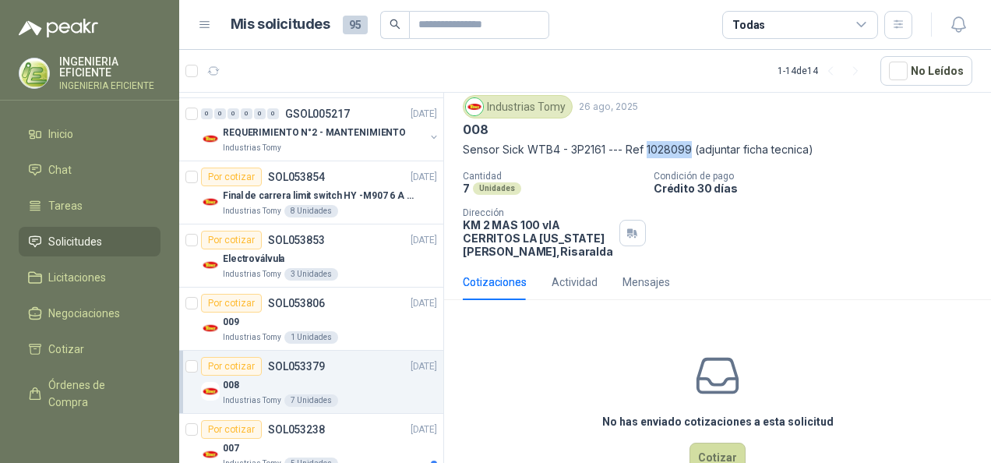
scroll to position [90, 0]
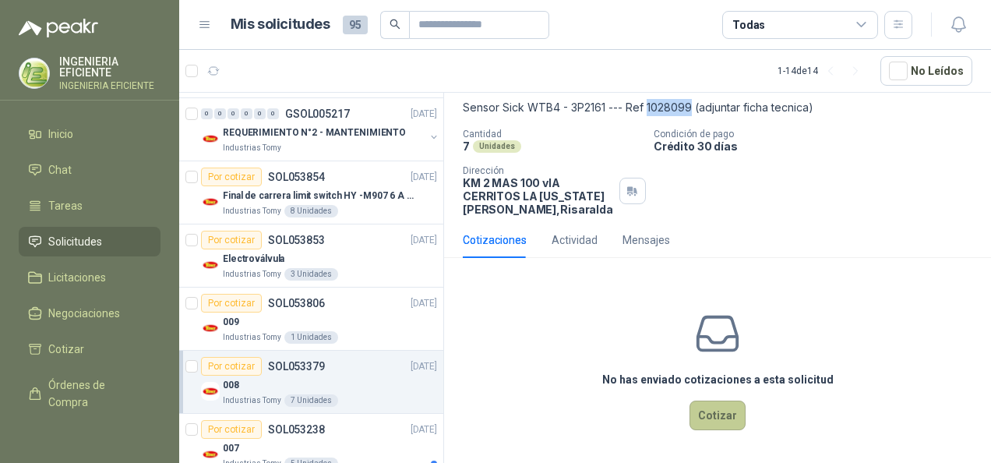
click at [699, 419] on button "Cotizar" at bounding box center [718, 416] width 56 height 30
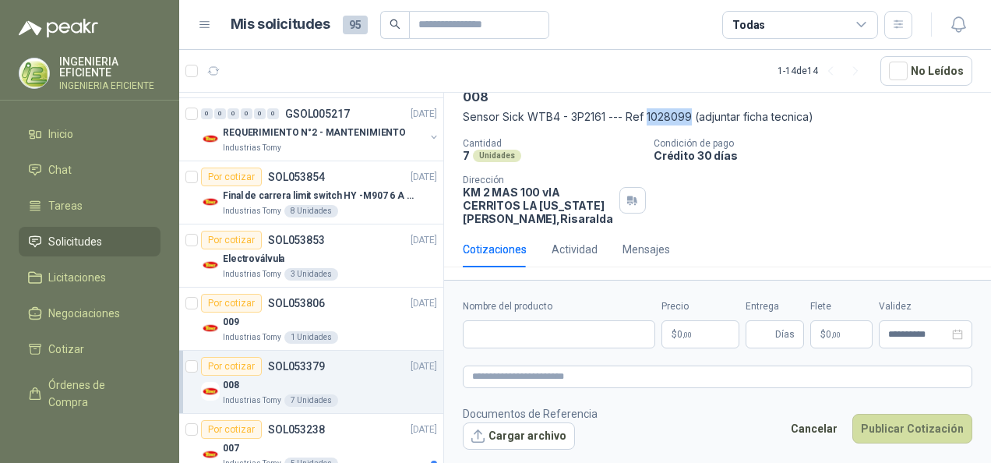
scroll to position [79, 0]
click at [506, 435] on button "Cargar archivo" at bounding box center [519, 436] width 112 height 28
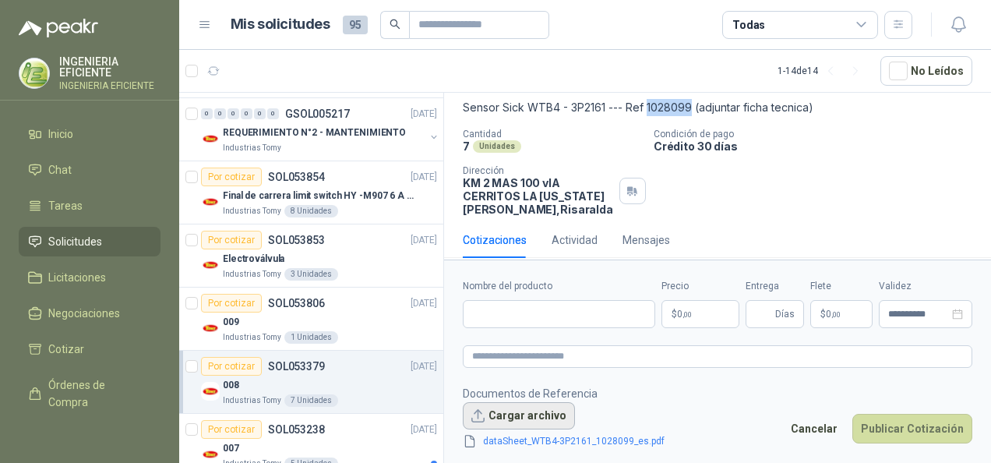
click at [528, 415] on button "Cargar archivo" at bounding box center [519, 416] width 112 height 28
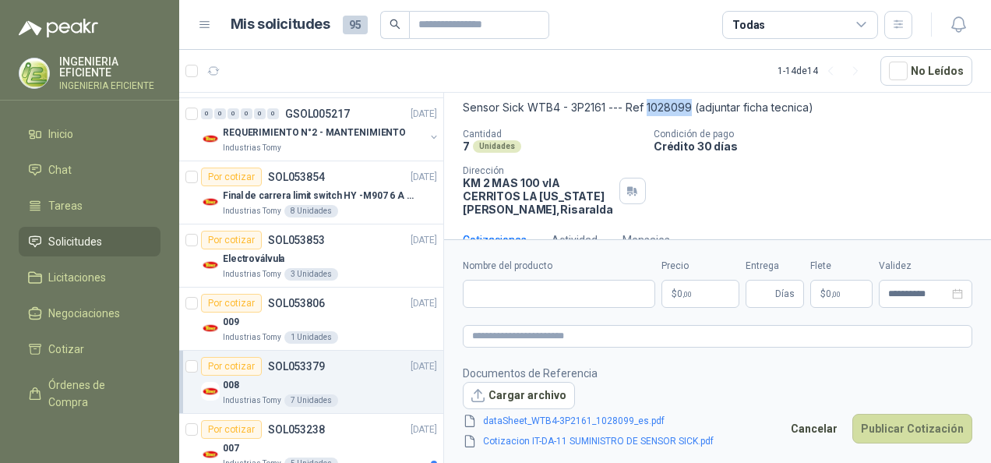
click at [705, 292] on p "$ 0 ,00" at bounding box center [701, 294] width 78 height 28
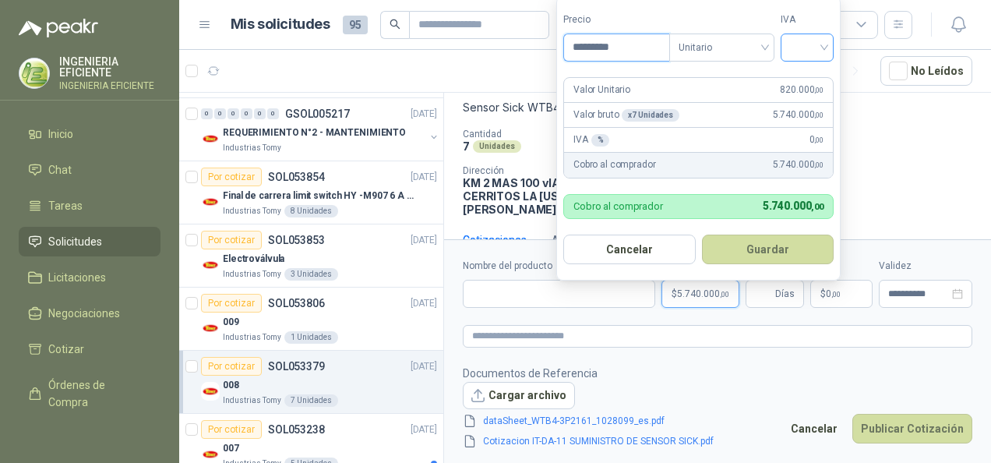
click at [834, 45] on div at bounding box center [807, 48] width 53 height 28
type input "*********"
click at [822, 75] on div "19%" at bounding box center [810, 80] width 29 height 17
click at [765, 262] on button "Guardar" at bounding box center [771, 250] width 134 height 30
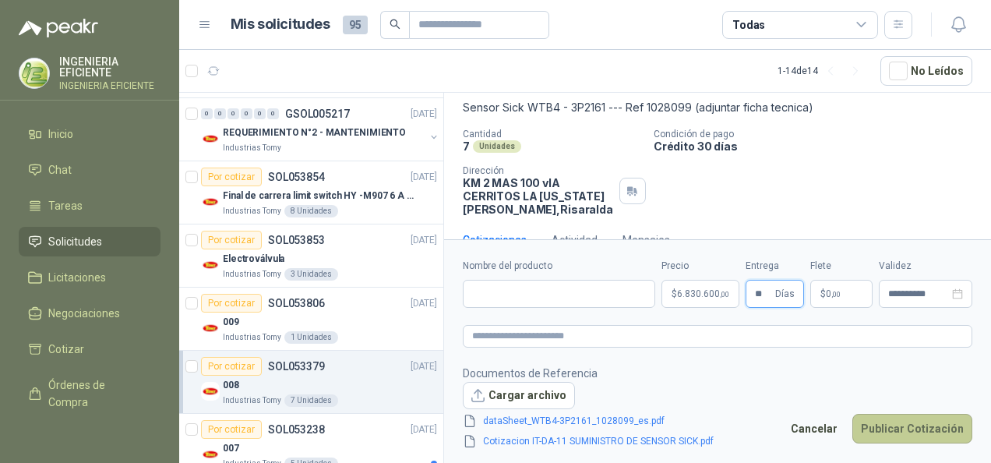
type input "**"
click at [923, 430] on button "Publicar Cotización" at bounding box center [912, 429] width 120 height 30
click at [534, 296] on input "Nombre del producto" at bounding box center [559, 294] width 192 height 28
type input "**********"
click at [926, 431] on button "Publicar Cotización" at bounding box center [912, 429] width 120 height 30
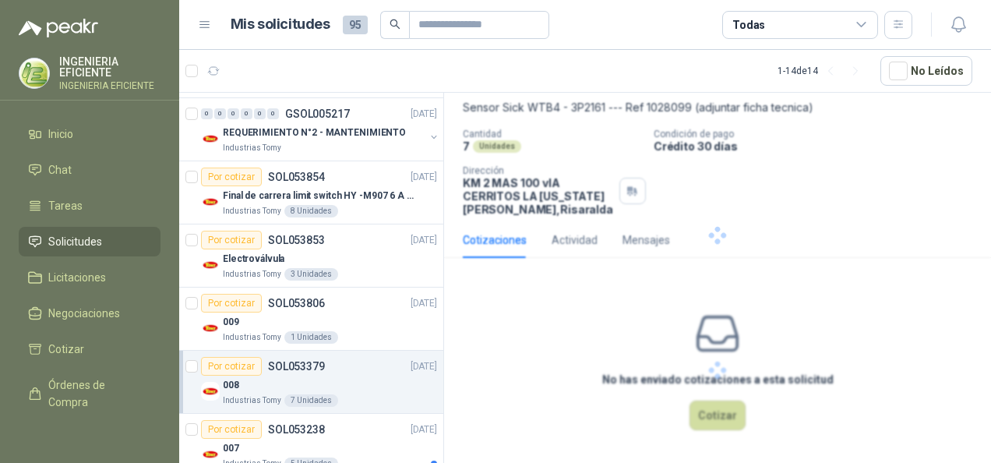
scroll to position [0, 0]
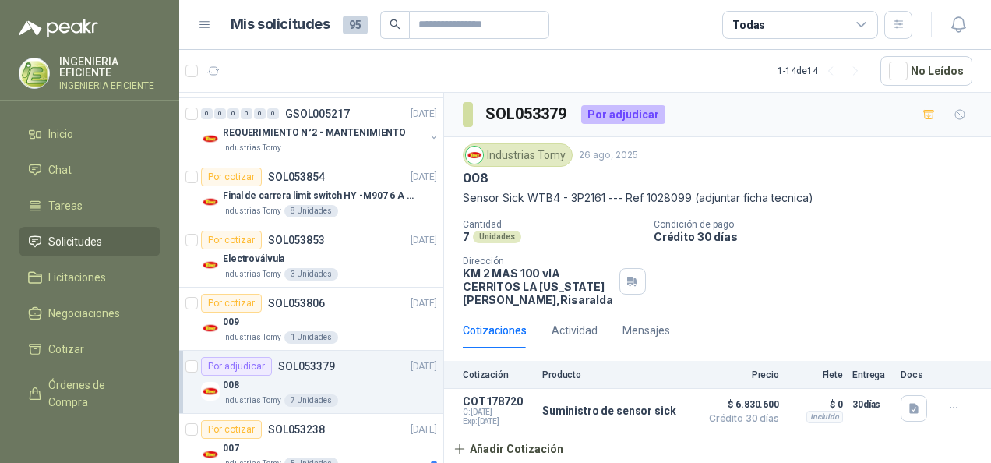
click at [840, 255] on div "Cantidad 7 Unidades Condición de pago Crédito 30 días Dirección KM 2 MAS 100 vI…" at bounding box center [718, 262] width 510 height 87
click at [662, 410] on button "Detalles" at bounding box center [655, 411] width 73 height 21
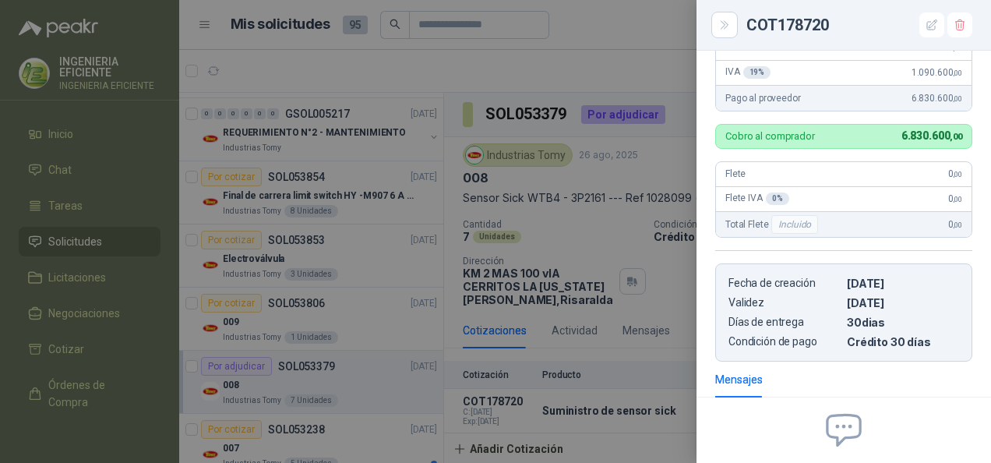
scroll to position [383, 0]
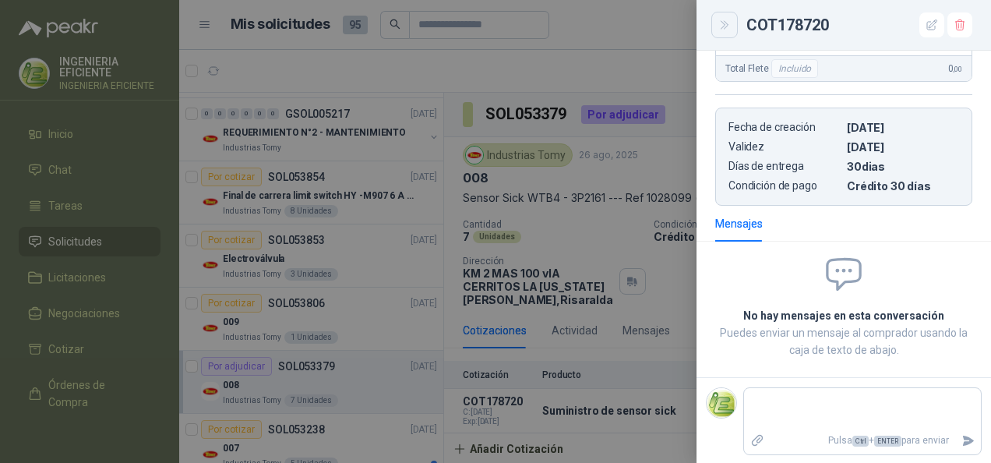
click at [724, 23] on icon "Close" at bounding box center [724, 25] width 13 height 13
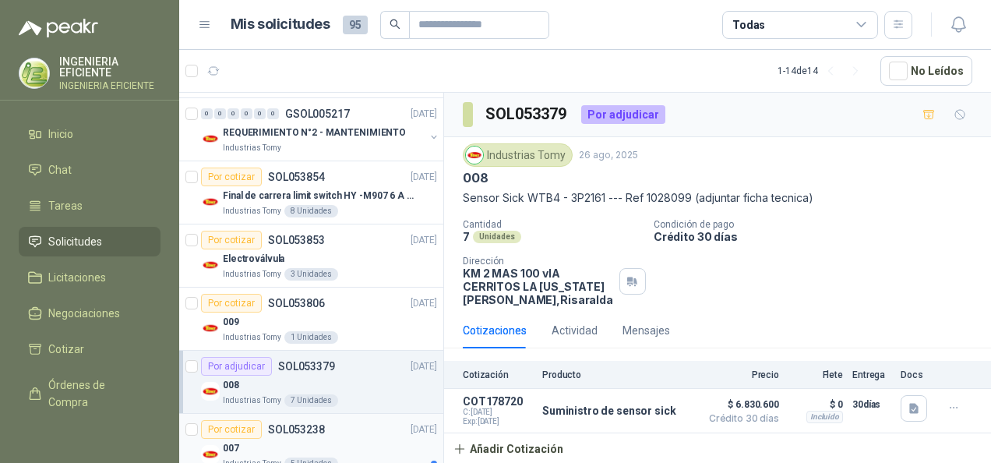
click at [346, 433] on div "Por cotizar SOL053238 [DATE]" at bounding box center [319, 429] width 236 height 19
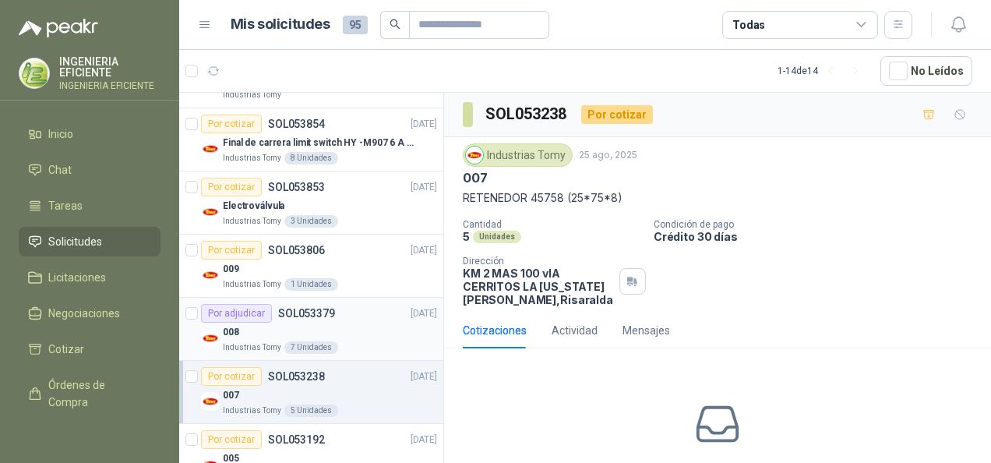
scroll to position [468, 0]
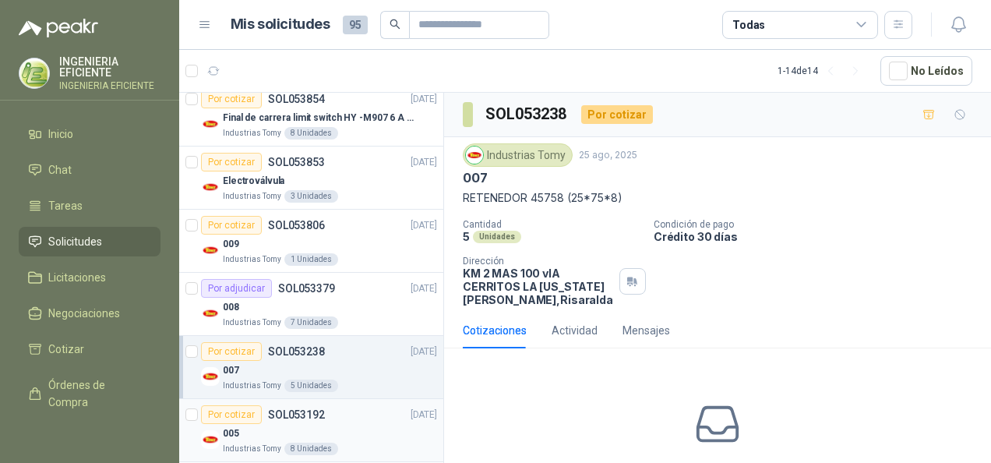
click at [351, 409] on div "Por cotizar SOL053192 [DATE]" at bounding box center [319, 414] width 236 height 19
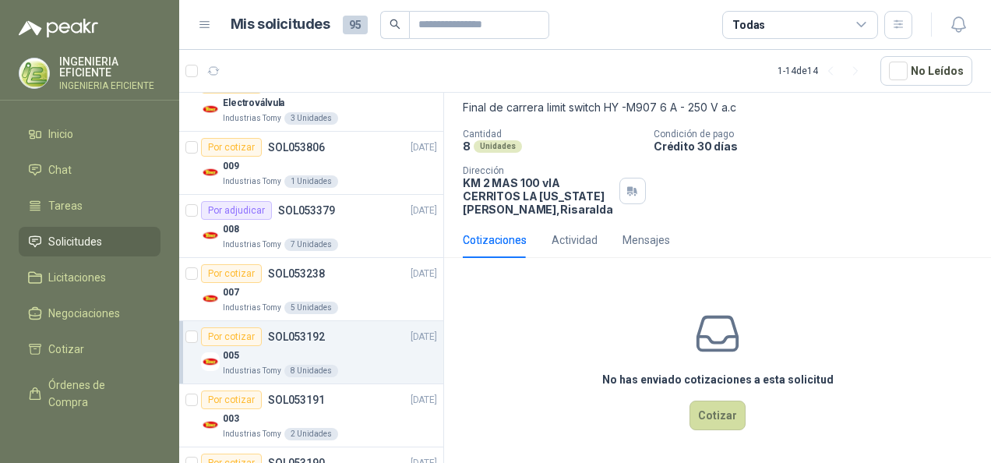
scroll to position [669, 0]
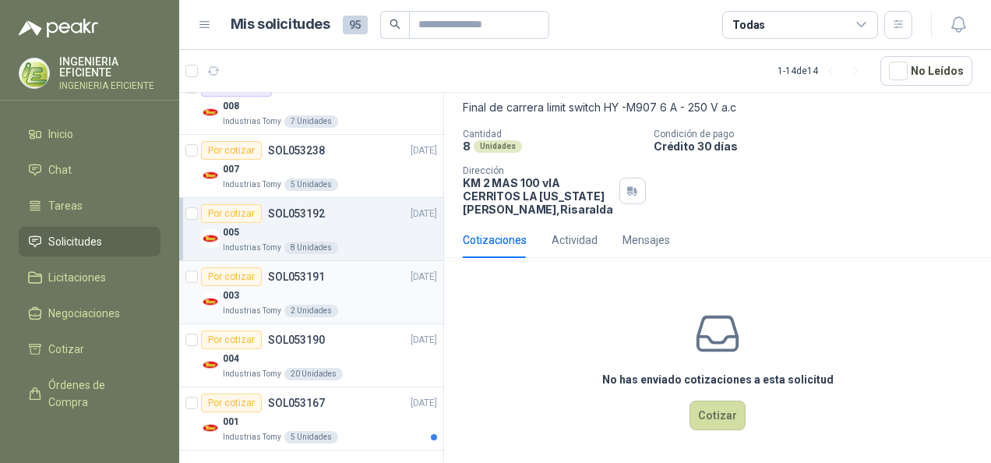
click at [373, 268] on div "Por cotizar SOL053191 [DATE]" at bounding box center [319, 276] width 236 height 19
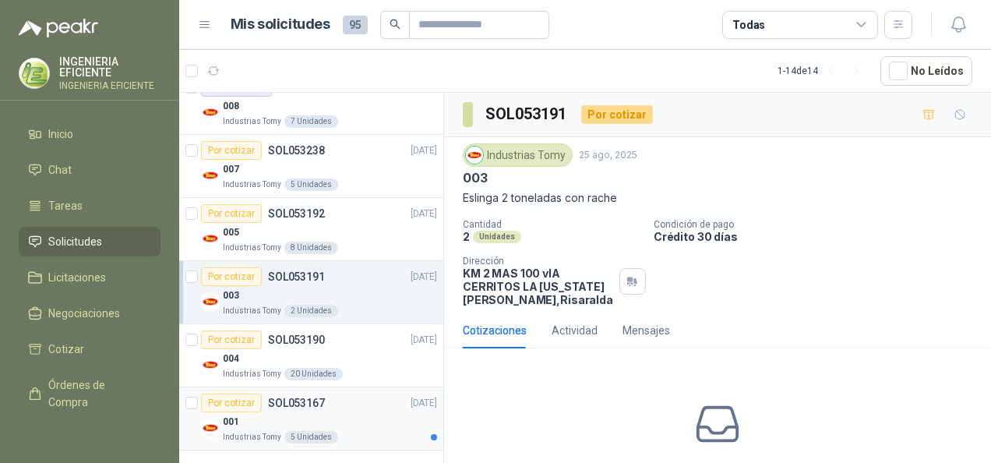
click at [410, 406] on div "Por cotizar SOL053167 [DATE]" at bounding box center [319, 403] width 236 height 19
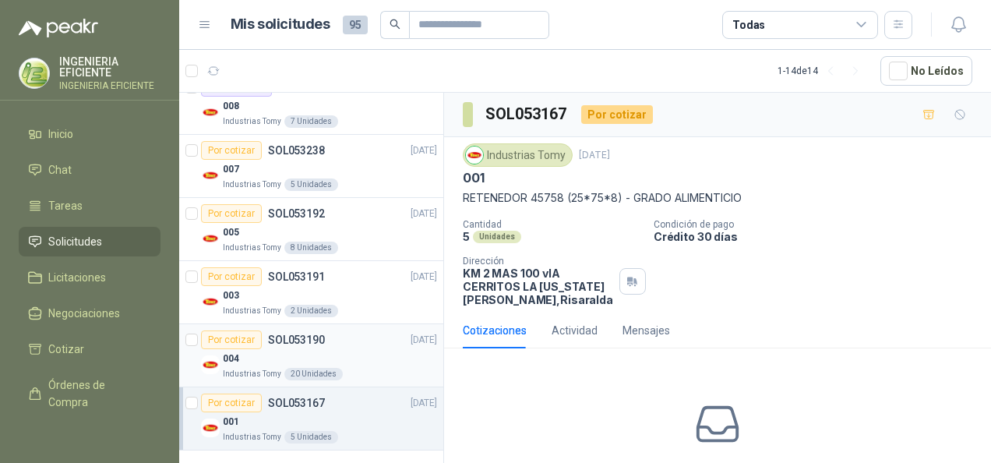
click at [350, 352] on div "004" at bounding box center [330, 358] width 214 height 19
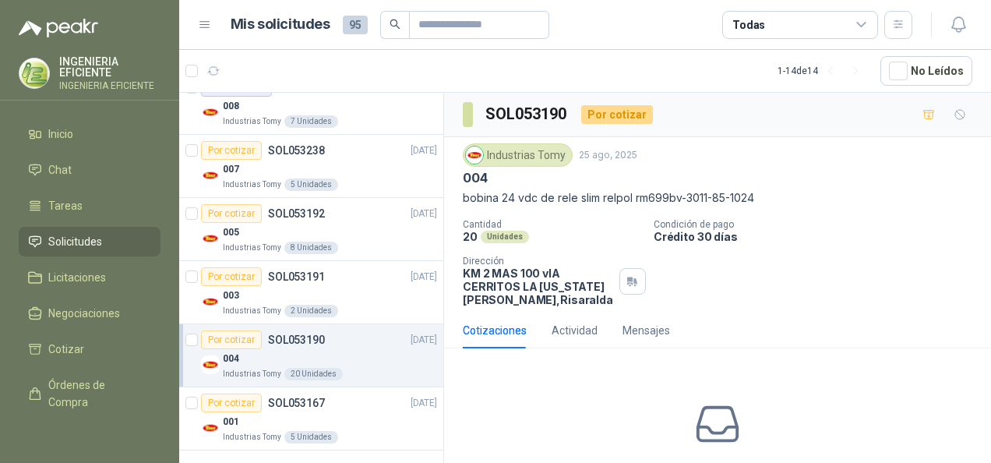
drag, startPoint x: 467, startPoint y: 197, endPoint x: 809, endPoint y: 180, distance: 342.5
click at [809, 180] on div "Industrias Tomy [DATE] 004 bobina 24 vdc de rele slim relpol rm699bv-3011-85-10…" at bounding box center [718, 174] width 510 height 63
click at [792, 201] on p "bobina 24 vdc de rele slim relpol rm699bv-3011-85-1024" at bounding box center [718, 197] width 510 height 17
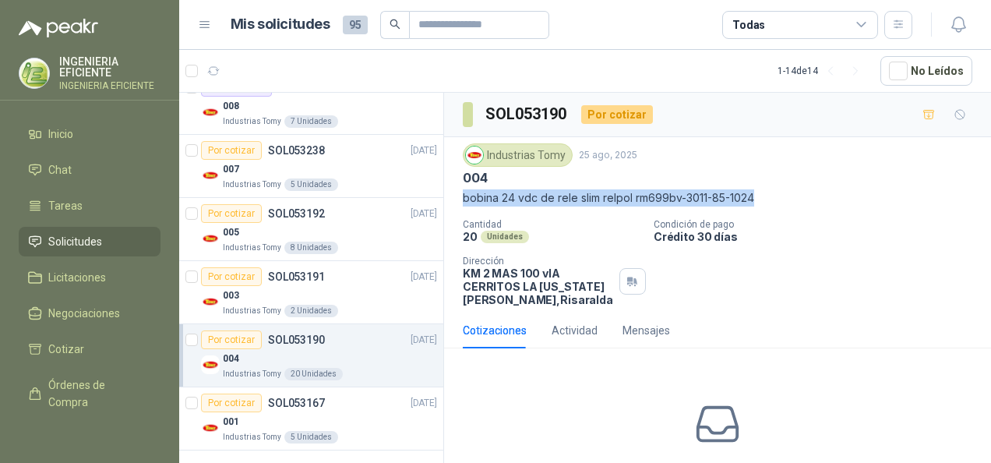
drag, startPoint x: 463, startPoint y: 196, endPoint x: 785, endPoint y: 191, distance: 321.9
click at [785, 191] on p "bobina 24 vdc de rele slim relpol rm699bv-3011-85-1024" at bounding box center [718, 197] width 510 height 17
drag, startPoint x: 785, startPoint y: 191, endPoint x: 689, endPoint y: 206, distance: 97.0
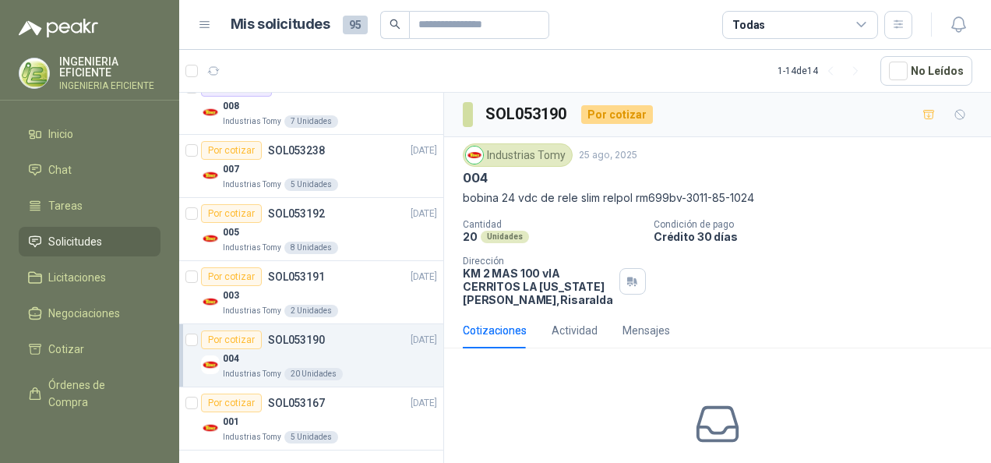
click at [818, 240] on p "Crédito 30 días" at bounding box center [819, 236] width 331 height 13
